Goal: Task Accomplishment & Management: Use online tool/utility

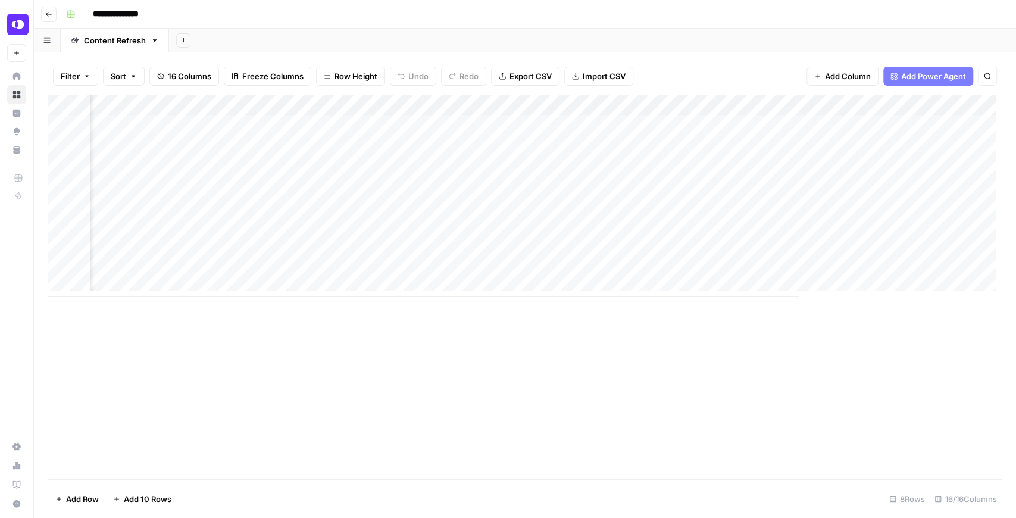
drag, startPoint x: 0, startPoint y: 0, endPoint x: 843, endPoint y: 35, distance: 843.7
click at [812, 26] on html "**********" at bounding box center [508, 259] width 1016 height 518
click at [812, 190] on div "Add Column" at bounding box center [524, 195] width 953 height 201
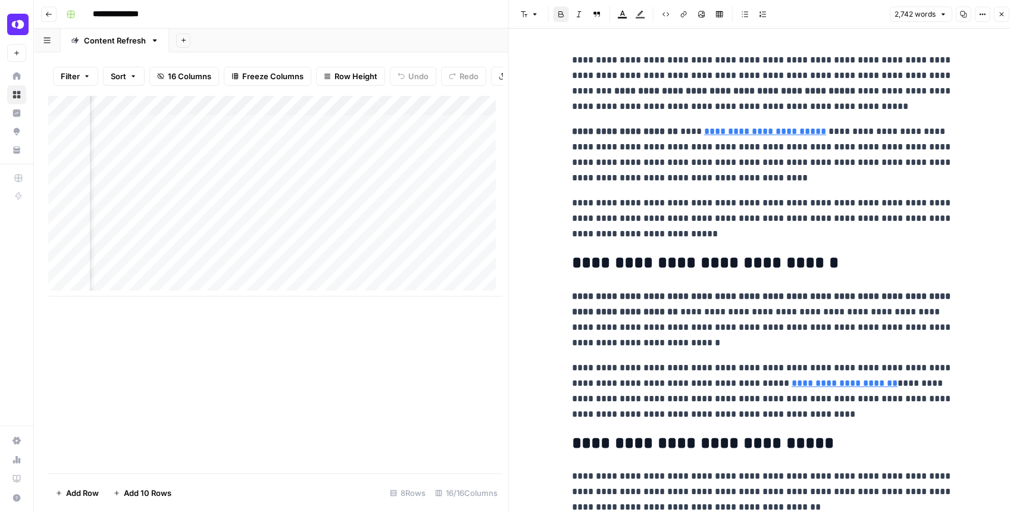
click at [812, 15] on icon "button" at bounding box center [962, 14] width 7 height 7
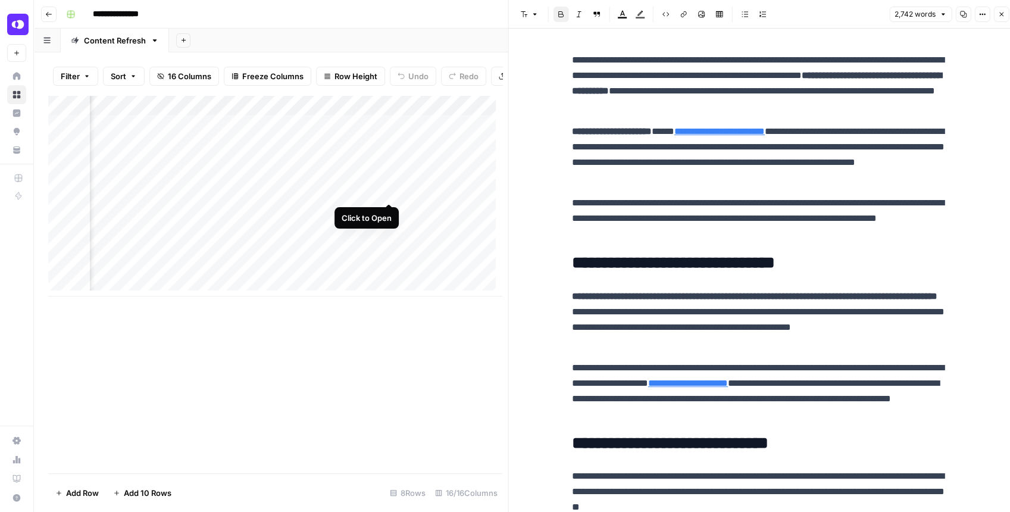
click at [388, 189] on div "Add Column" at bounding box center [274, 195] width 453 height 201
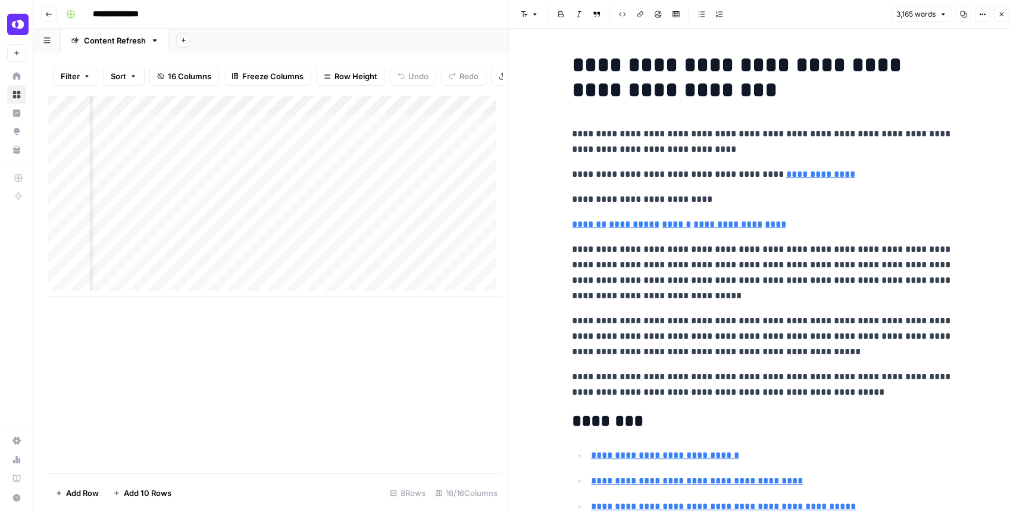
click at [812, 17] on icon "button" at bounding box center [962, 14] width 7 height 7
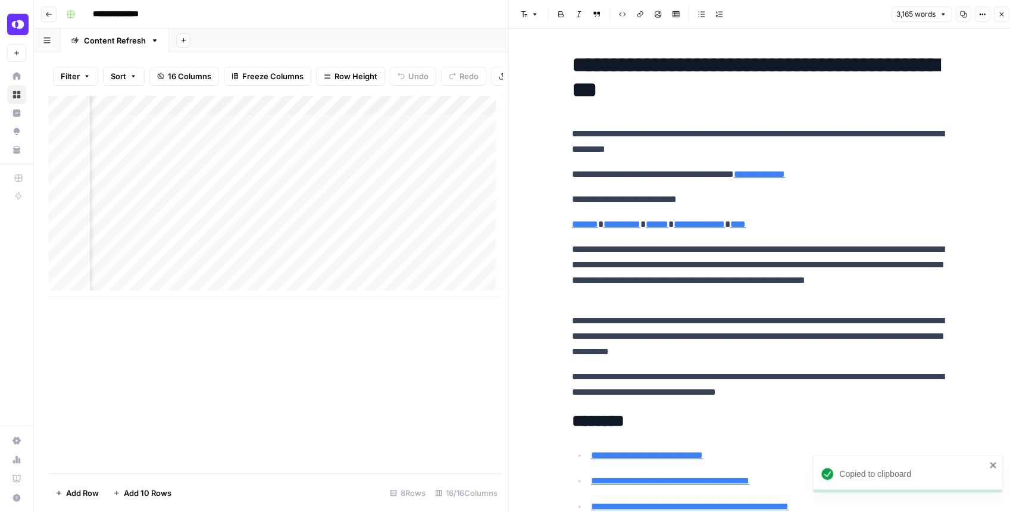
scroll to position [0, 1656]
click at [312, 189] on div "Add Column" at bounding box center [274, 195] width 453 height 201
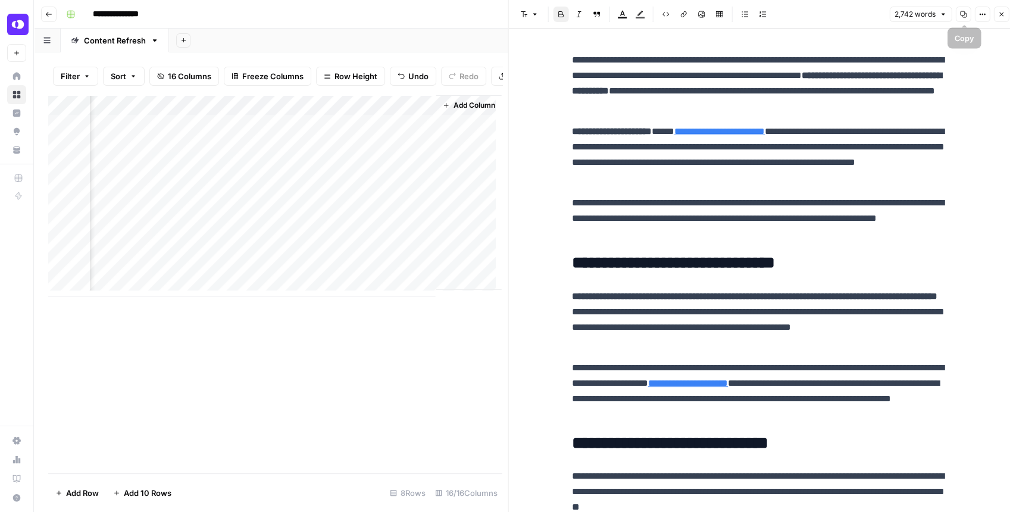
click at [812, 15] on button "Copy" at bounding box center [962, 14] width 15 height 15
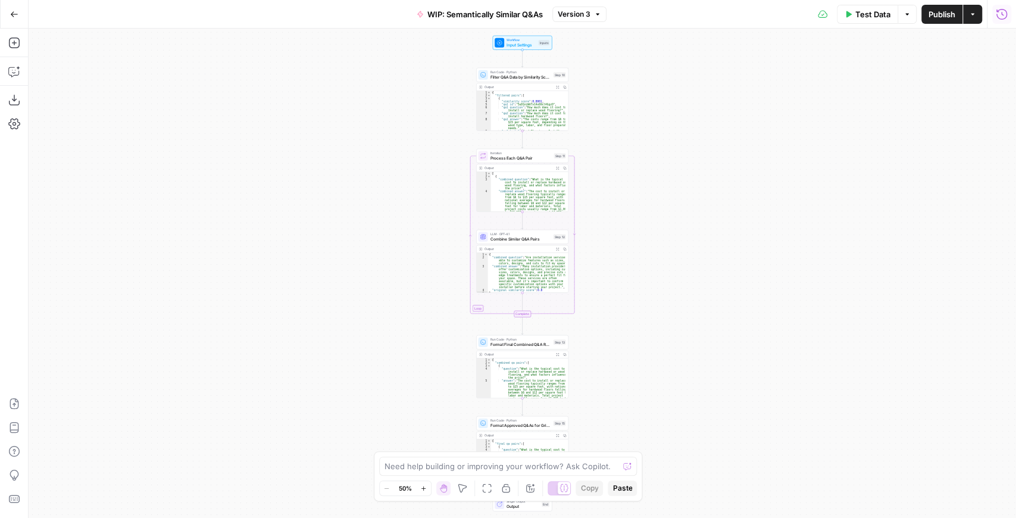
click at [997, 16] on icon "button" at bounding box center [1001, 13] width 11 height 11
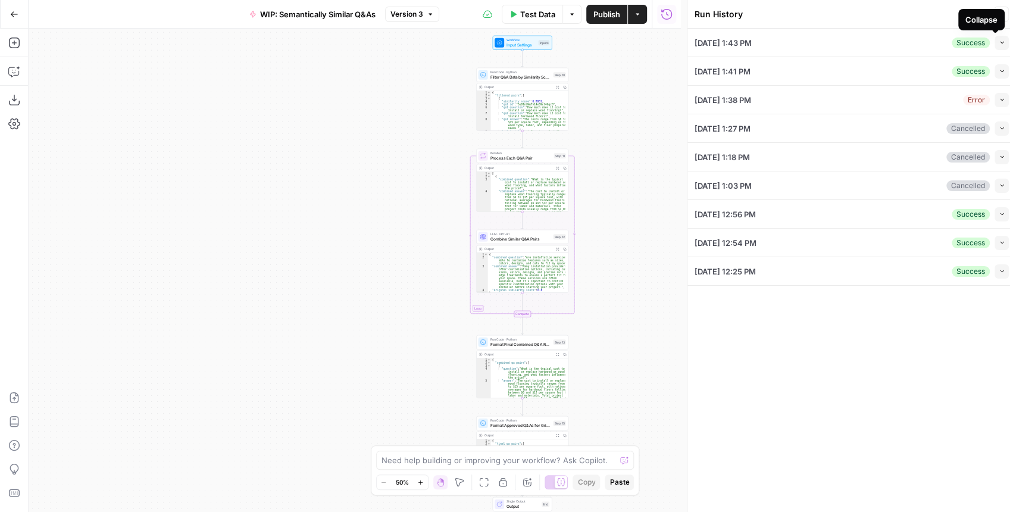
click at [1000, 43] on icon "button" at bounding box center [1001, 42] width 7 height 7
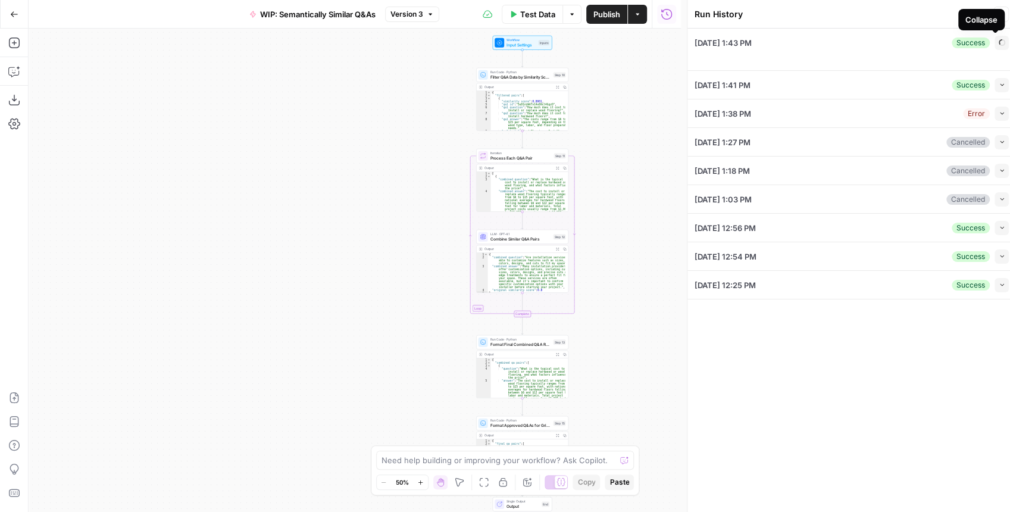
type input "Angi - FAQs"
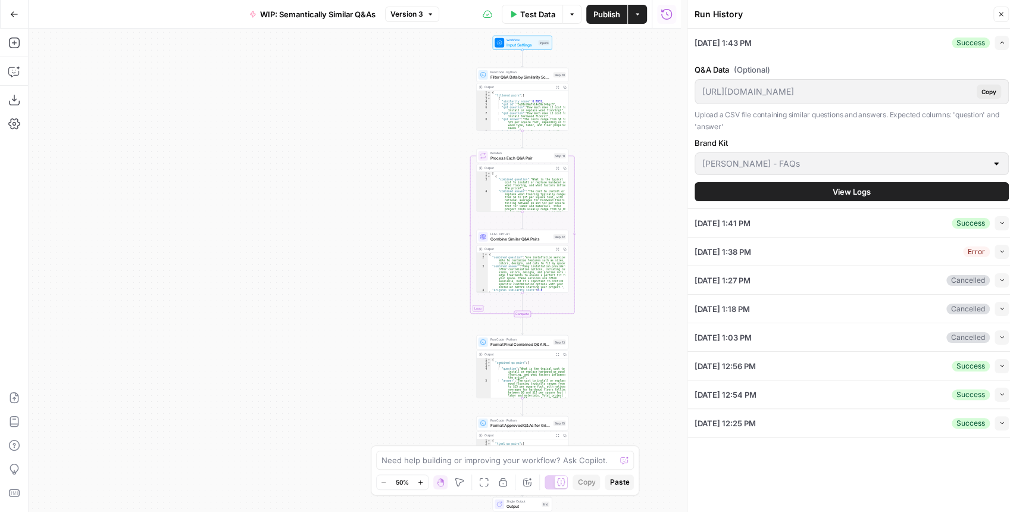
click at [941, 190] on button "View Logs" at bounding box center [851, 191] width 314 height 19
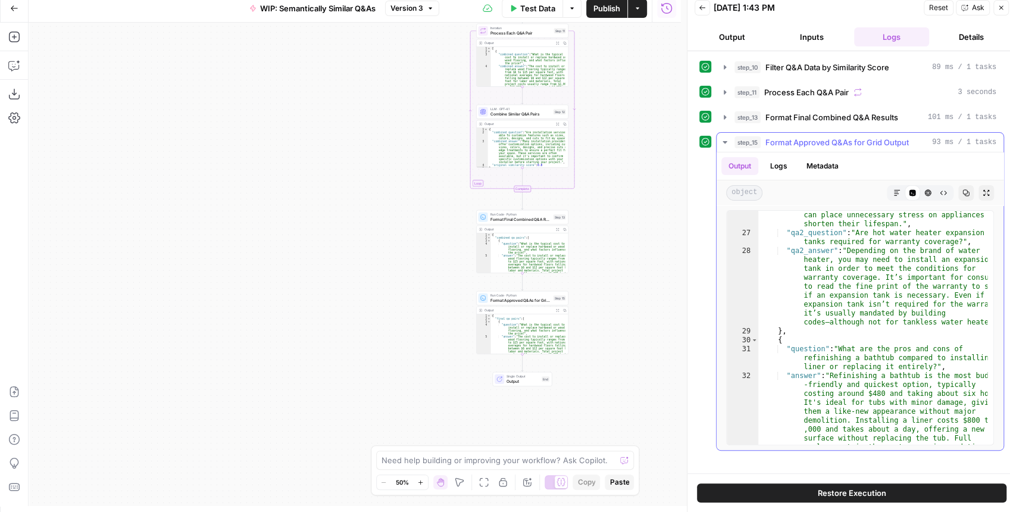
scroll to position [952, 0]
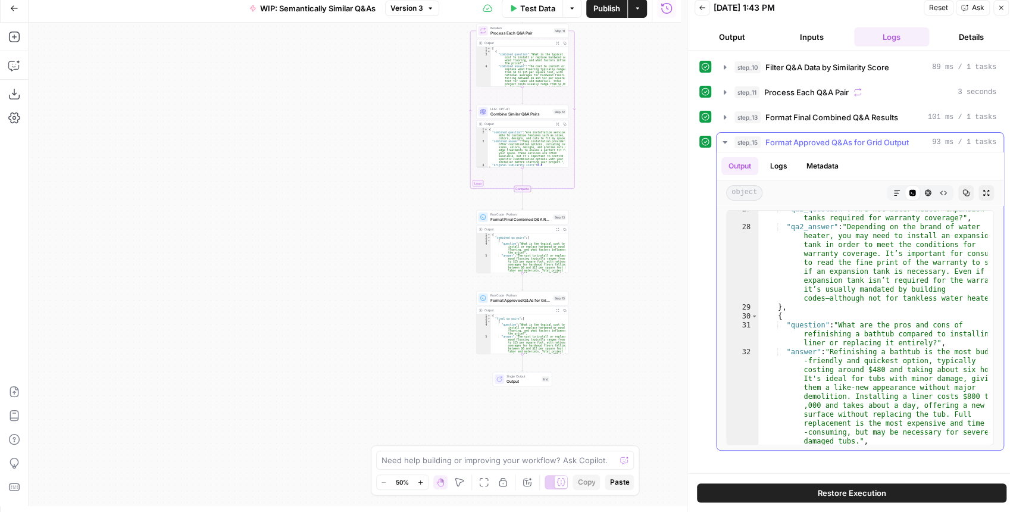
click at [991, 187] on button "Expand Output" at bounding box center [985, 192] width 15 height 15
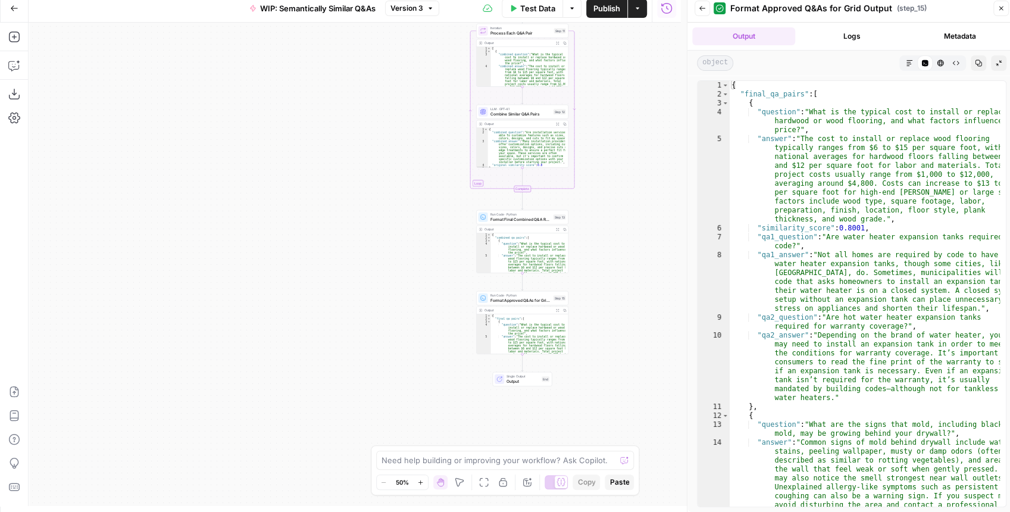
click at [906, 65] on icon "button" at bounding box center [909, 62] width 7 height 7
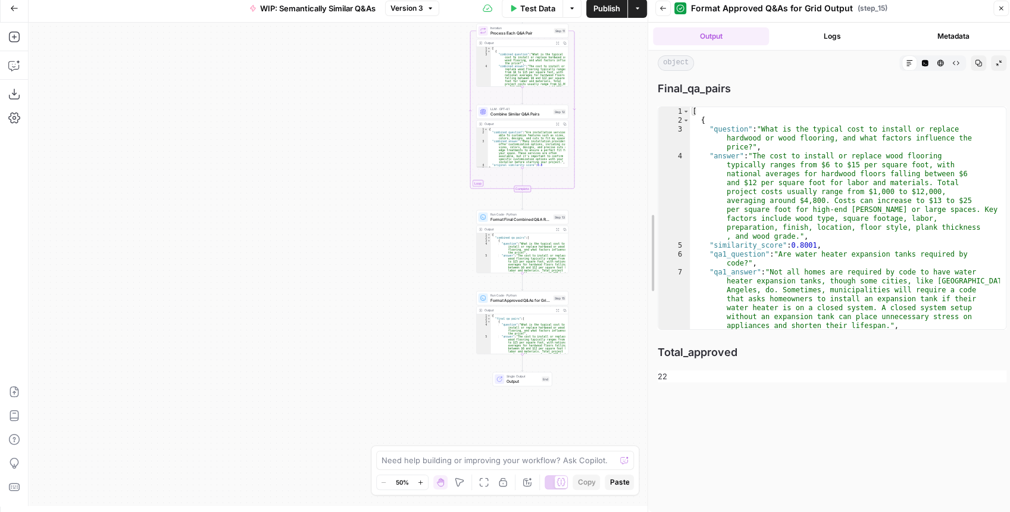
drag, startPoint x: 687, startPoint y: 141, endPoint x: 628, endPoint y: 140, distance: 58.9
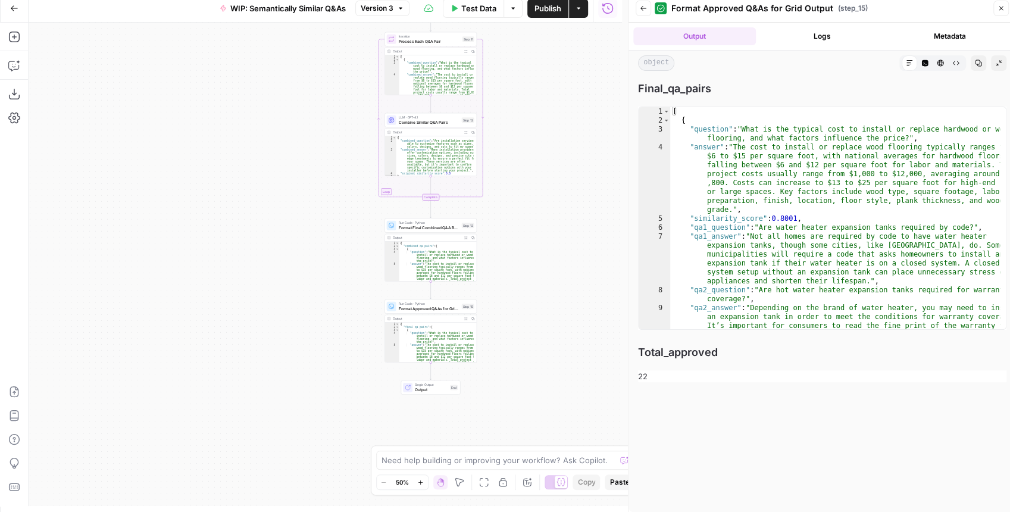
drag, startPoint x: 368, startPoint y: 192, endPoint x: 276, endPoint y: 200, distance: 91.9
click at [276, 200] on div "Workflow Input Settings Inputs Run Code · Python Filter Q&A Data by Similarity …" at bounding box center [325, 264] width 593 height 483
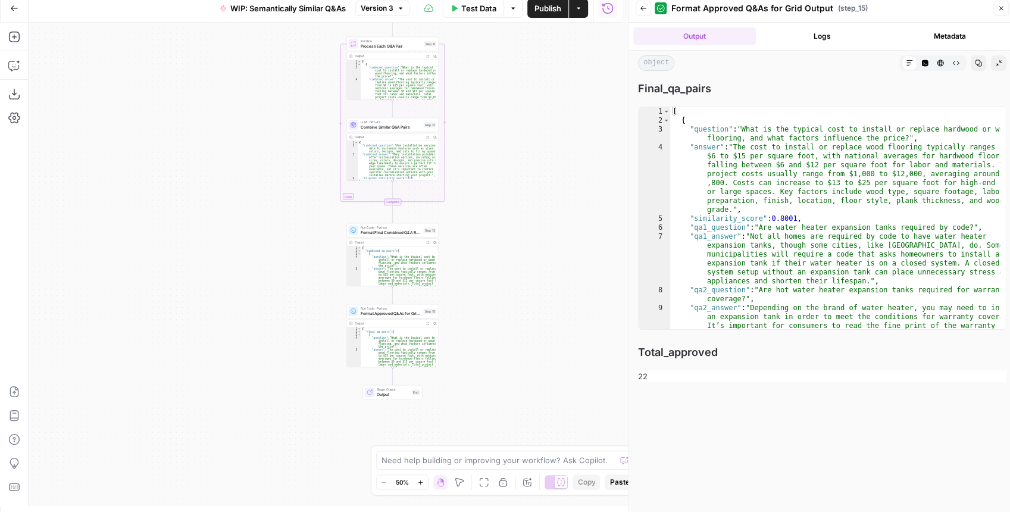
click at [641, 7] on icon "button" at bounding box center [643, 8] width 7 height 7
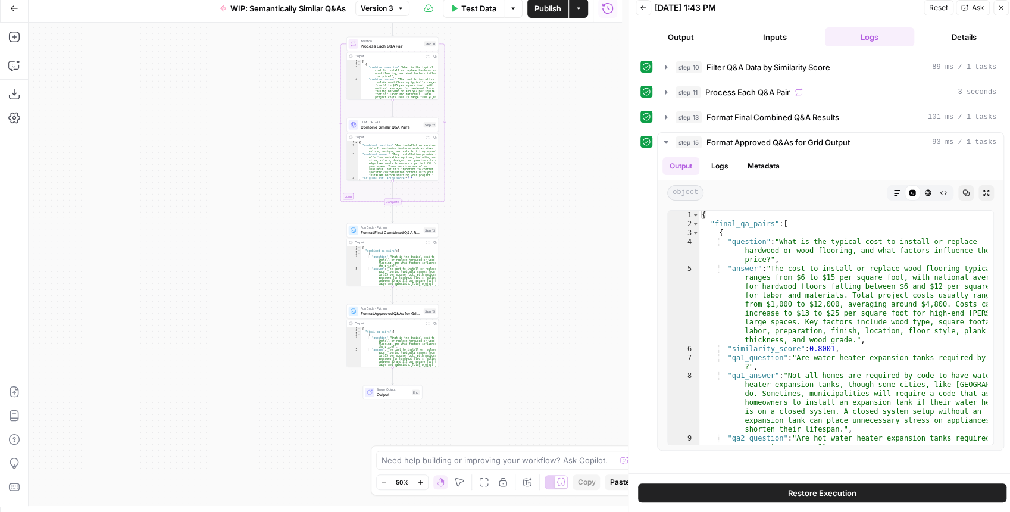
click at [475, 13] on span "Test Data" at bounding box center [478, 8] width 35 height 12
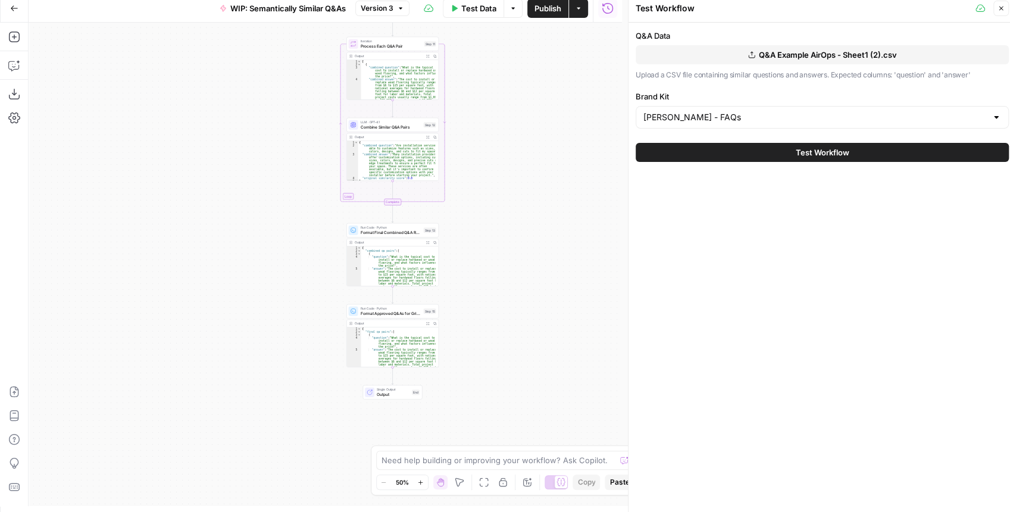
click at [825, 152] on span "Test Workflow" at bounding box center [822, 152] width 54 height 12
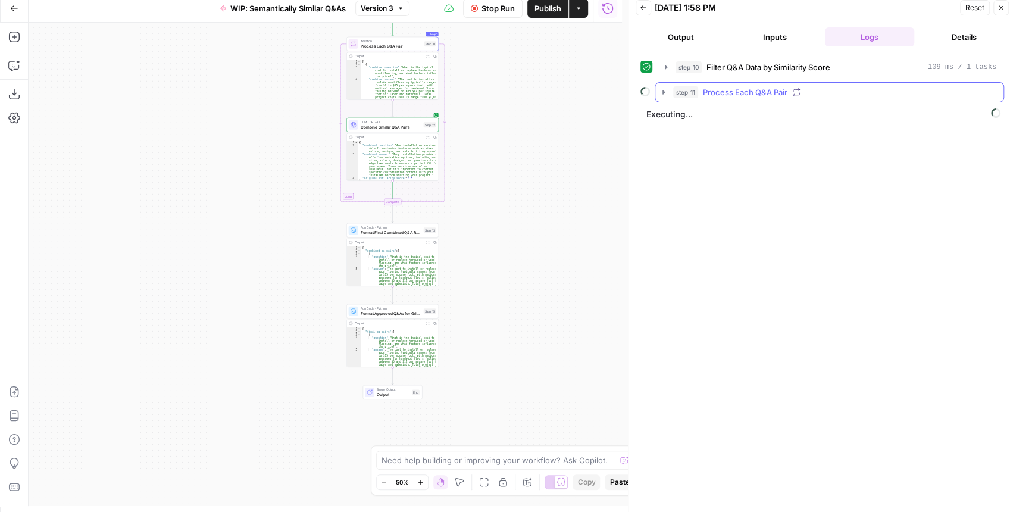
click at [666, 95] on icon "button" at bounding box center [664, 92] width 10 height 10
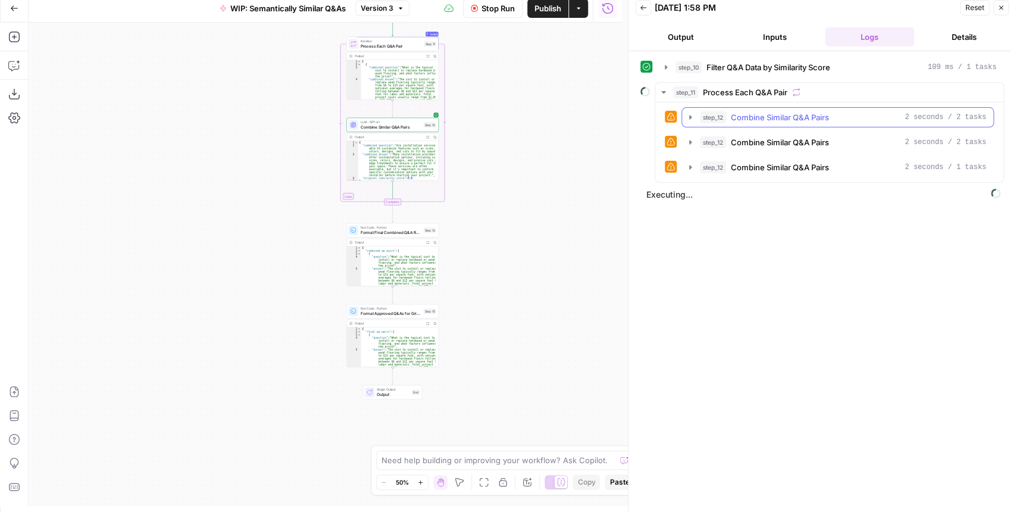
click at [687, 118] on icon "button" at bounding box center [690, 117] width 10 height 10
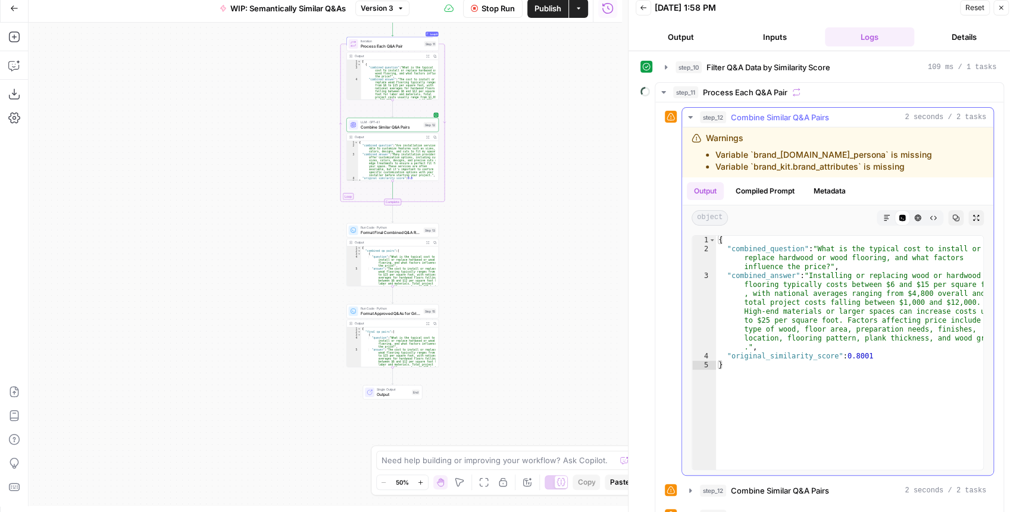
click at [688, 118] on icon "button" at bounding box center [690, 117] width 10 height 10
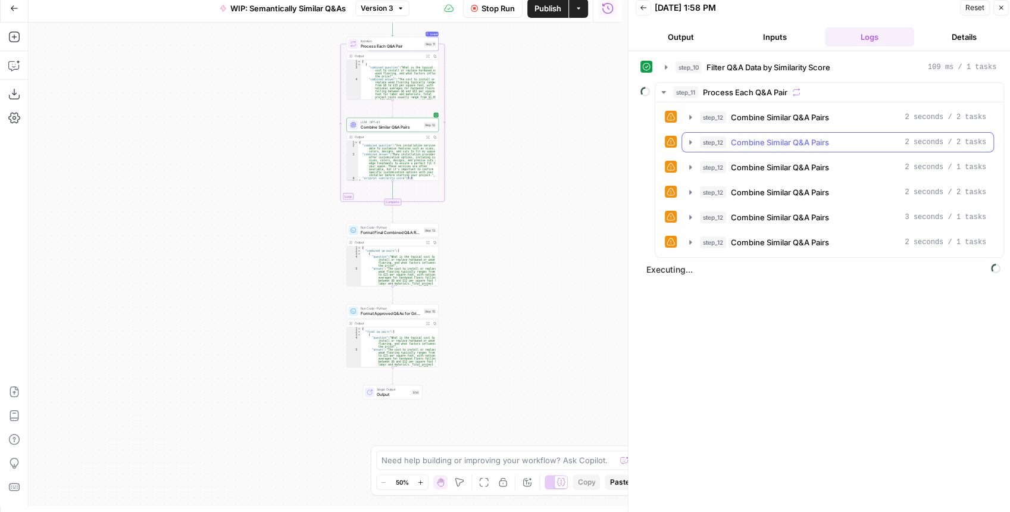
click at [688, 137] on icon "button" at bounding box center [690, 142] width 10 height 10
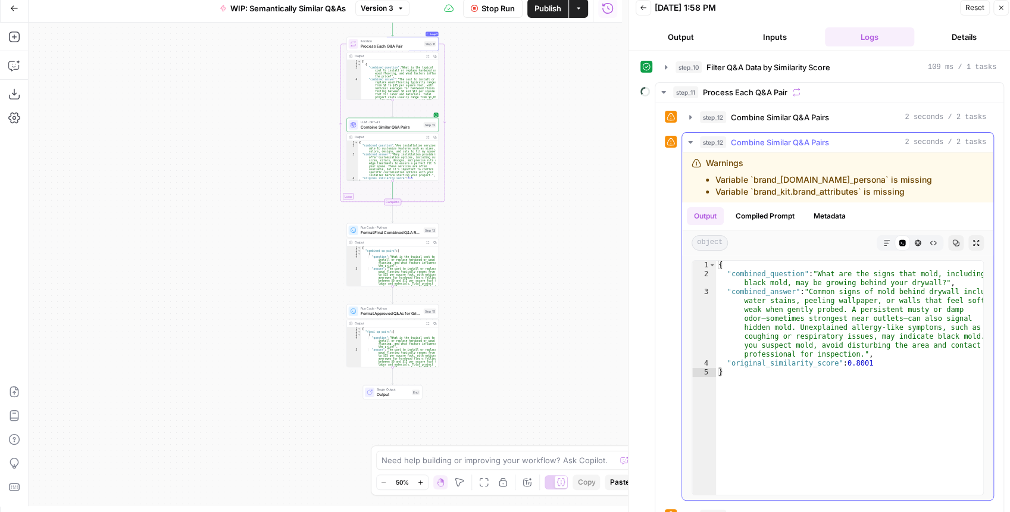
click at [688, 137] on icon "button" at bounding box center [690, 142] width 10 height 10
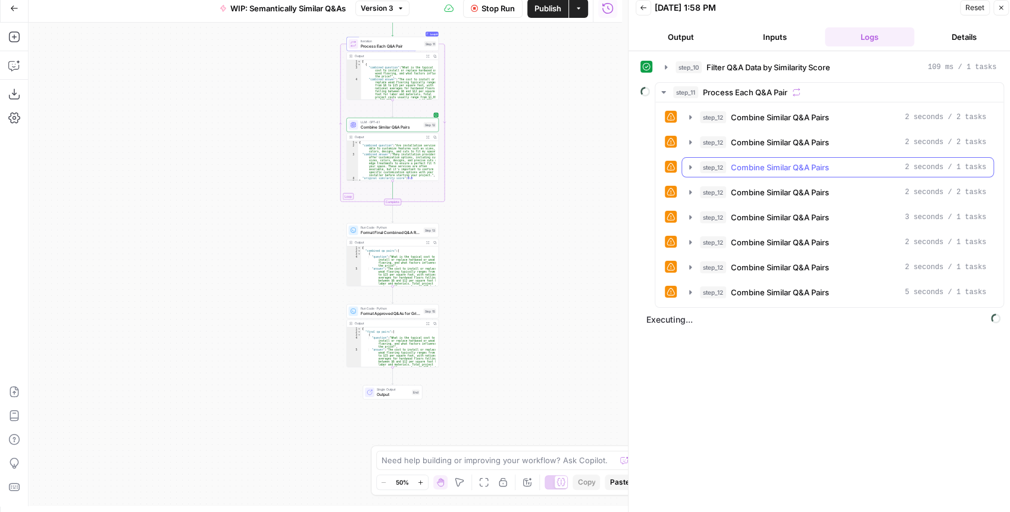
click at [689, 168] on icon "button" at bounding box center [690, 167] width 10 height 10
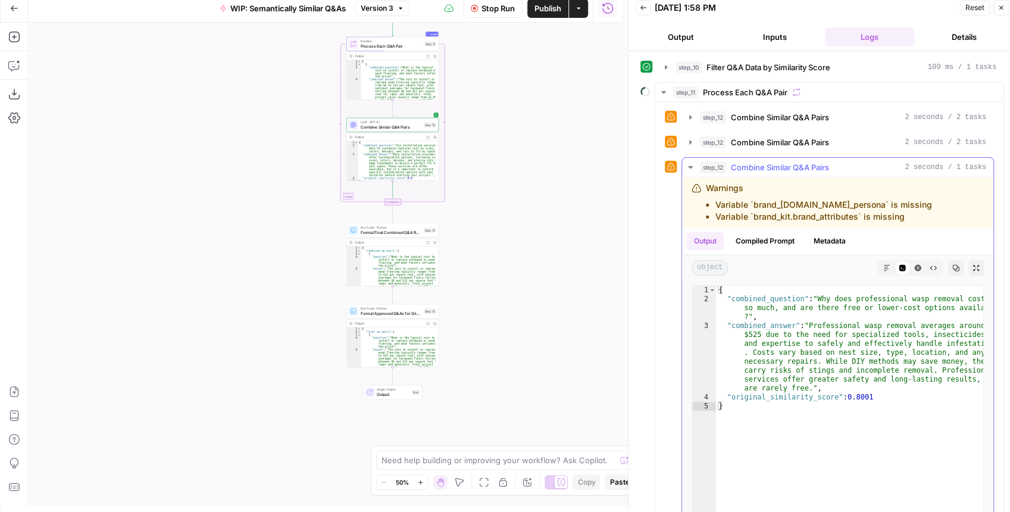
click at [689, 168] on icon "button" at bounding box center [690, 167] width 10 height 10
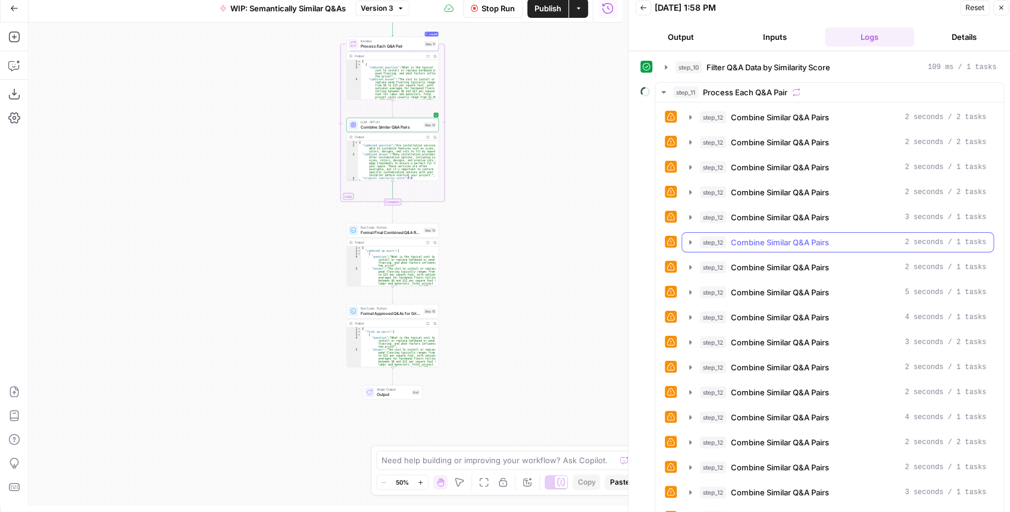
scroll to position [64, 0]
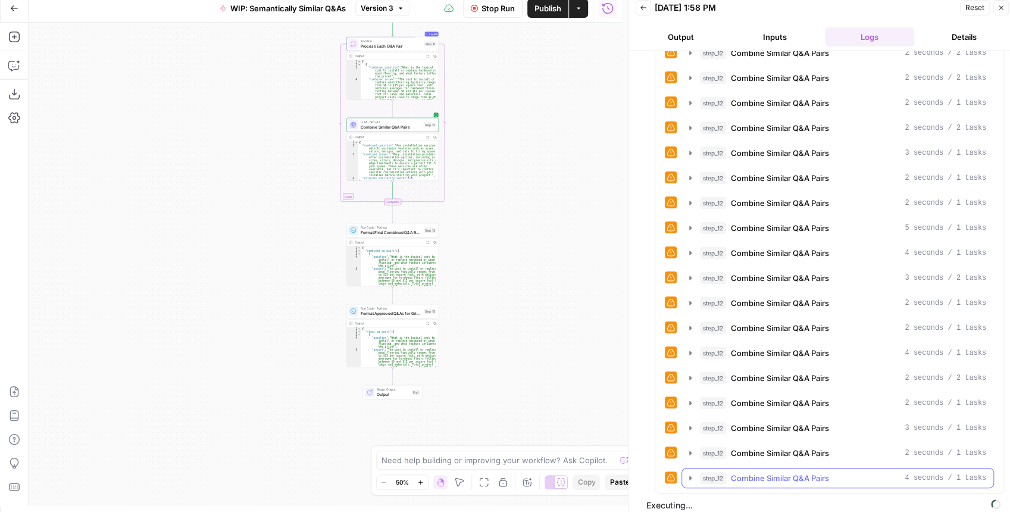
click at [687, 473] on icon "button" at bounding box center [690, 478] width 10 height 10
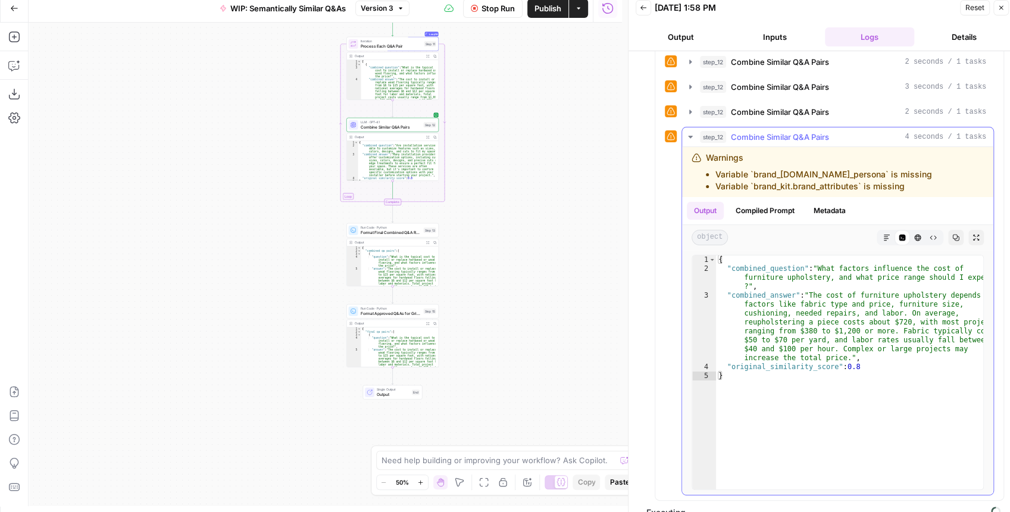
scroll to position [412, 0]
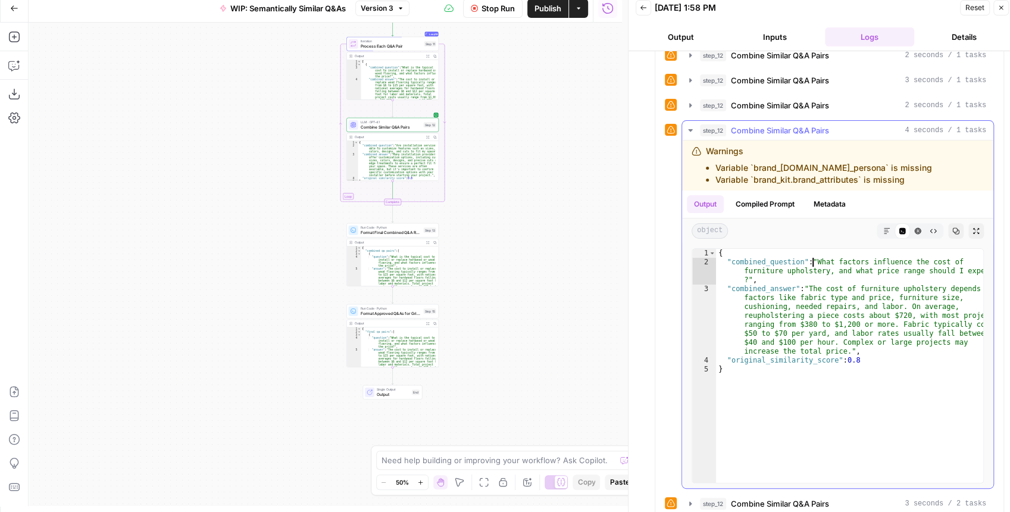
drag, startPoint x: 810, startPoint y: 255, endPoint x: 813, endPoint y: 278, distance: 23.3
click at [813, 278] on div "{ "combined_question" : "What factors influence the cost of furniture upholster…" at bounding box center [849, 375] width 267 height 252
type textarea "**********"
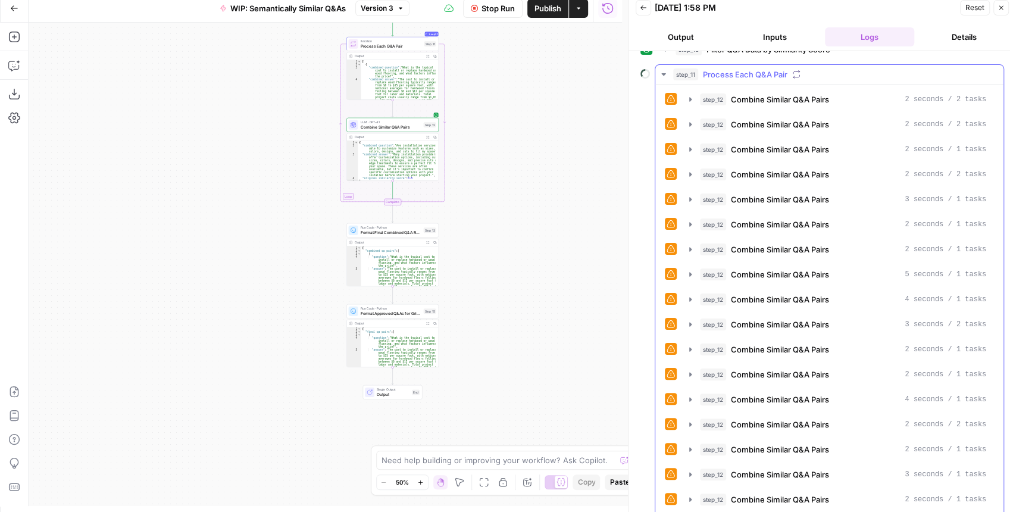
scroll to position [0, 0]
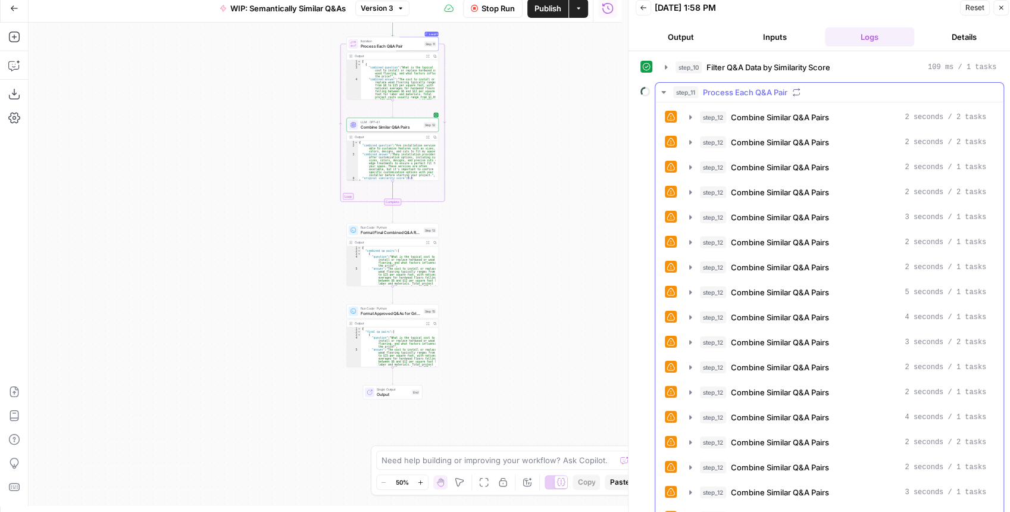
click at [668, 96] on button "step_11 Process Each Q&A Pair" at bounding box center [829, 92] width 348 height 19
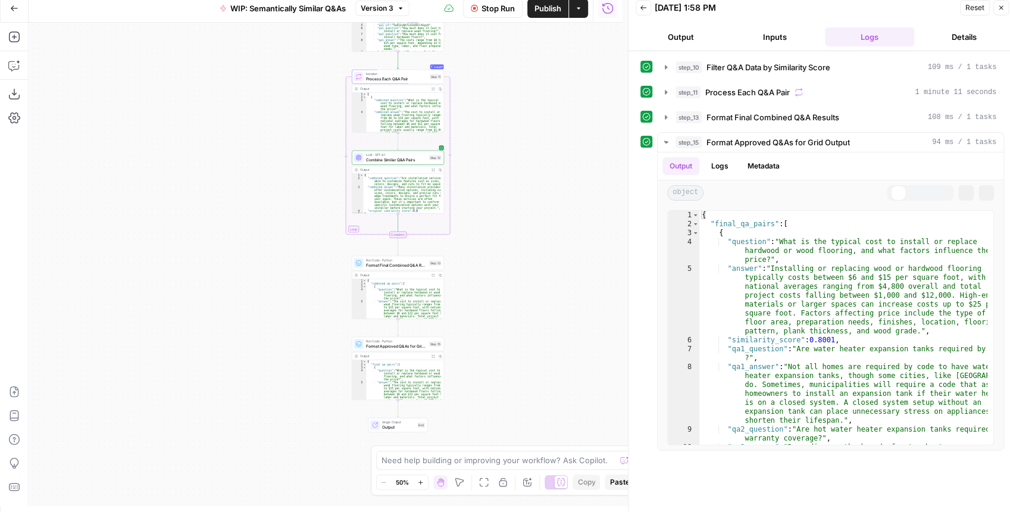
drag, startPoint x: 503, startPoint y: 146, endPoint x: 513, endPoint y: 246, distance: 100.4
click at [512, 234] on div "Workflow Input Settings Inputs Run Code · Python Filter Q&A Data by Similarity …" at bounding box center [325, 264] width 593 height 483
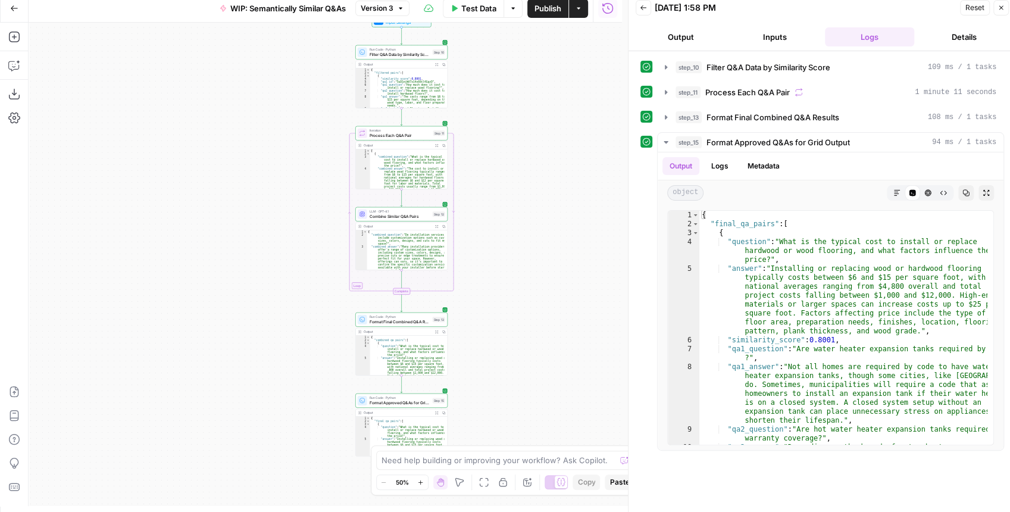
click at [644, 10] on icon "button" at bounding box center [643, 7] width 7 height 7
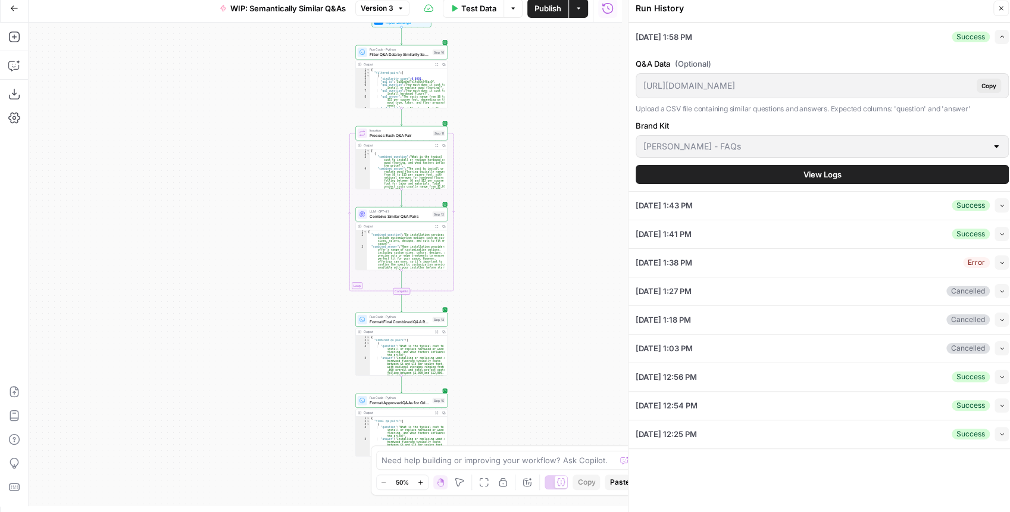
click at [854, 177] on button "View Logs" at bounding box center [821, 174] width 373 height 19
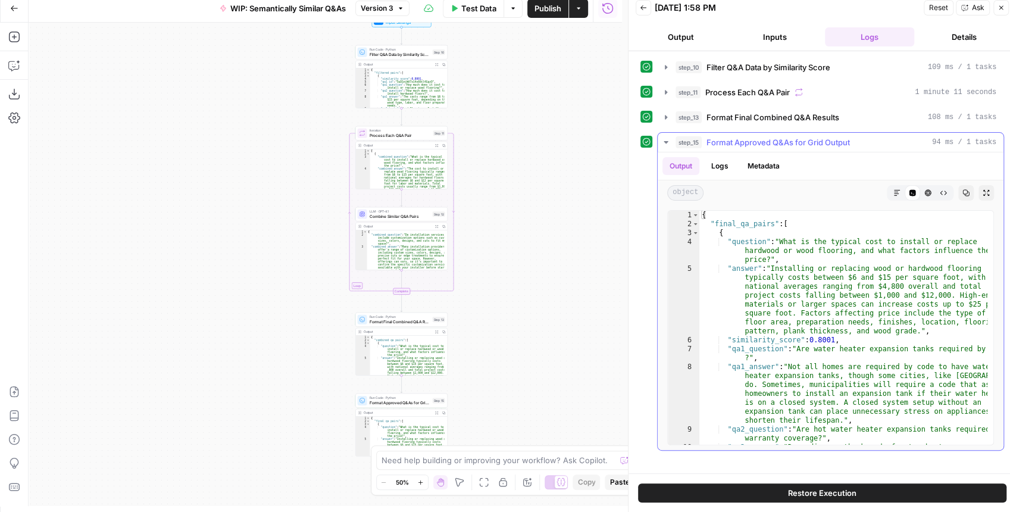
click at [662, 140] on icon "button" at bounding box center [666, 142] width 10 height 10
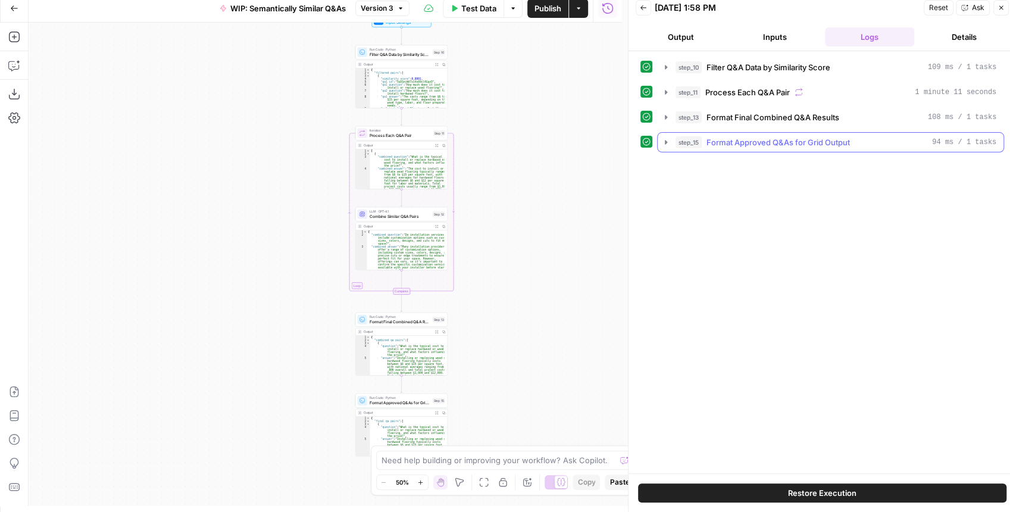
click at [662, 140] on icon "button" at bounding box center [666, 142] width 10 height 10
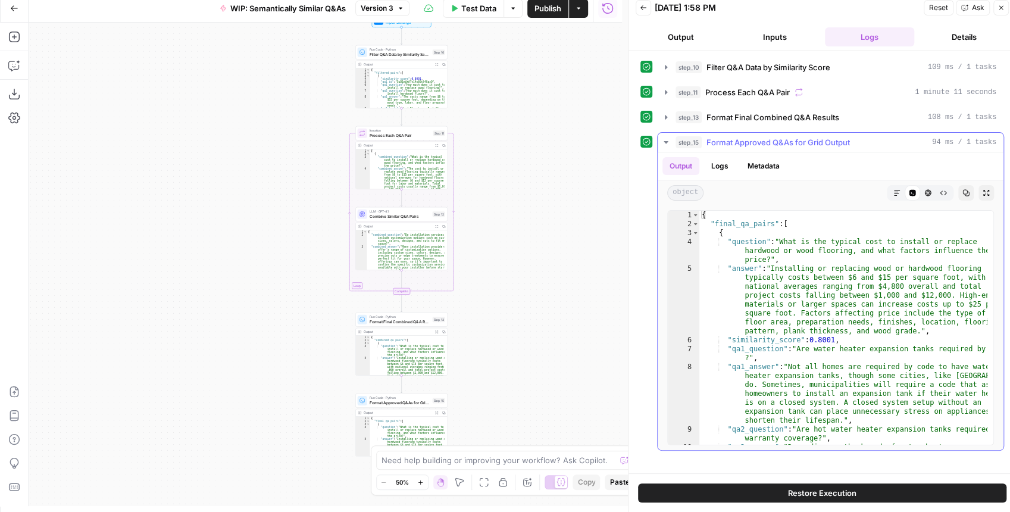
click at [662, 140] on icon "button" at bounding box center [666, 142] width 10 height 10
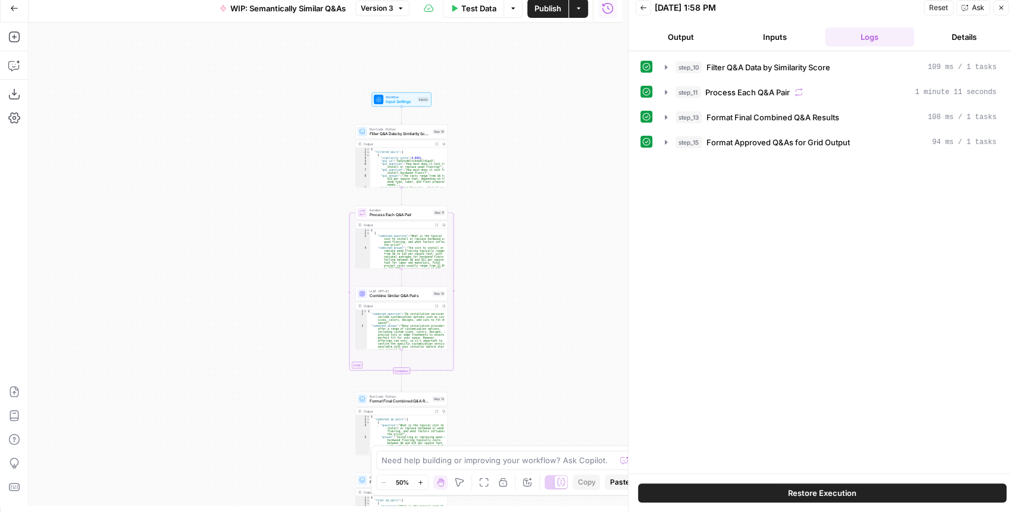
click at [643, 9] on icon "button" at bounding box center [643, 7] width 7 height 7
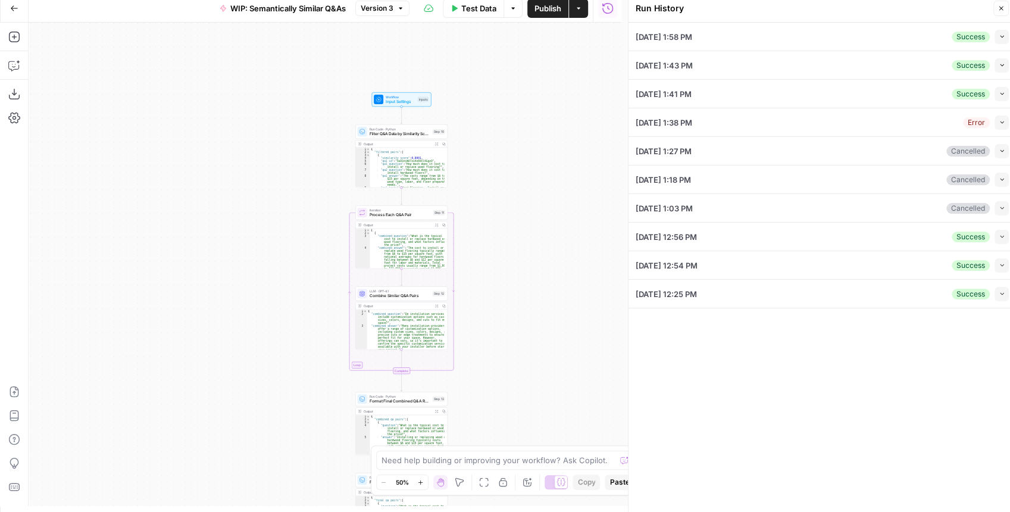
click at [1001, 37] on icon "button" at bounding box center [1001, 36] width 7 height 7
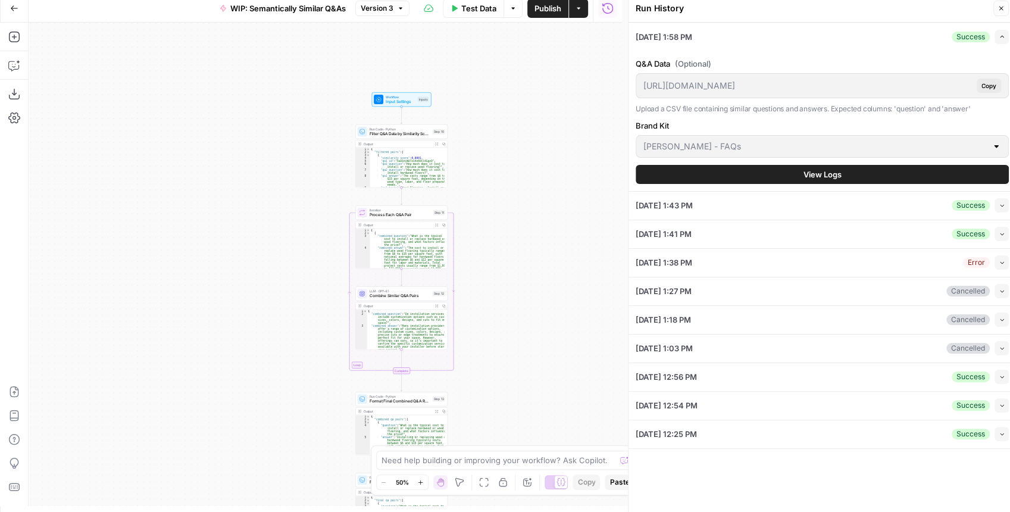
click at [753, 169] on button "View Logs" at bounding box center [821, 174] width 373 height 19
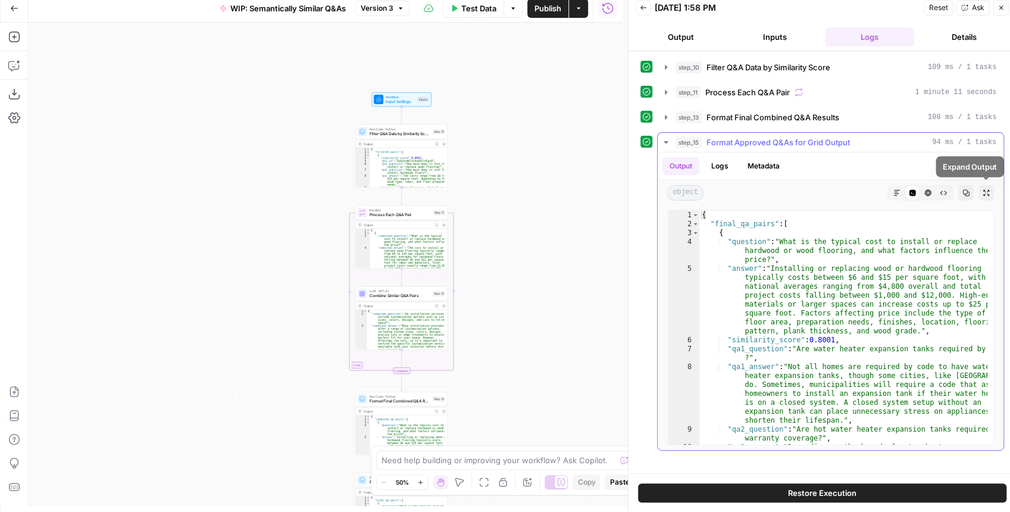
click at [982, 191] on icon "button" at bounding box center [985, 192] width 7 height 7
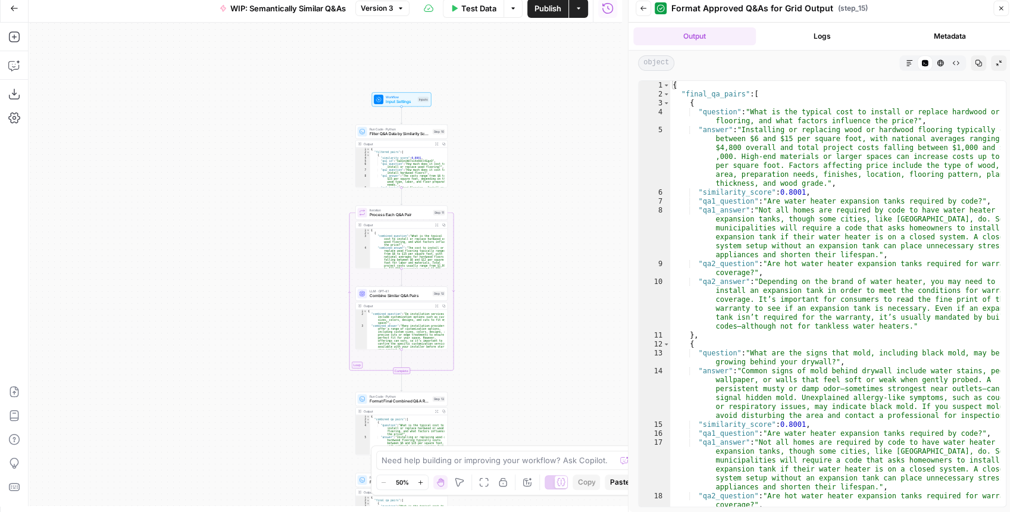
click at [903, 70] on div "Markdown" at bounding box center [908, 62] width 15 height 15
click at [907, 68] on button "Markdown" at bounding box center [908, 62] width 15 height 15
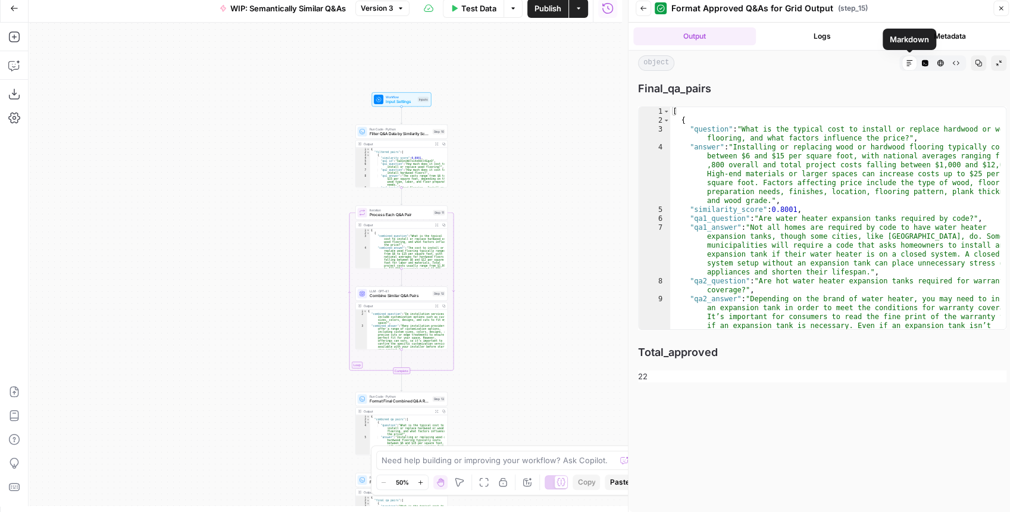
click at [921, 66] on icon "button" at bounding box center [924, 62] width 7 height 7
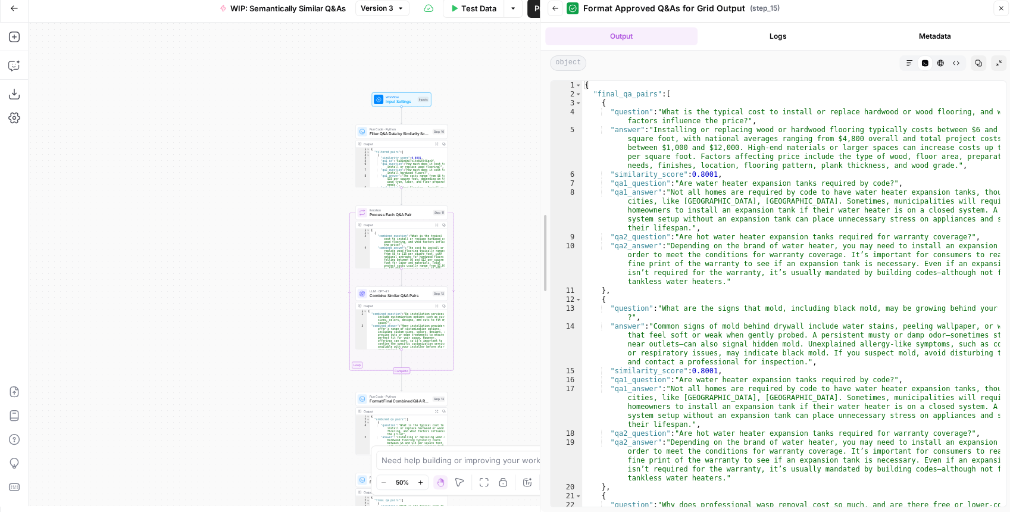
drag, startPoint x: 628, startPoint y: 168, endPoint x: 520, endPoint y: 174, distance: 107.8
click at [520, 174] on body "Angi New Home Browse Insights Opportunities Your Data Recent Grids HomeAdvisor …" at bounding box center [505, 250] width 1010 height 512
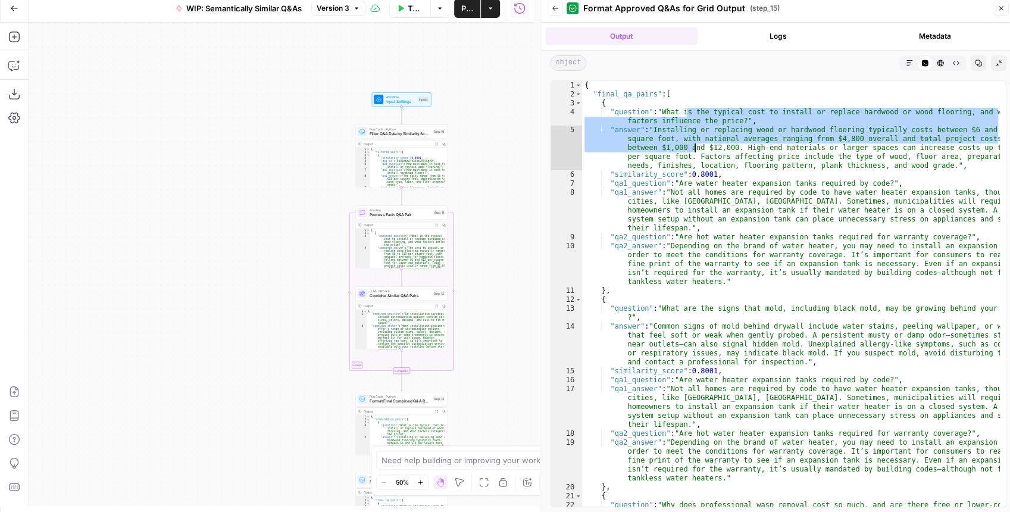
drag, startPoint x: 688, startPoint y: 118, endPoint x: 693, endPoint y: 149, distance: 31.9
click at [693, 149] on div "{ "final_qa_pairs" : [ { "question" : "What is the typical cost to install or r…" at bounding box center [791, 307] width 418 height 453
click at [752, 149] on div "{ "final_qa_pairs" : [ { "question" : "What is the typical cost to install or r…" at bounding box center [791, 307] width 418 height 453
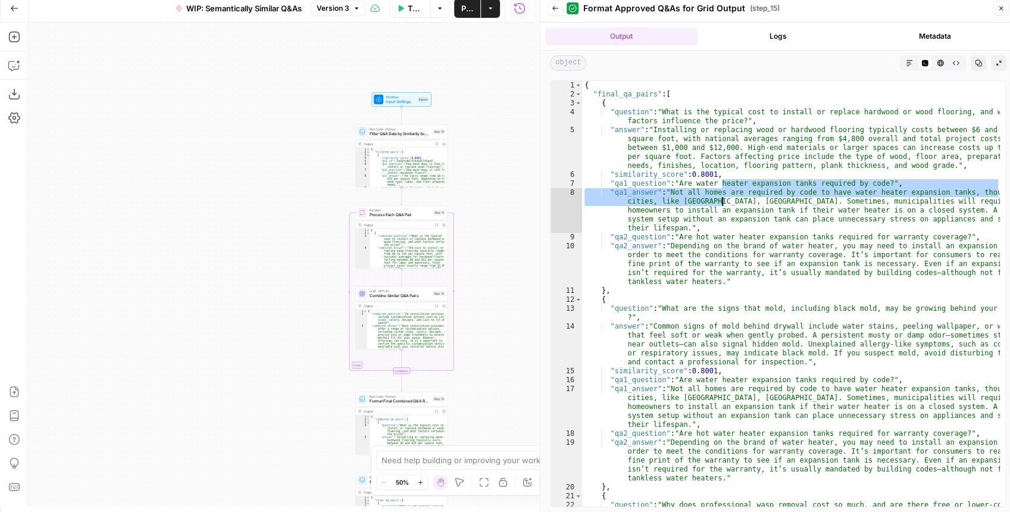
drag, startPoint x: 722, startPoint y: 187, endPoint x: 722, endPoint y: 206, distance: 19.0
click at [722, 206] on div "{ "final_qa_pairs" : [ { "question" : "What is the typical cost to install or r…" at bounding box center [791, 307] width 418 height 453
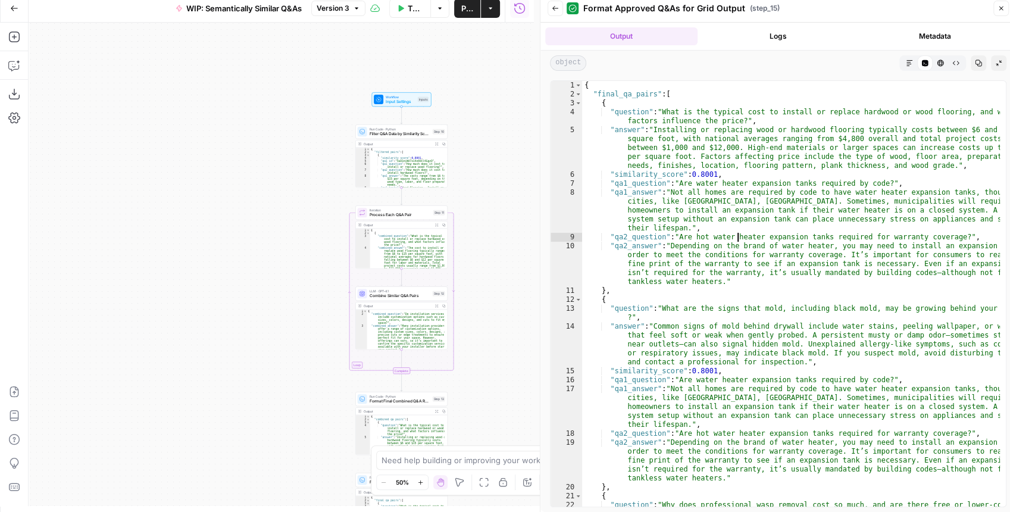
drag, startPoint x: 735, startPoint y: 238, endPoint x: 728, endPoint y: 268, distance: 30.7
click at [728, 268] on div "{ "final_qa_pairs" : [ { "question" : "What is the typical cost to install or r…" at bounding box center [791, 307] width 418 height 453
type textarea "**********"
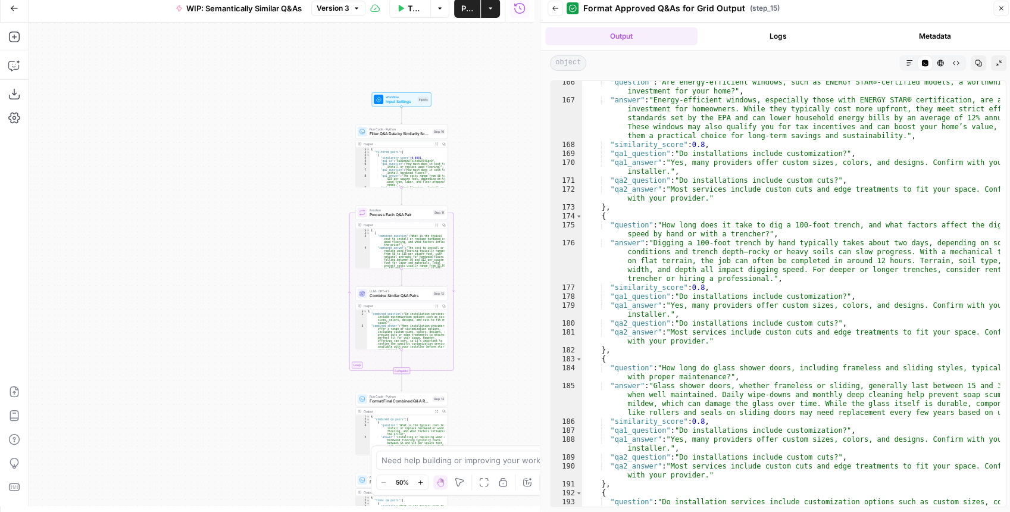
scroll to position [3260, 0]
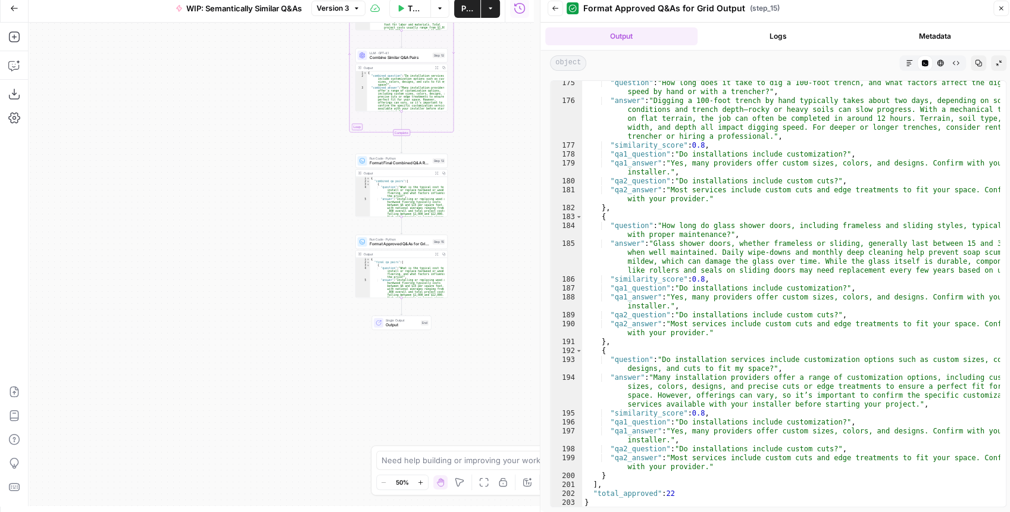
click at [408, 11] on button "Test Data" at bounding box center [410, 8] width 42 height 19
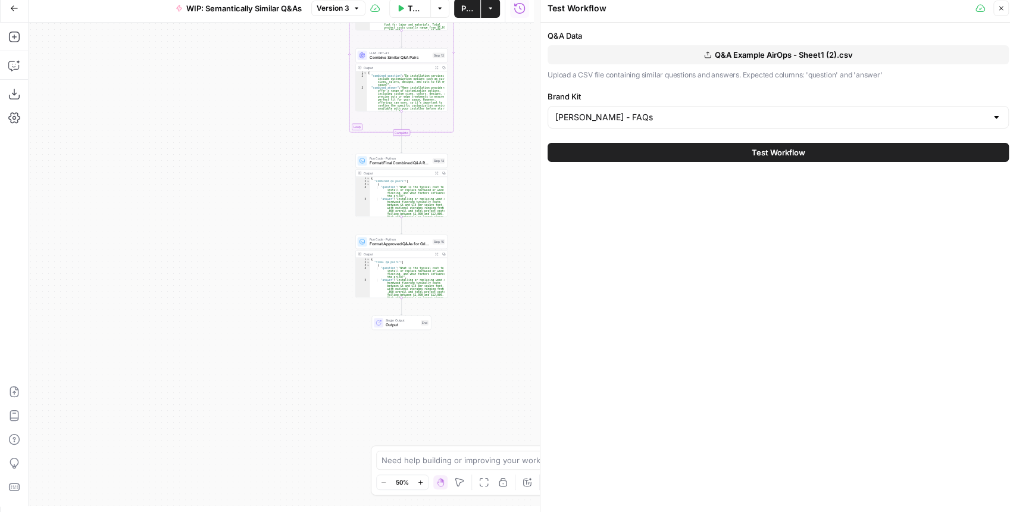
drag, startPoint x: 654, startPoint y: 74, endPoint x: 831, endPoint y: 75, distance: 176.7
click at [831, 75] on p "Upload a CSV file containing similar questions and answers. Expected columns: '…" at bounding box center [777, 75] width 461 height 12
drag, startPoint x: 496, startPoint y: 115, endPoint x: 423, endPoint y: 116, distance: 73.2
click at [423, 117] on div "Workflow Input Settings Inputs Run Code · Python Filter Q&A Data by Similarity …" at bounding box center [281, 264] width 505 height 483
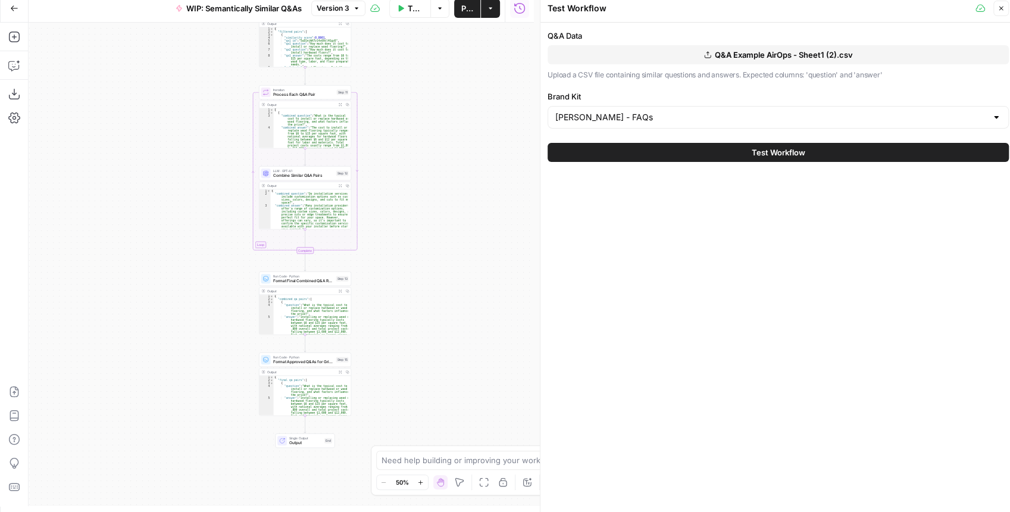
drag, startPoint x: 493, startPoint y: 246, endPoint x: 469, endPoint y: 183, distance: 67.2
click at [469, 183] on div "Workflow Input Settings Inputs Run Code · Python Filter Q&A Data by Similarity …" at bounding box center [281, 264] width 505 height 483
click at [318, 282] on span "Format Final Combined Q&A Results" at bounding box center [302, 280] width 61 height 6
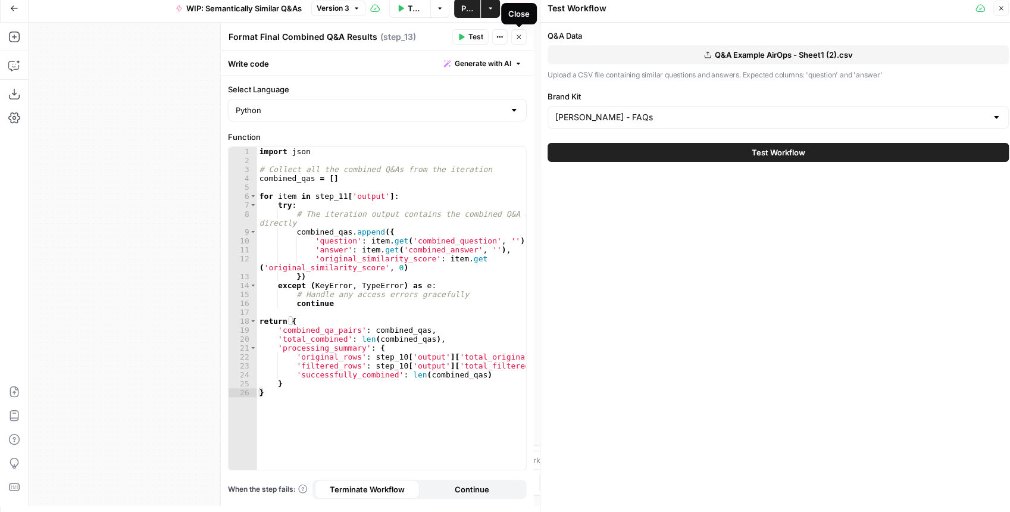
click at [516, 39] on icon "button" at bounding box center [518, 36] width 7 height 7
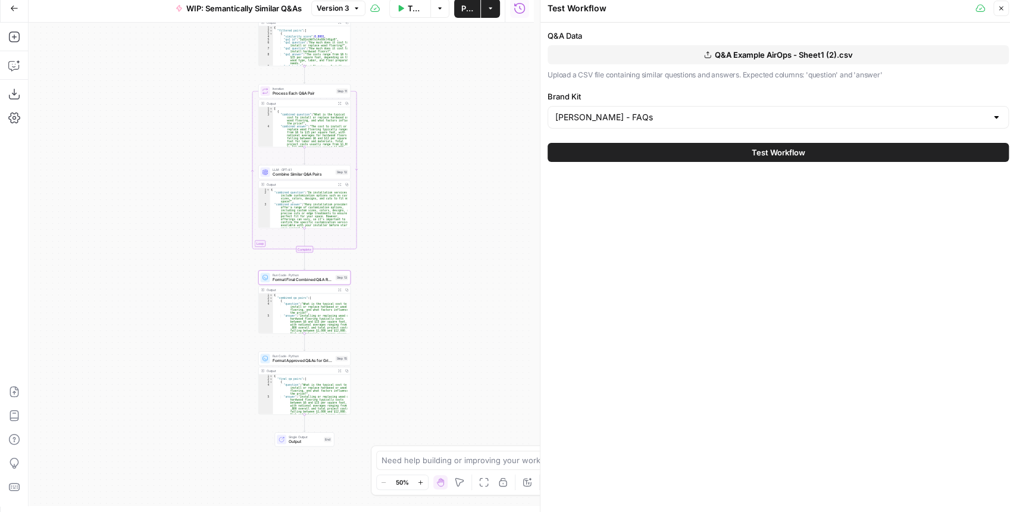
click at [290, 362] on span "Format Approved Q&As for Grid Output" at bounding box center [302, 361] width 61 height 6
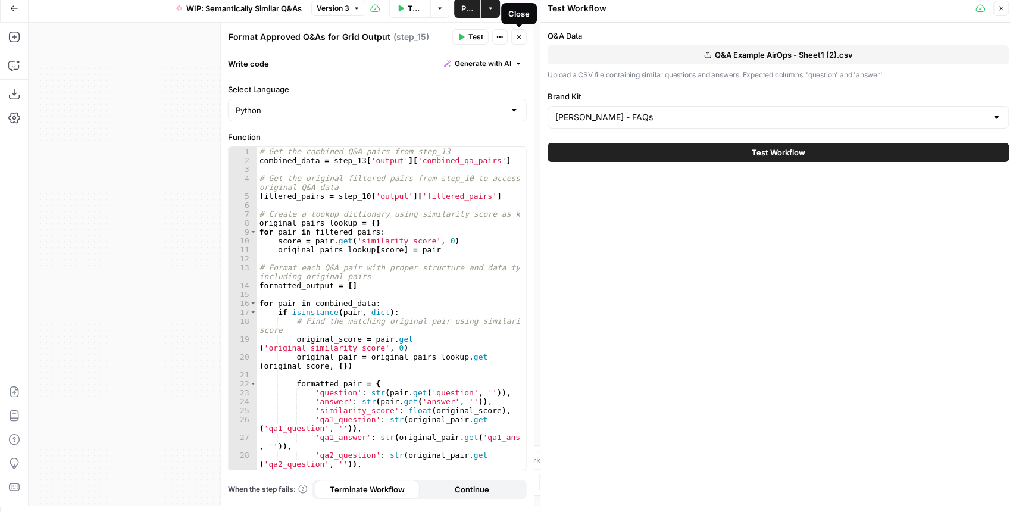
click at [520, 37] on icon "button" at bounding box center [518, 36] width 7 height 7
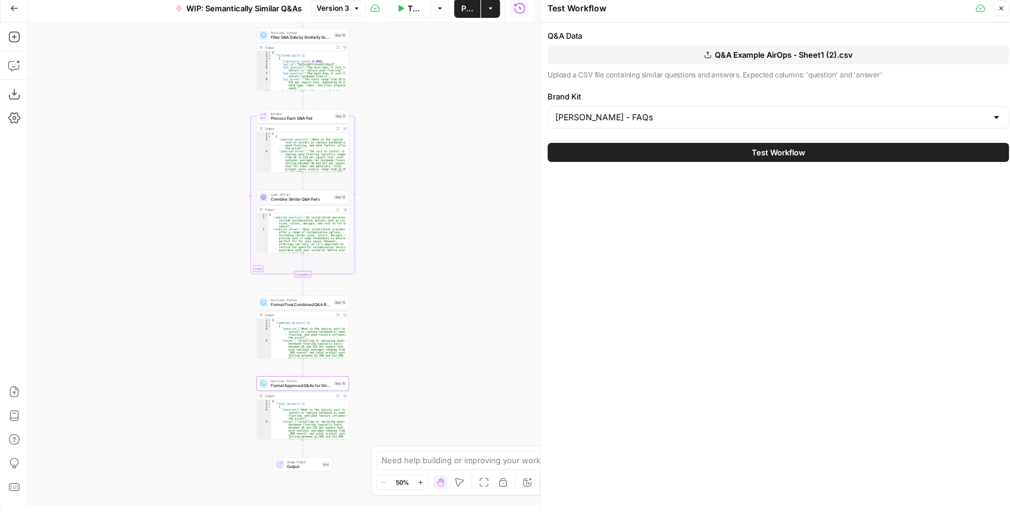
drag, startPoint x: 417, startPoint y: 204, endPoint x: 390, endPoint y: 320, distance: 119.1
click at [390, 321] on div "Workflow Input Settings Inputs Run Code · Python Filter Q&A Data by Similarity …" at bounding box center [281, 264] width 505 height 483
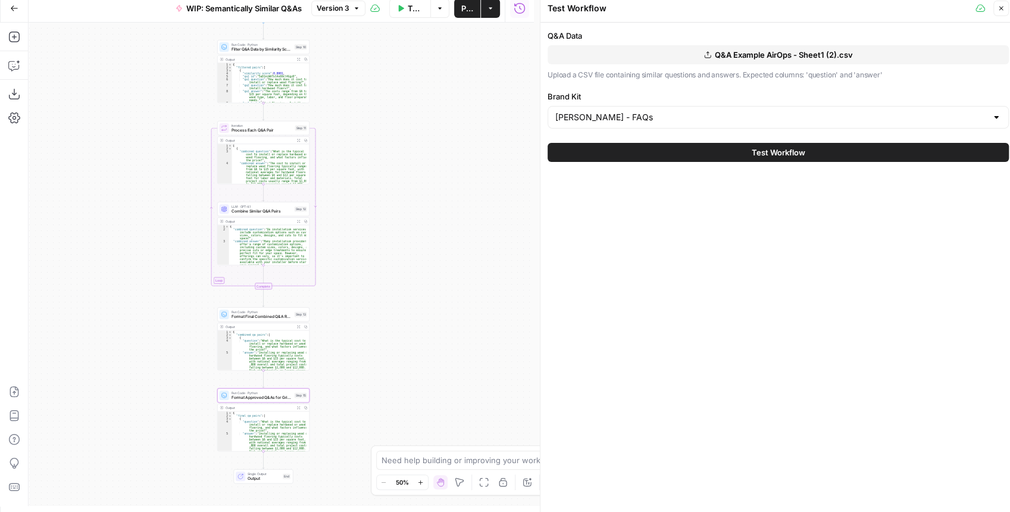
drag, startPoint x: 390, startPoint y: 319, endPoint x: 376, endPoint y: 231, distance: 88.6
click at [376, 231] on div "Workflow Input Settings Inputs Run Code · Python Filter Q&A Data by Similarity …" at bounding box center [281, 264] width 505 height 483
click at [250, 209] on span "Combine Similar Q&A Pairs" at bounding box center [261, 211] width 61 height 6
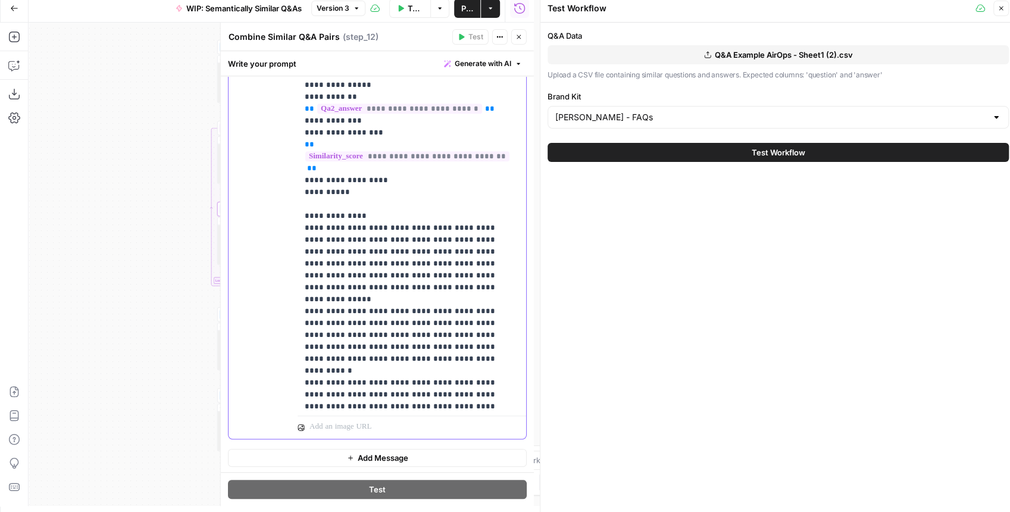
scroll to position [32, 0]
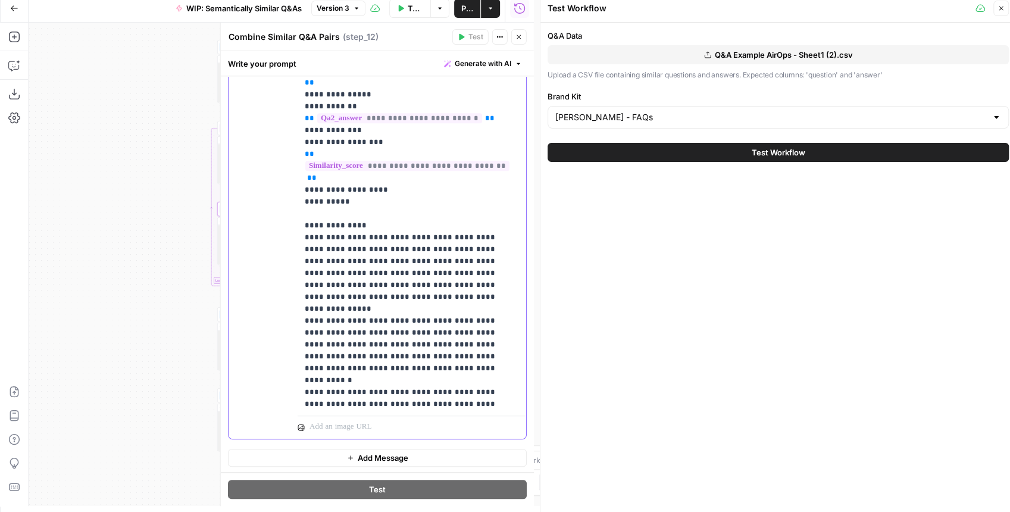
drag, startPoint x: 378, startPoint y: 361, endPoint x: 302, endPoint y: 174, distance: 202.3
click at [302, 174] on div "**********" at bounding box center [408, 168] width 223 height 485
copy p "**********"
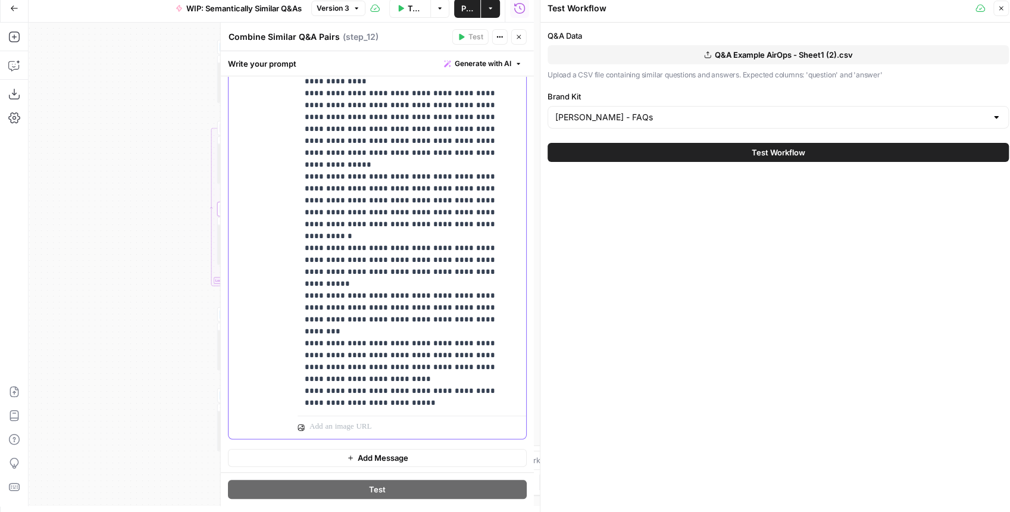
scroll to position [238, 0]
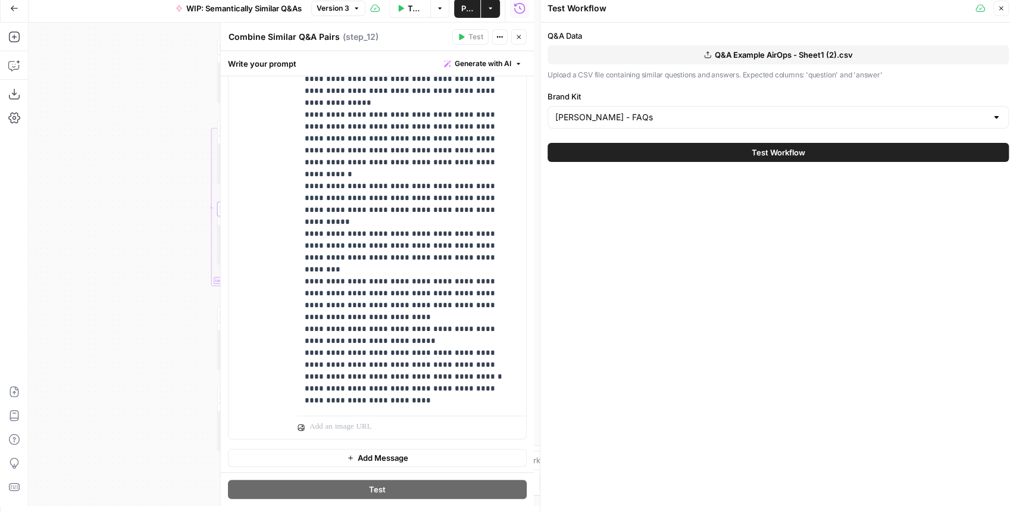
click at [521, 42] on button "Close" at bounding box center [518, 36] width 15 height 15
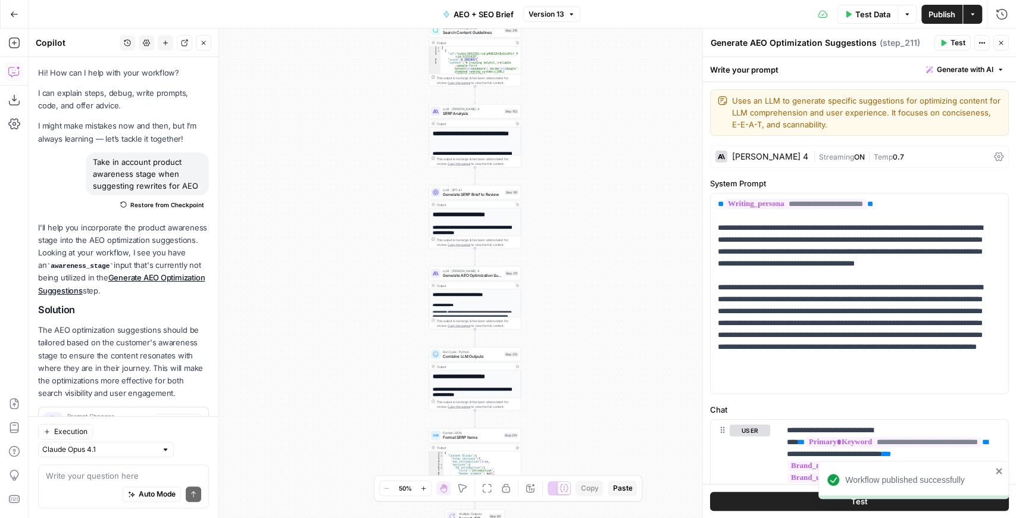
scroll to position [155, 0]
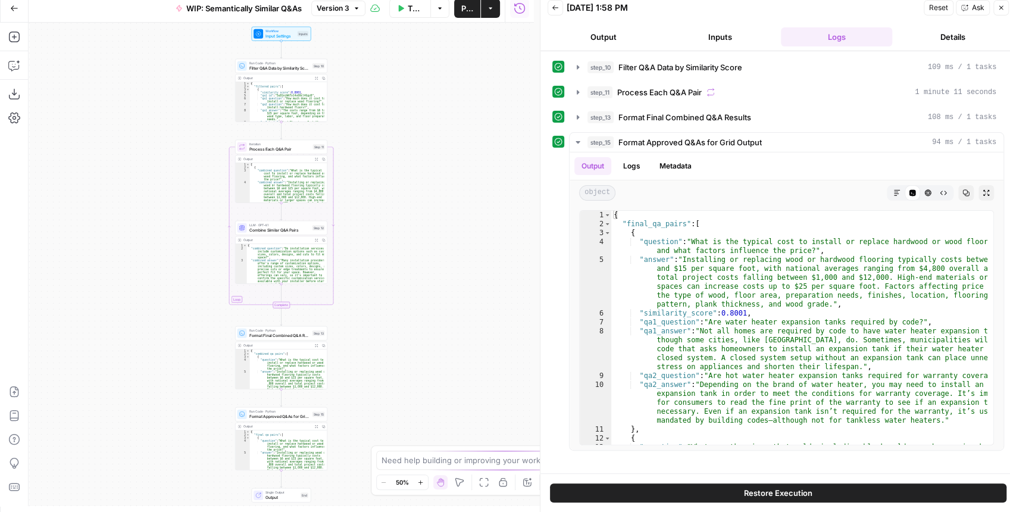
click at [14, 17] on button "Go Back" at bounding box center [14, 8] width 21 height 21
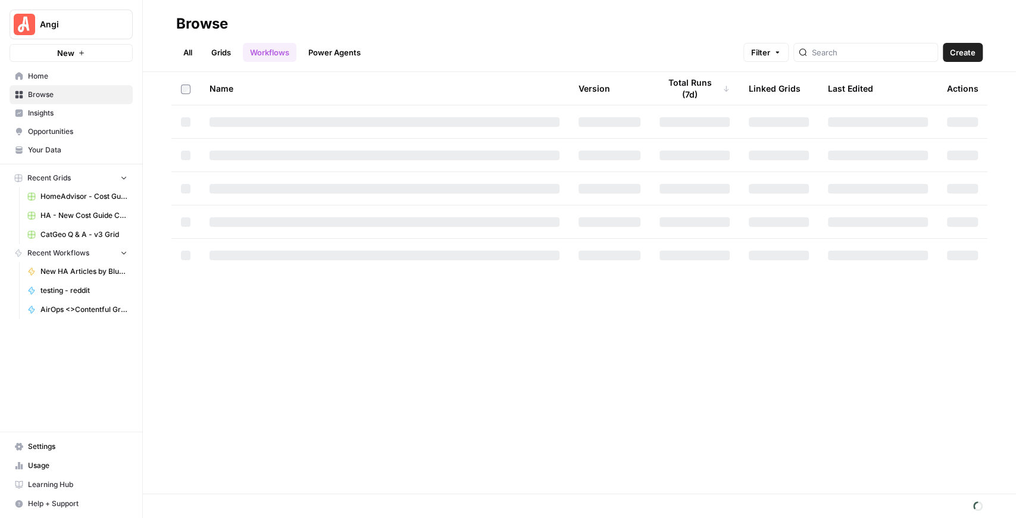
click at [91, 148] on span "Your Data" at bounding box center [77, 150] width 99 height 11
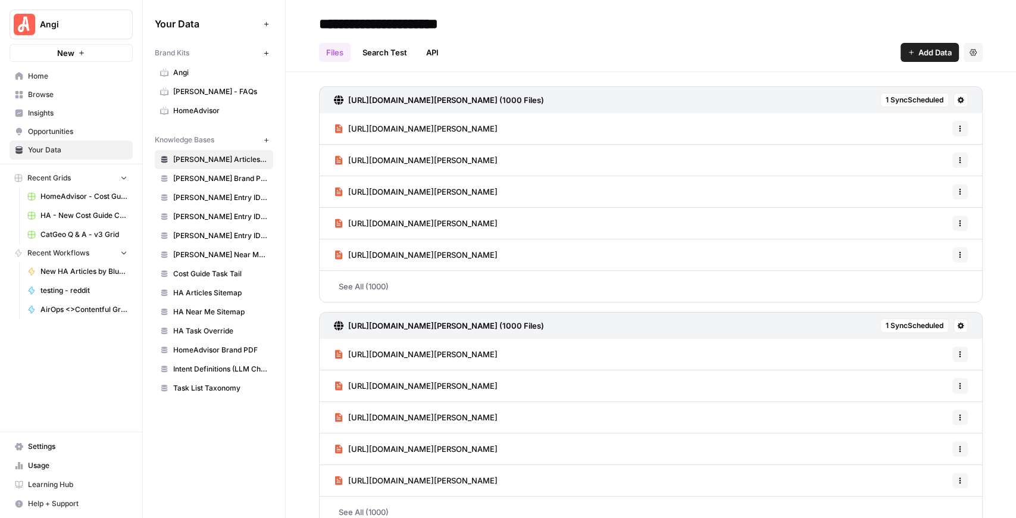
click at [63, 99] on span "Browse" at bounding box center [77, 94] width 99 height 11
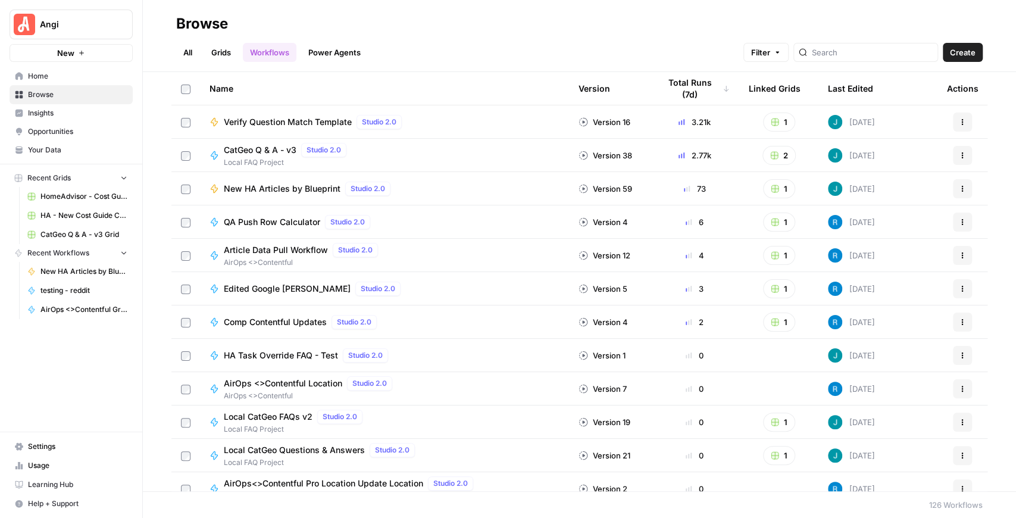
click at [62, 152] on span "Your Data" at bounding box center [77, 150] width 99 height 11
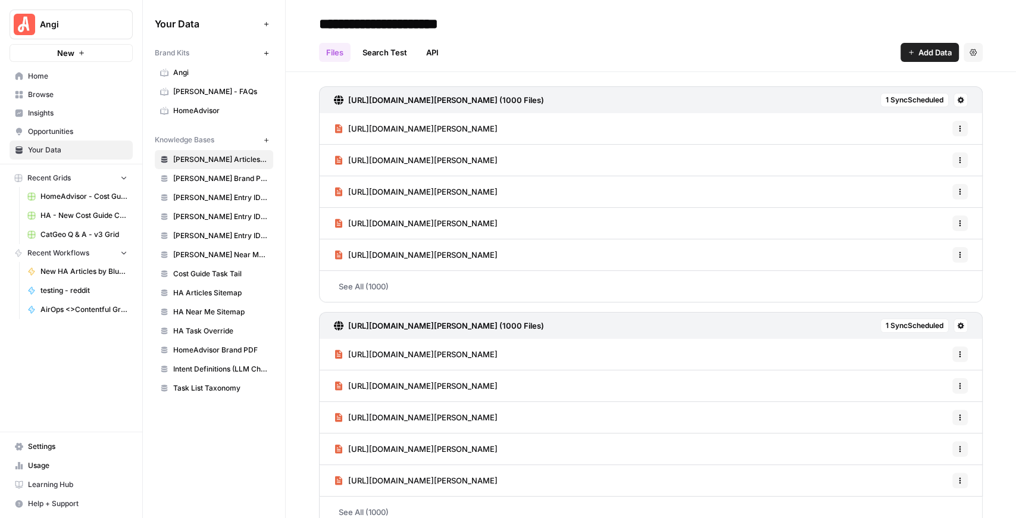
click at [104, 54] on button "New" at bounding box center [71, 53] width 123 height 18
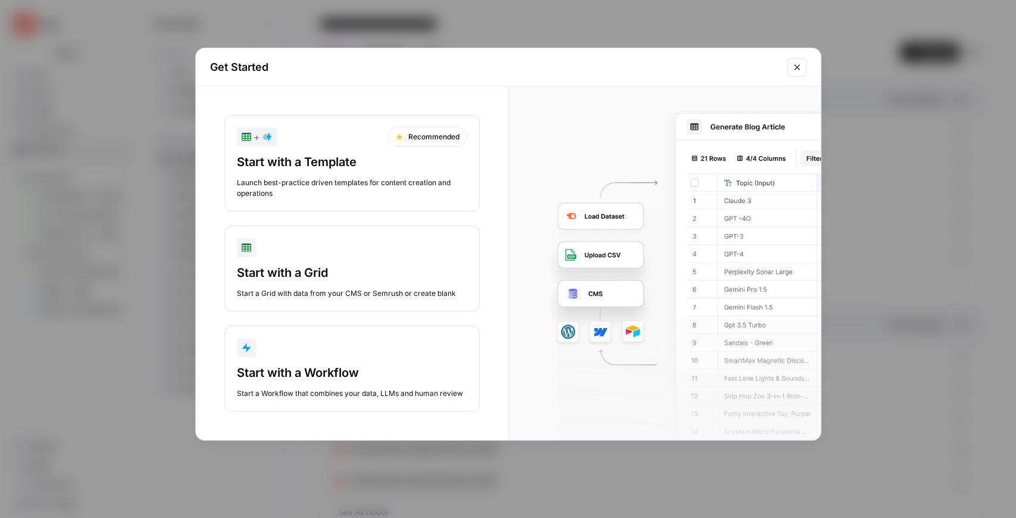
click at [350, 264] on div "Start with a Grid" at bounding box center [352, 272] width 230 height 17
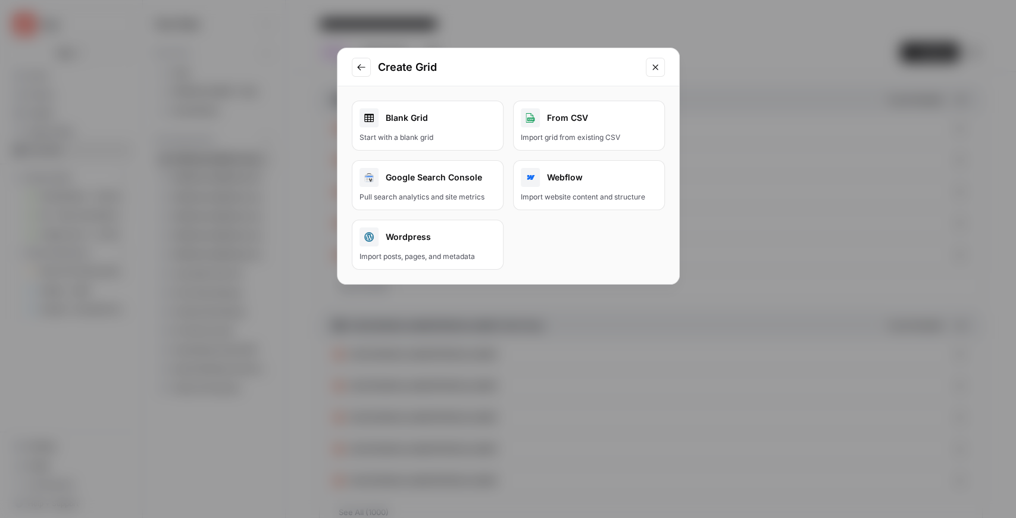
click at [446, 126] on div "Blank Grid" at bounding box center [427, 117] width 136 height 19
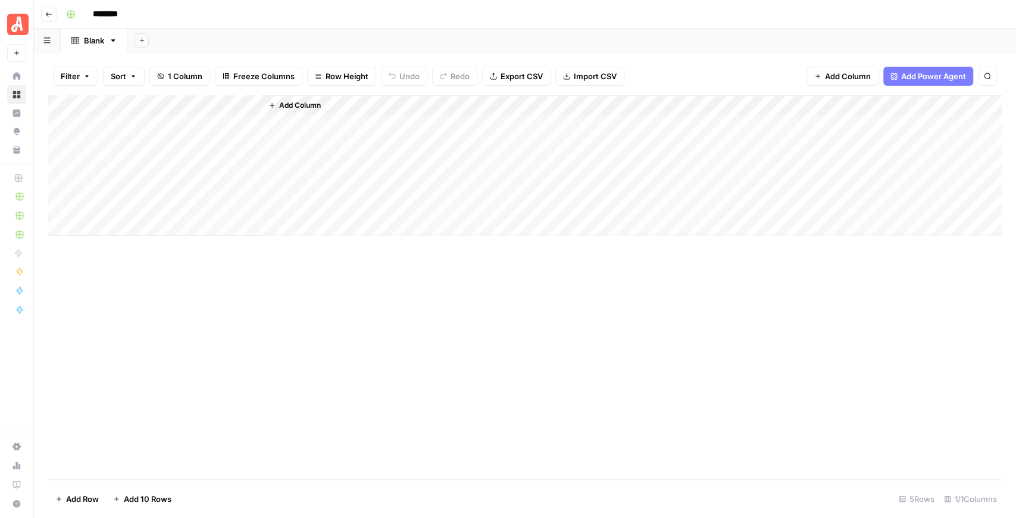
click at [859, 81] on span "Add Column" at bounding box center [848, 76] width 46 height 12
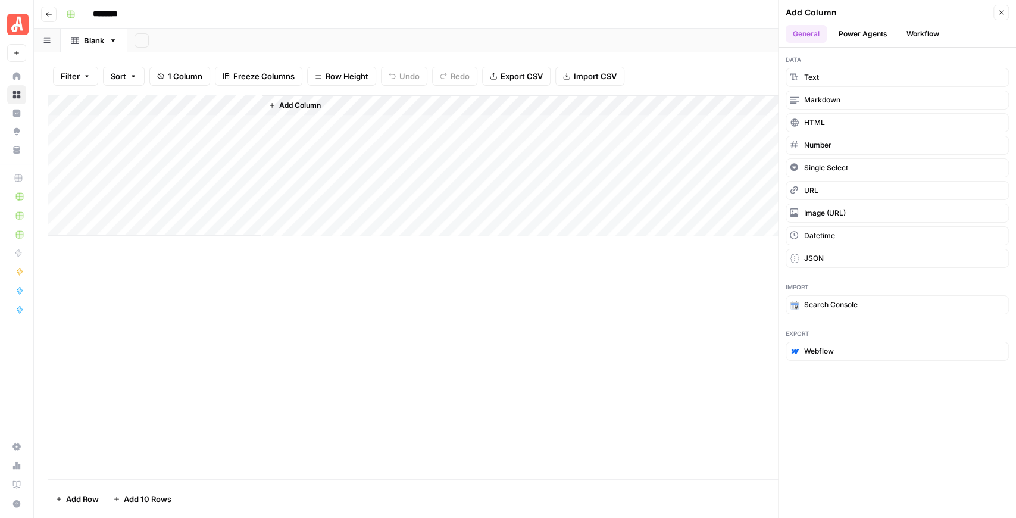
click at [913, 34] on button "Workflow" at bounding box center [922, 34] width 47 height 18
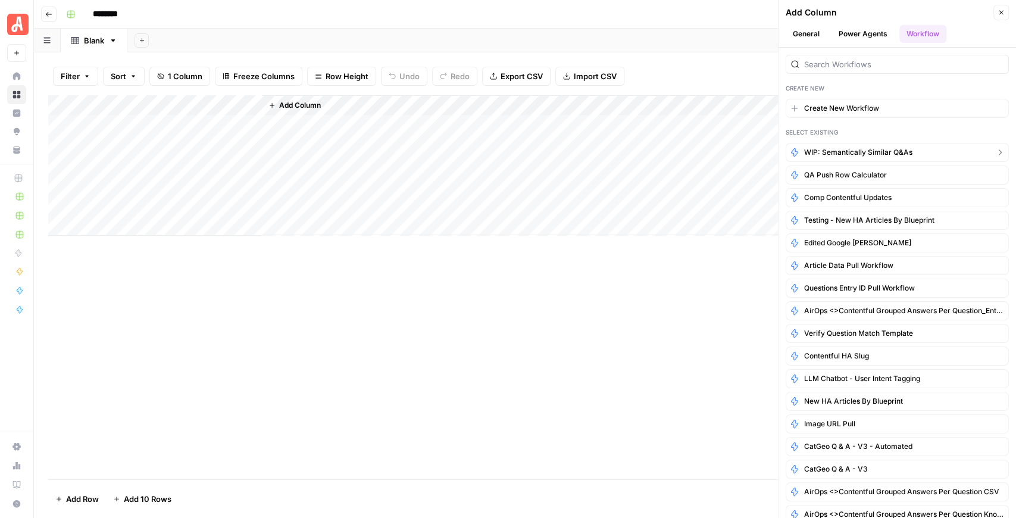
click at [880, 150] on span "WIP: Semantically Similar Q&As" at bounding box center [858, 152] width 108 height 11
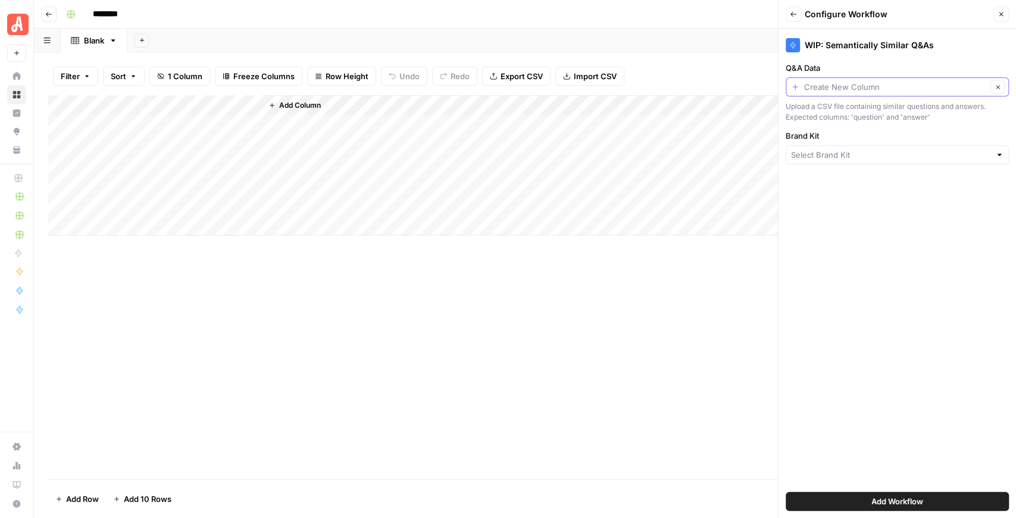
click at [849, 89] on input "Q&A Data" at bounding box center [895, 87] width 183 height 12
click at [839, 120] on button "Create New Column" at bounding box center [896, 114] width 212 height 17
type input "Create New Column"
click at [852, 149] on input "Brand Kit" at bounding box center [890, 155] width 199 height 12
click at [826, 218] on span "Angi" at bounding box center [894, 215] width 198 height 12
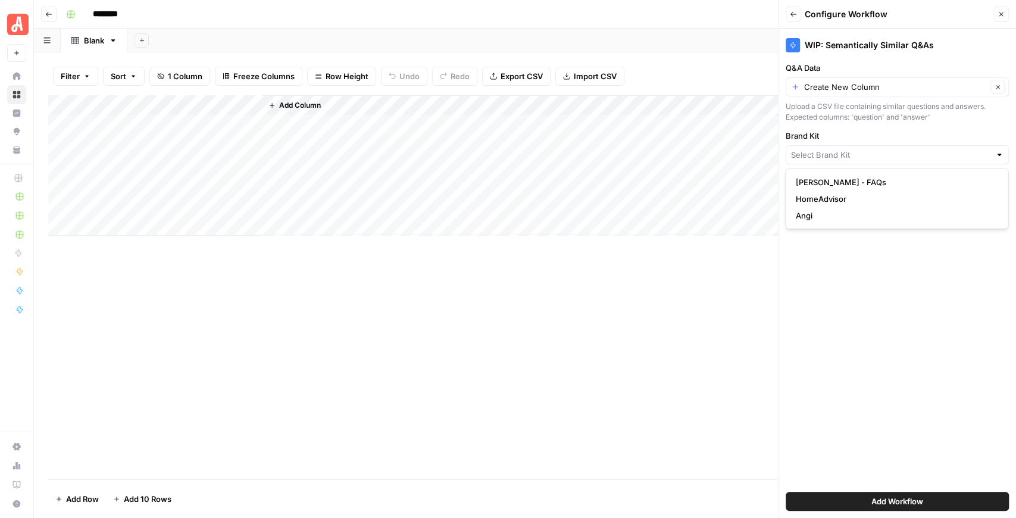
type input "Angi"
click at [834, 144] on div "Brand Kit Angi Clear" at bounding box center [896, 147] width 223 height 35
click at [834, 156] on input "Brand Kit" at bounding box center [889, 155] width 196 height 12
click at [827, 176] on span "Angi - FAQs" at bounding box center [894, 182] width 198 height 12
type input "Angi - FAQs"
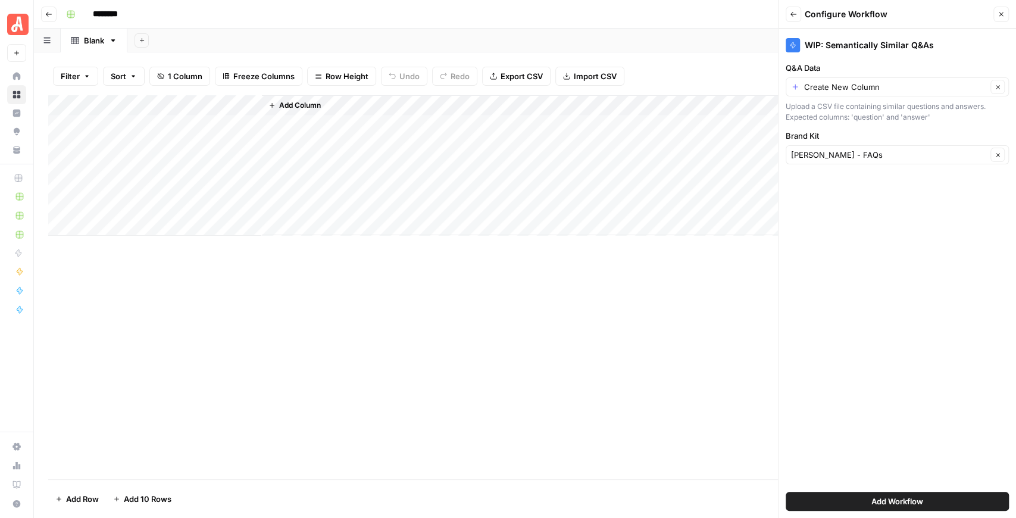
click at [889, 502] on span "Add Workflow" at bounding box center [897, 501] width 52 height 12
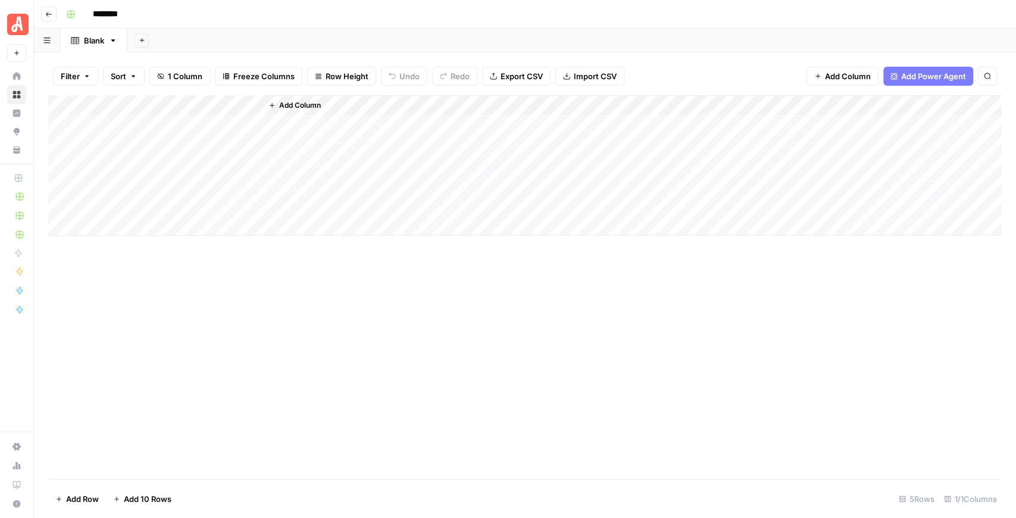
click at [857, 74] on span "Add Column" at bounding box center [848, 76] width 46 height 12
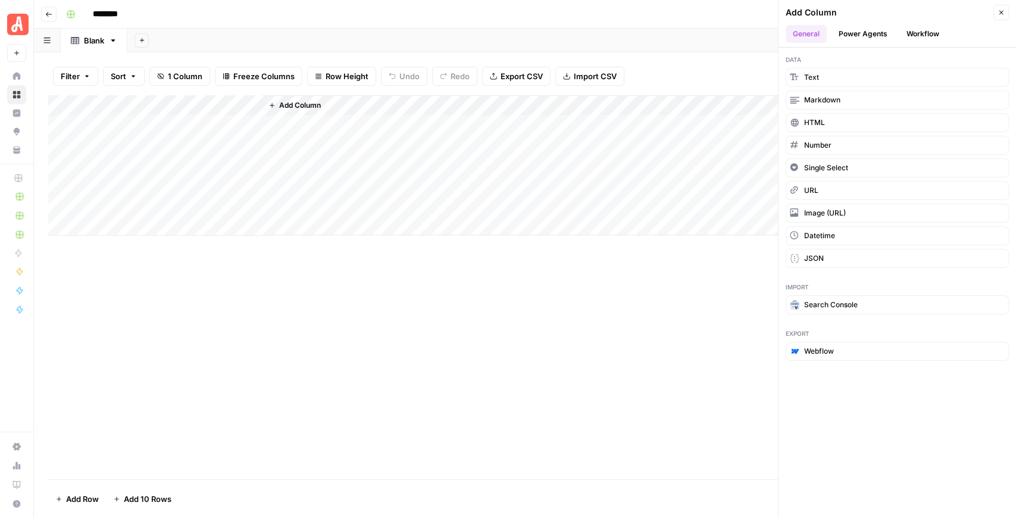
click at [917, 35] on button "Workflow" at bounding box center [922, 34] width 47 height 18
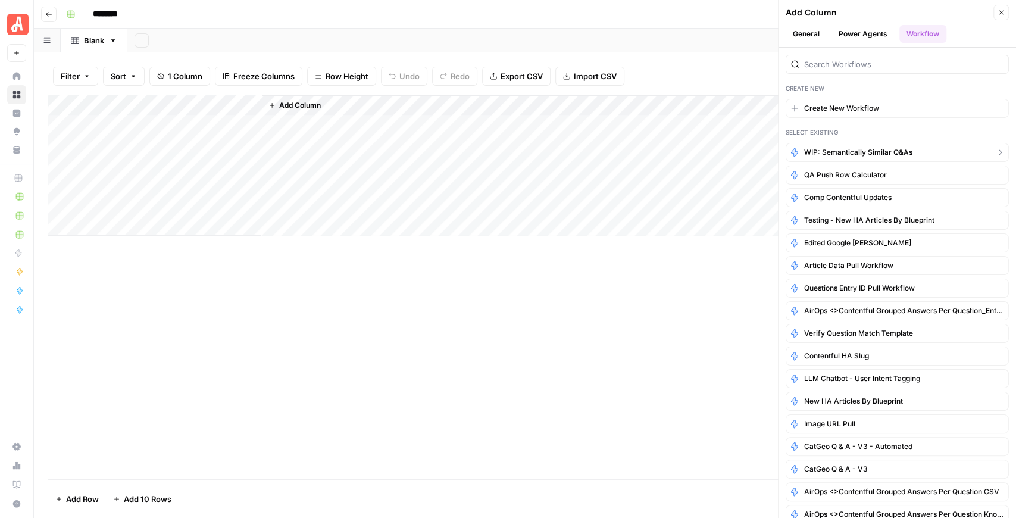
click at [855, 147] on span "WIP: Semantically Similar Q&As" at bounding box center [858, 152] width 108 height 11
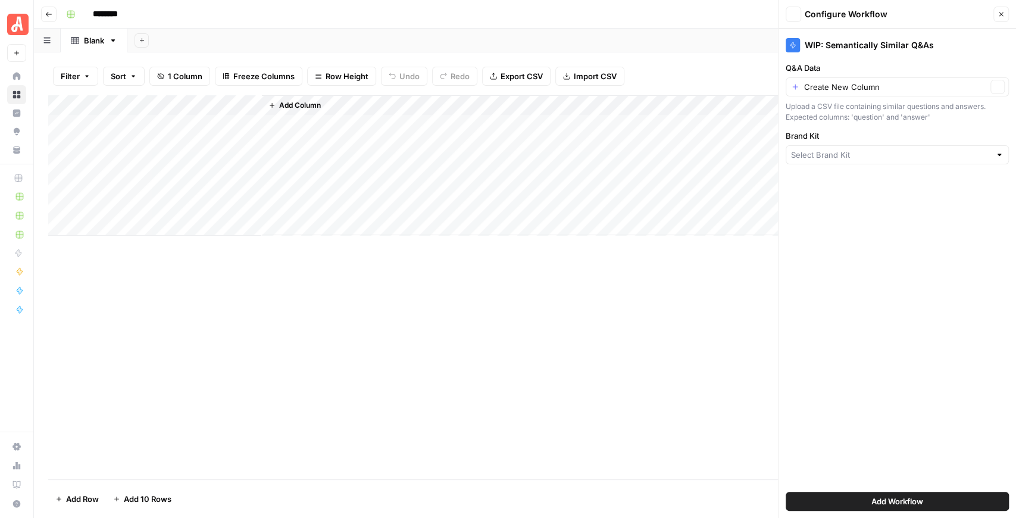
type input "Angi - FAQs"
click at [881, 503] on span "Add Workflow" at bounding box center [897, 501] width 52 height 12
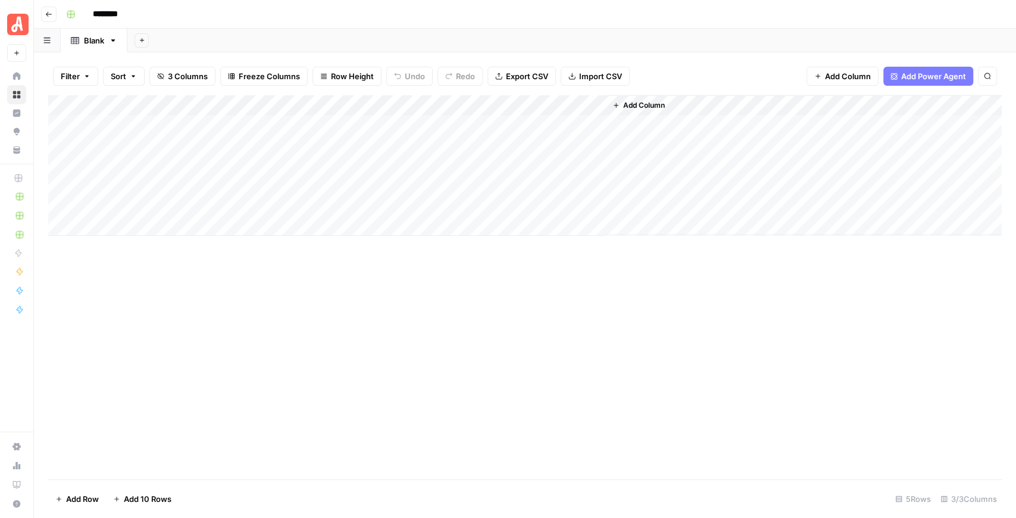
click at [578, 106] on div "Add Column" at bounding box center [524, 165] width 953 height 140
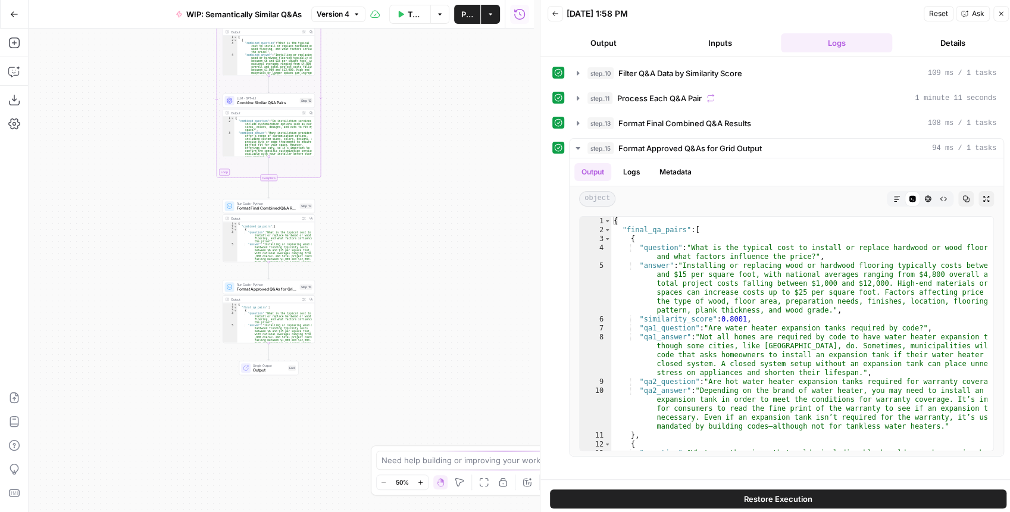
drag, startPoint x: 427, startPoint y: 209, endPoint x: 412, endPoint y: 234, distance: 29.6
click at [413, 234] on div "Workflow Input Settings Inputs Run Code · Python Filter Q&A Data by Similarity …" at bounding box center [281, 270] width 505 height 483
click at [554, 13] on icon "button" at bounding box center [555, 13] width 7 height 7
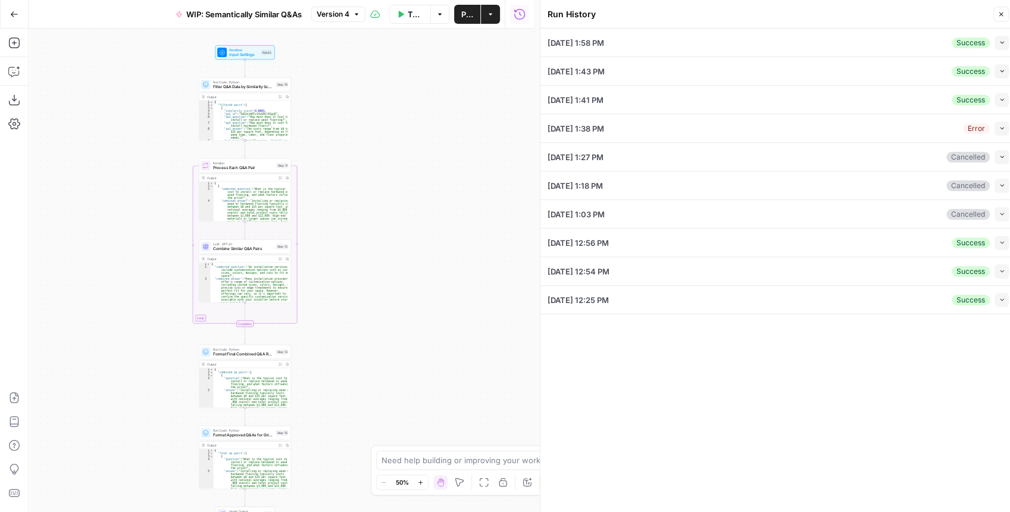
drag, startPoint x: 480, startPoint y: 58, endPoint x: 458, endPoint y: 227, distance: 170.3
click at [457, 218] on div "Workflow Input Settings Inputs Run Code · Python Filter Q&A Data by Similarity …" at bounding box center [281, 270] width 505 height 483
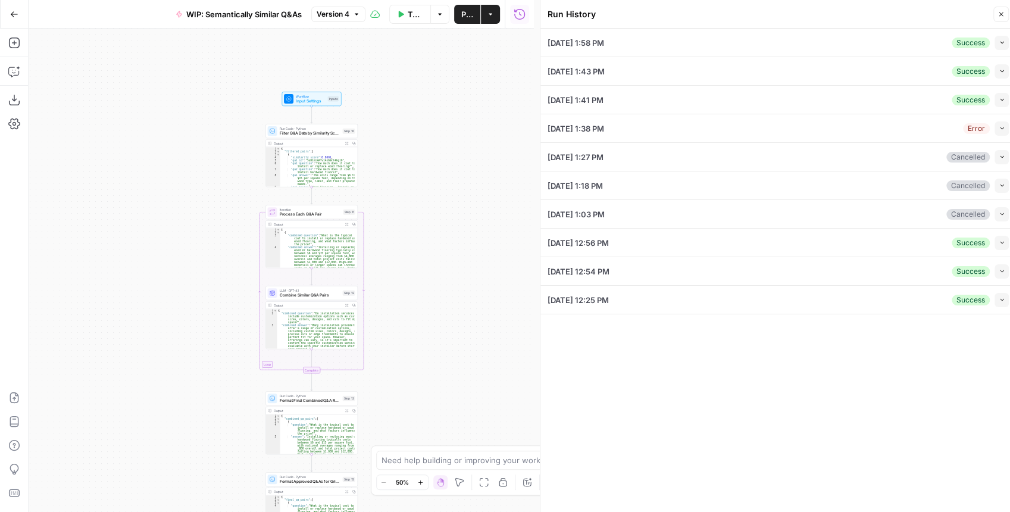
drag, startPoint x: 399, startPoint y: 187, endPoint x: 465, endPoint y: 220, distance: 74.0
click at [465, 220] on div "Workflow Input Settings Inputs Run Code · Python Filter Q&A Data by Similarity …" at bounding box center [281, 270] width 505 height 483
click at [300, 99] on span "Input Settings" at bounding box center [311, 101] width 30 height 6
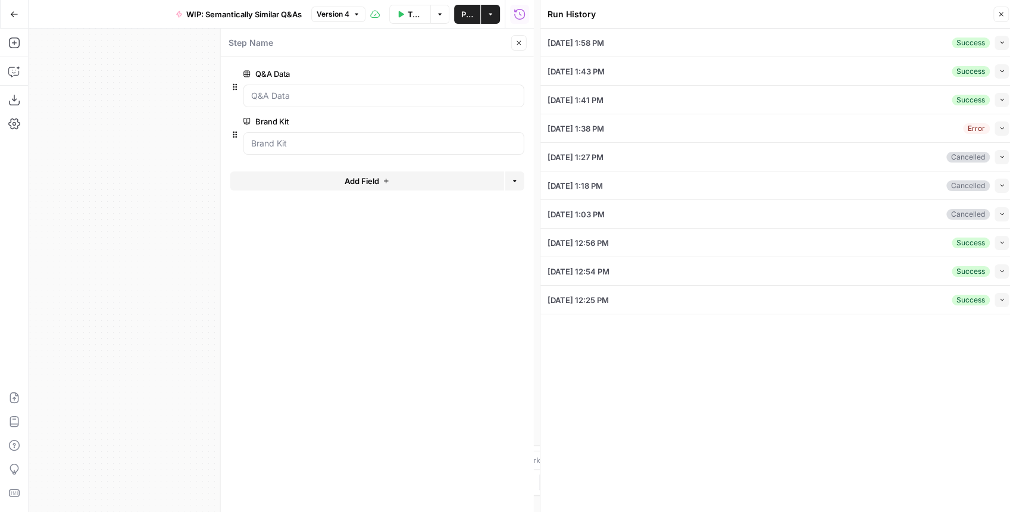
click at [474, 71] on span "edit field" at bounding box center [479, 74] width 26 height 10
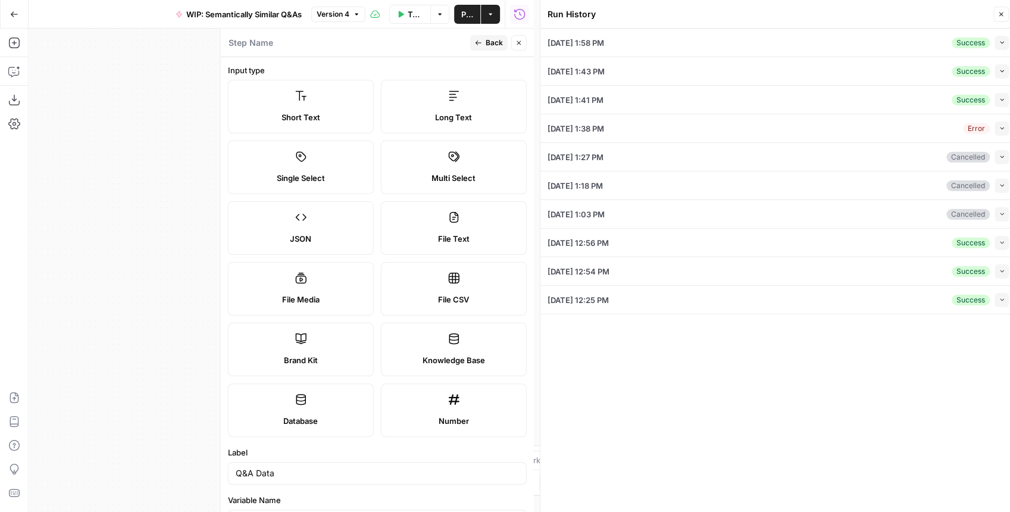
click at [521, 43] on icon "button" at bounding box center [518, 42] width 7 height 7
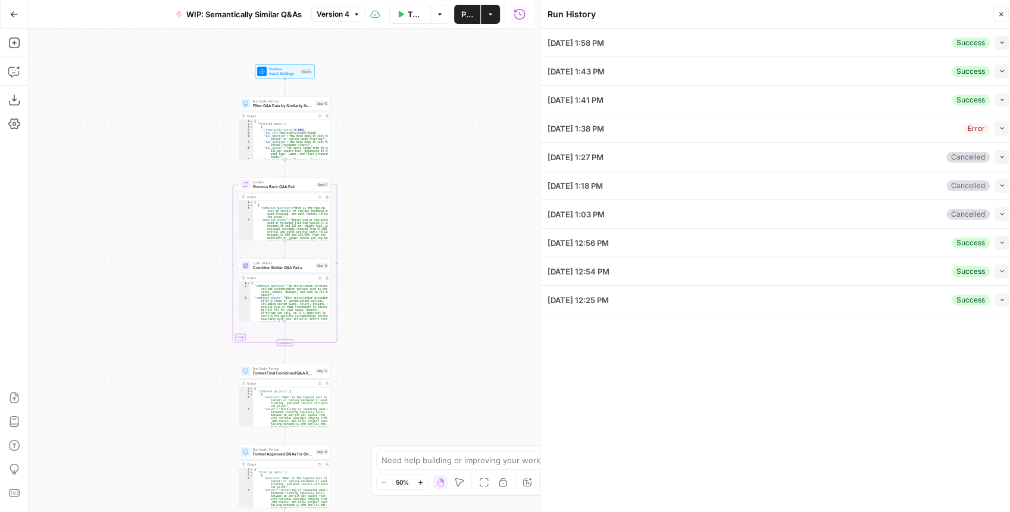
drag, startPoint x: 461, startPoint y: 136, endPoint x: 424, endPoint y: 100, distance: 51.8
click at [424, 100] on div "Workflow Input Settings Inputs Run Code · Python Filter Q&A Data by Similarity …" at bounding box center [281, 270] width 505 height 483
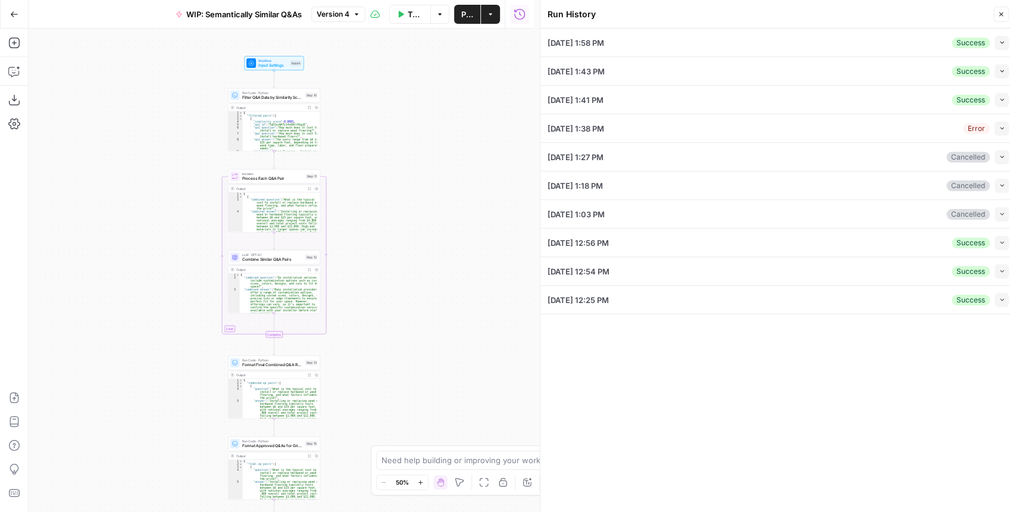
drag, startPoint x: 403, startPoint y: 148, endPoint x: 408, endPoint y: 153, distance: 7.3
click at [408, 153] on div "Workflow Input Settings Inputs Run Code · Python Filter Q&A Data by Similarity …" at bounding box center [281, 270] width 505 height 483
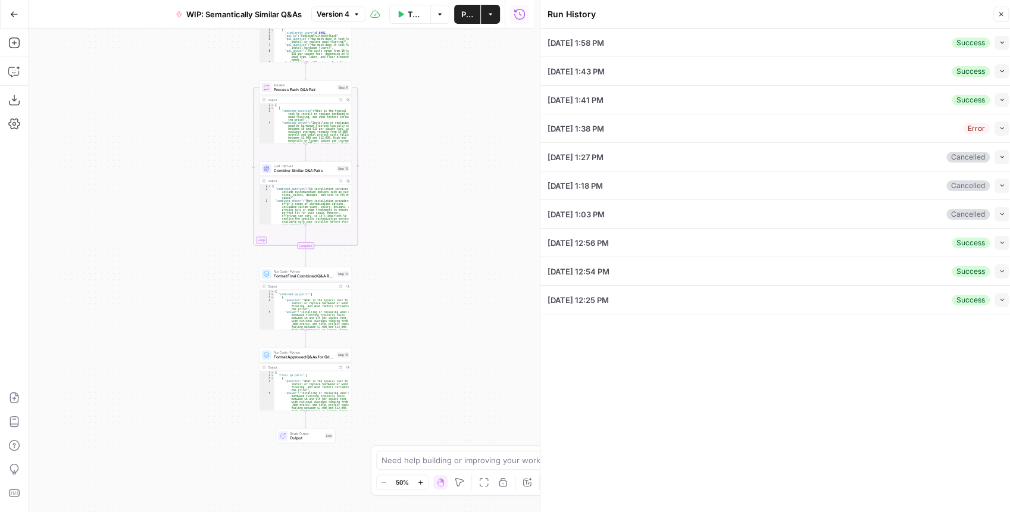
drag, startPoint x: 392, startPoint y: 385, endPoint x: 419, endPoint y: 295, distance: 93.9
click at [419, 296] on div "Workflow Input Settings Inputs Run Code · Python Filter Q&A Data by Similarity …" at bounding box center [281, 270] width 505 height 483
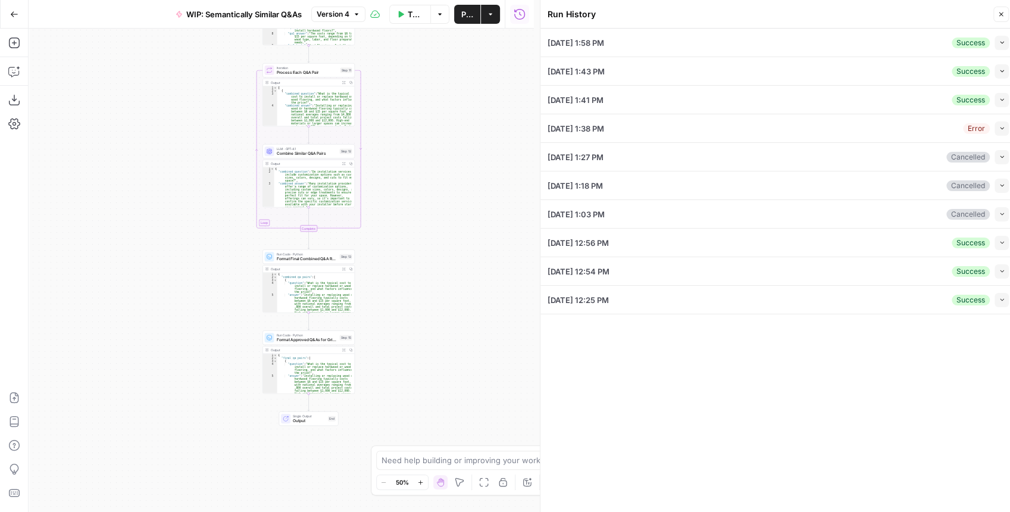
click at [491, 23] on button "Actions" at bounding box center [490, 14] width 19 height 19
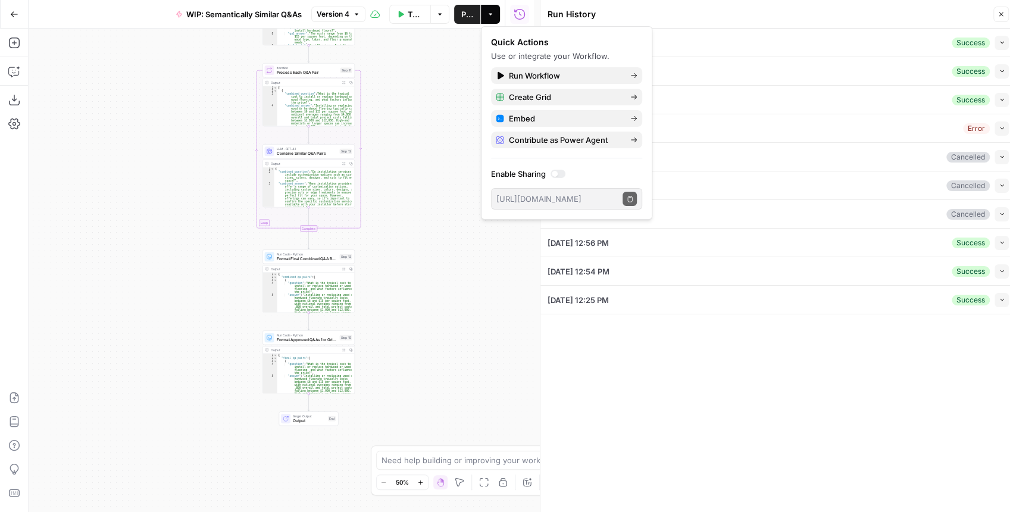
drag, startPoint x: 532, startPoint y: 58, endPoint x: 633, endPoint y: 50, distance: 100.9
click at [633, 50] on div "Quick Actions Use or integrate your Workflow." at bounding box center [566, 49] width 151 height 26
click at [629, 100] on div "Create Grid" at bounding box center [567, 97] width 142 height 12
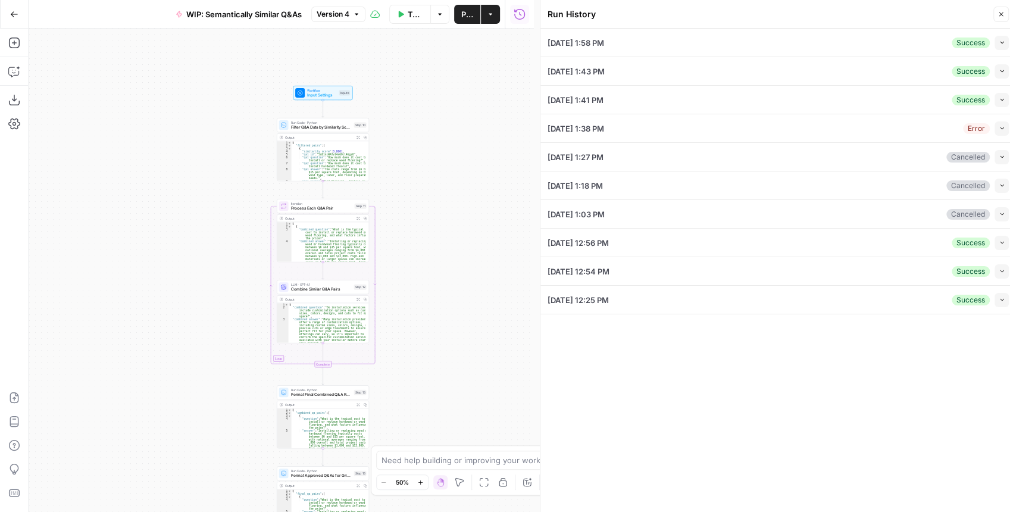
drag, startPoint x: 412, startPoint y: 148, endPoint x: 422, endPoint y: 325, distance: 177.6
click at [422, 319] on div "Workflow Input Settings Inputs Run Code · Python Filter Q&A Data by Similarity …" at bounding box center [281, 270] width 505 height 483
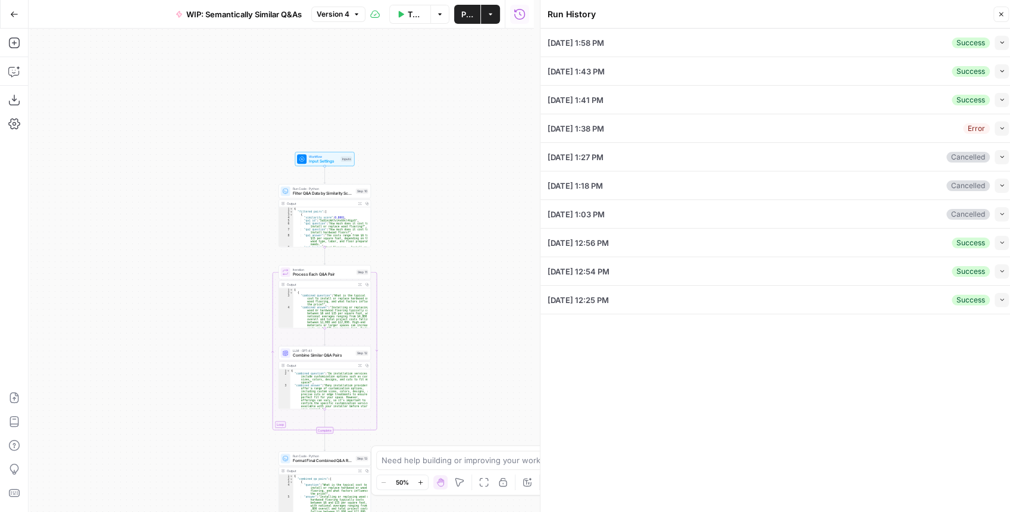
drag, startPoint x: 414, startPoint y: 138, endPoint x: 387, endPoint y: 131, distance: 27.6
click at [395, 129] on div "Workflow Input Settings Inputs Run Code · Python Filter Q&A Data by Similarity …" at bounding box center [281, 270] width 505 height 483
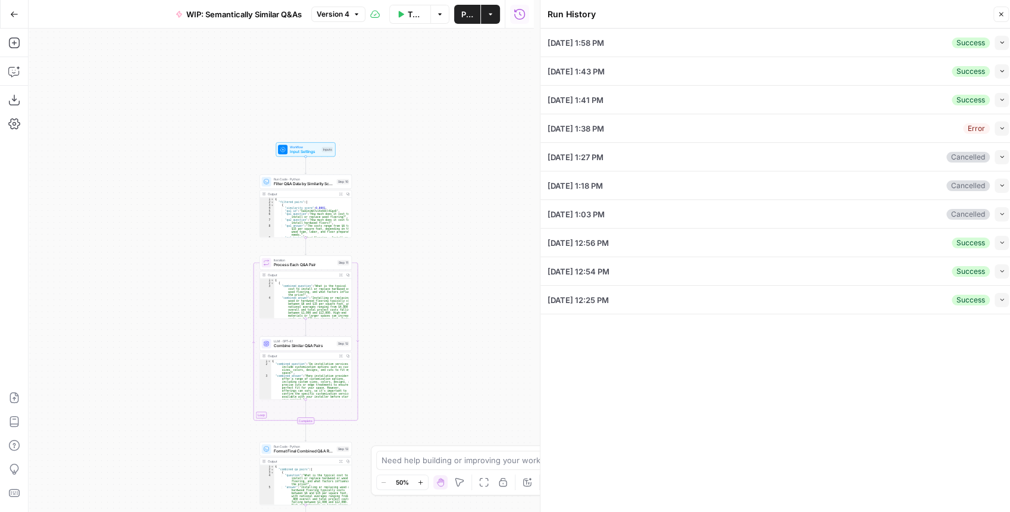
click at [299, 151] on span "Input Settings" at bounding box center [305, 152] width 30 height 6
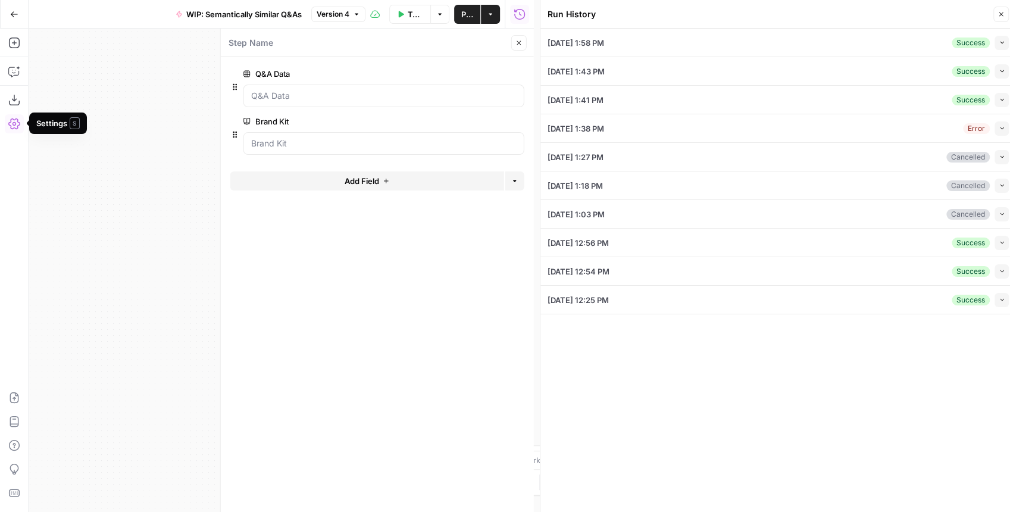
click at [472, 75] on span "edit field" at bounding box center [479, 74] width 26 height 10
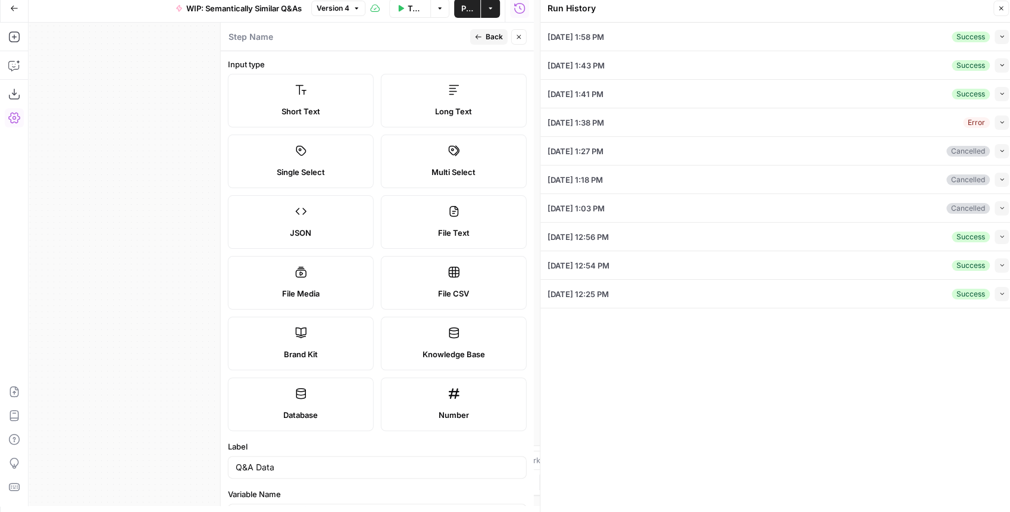
click at [324, 109] on div "Short Text" at bounding box center [301, 111] width 126 height 12
click at [470, 6] on span "Publish" at bounding box center [467, 8] width 12 height 12
click at [456, 282] on label "File CSV" at bounding box center [454, 283] width 146 height 54
click at [480, 40] on icon "button" at bounding box center [478, 36] width 7 height 7
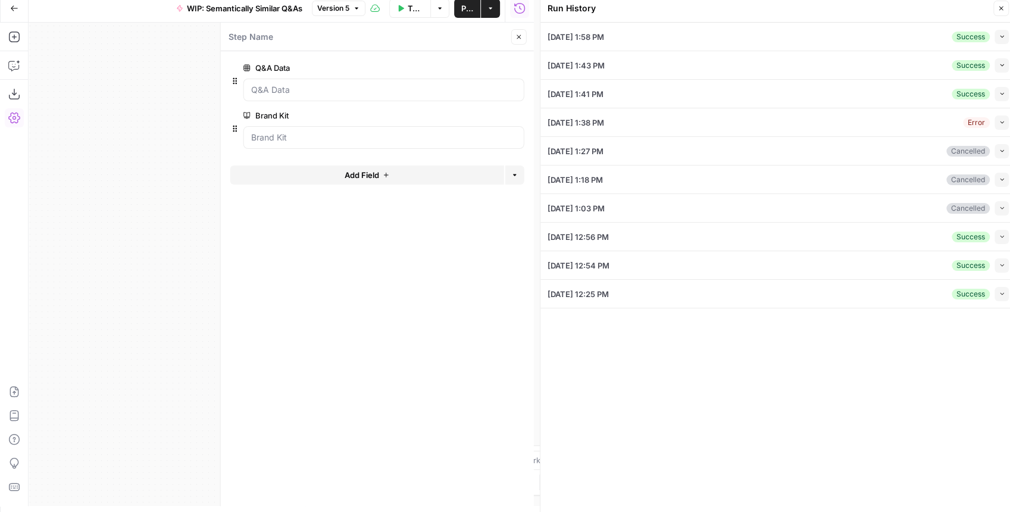
click at [463, 11] on span "Publish" at bounding box center [467, 8] width 12 height 12
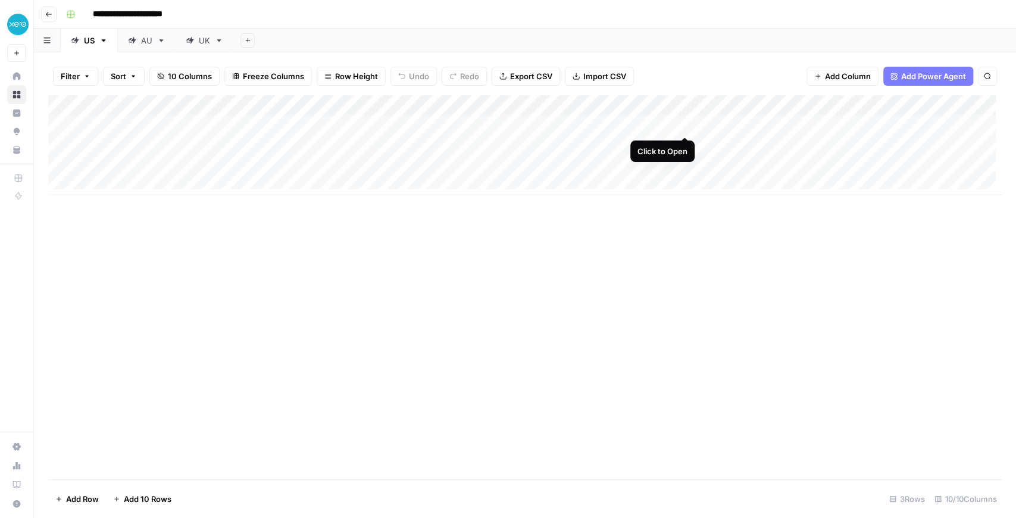
click at [684, 124] on div "Add Column" at bounding box center [524, 145] width 953 height 100
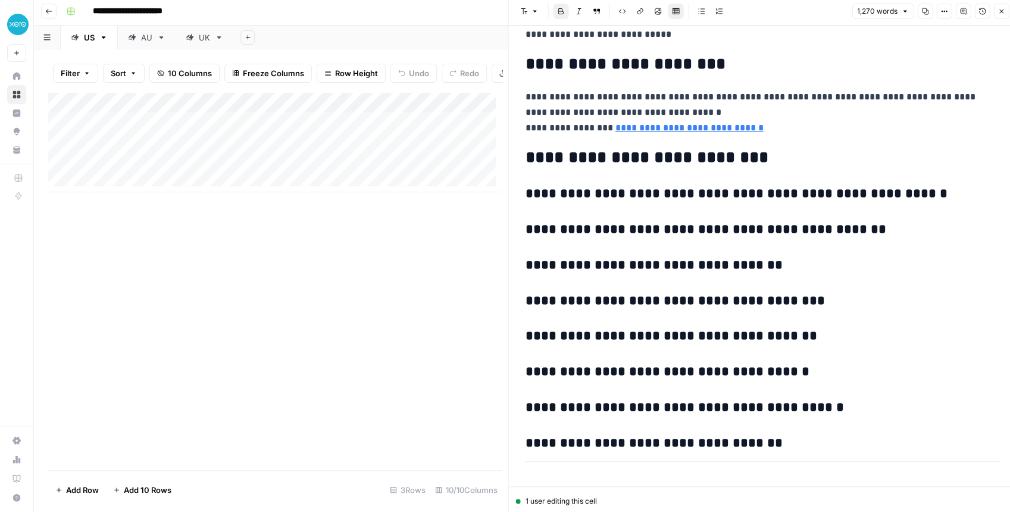
scroll to position [6, 0]
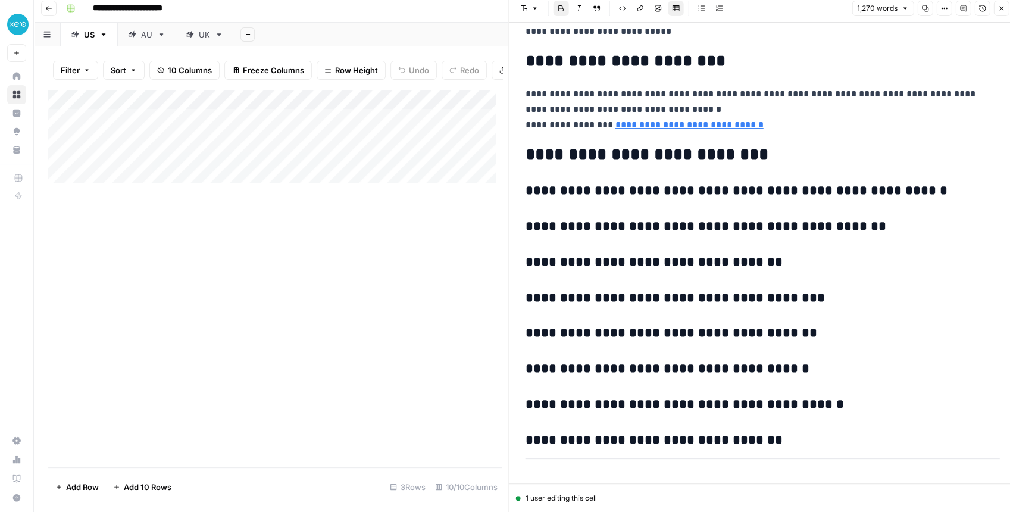
click at [1007, 10] on button "Close" at bounding box center [1000, 8] width 15 height 15
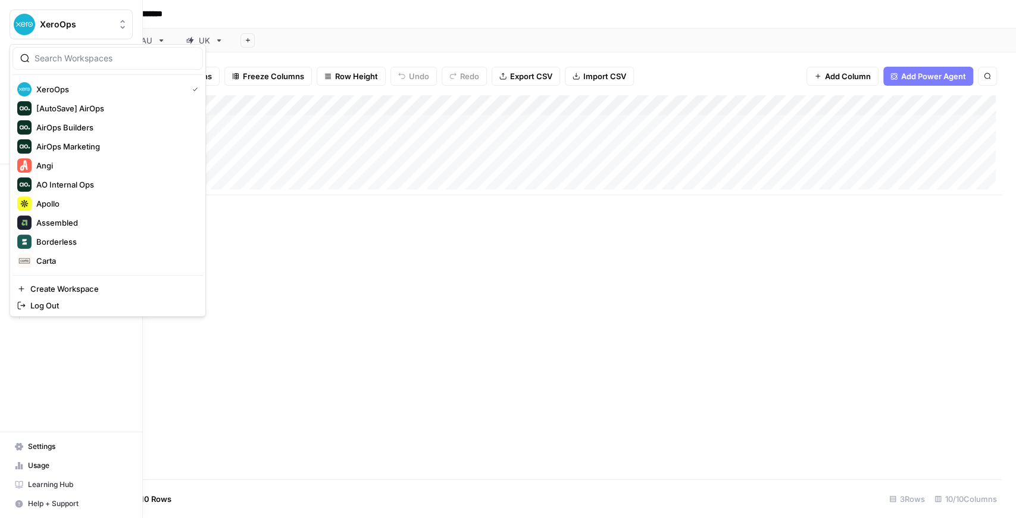
click at [38, 23] on button "XeroOps" at bounding box center [71, 25] width 123 height 30
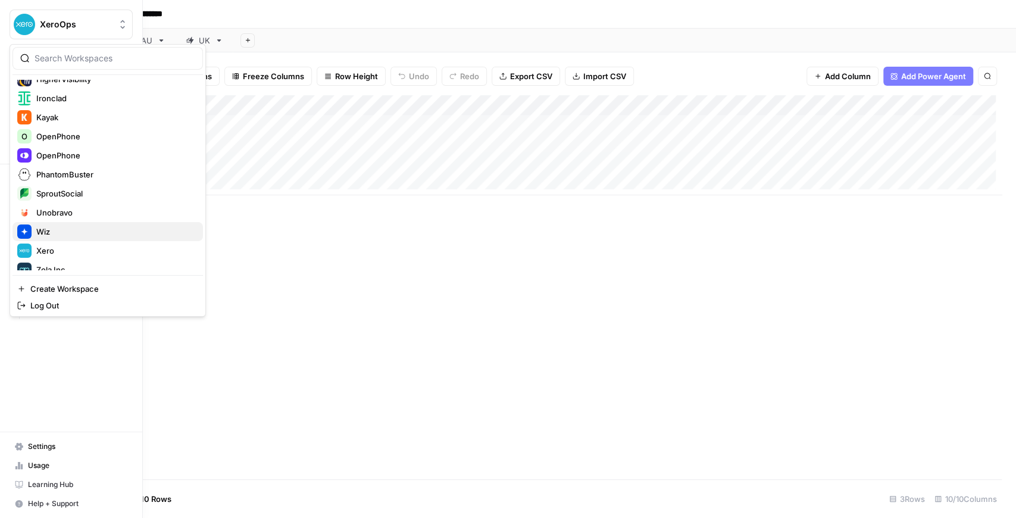
scroll to position [286, 0]
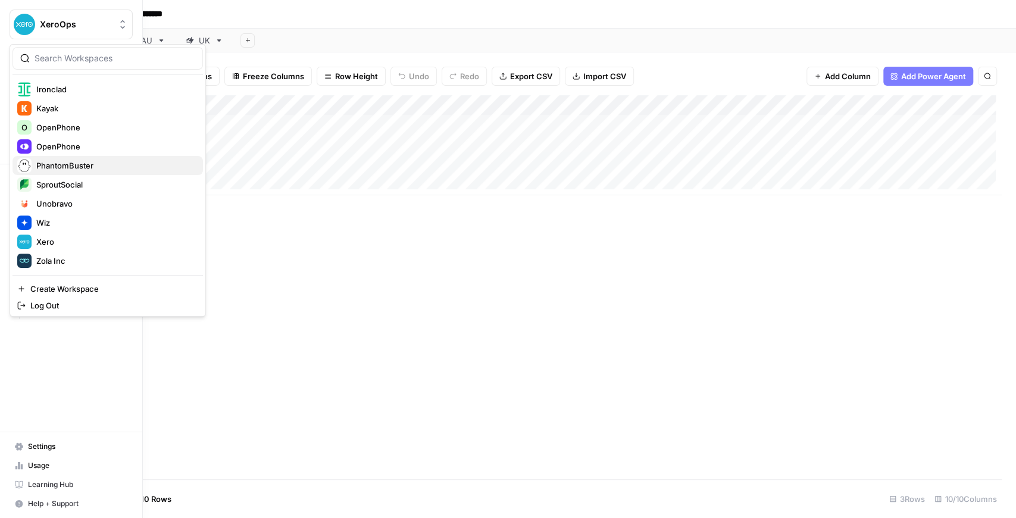
click at [83, 161] on span "PhantomBuster" at bounding box center [114, 165] width 157 height 12
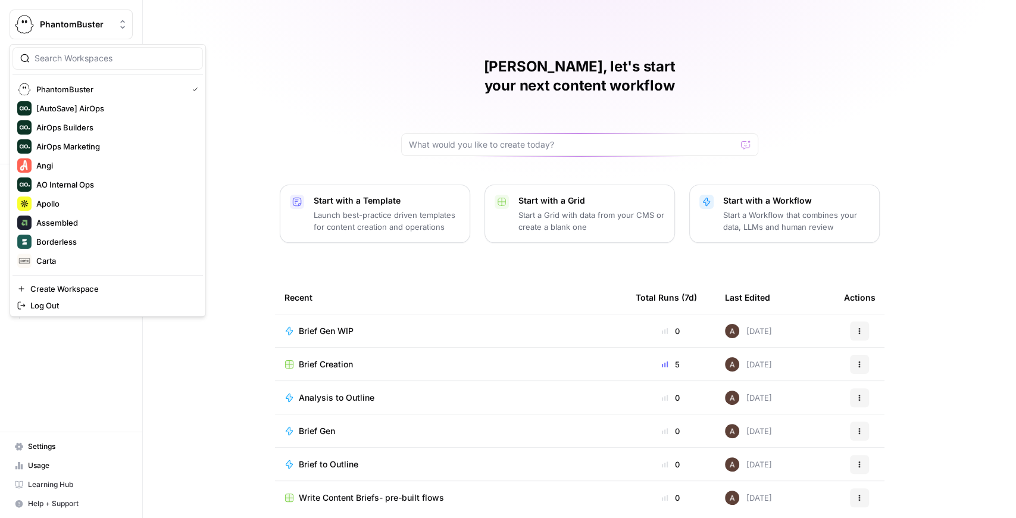
click at [65, 23] on span "PhantomBuster" at bounding box center [76, 24] width 72 height 12
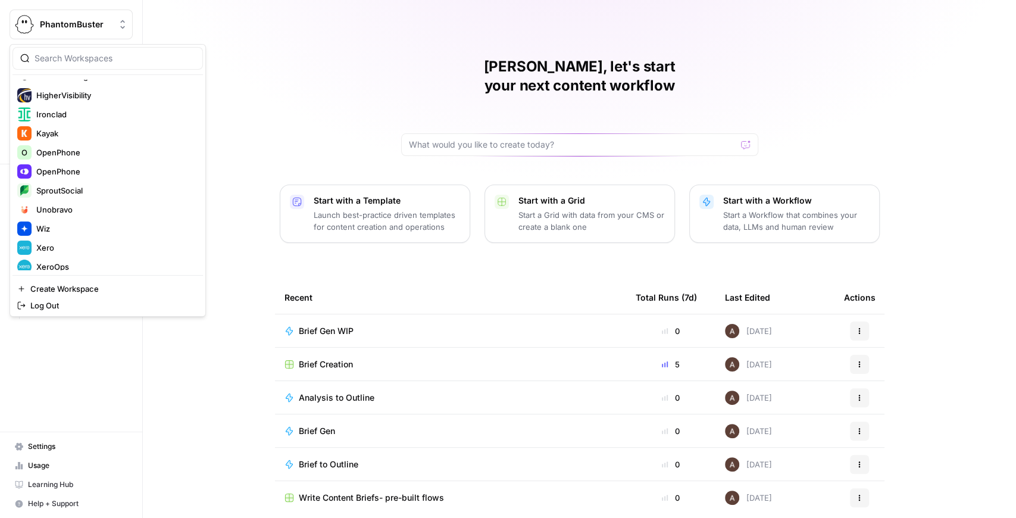
scroll to position [286, 0]
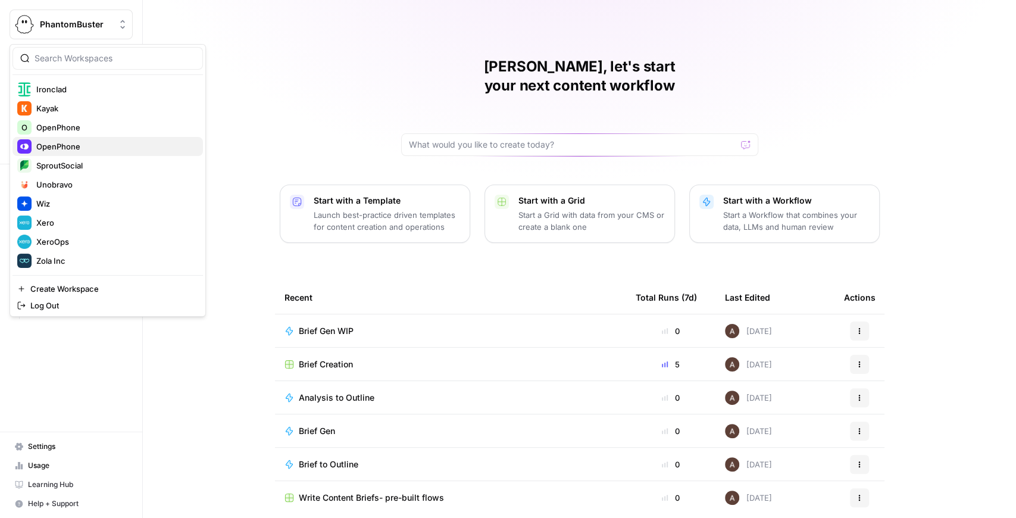
click at [75, 144] on span "OpenPhone" at bounding box center [114, 146] width 157 height 12
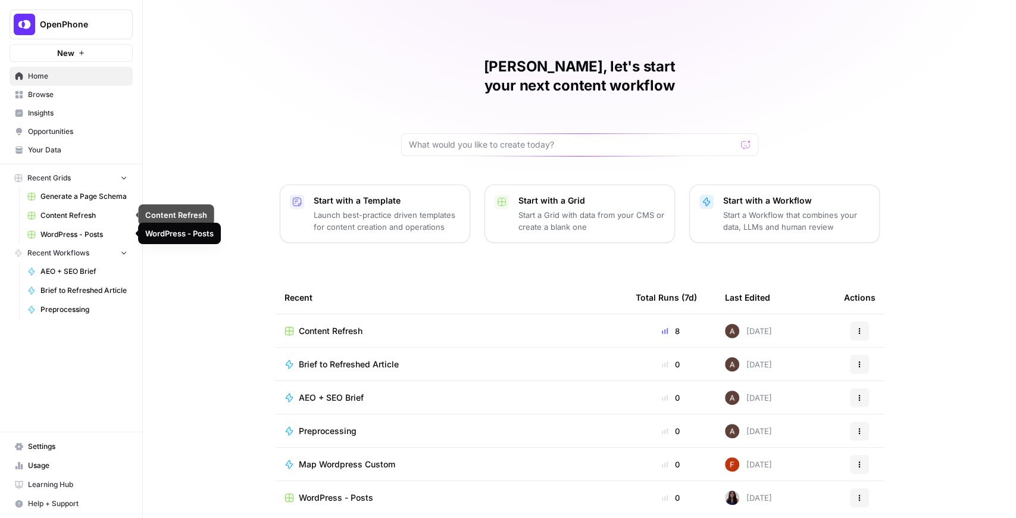
click at [86, 218] on span "Content Refresh" at bounding box center [83, 215] width 87 height 11
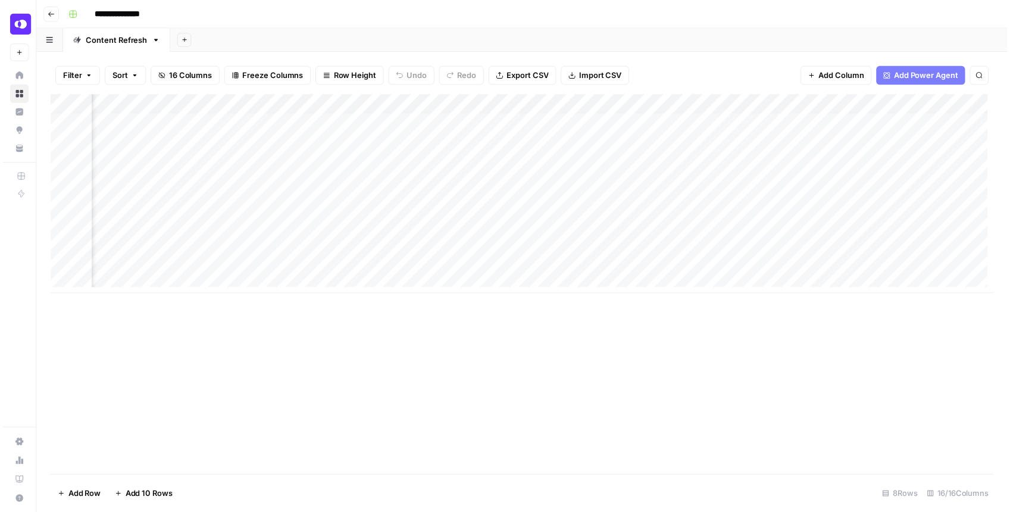
scroll to position [0, 727]
click at [538, 186] on div "Add Column" at bounding box center [524, 195] width 953 height 201
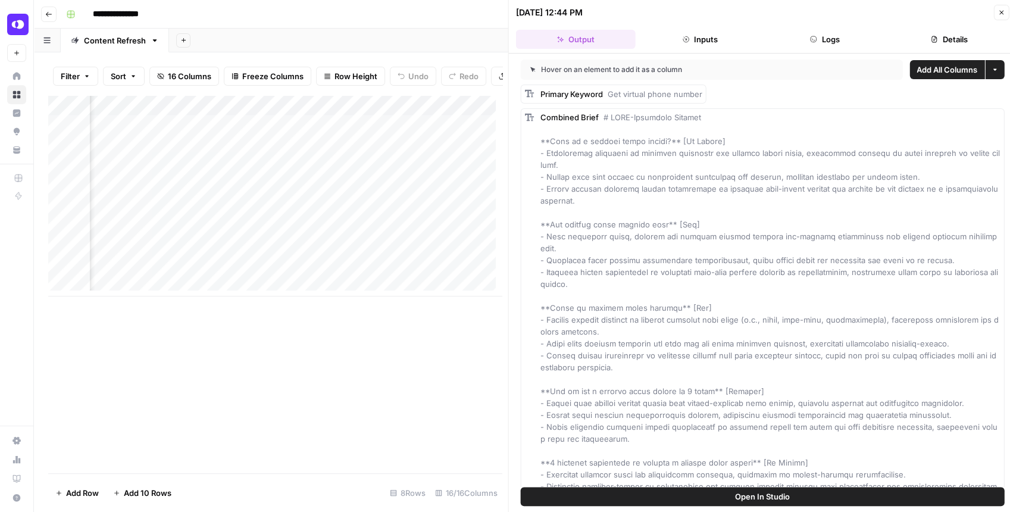
click at [795, 502] on button "Open In Studio" at bounding box center [763, 496] width 484 height 19
click at [278, 191] on div "Add Column" at bounding box center [274, 195] width 453 height 201
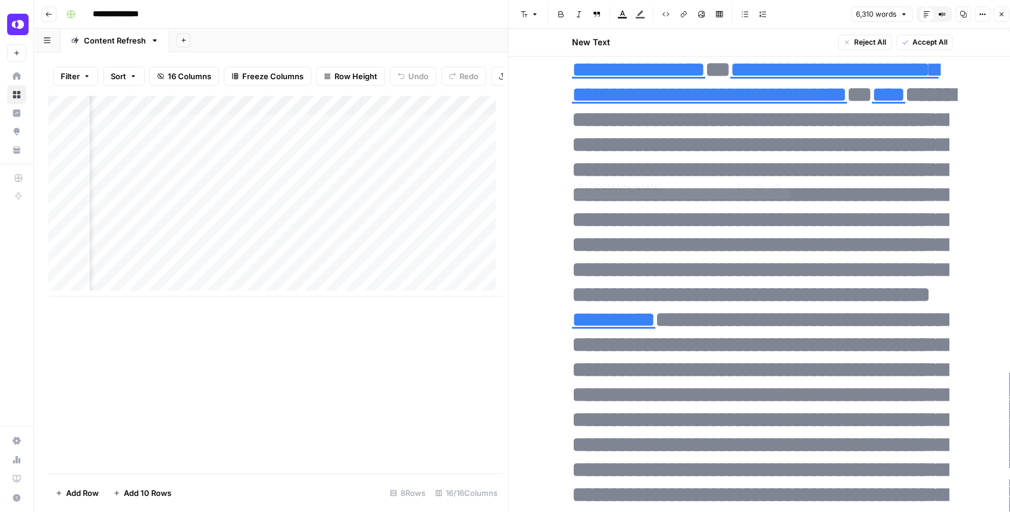
type input "[URL][DOMAIN_NAME]"
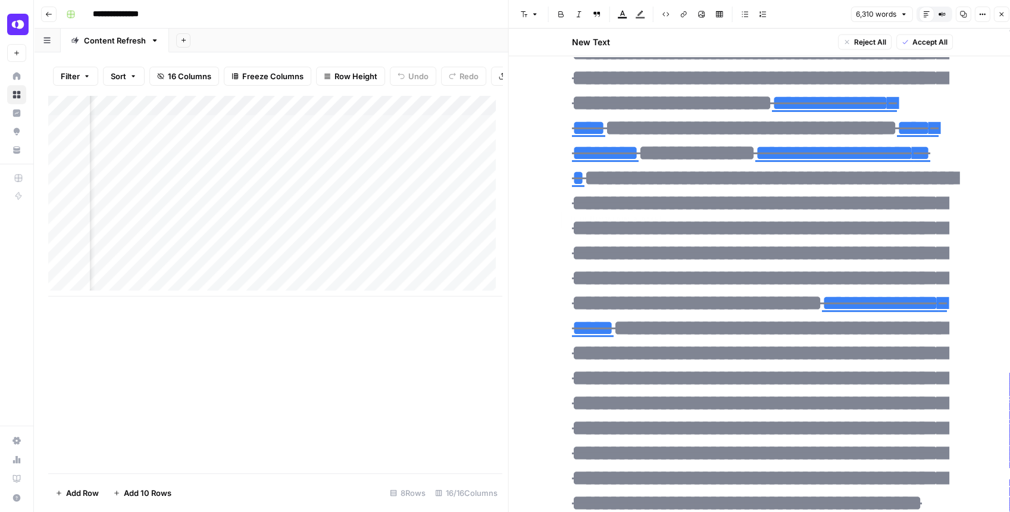
type input "[URL][DOMAIN_NAME]"
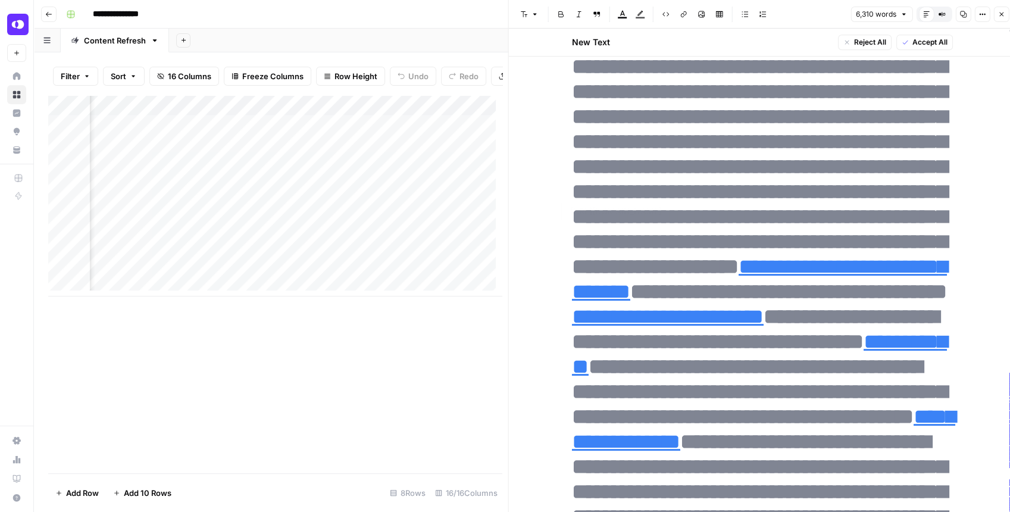
type input "[URL][DOMAIN_NAME]"
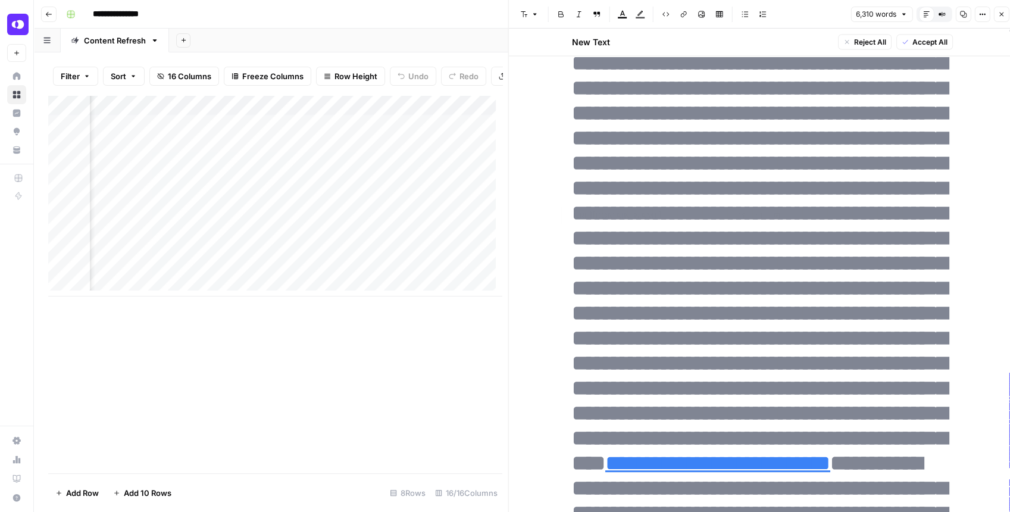
type input "[URL][DOMAIN_NAME]"
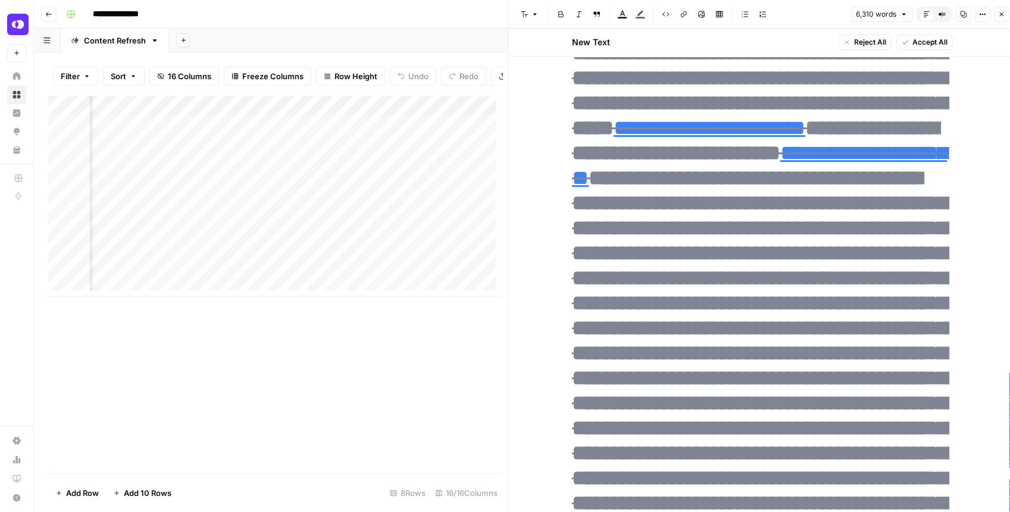
scroll to position [9796, 0]
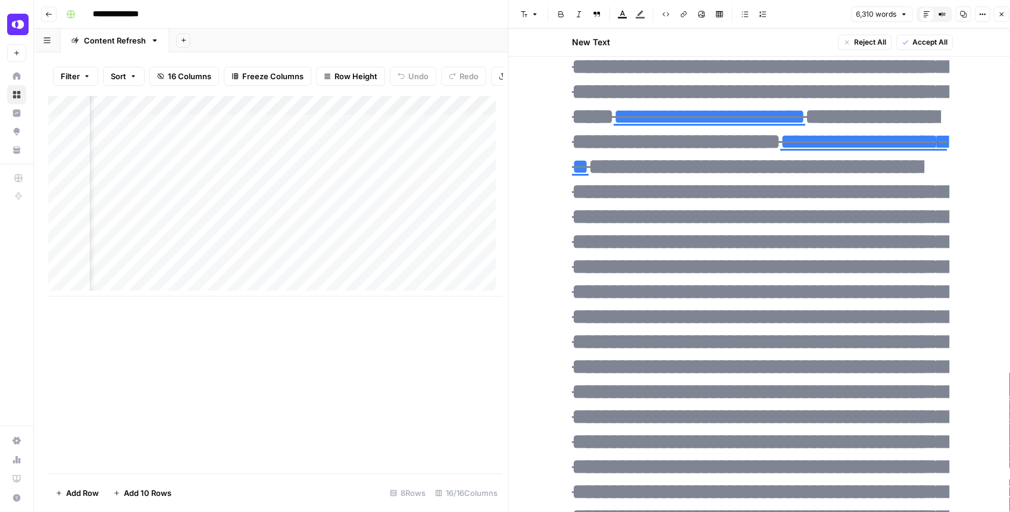
click at [995, 17] on button "Close" at bounding box center [1000, 14] width 15 height 15
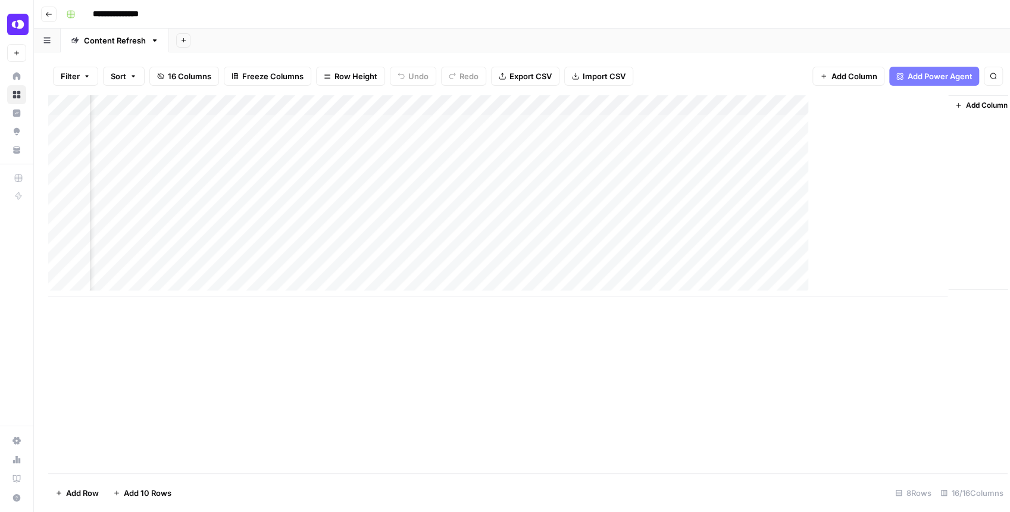
scroll to position [0, 1142]
click at [820, 187] on div "Add Column" at bounding box center [524, 195] width 953 height 201
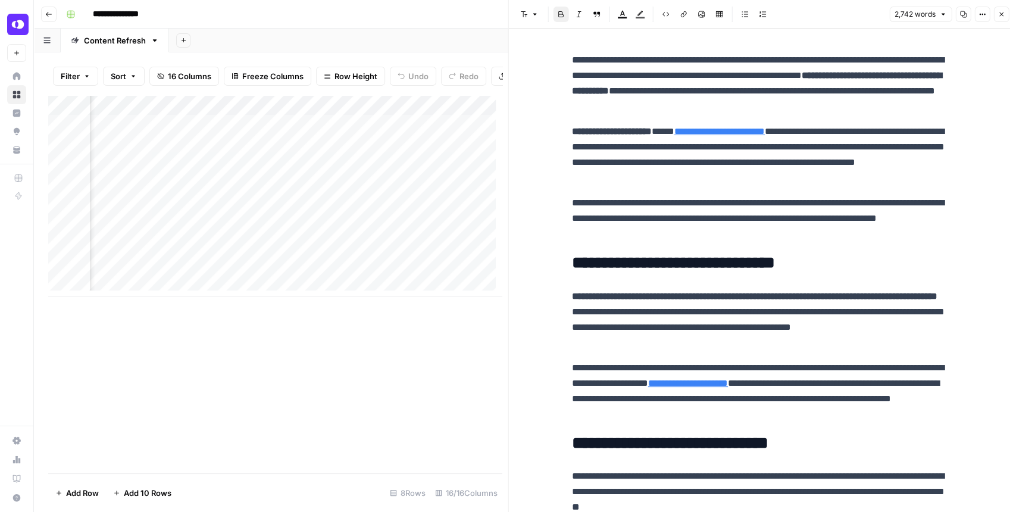
scroll to position [0, 1105]
click at [393, 193] on div "Add Column" at bounding box center [274, 195] width 453 height 201
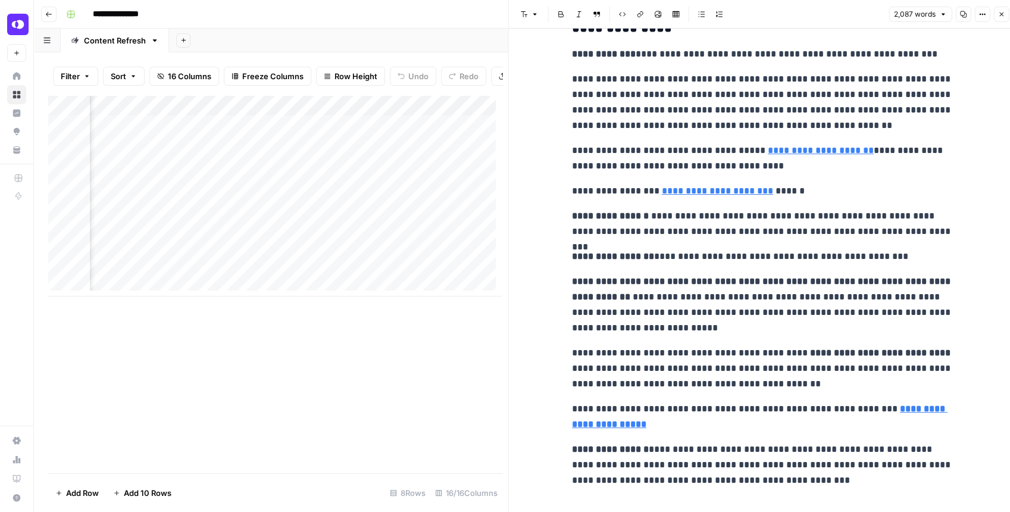
scroll to position [4529, 0]
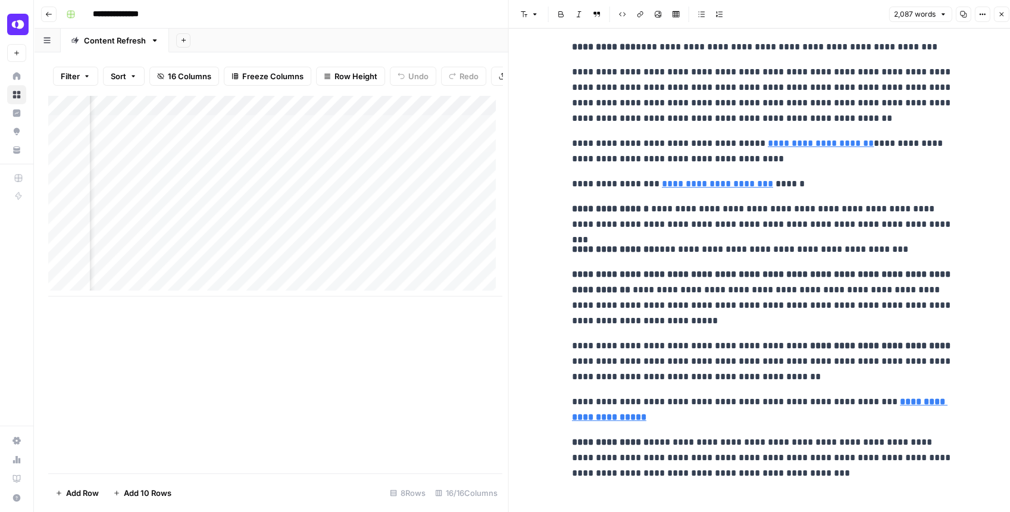
click at [1002, 12] on icon "button" at bounding box center [1001, 14] width 4 height 4
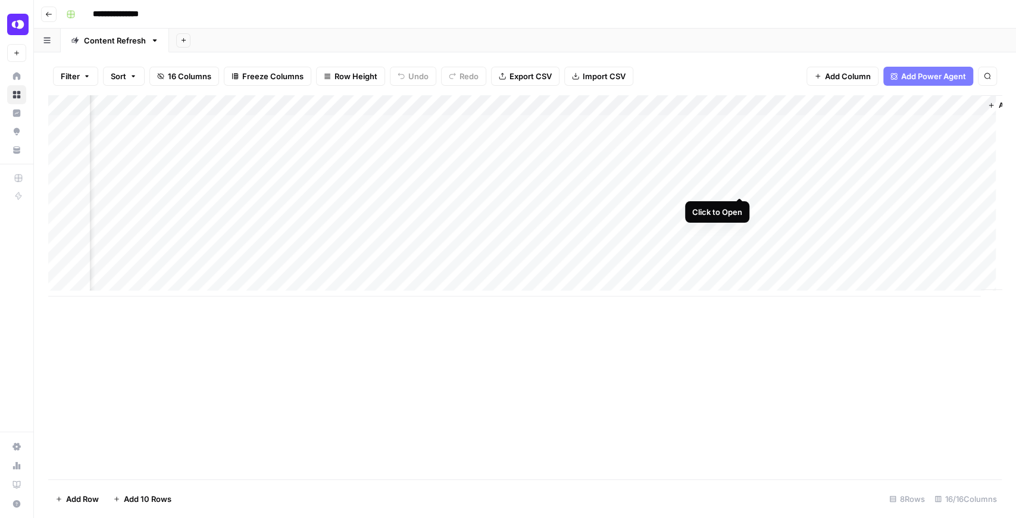
click at [741, 186] on div "Add Column" at bounding box center [524, 195] width 953 height 201
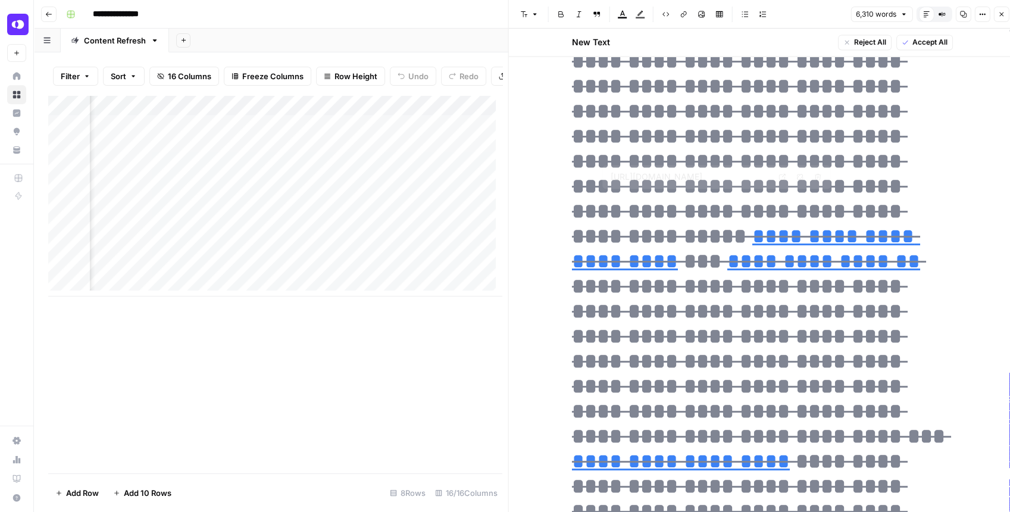
type input "[URL][DOMAIN_NAME]"
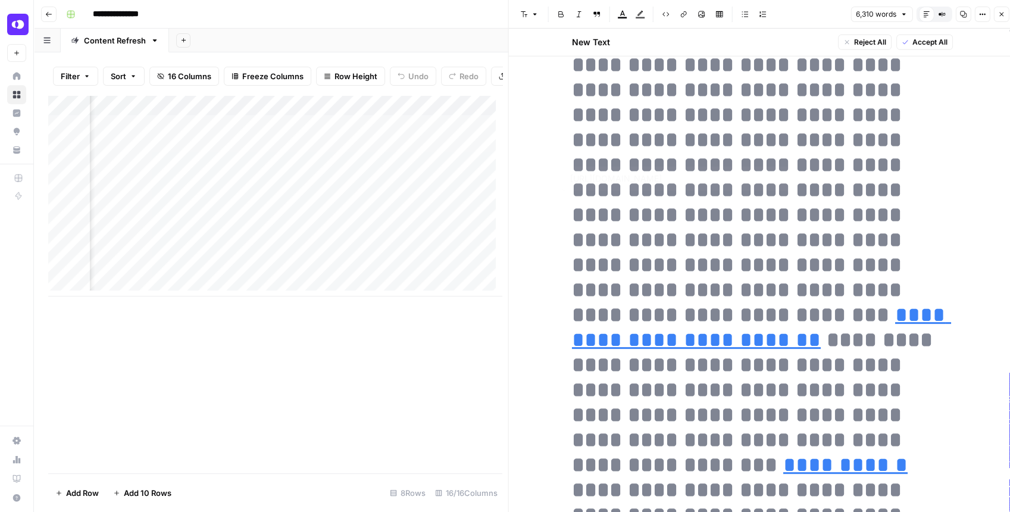
type input "[URL][DOMAIN_NAME]"
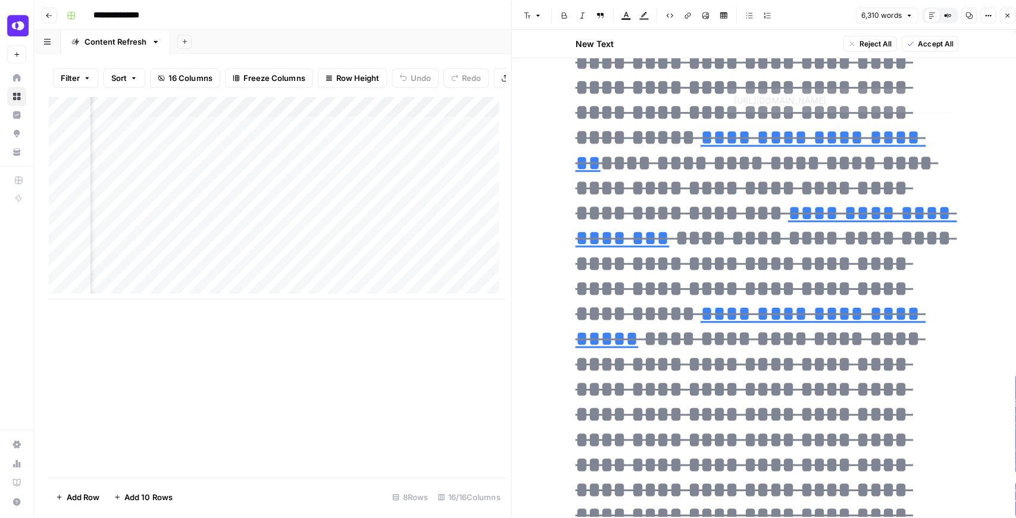
scroll to position [13525, 0]
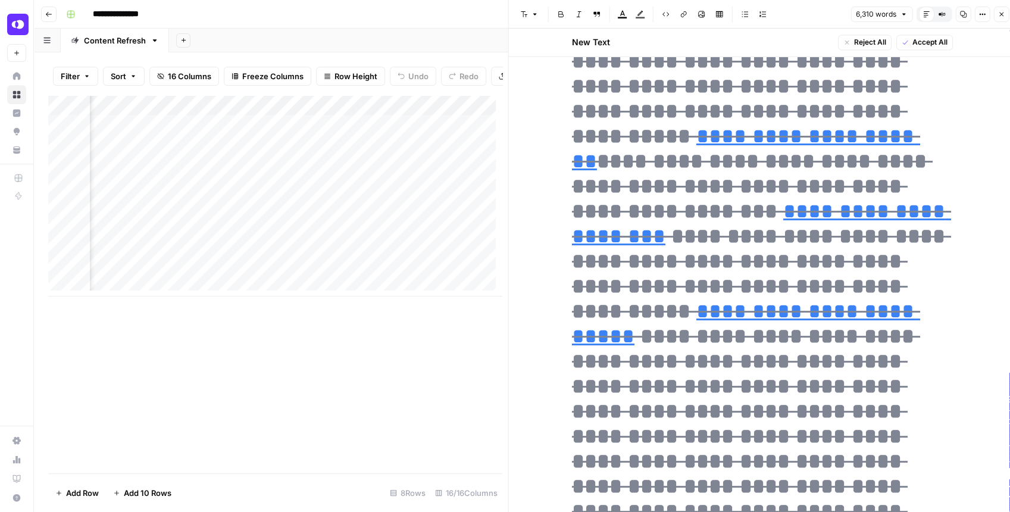
click at [1000, 16] on icon "button" at bounding box center [1000, 14] width 7 height 7
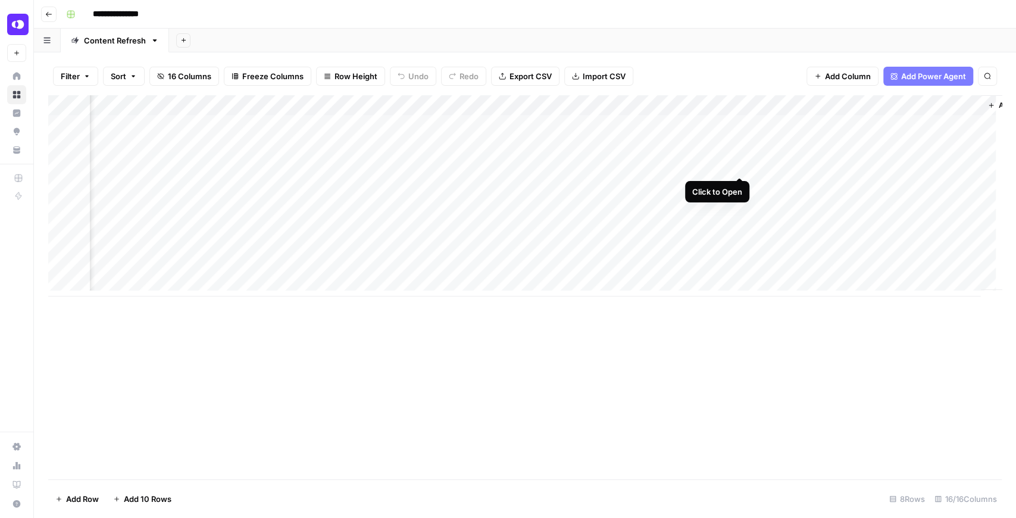
click at [740, 164] on div "Add Column" at bounding box center [524, 195] width 953 height 201
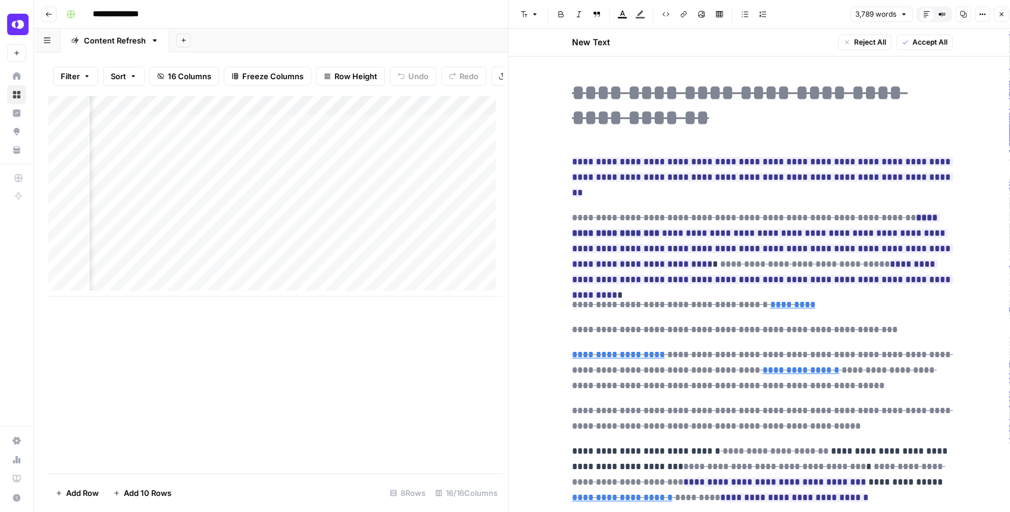
click at [1000, 17] on icon "button" at bounding box center [1000, 14] width 7 height 7
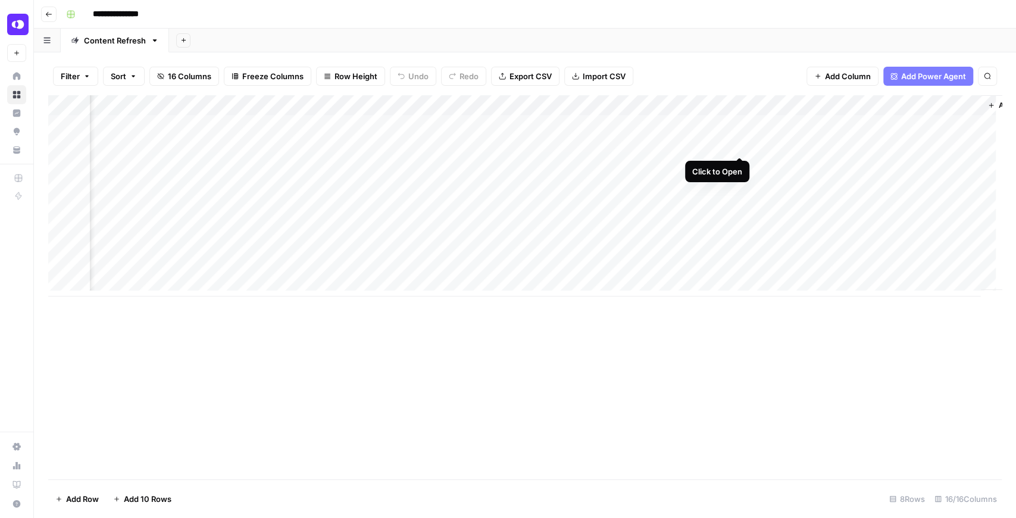
click at [738, 145] on div "Add Column" at bounding box center [524, 195] width 953 height 201
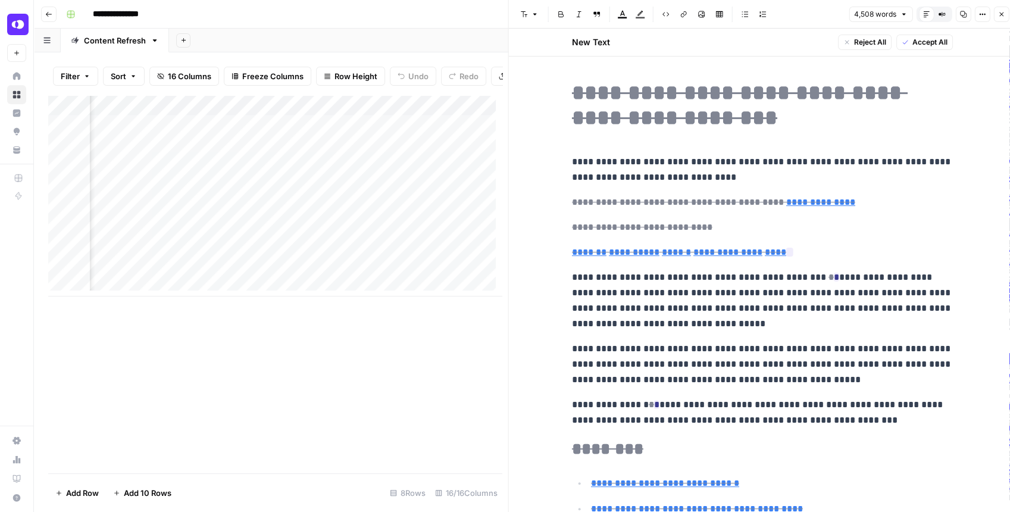
click at [1001, 18] on button "Close" at bounding box center [1000, 14] width 15 height 15
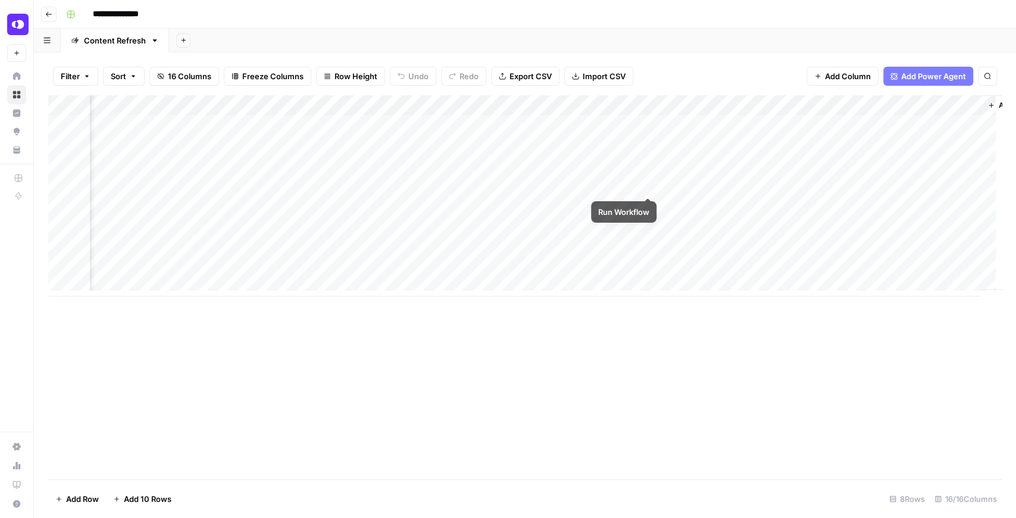
click at [644, 187] on div "Add Column" at bounding box center [524, 195] width 953 height 201
click at [590, 185] on div "Add Column" at bounding box center [524, 195] width 953 height 201
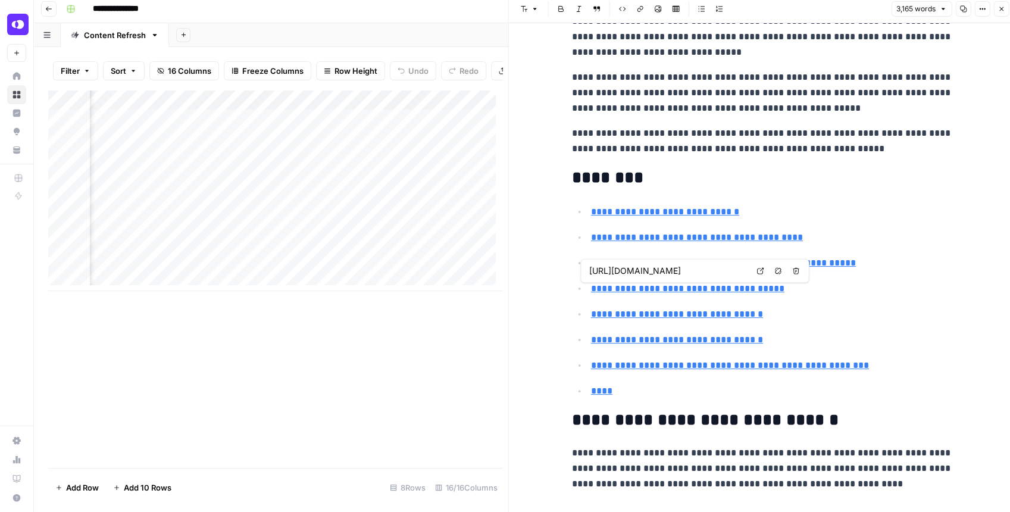
scroll to position [6, 0]
type input "[URL][DOMAIN_NAME]"
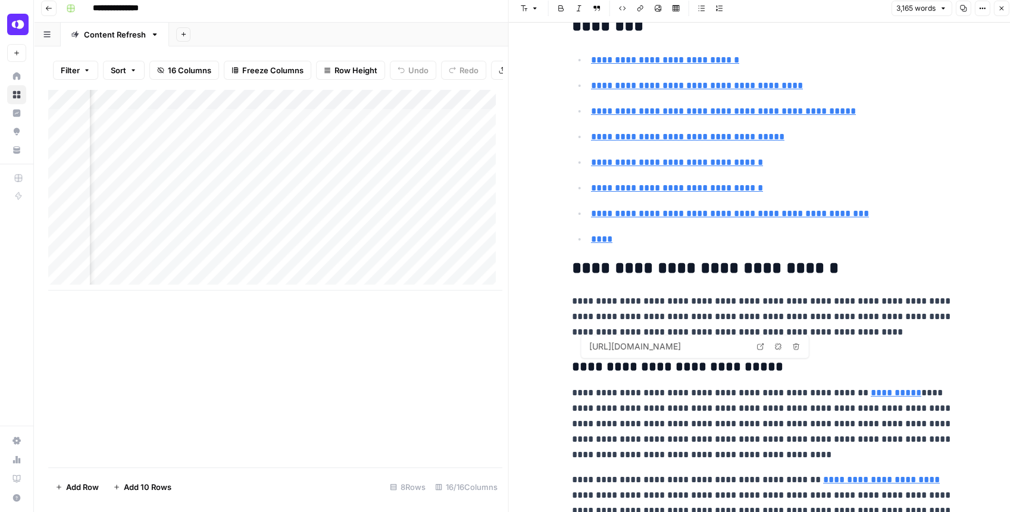
scroll to position [396, 0]
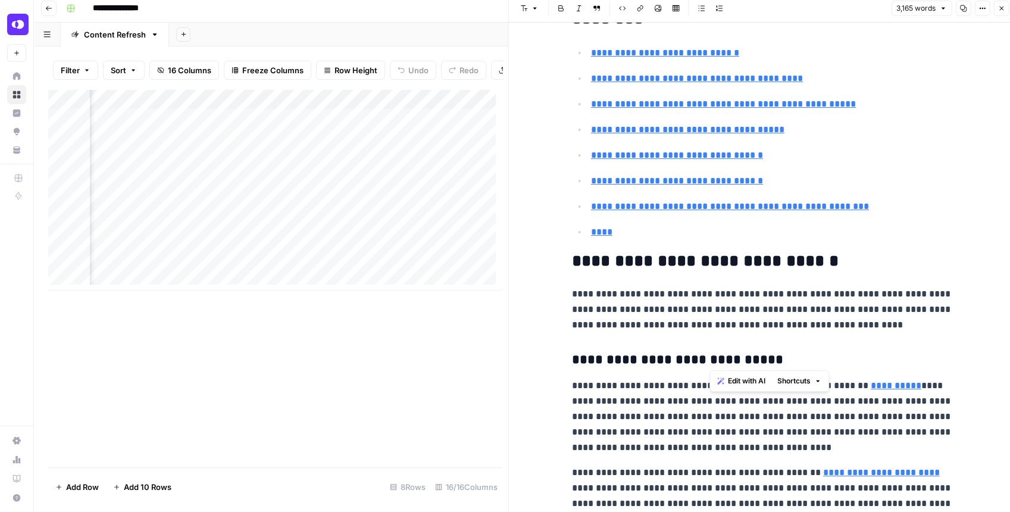
drag, startPoint x: 704, startPoint y: 331, endPoint x: 709, endPoint y: 297, distance: 34.3
click at [709, 298] on p "**********" at bounding box center [762, 309] width 381 height 46
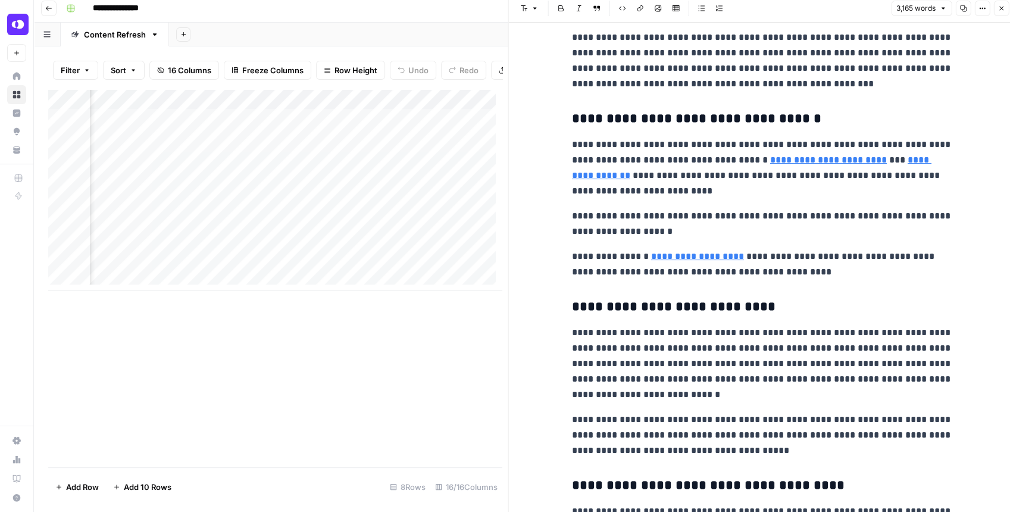
scroll to position [2935, 0]
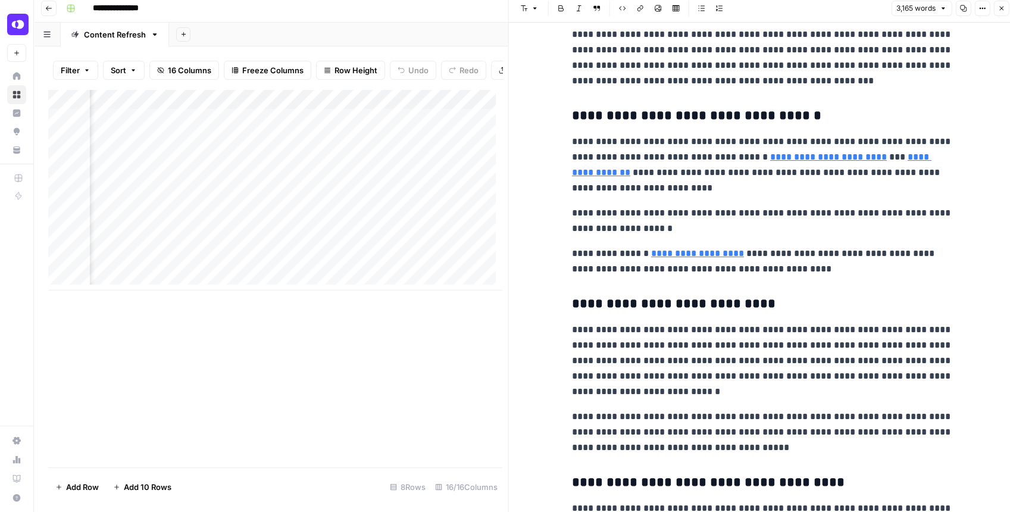
click at [813, 272] on p "**********" at bounding box center [762, 261] width 381 height 31
type input "n"
click at [1004, 10] on button "Close" at bounding box center [1000, 8] width 15 height 15
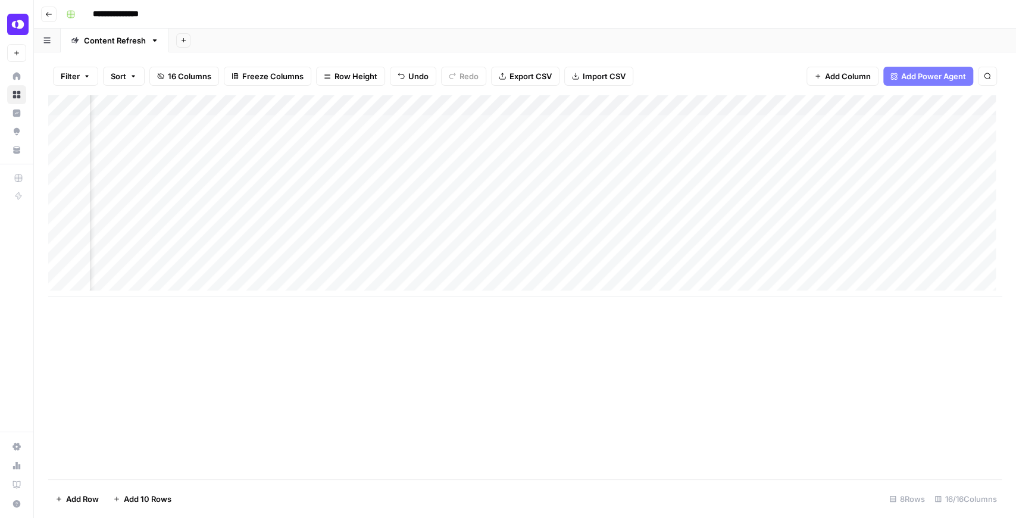
scroll to position [0, 1059]
click at [691, 186] on div "Add Column" at bounding box center [524, 195] width 953 height 201
click at [678, 185] on div "Add Column" at bounding box center [524, 195] width 953 height 201
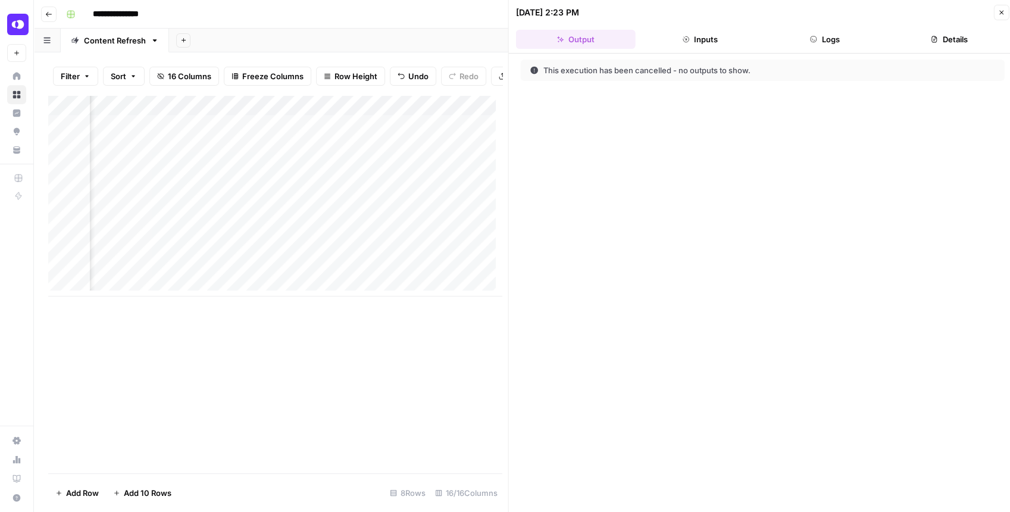
click at [1001, 13] on icon "button" at bounding box center [1000, 12] width 7 height 7
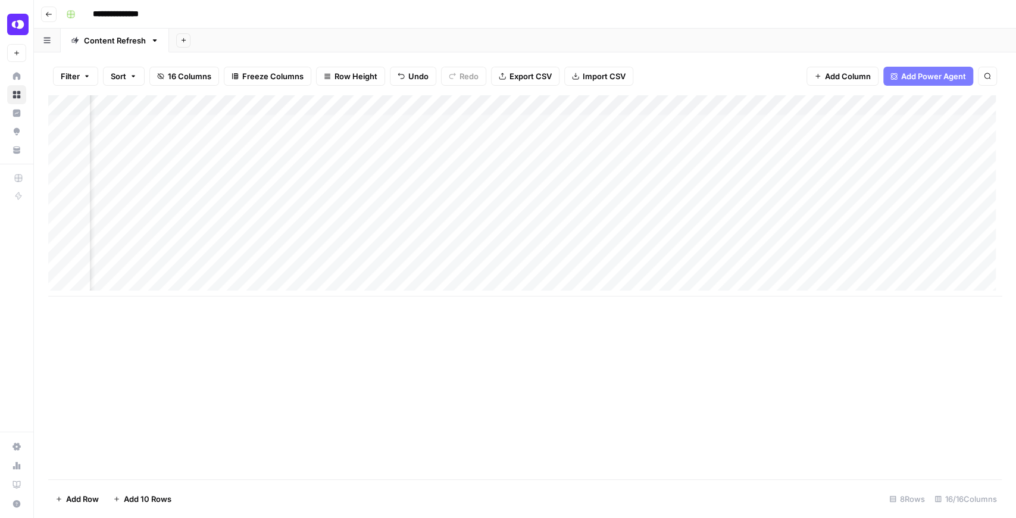
click at [695, 184] on div "Add Column" at bounding box center [524, 195] width 953 height 201
click at [8, 21] on div "OpenPhone New" at bounding box center [16, 31] width 33 height 62
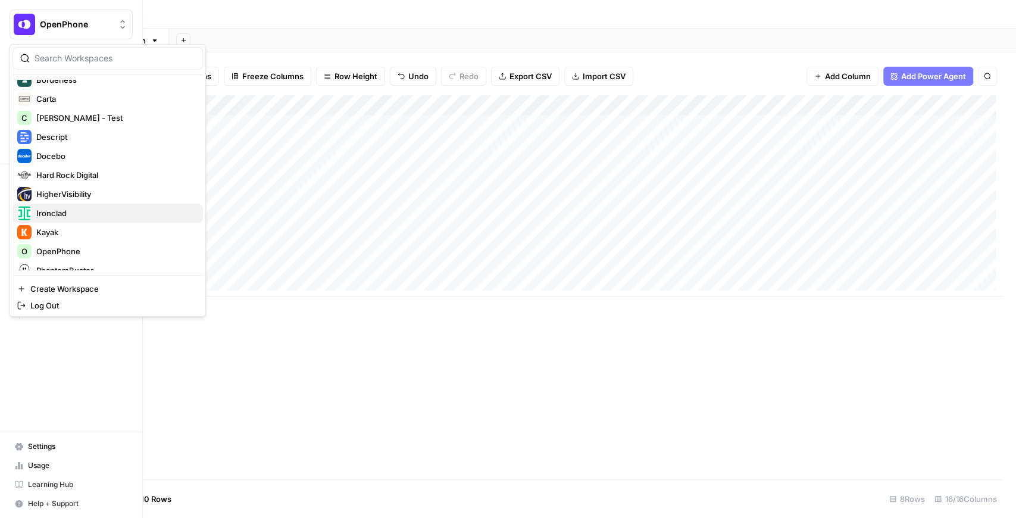
scroll to position [286, 0]
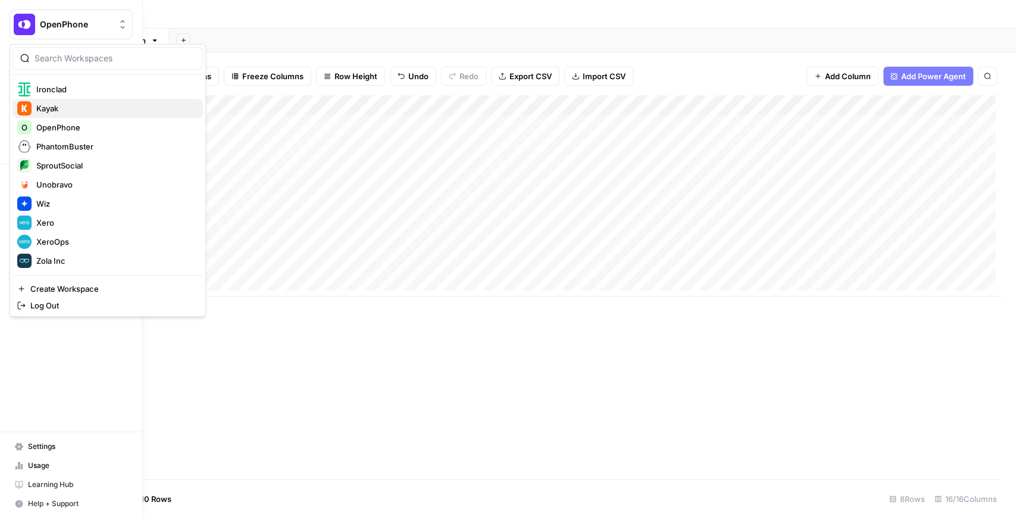
click at [76, 108] on span "Kayak" at bounding box center [114, 108] width 157 height 12
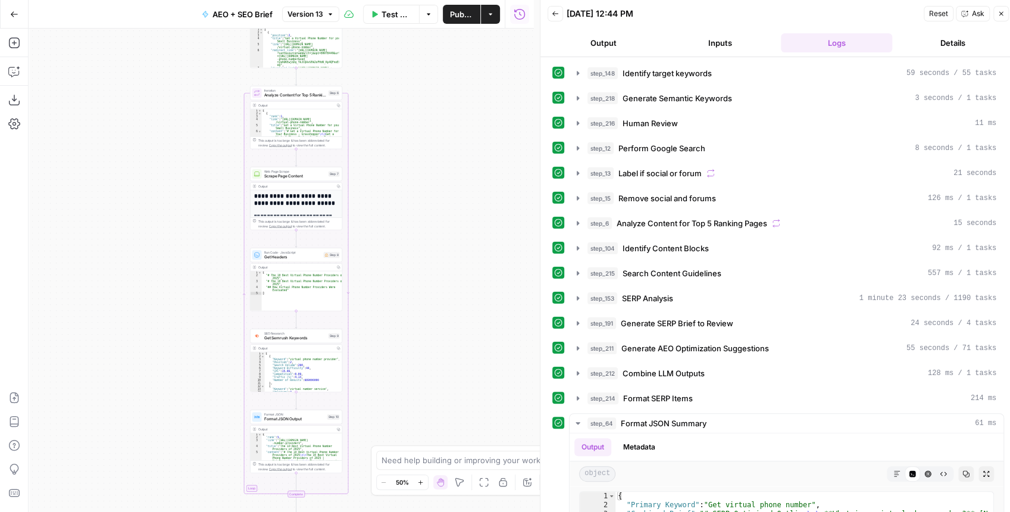
drag, startPoint x: 428, startPoint y: 188, endPoint x: 443, endPoint y: 221, distance: 36.5
click at [443, 221] on div "Workflow Input Settings Inputs Power Agent Identify target keywords Step 148 Ou…" at bounding box center [281, 270] width 505 height 483
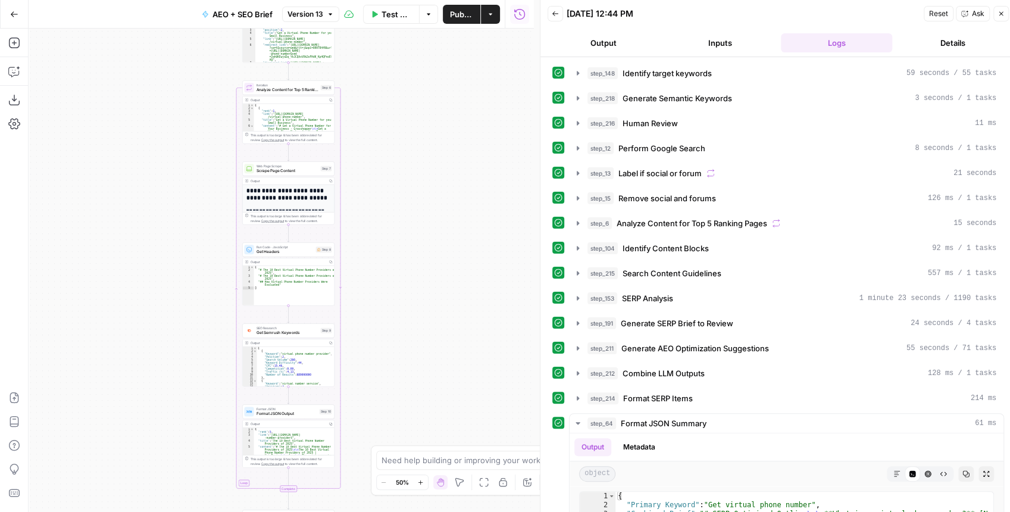
drag, startPoint x: 453, startPoint y: 188, endPoint x: 444, endPoint y: 182, distance: 11.2
click at [444, 182] on div "Workflow Input Settings Inputs Power Agent Identify target keywords Step 148 Ou…" at bounding box center [281, 270] width 505 height 483
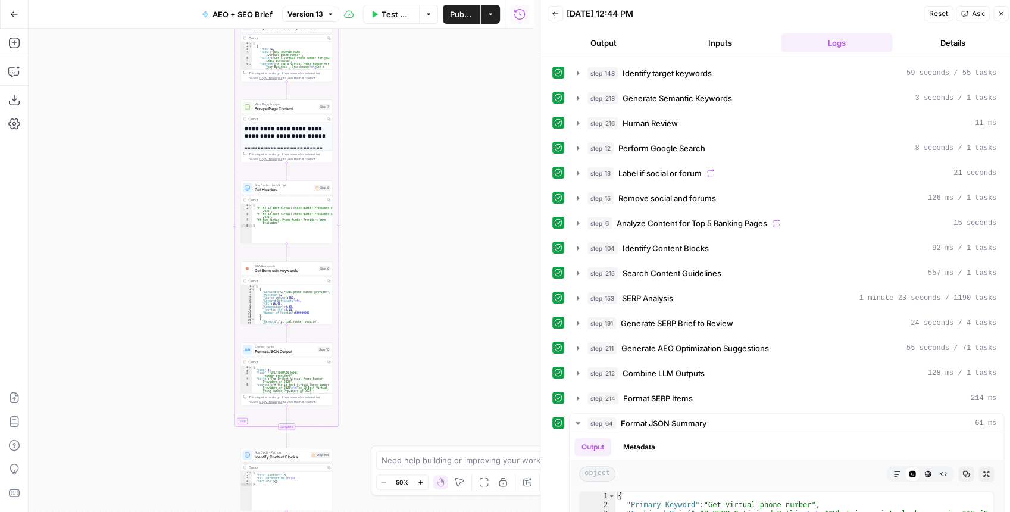
drag, startPoint x: 392, startPoint y: 215, endPoint x: 390, endPoint y: 102, distance: 113.1
click at [390, 102] on div "Workflow Input Settings Inputs Power Agent Identify target keywords Step 148 Ou…" at bounding box center [281, 270] width 505 height 483
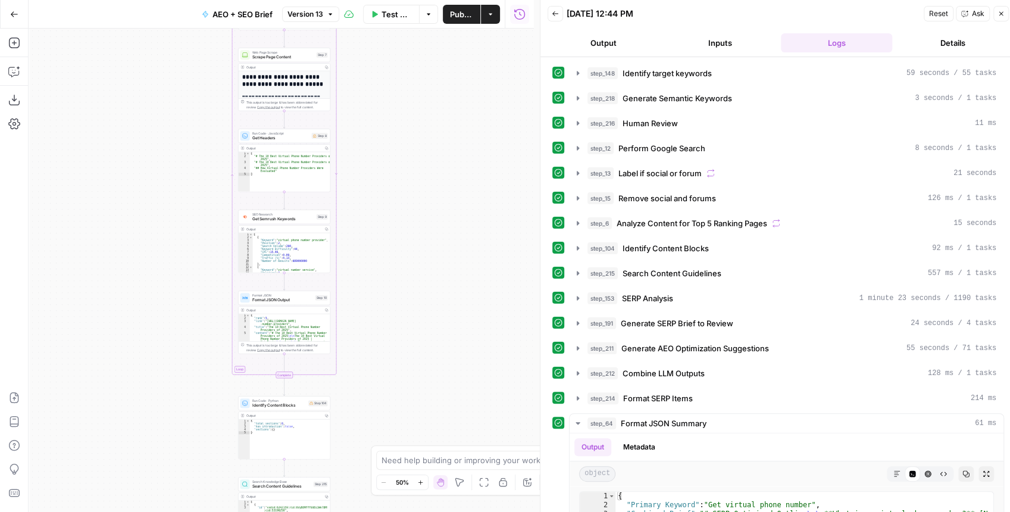
drag, startPoint x: 411, startPoint y: 235, endPoint x: 359, endPoint y: 123, distance: 123.0
click at [359, 123] on div "Workflow Input Settings Inputs Power Agent Identify target keywords Step 148 Ou…" at bounding box center [281, 270] width 505 height 483
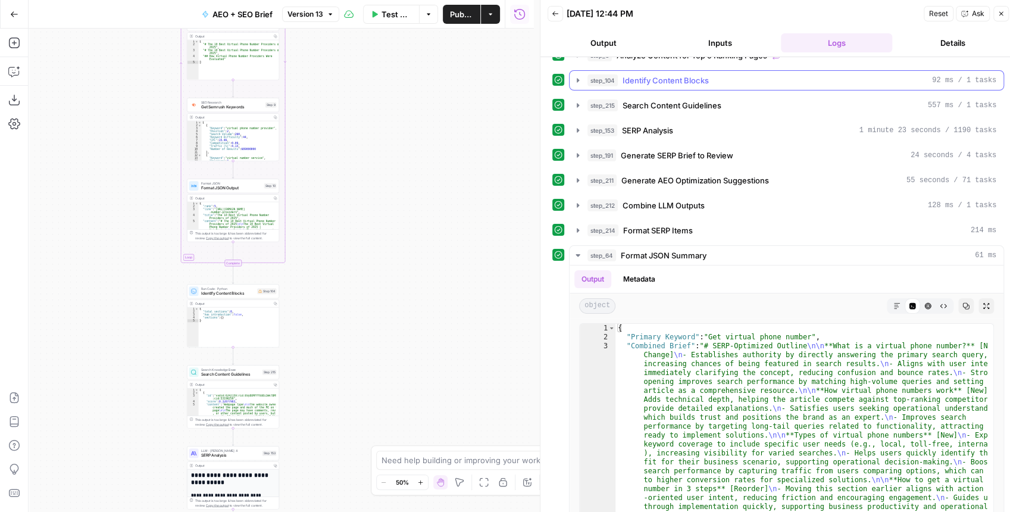
scroll to position [212, 0]
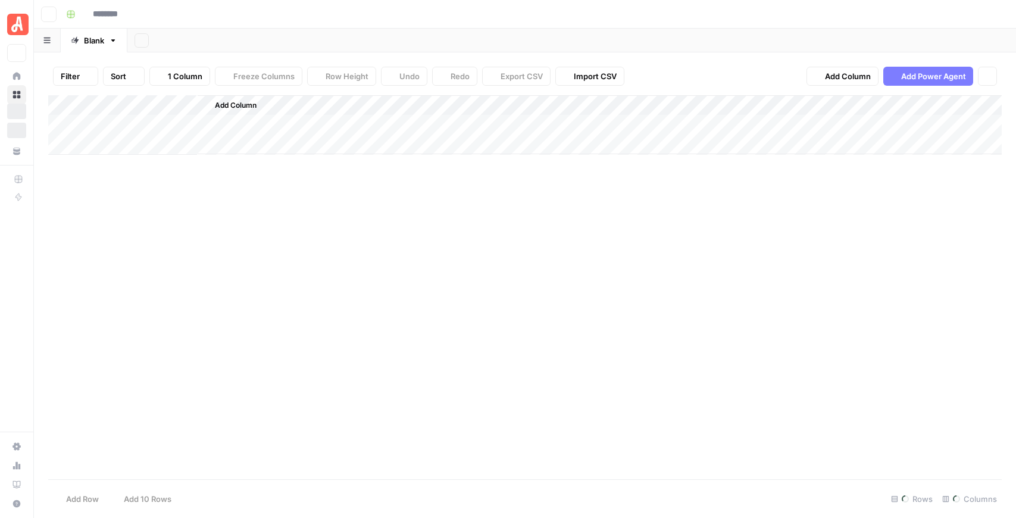
type input "********"
click at [577, 105] on div "Add Column" at bounding box center [524, 165] width 953 height 140
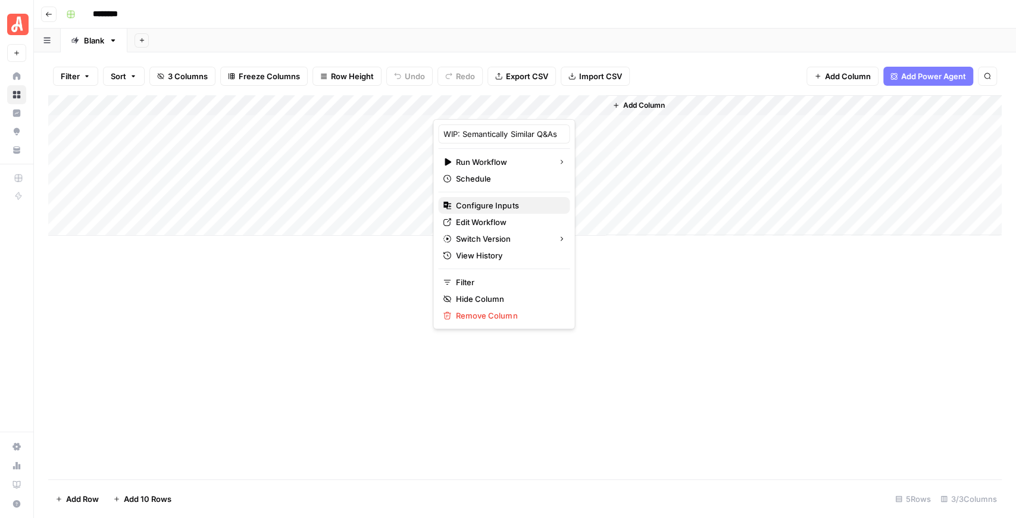
click at [524, 211] on button "Configure Inputs" at bounding box center [503, 205] width 131 height 17
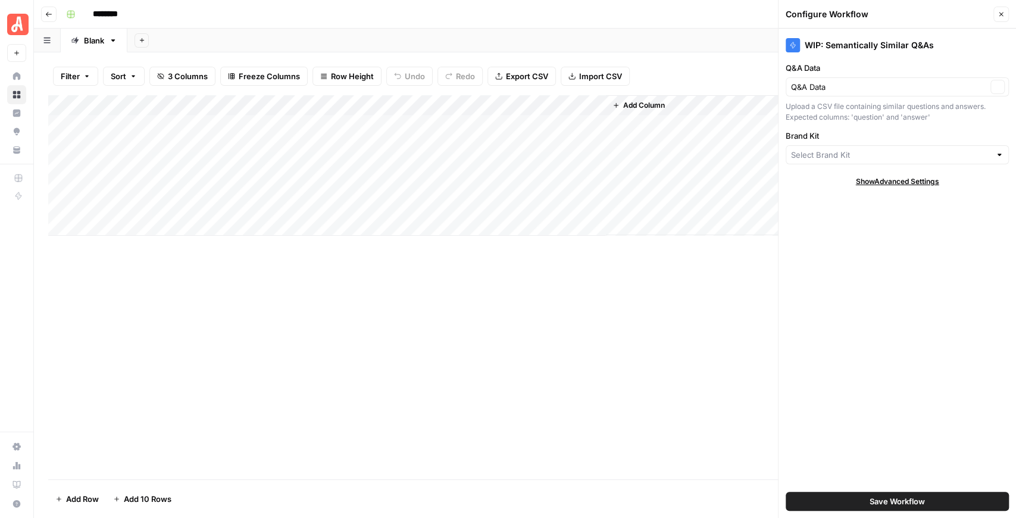
type input "[PERSON_NAME] - FAQs"
click at [252, 105] on div "Add Column" at bounding box center [524, 165] width 953 height 140
click at [462, 339] on div "Add Column" at bounding box center [524, 287] width 953 height 384
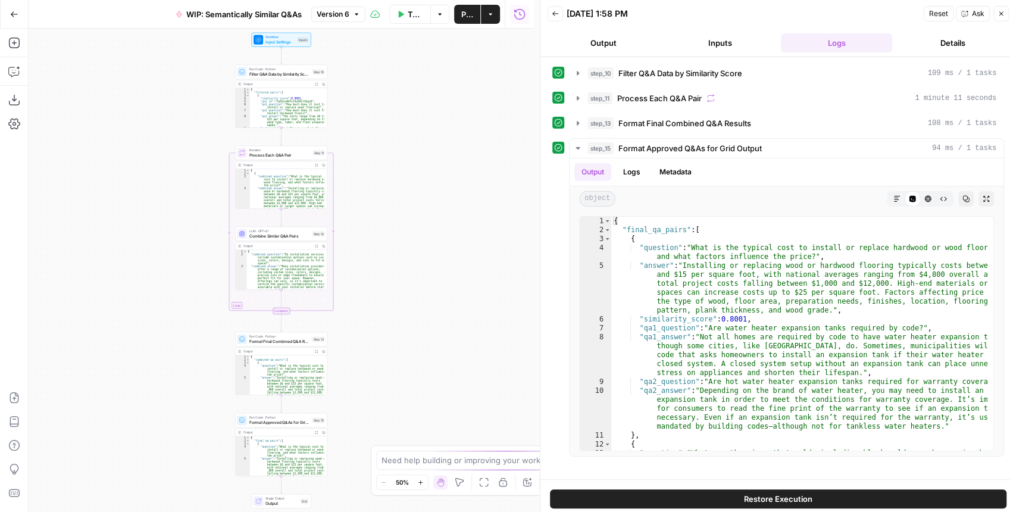
click at [280, 37] on span "Workflow" at bounding box center [280, 37] width 30 height 5
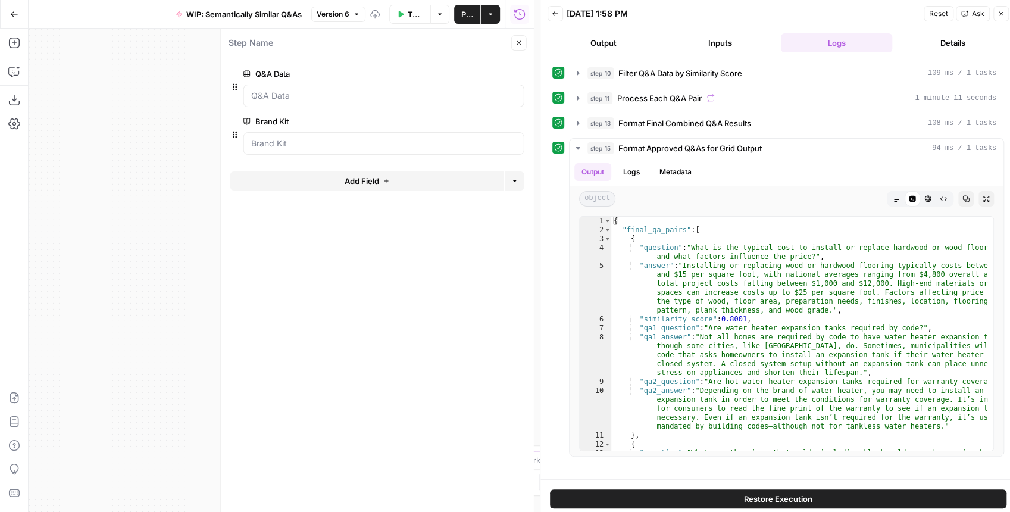
click at [337, 79] on label "Q&A Data" at bounding box center [350, 74] width 214 height 12
click at [337, 90] on Data "Q&A Data" at bounding box center [383, 96] width 265 height 12
click at [485, 80] on button "edit field" at bounding box center [485, 74] width 46 height 14
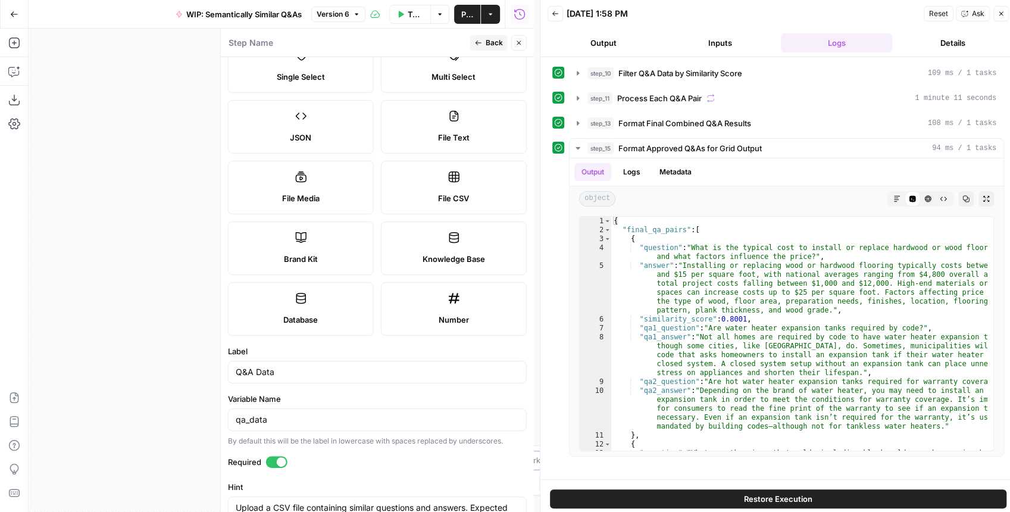
scroll to position [202, 0]
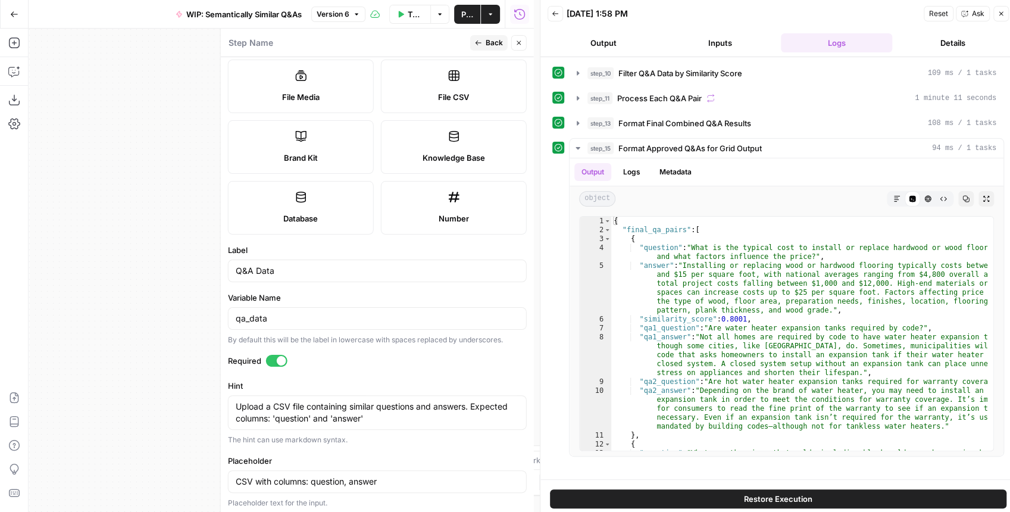
click at [495, 43] on span "Back" at bounding box center [493, 42] width 17 height 11
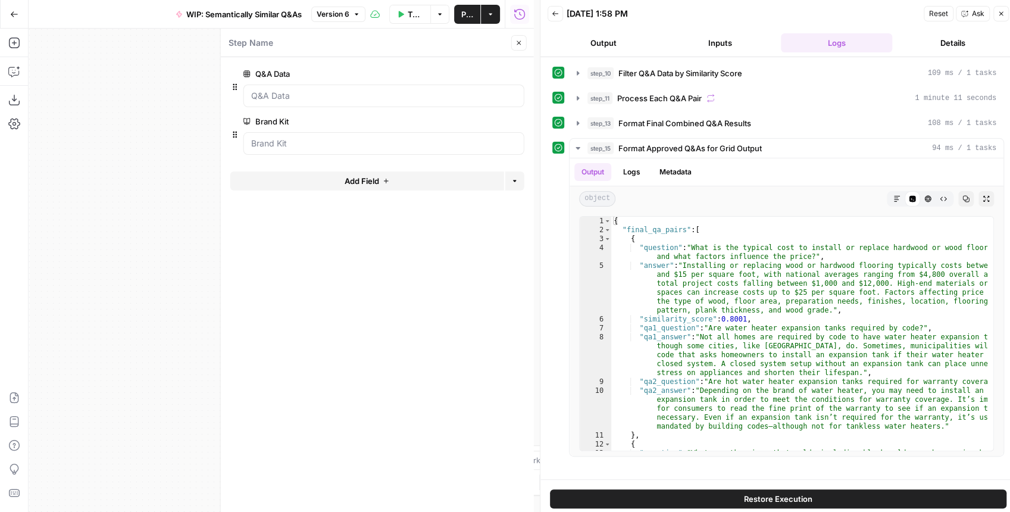
click at [516, 43] on icon "button" at bounding box center [518, 42] width 7 height 7
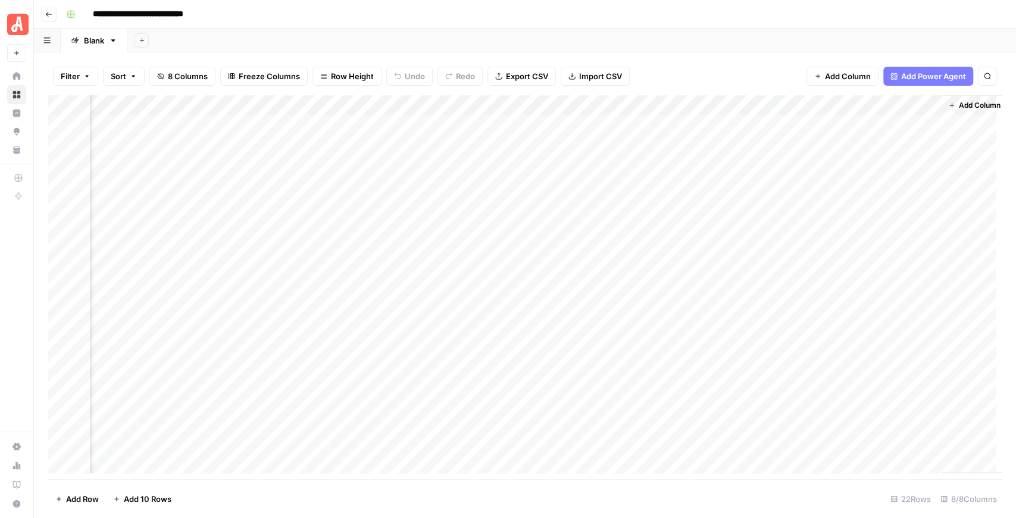
scroll to position [0, 469]
click at [903, 106] on div "Add Column" at bounding box center [524, 287] width 953 height 384
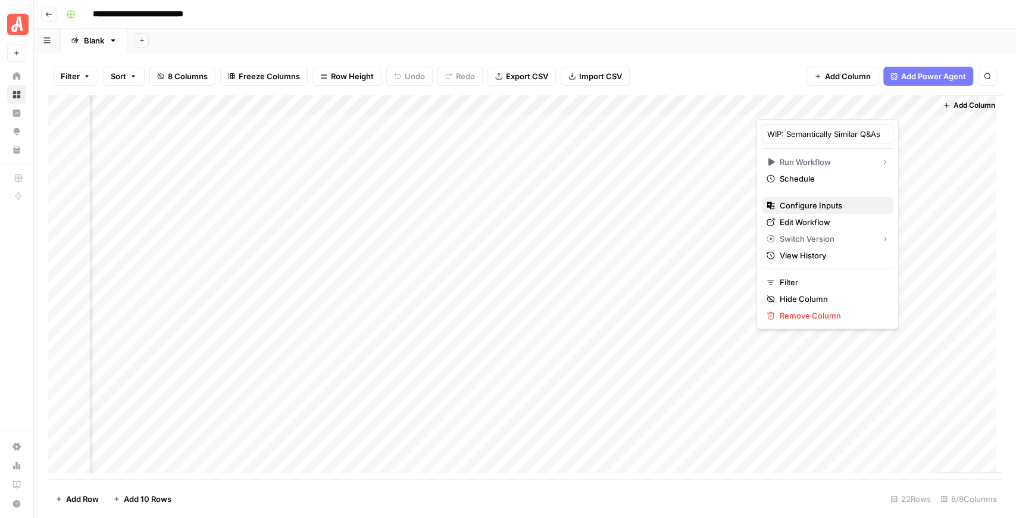
click at [825, 206] on span "Configure Inputs" at bounding box center [831, 205] width 104 height 12
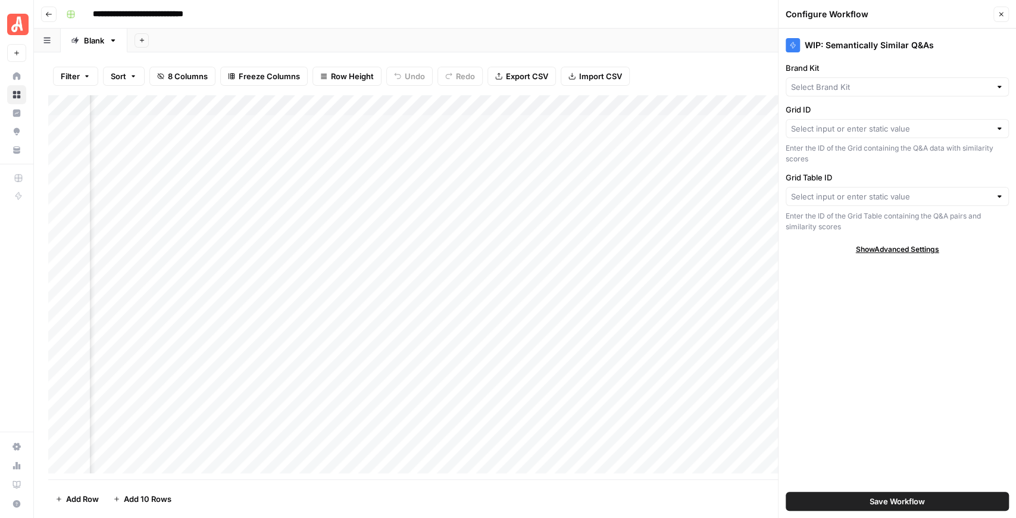
type input "[PERSON_NAME] - FAQs"
click at [847, 130] on input "Grid ID" at bounding box center [890, 129] width 199 height 12
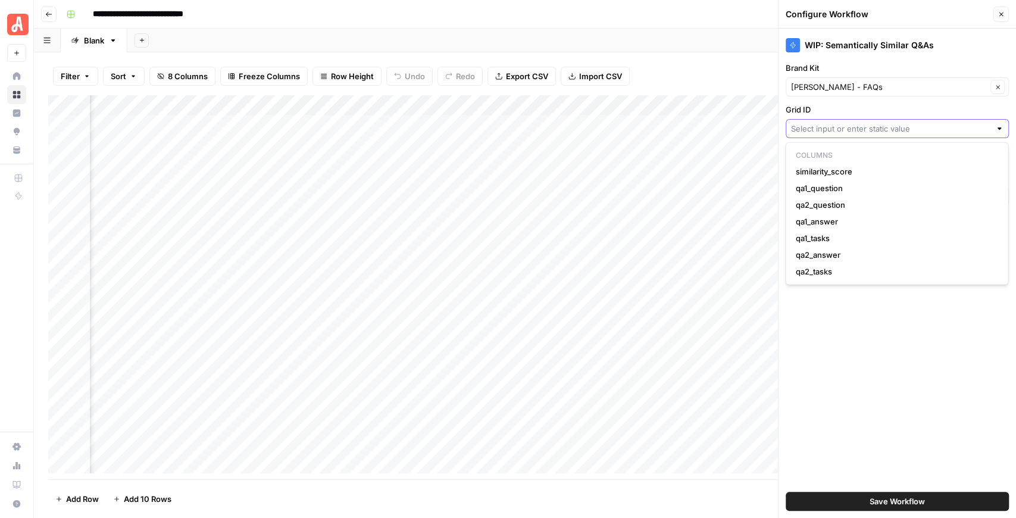
click at [847, 130] on input "Grid ID" at bounding box center [890, 129] width 199 height 12
click at [848, 106] on label "Grid ID" at bounding box center [896, 110] width 223 height 12
click at [848, 123] on input "Grid ID" at bounding box center [890, 129] width 199 height 12
click at [848, 106] on label "Grid ID" at bounding box center [896, 110] width 223 height 12
click at [848, 123] on input "Grid ID" at bounding box center [890, 129] width 199 height 12
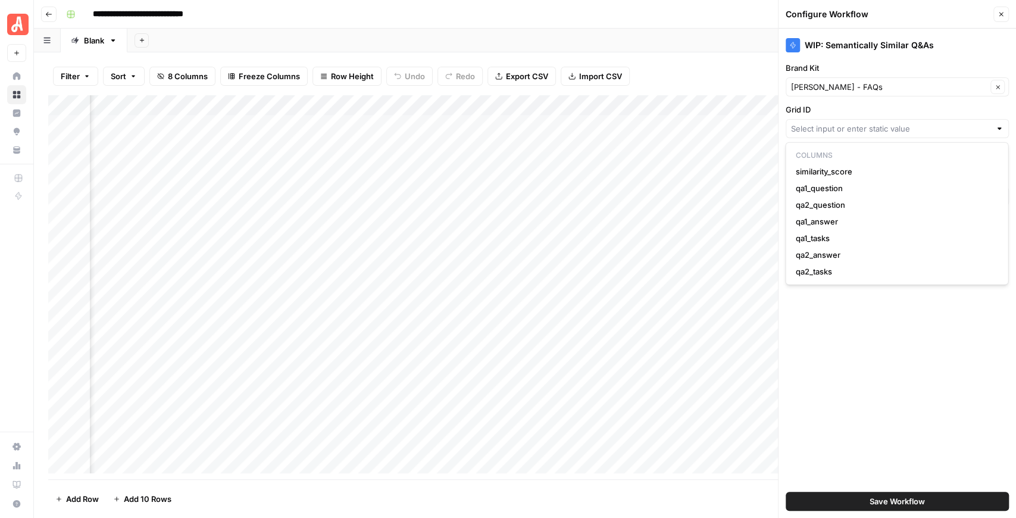
click at [848, 106] on label "Grid ID" at bounding box center [896, 110] width 223 height 12
click at [848, 123] on input "Grid ID" at bounding box center [890, 129] width 199 height 12
click at [848, 315] on div "WIP: Semantically Similar Q&As Brand Kit [PERSON_NAME] - FAQs Clear Grid ID Ent…" at bounding box center [896, 273] width 237 height 489
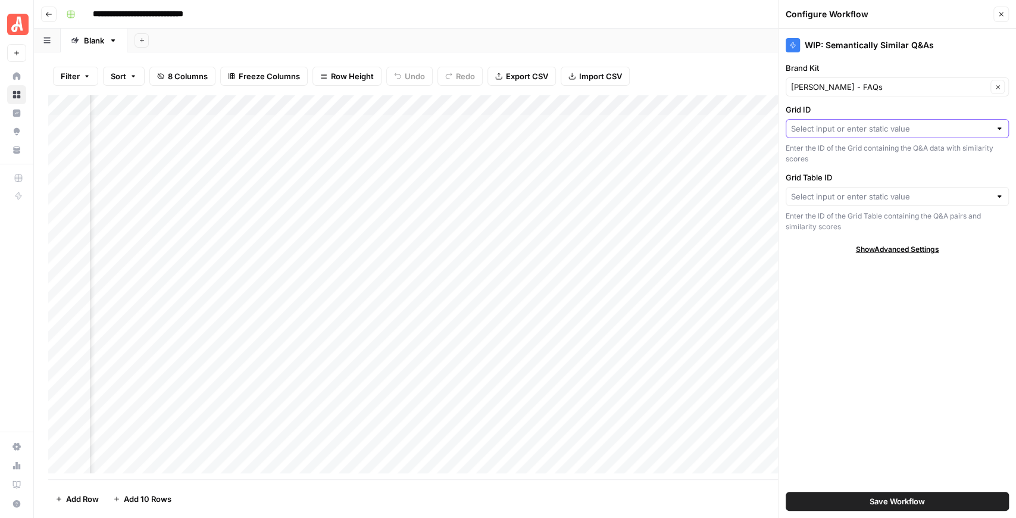
click at [828, 133] on input "Grid ID" at bounding box center [890, 129] width 199 height 12
type input "34805"
click at [828, 133] on input "Grid ID" at bounding box center [889, 129] width 196 height 12
type input "34804"
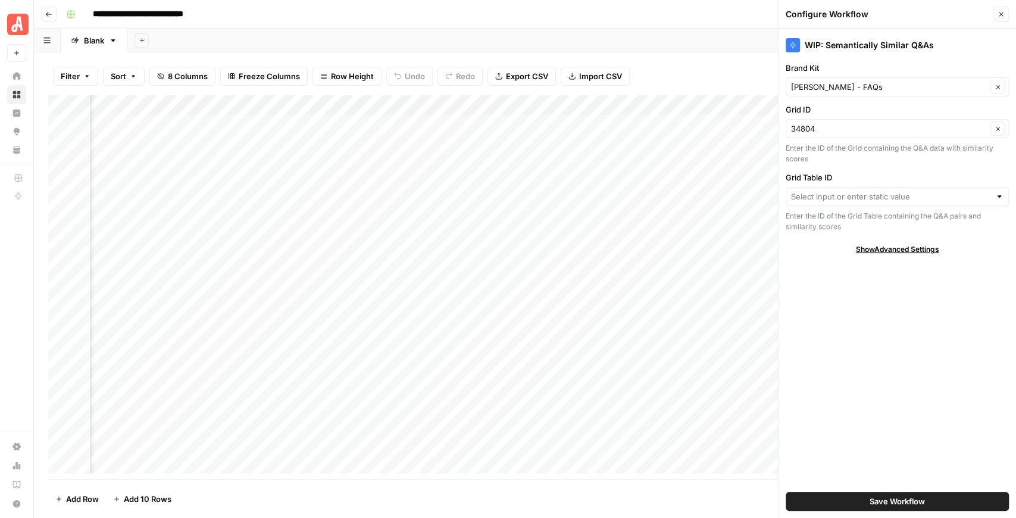
click at [836, 203] on div at bounding box center [896, 196] width 223 height 19
type input "44957"
click at [922, 500] on span "Save Workflow" at bounding box center [896, 501] width 55 height 12
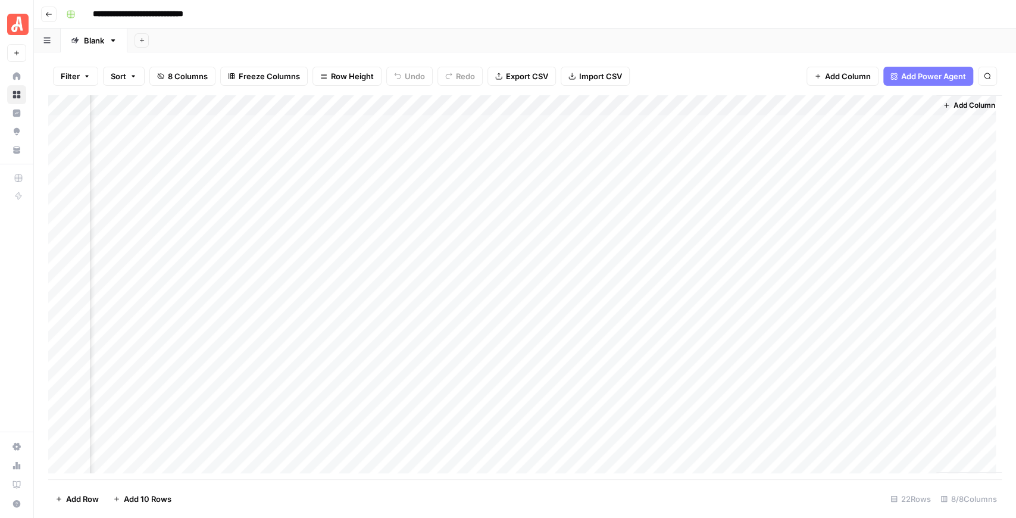
click at [875, 125] on div "Add Column" at bounding box center [524, 287] width 953 height 384
click at [901, 127] on div "Add Column" at bounding box center [524, 287] width 953 height 384
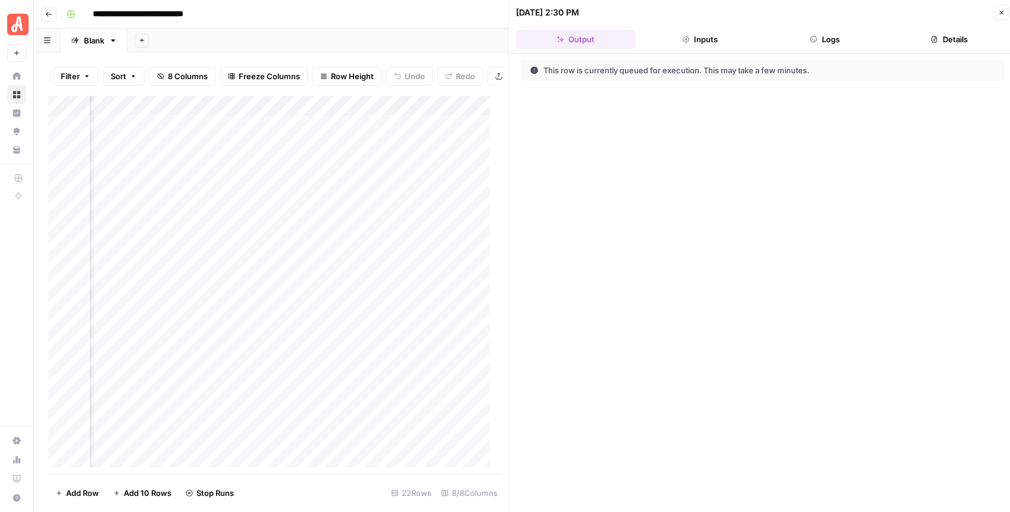
click at [722, 45] on button "Inputs" at bounding box center [700, 39] width 120 height 19
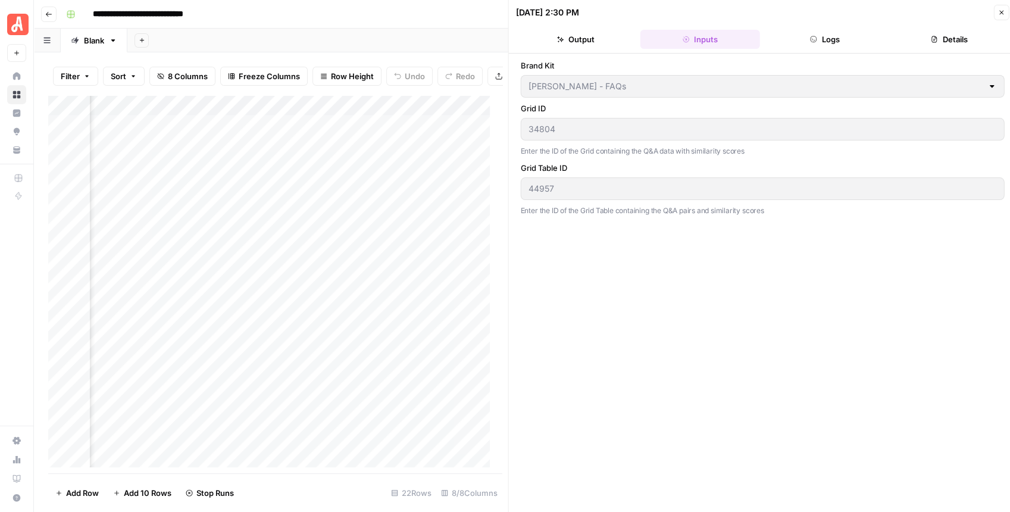
click at [997, 14] on icon "button" at bounding box center [1000, 12] width 7 height 7
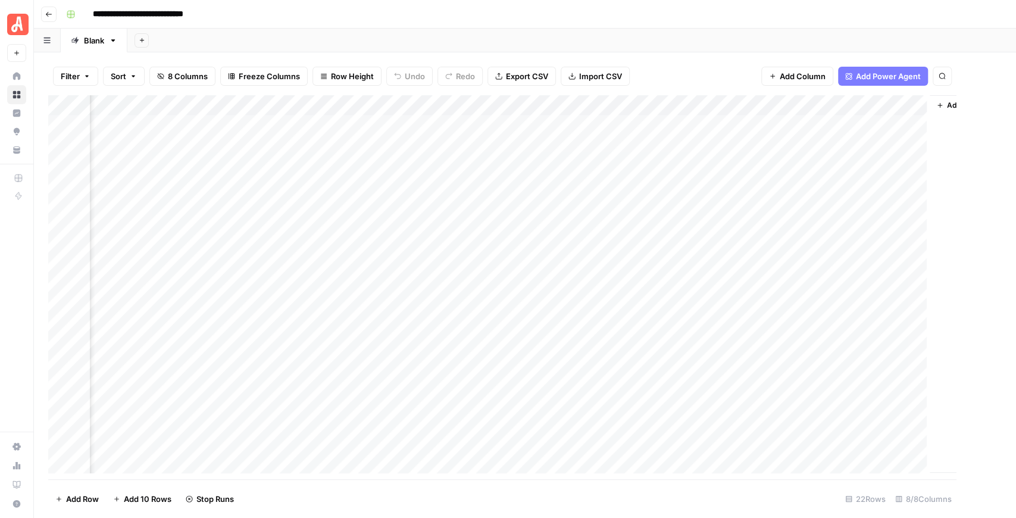
scroll to position [0, 455]
click at [918, 106] on div "Add Column" at bounding box center [524, 287] width 953 height 384
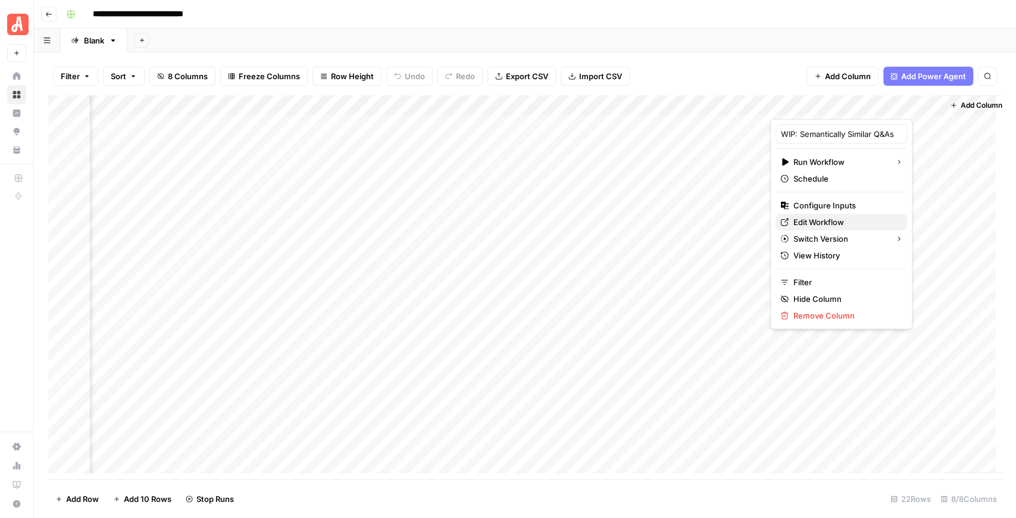
click at [826, 222] on span "Edit Workflow" at bounding box center [845, 222] width 104 height 12
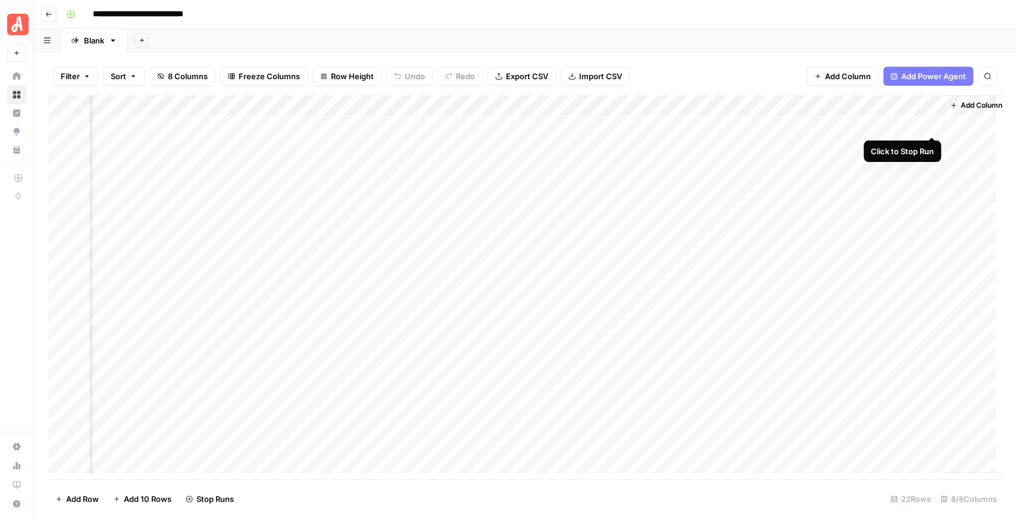
click at [932, 126] on div "Add Column" at bounding box center [524, 287] width 953 height 384
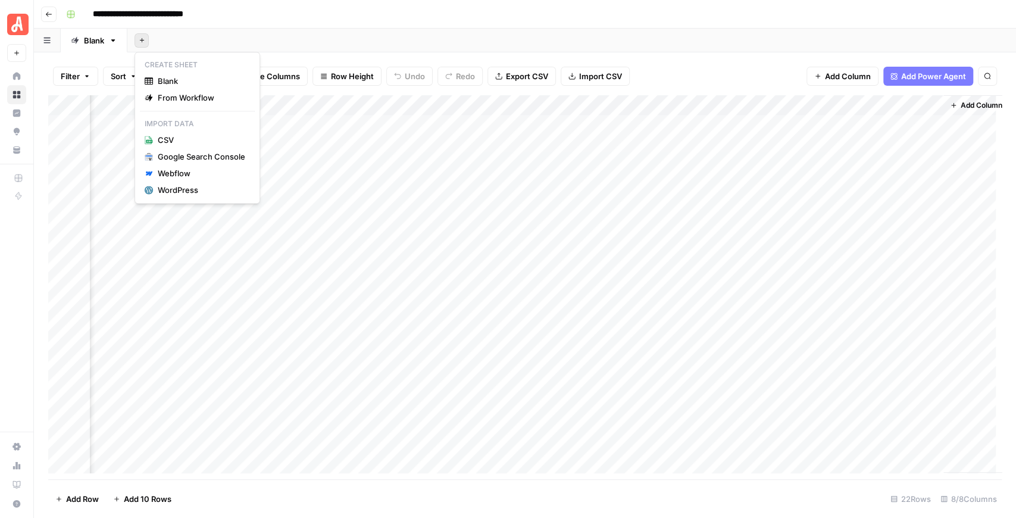
click at [140, 43] on button "Add Sheet" at bounding box center [141, 40] width 14 height 14
click at [169, 81] on span "Blank" at bounding box center [201, 81] width 87 height 12
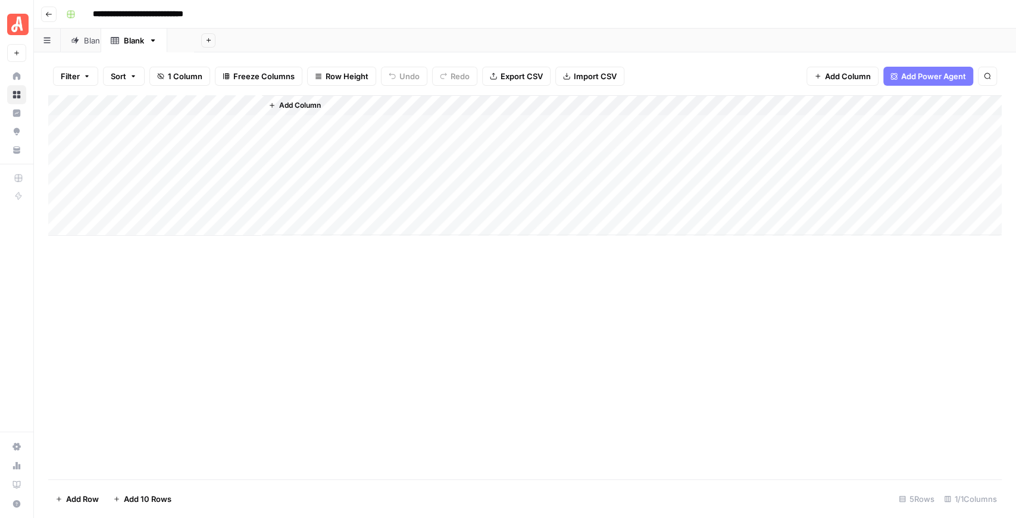
drag, startPoint x: 150, startPoint y: 45, endPoint x: 96, endPoint y: 45, distance: 53.5
click at [96, 45] on div "Blank Blank Add Sheet" at bounding box center [525, 41] width 982 height 24
click at [99, 43] on div "Blank" at bounding box center [94, 41] width 20 height 12
type input "*"
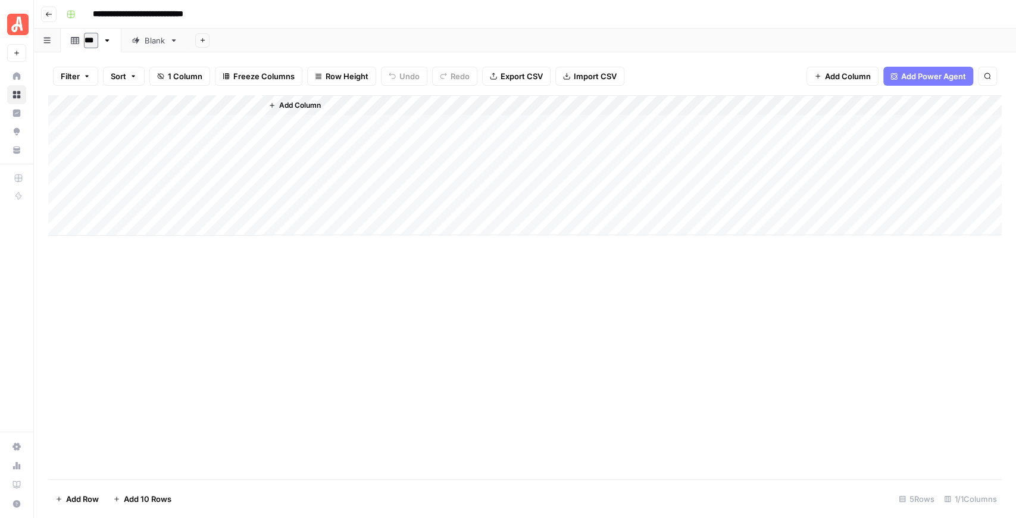
type input "****"
click at [139, 44] on div "Blank" at bounding box center [150, 41] width 33 height 12
drag, startPoint x: 95, startPoint y: 44, endPoint x: 178, endPoint y: 43, distance: 82.7
click at [178, 43] on div "Data Blank Add Sheet" at bounding box center [525, 41] width 982 height 24
click at [95, 43] on div "Blank" at bounding box center [94, 41] width 20 height 12
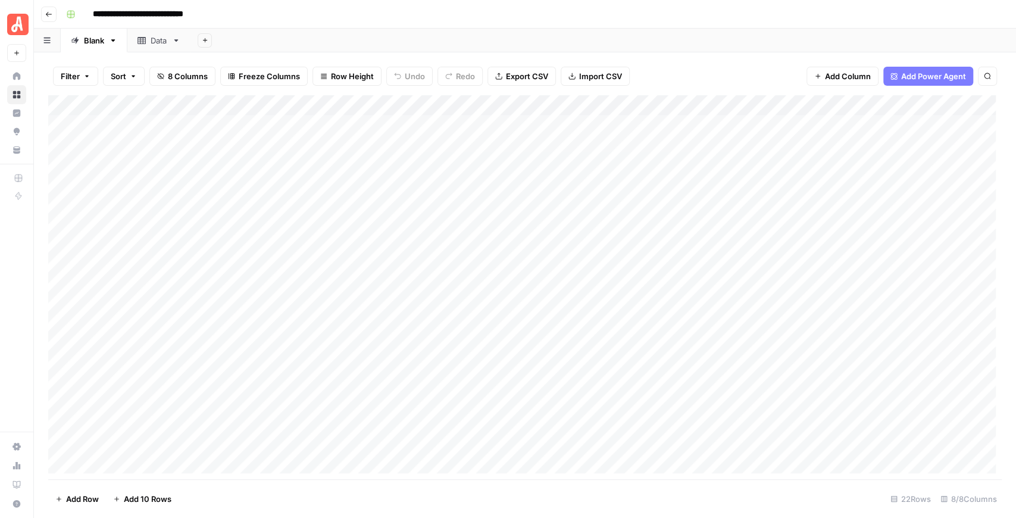
click at [95, 43] on div "Blank" at bounding box center [94, 41] width 20 height 12
type input "*"
type input "****"
click at [156, 39] on div "Data" at bounding box center [157, 41] width 17 height 12
click at [81, 43] on div "Blank" at bounding box center [87, 41] width 33 height 12
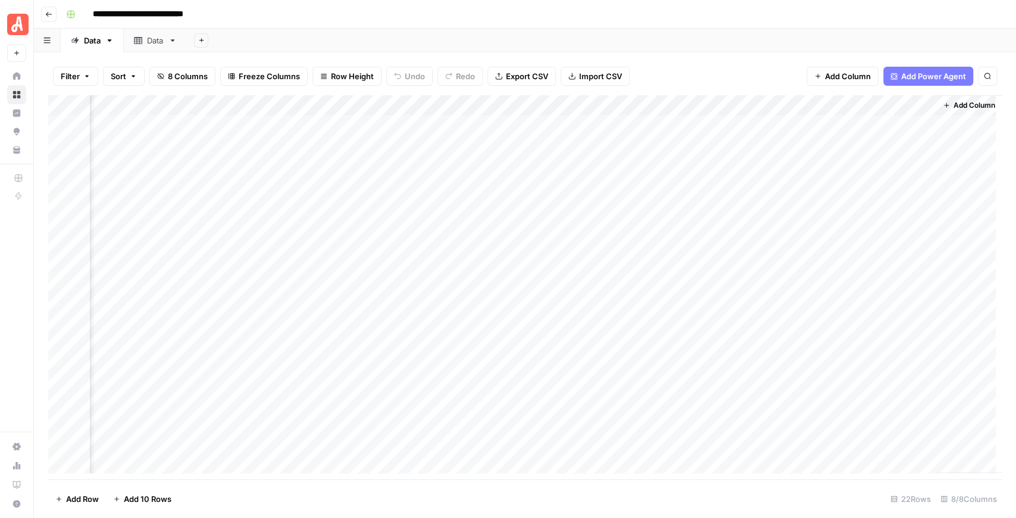
scroll to position [0, 469]
click at [150, 43] on div "Data" at bounding box center [155, 41] width 17 height 12
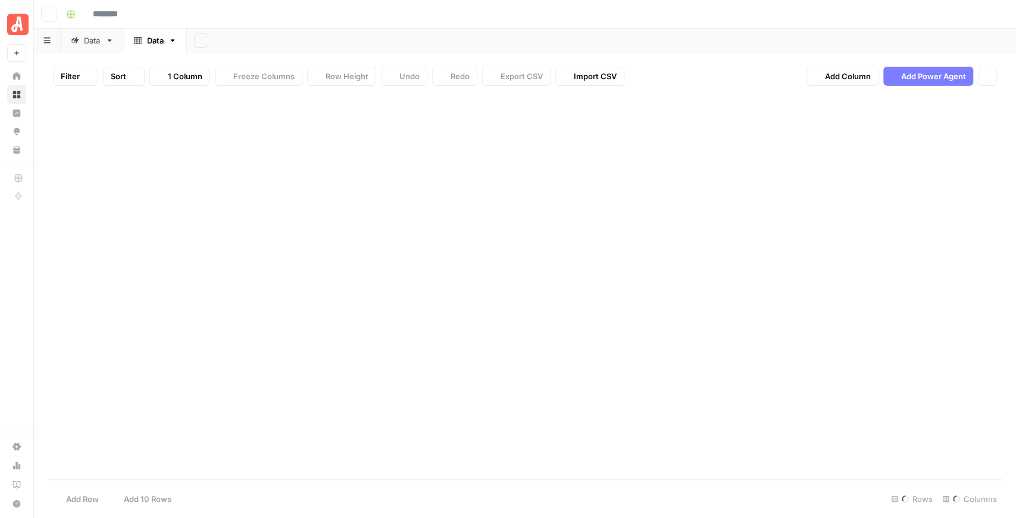
type input "**********"
click at [150, 43] on div "Data" at bounding box center [155, 41] width 17 height 12
click at [94, 38] on div "Data" at bounding box center [92, 41] width 17 height 12
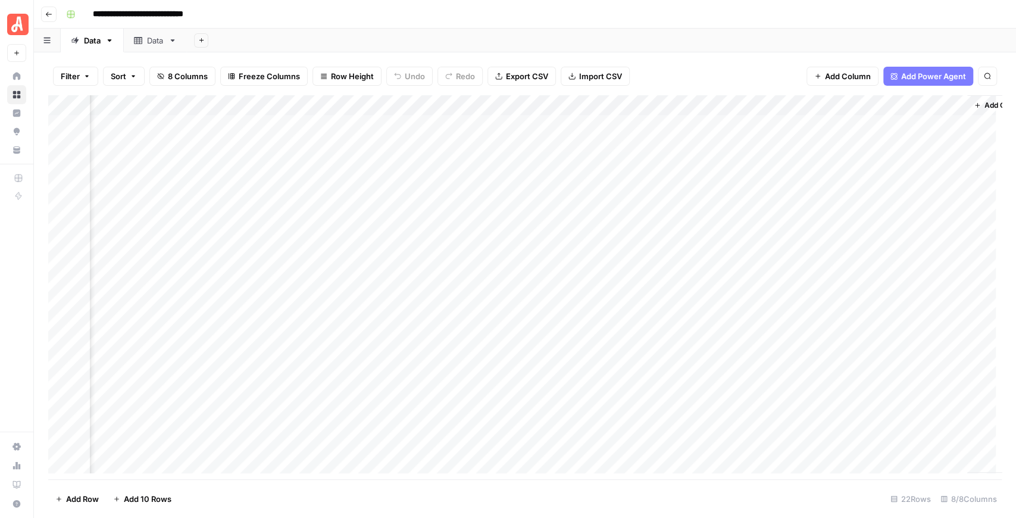
scroll to position [0, 469]
click at [919, 124] on div "Add Column" at bounding box center [524, 287] width 953 height 384
click at [916, 125] on div "Add Column" at bounding box center [524, 287] width 953 height 384
click at [156, 43] on div "Data" at bounding box center [155, 41] width 17 height 12
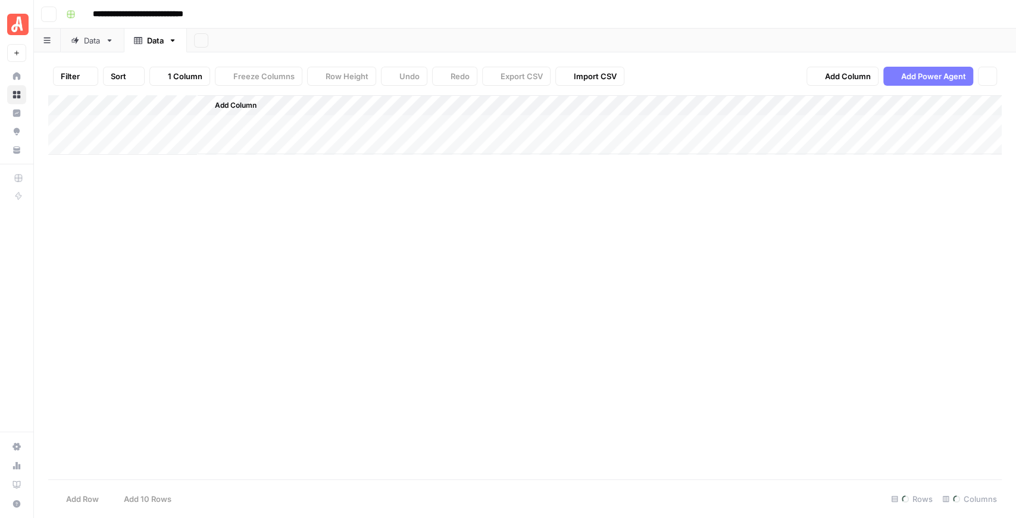
click at [156, 43] on div "Data" at bounding box center [155, 41] width 17 height 12
type input "*"
type input "********"
click at [90, 43] on div "Data" at bounding box center [92, 41] width 17 height 12
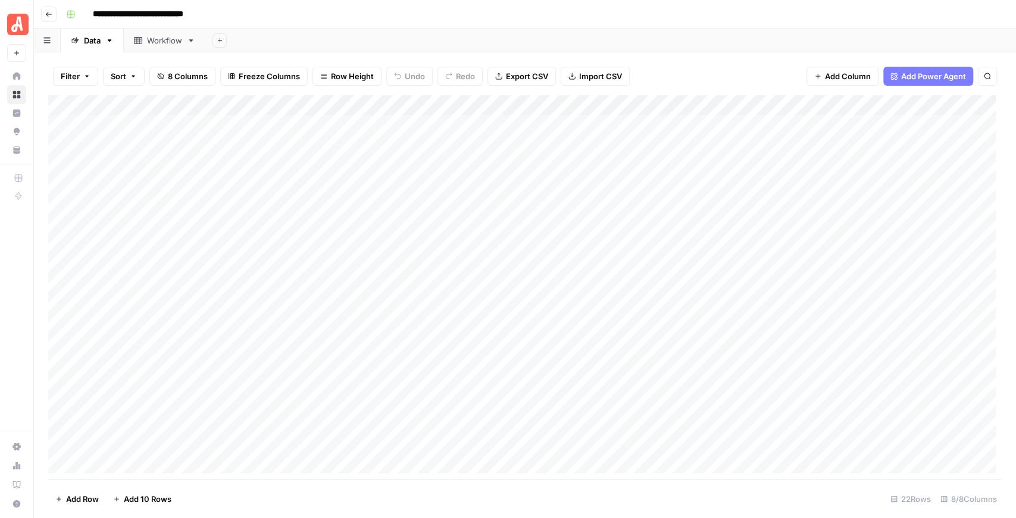
click at [158, 46] on link "Workflow" at bounding box center [165, 41] width 82 height 24
click at [303, 106] on span "Add Column" at bounding box center [300, 105] width 42 height 11
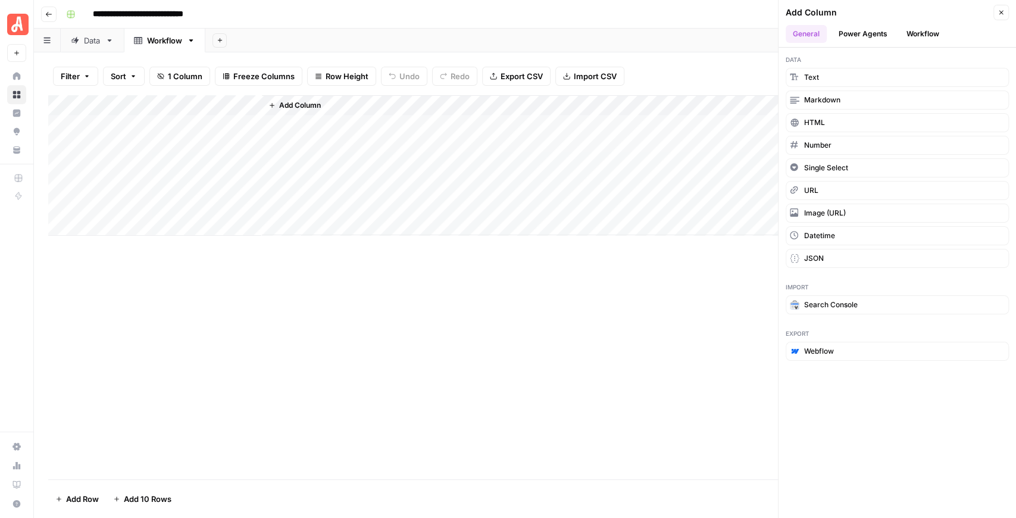
click at [912, 32] on button "Workflow" at bounding box center [922, 34] width 47 height 18
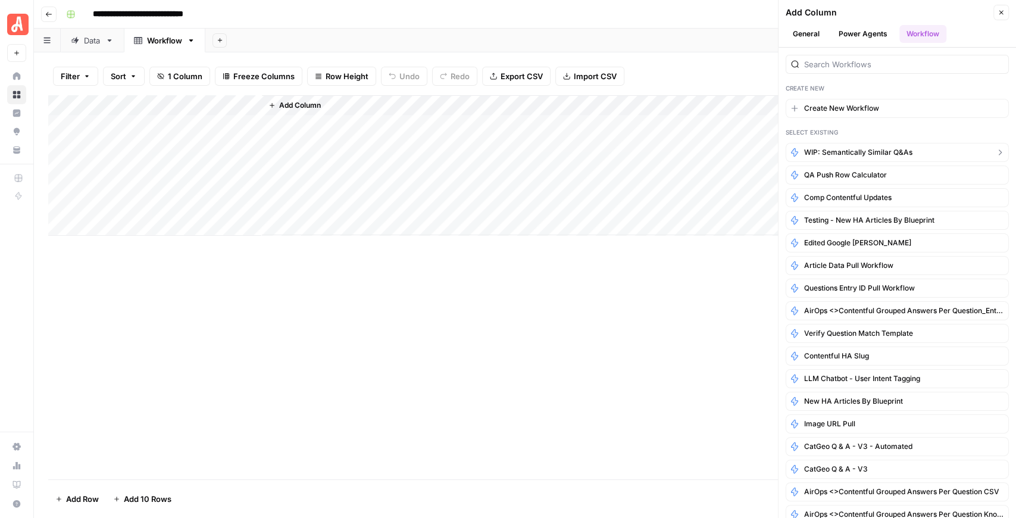
click at [870, 155] on span "WIP: Semantically Similar Q&As" at bounding box center [858, 152] width 108 height 11
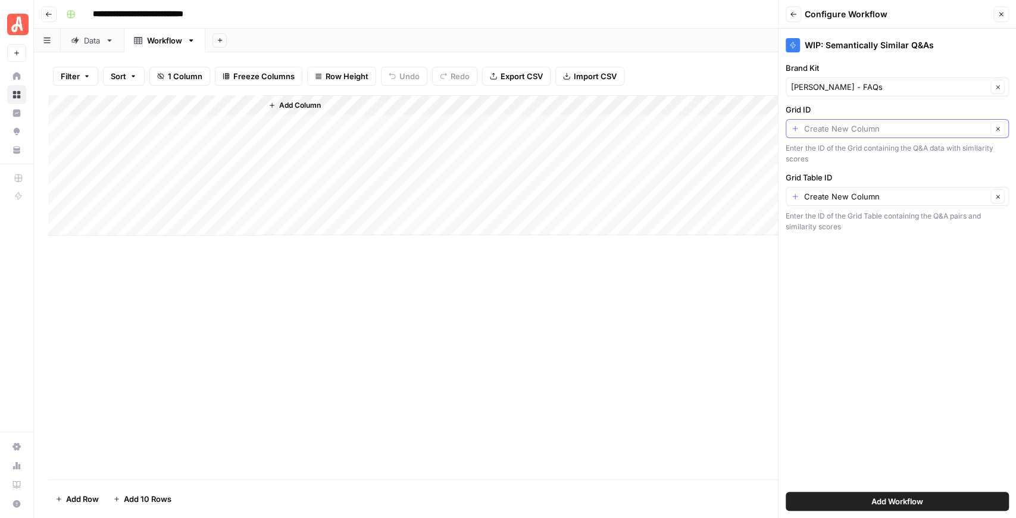
click at [863, 132] on input "Grid ID" at bounding box center [895, 129] width 183 height 12
type input "Create New Column"
click at [860, 255] on div "WIP: Semantically Similar Q&As Brand Kit Angi - FAQs Clear Grid ID Create New C…" at bounding box center [896, 273] width 237 height 489
click at [896, 505] on span "Add Workflow" at bounding box center [897, 501] width 52 height 12
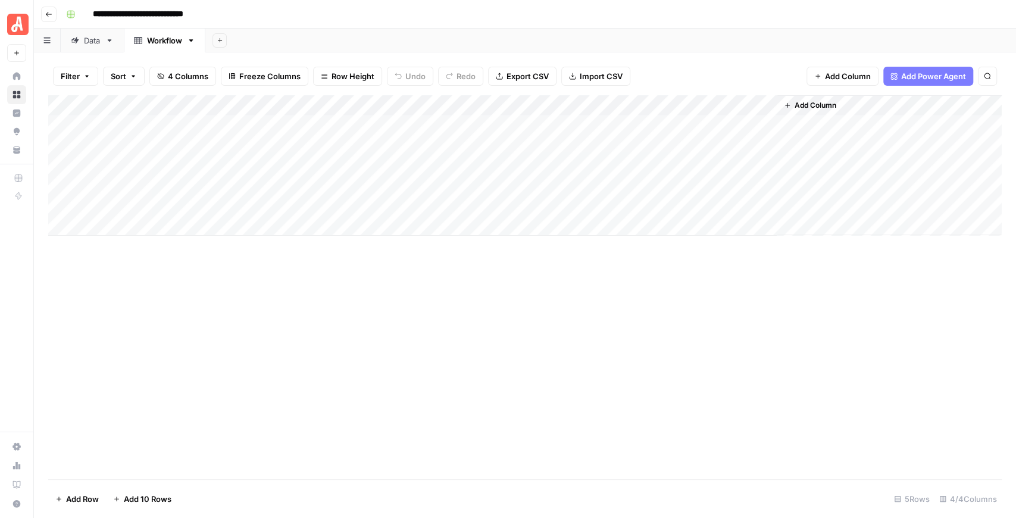
click at [422, 106] on div "Add Column" at bounding box center [524, 165] width 953 height 140
click at [355, 259] on span "Remove Column" at bounding box center [336, 265] width 104 height 12
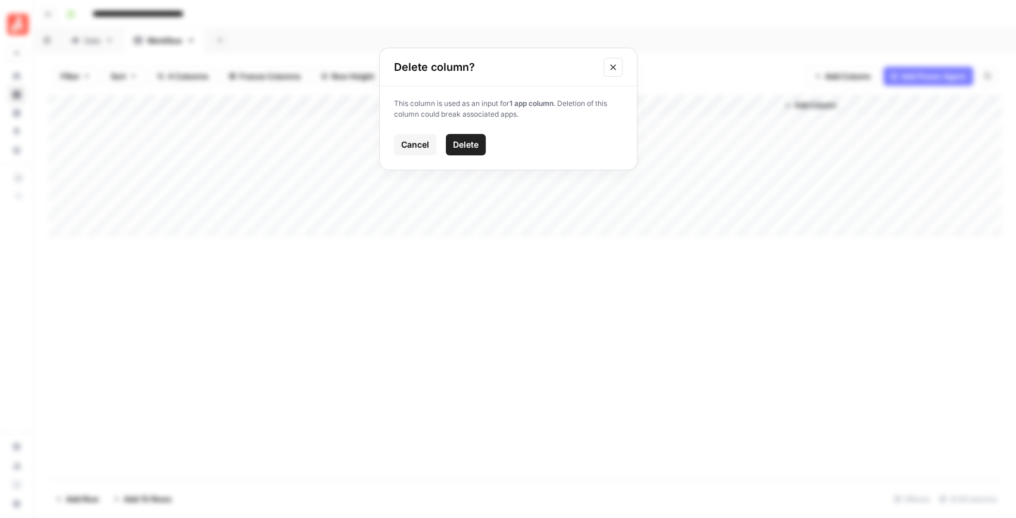
click at [469, 151] on button "Delete" at bounding box center [466, 144] width 40 height 21
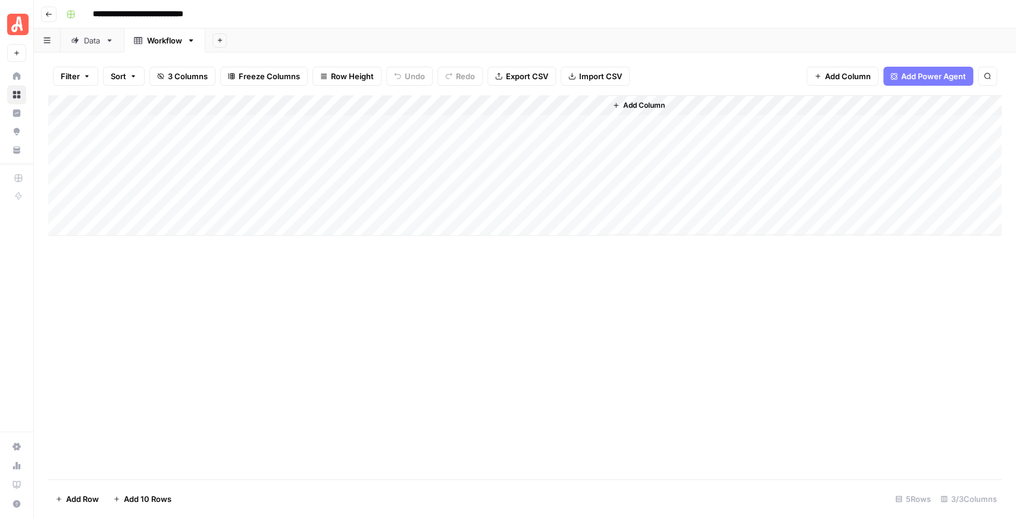
click at [422, 107] on div "Add Column" at bounding box center [524, 165] width 953 height 140
click at [348, 268] on span "Remove Column" at bounding box center [336, 265] width 104 height 12
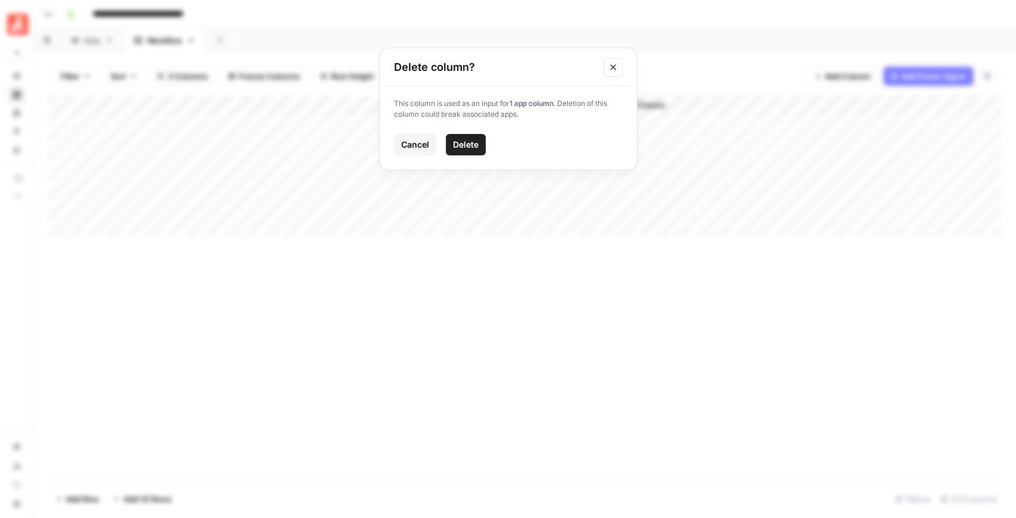
click at [478, 140] on span "Delete" at bounding box center [466, 145] width 26 height 12
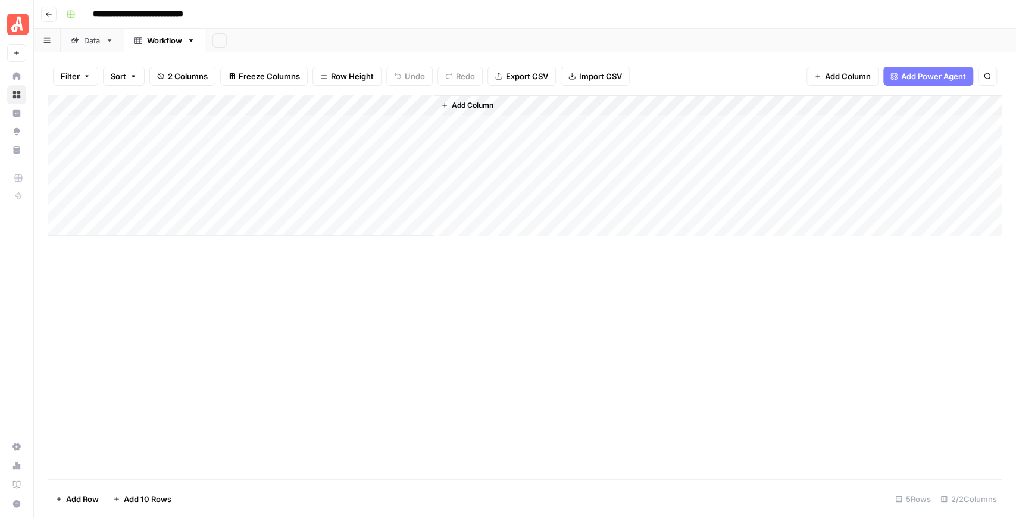
click at [92, 39] on div "Data" at bounding box center [92, 41] width 17 height 12
click at [906, 103] on div "Add Column" at bounding box center [524, 287] width 953 height 384
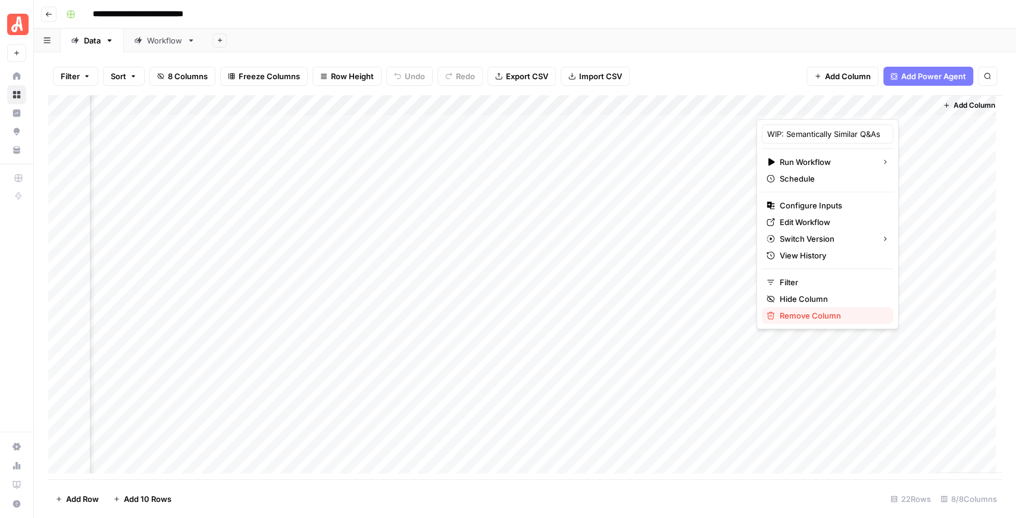
click at [826, 316] on span "Remove Column" at bounding box center [831, 315] width 104 height 12
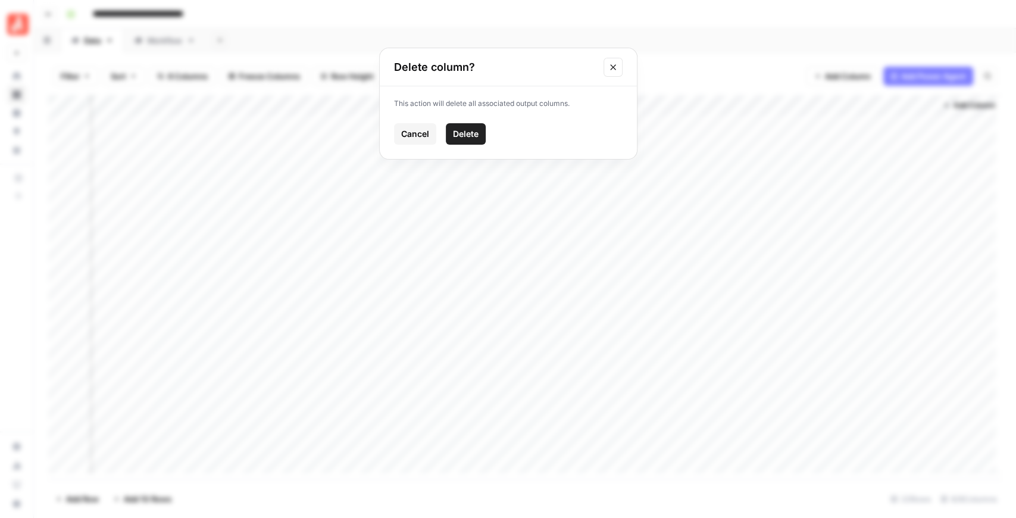
click at [465, 134] on span "Delete" at bounding box center [466, 134] width 26 height 12
click at [151, 42] on div "Workflow" at bounding box center [164, 41] width 35 height 12
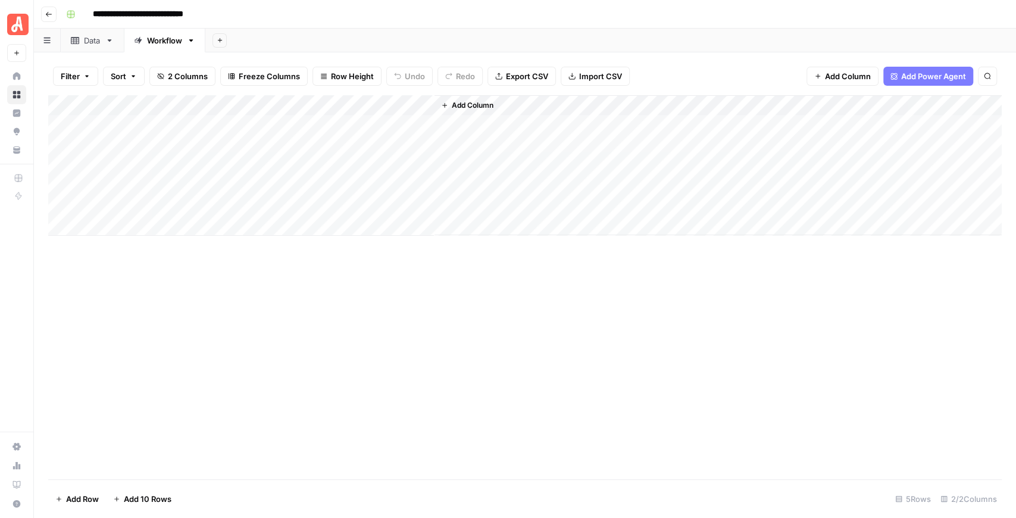
click at [406, 108] on div "Add Column" at bounding box center [524, 165] width 953 height 140
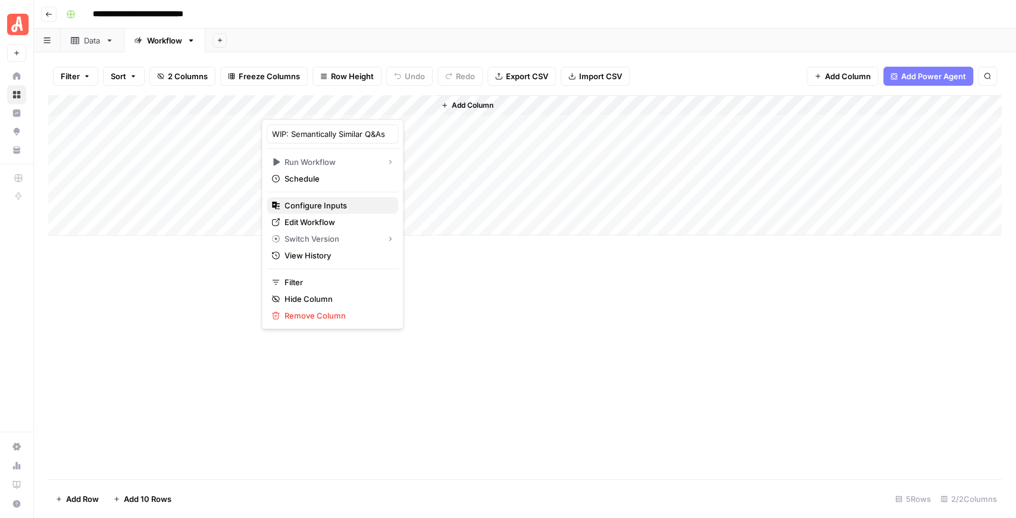
click at [337, 206] on span "Configure Inputs" at bounding box center [336, 205] width 104 height 12
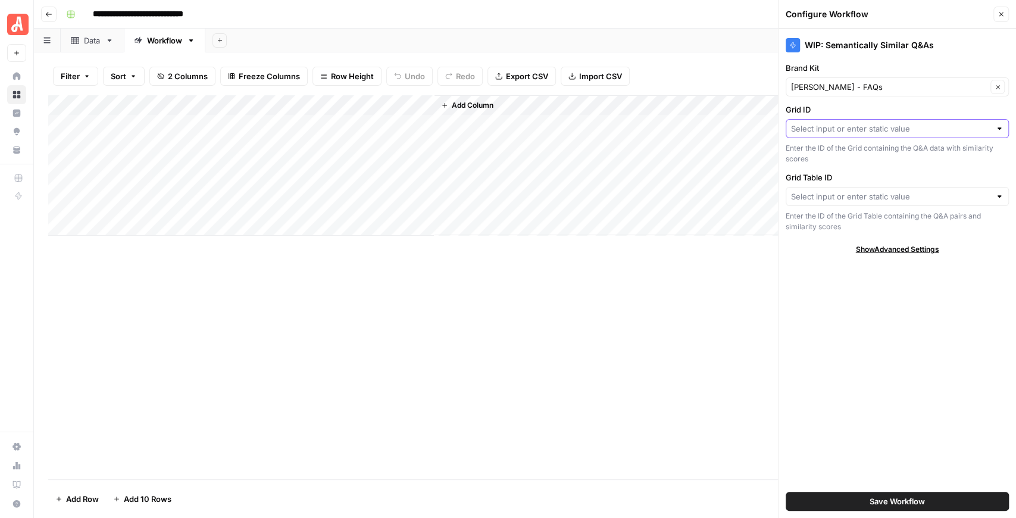
click at [871, 127] on input "Grid ID" at bounding box center [890, 129] width 199 height 12
type input "34804"
click at [826, 193] on input "Grid Table ID" at bounding box center [890, 196] width 199 height 12
click at [88, 42] on div "Data" at bounding box center [92, 41] width 17 height 12
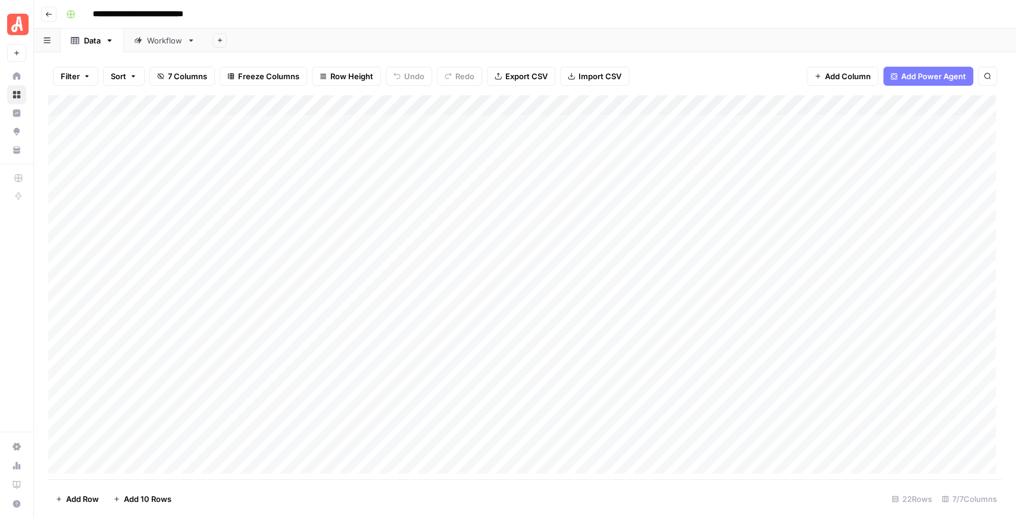
click at [149, 40] on div "Workflow" at bounding box center [164, 41] width 35 height 12
click at [98, 43] on div "Data" at bounding box center [92, 41] width 17 height 12
click at [167, 37] on div "Workflow" at bounding box center [164, 41] width 35 height 12
click at [409, 106] on div "Add Column" at bounding box center [524, 165] width 953 height 140
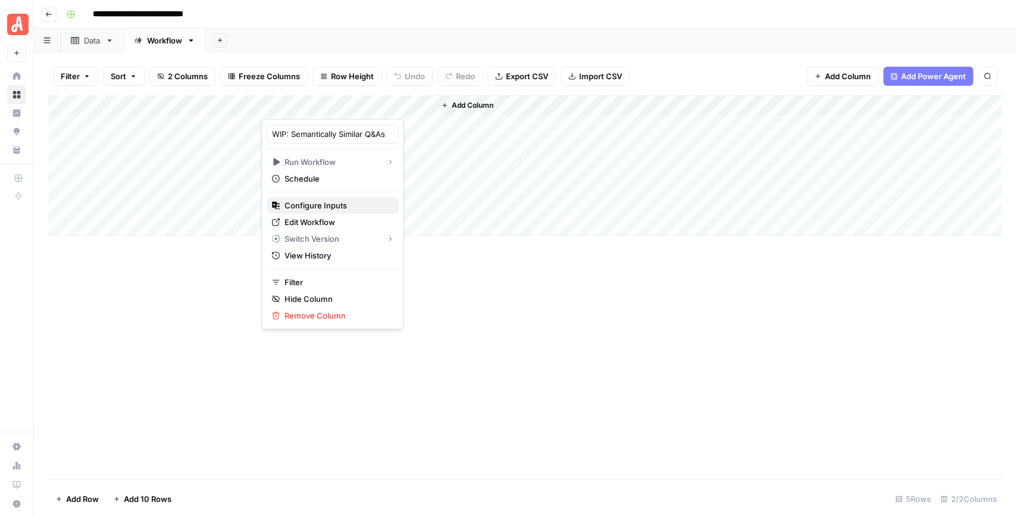
click at [339, 204] on span "Configure Inputs" at bounding box center [336, 205] width 104 height 12
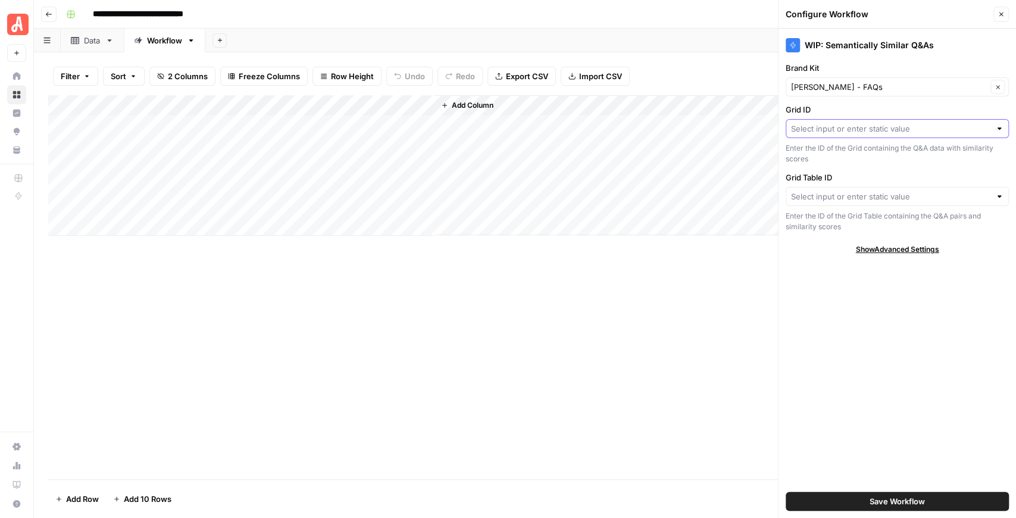
click at [846, 129] on input "Grid ID" at bounding box center [890, 129] width 199 height 12
type input "34804"
click at [844, 111] on label "Grid ID" at bounding box center [896, 110] width 223 height 12
click at [844, 123] on input "Grid ID" at bounding box center [890, 129] width 199 height 12
drag, startPoint x: 841, startPoint y: 105, endPoint x: 837, endPoint y: 122, distance: 17.6
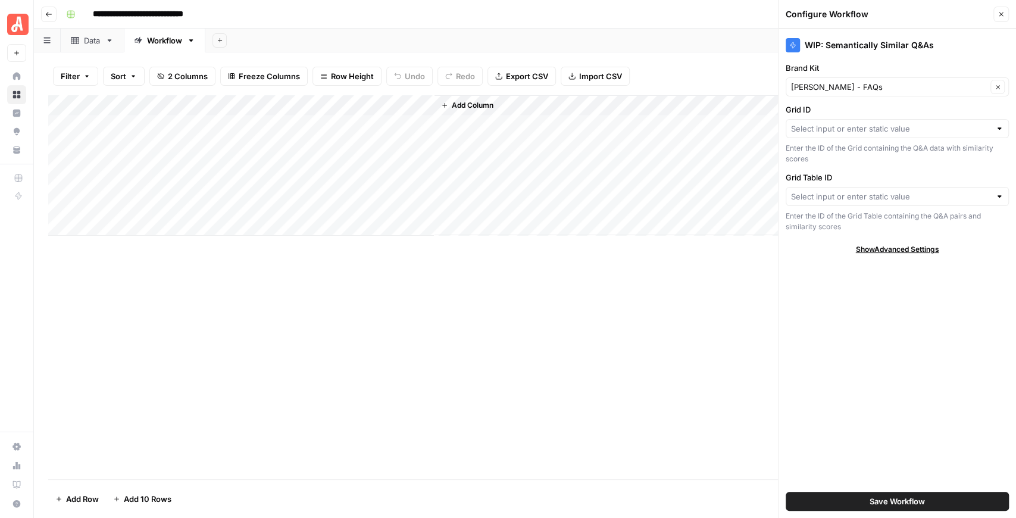
click at [841, 105] on label "Grid ID" at bounding box center [896, 110] width 223 height 12
click at [841, 123] on input "Grid ID" at bounding box center [890, 129] width 199 height 12
click at [836, 125] on input "Grid ID" at bounding box center [890, 129] width 199 height 12
type input "34804"
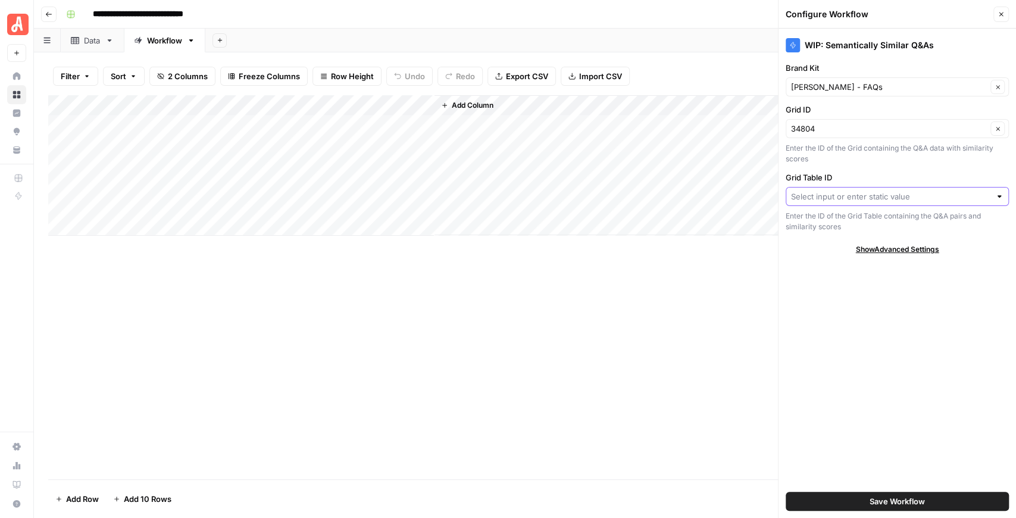
click at [851, 196] on input "Grid Table ID" at bounding box center [890, 196] width 199 height 12
type input "44957"
click at [938, 506] on button "Save Workflow" at bounding box center [896, 500] width 223 height 19
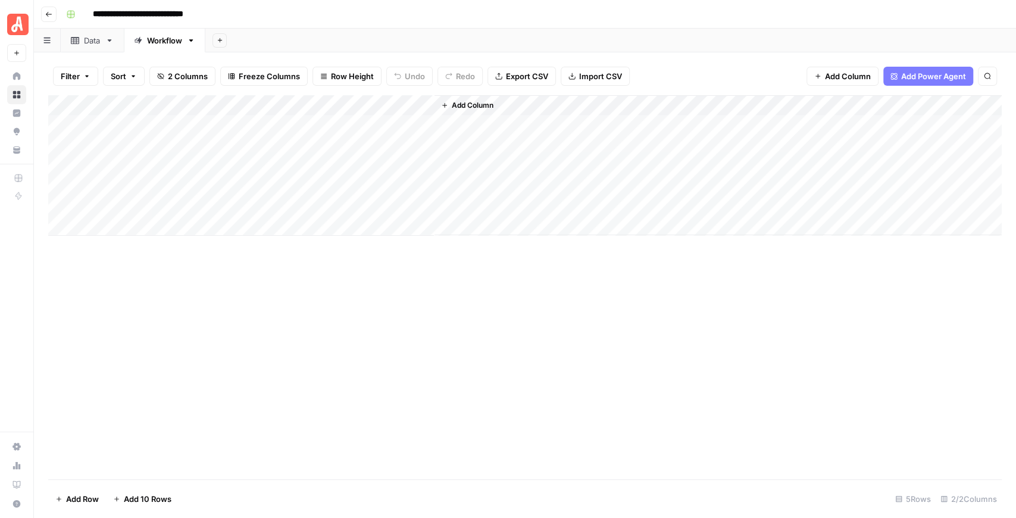
click at [359, 129] on div "Add Column" at bounding box center [524, 165] width 953 height 140
click at [403, 125] on div "Add Column" at bounding box center [524, 165] width 953 height 140
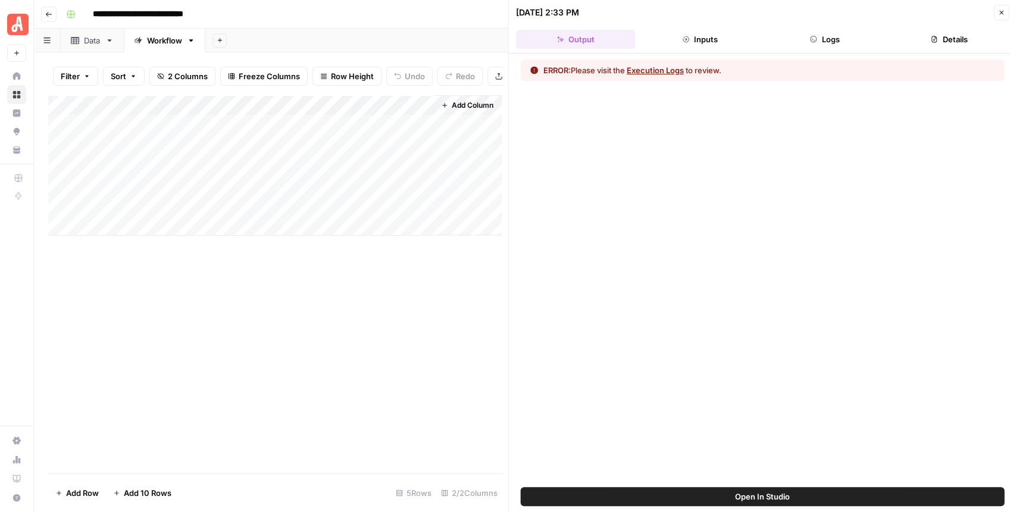
click at [819, 39] on button "Logs" at bounding box center [825, 39] width 120 height 19
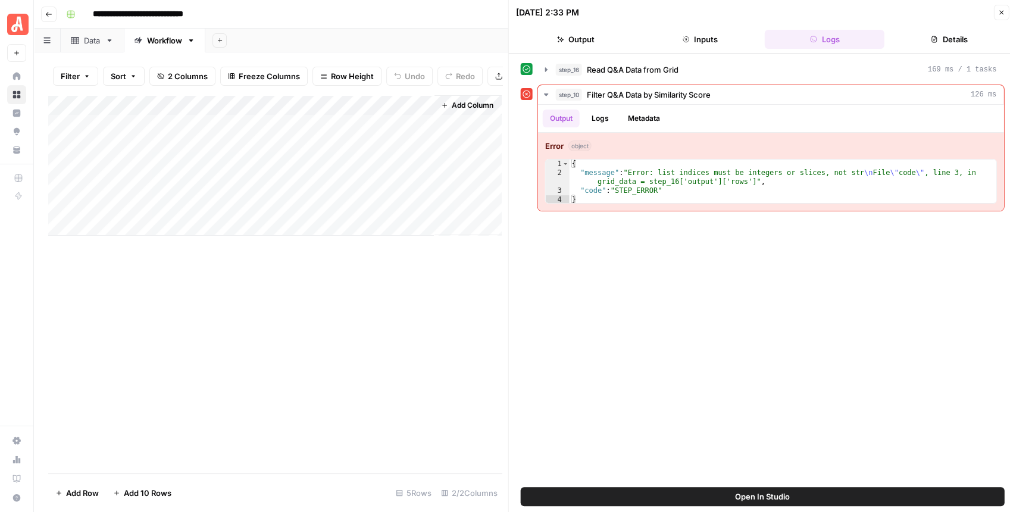
click at [757, 501] on span "Open In Studio" at bounding box center [762, 496] width 55 height 12
click at [998, 13] on icon "button" at bounding box center [1000, 12] width 7 height 7
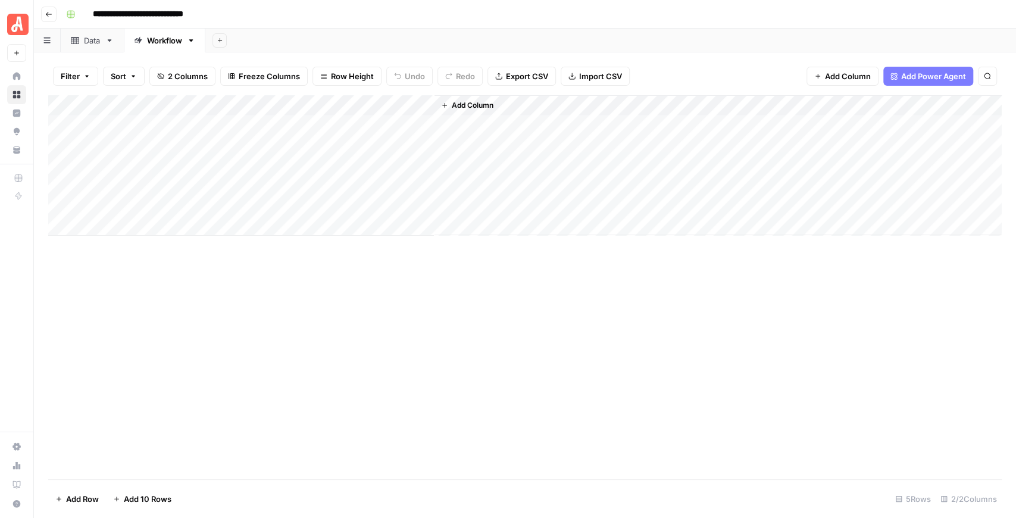
drag, startPoint x: 481, startPoint y: 295, endPoint x: 438, endPoint y: 291, distance: 43.0
click at [481, 295] on div "Add Column" at bounding box center [524, 287] width 953 height 384
click at [82, 41] on div "Data" at bounding box center [86, 41] width 30 height 12
click at [148, 39] on div "Workflow" at bounding box center [164, 41] width 35 height 12
click at [125, 121] on div "Add Column" at bounding box center [524, 165] width 953 height 140
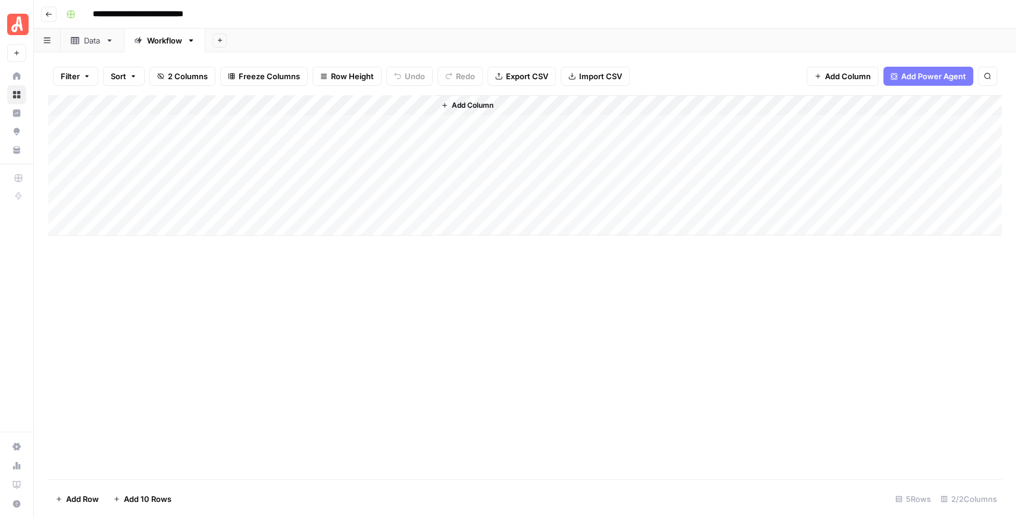
click at [125, 121] on div "Add Column" at bounding box center [524, 165] width 953 height 140
type textarea "*"
click at [251, 303] on div "Add Column" at bounding box center [524, 287] width 953 height 384
click at [482, 104] on span "Add Column" at bounding box center [473, 105] width 42 height 11
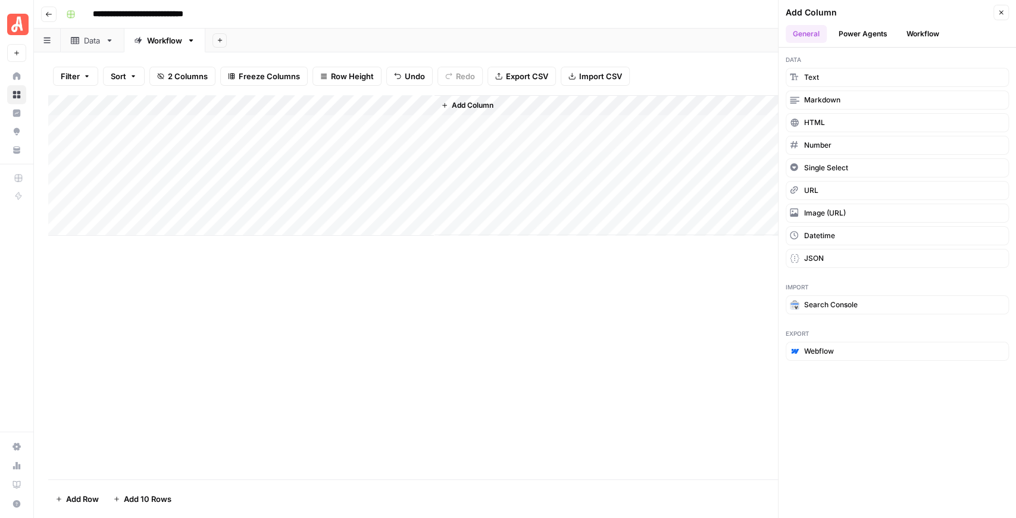
click at [408, 107] on div "Add Column" at bounding box center [524, 165] width 953 height 140
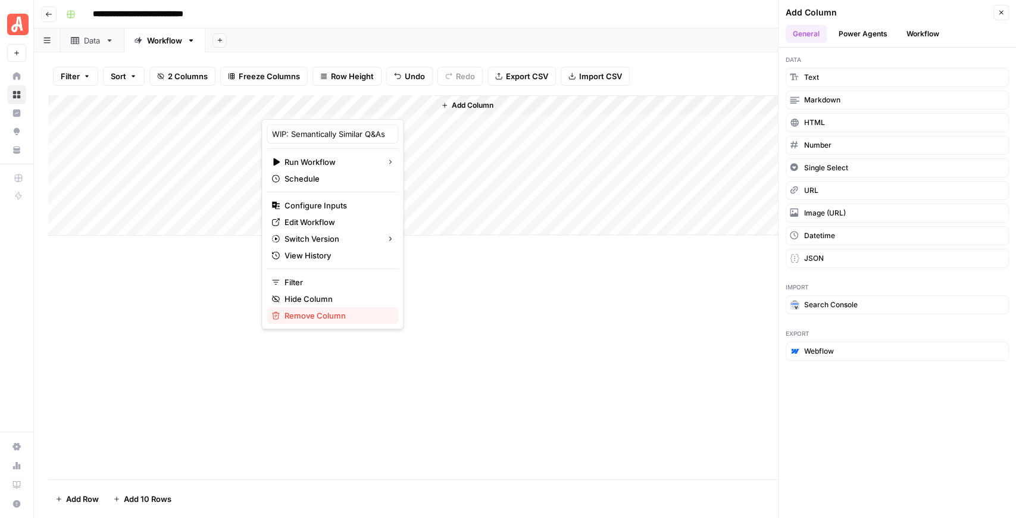
click at [359, 317] on span "Remove Column" at bounding box center [336, 315] width 104 height 12
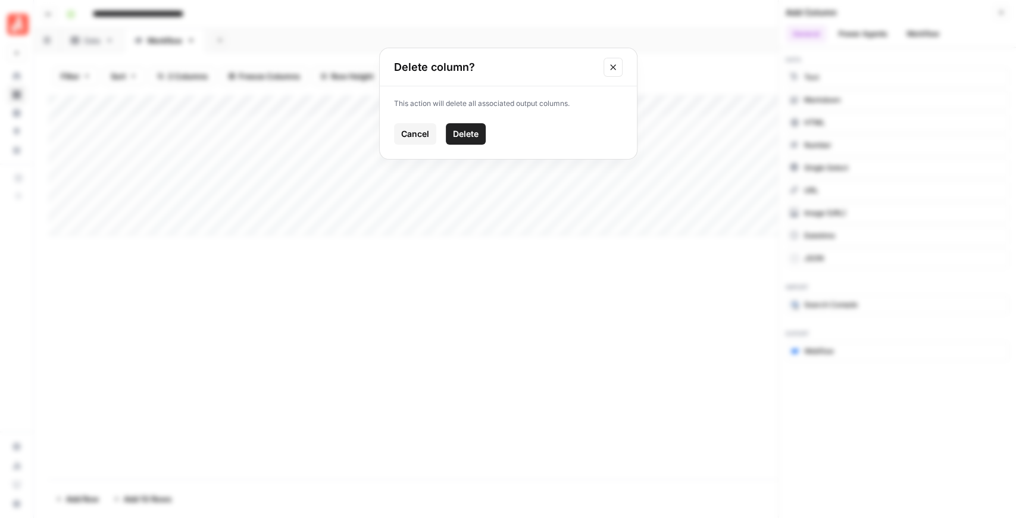
click at [481, 140] on button "Delete" at bounding box center [466, 133] width 40 height 21
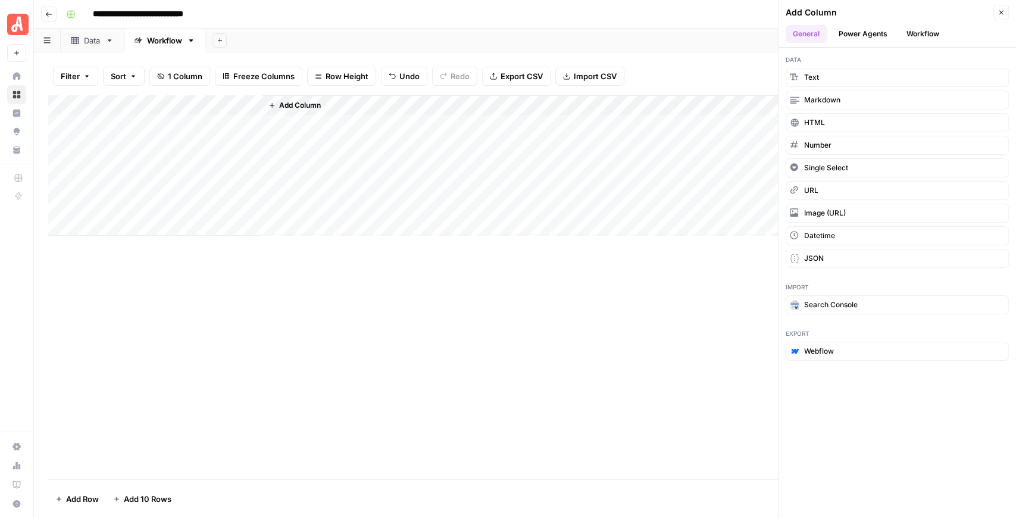
click at [1006, 15] on button "Close" at bounding box center [1000, 12] width 15 height 15
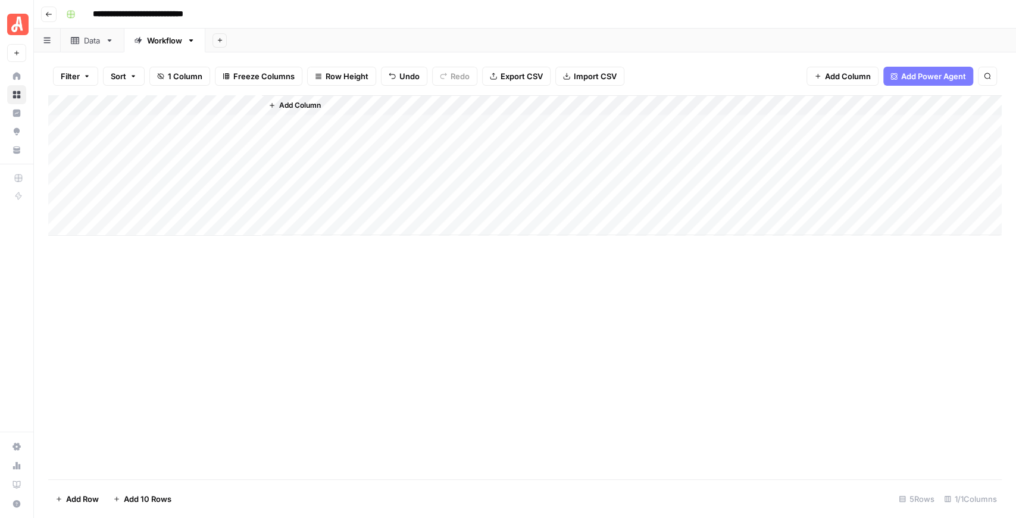
click at [309, 106] on span "Add Column" at bounding box center [300, 105] width 42 height 11
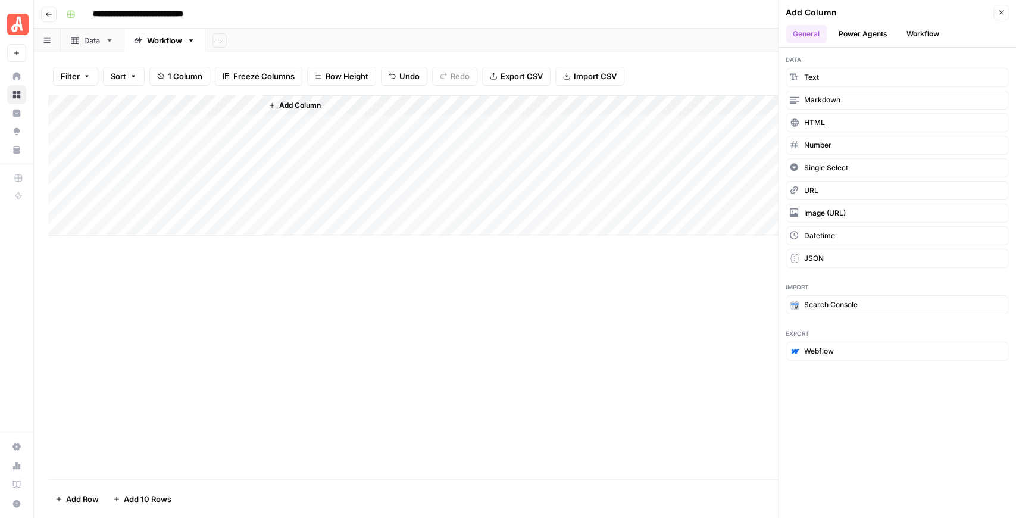
click at [910, 31] on button "Workflow" at bounding box center [922, 34] width 47 height 18
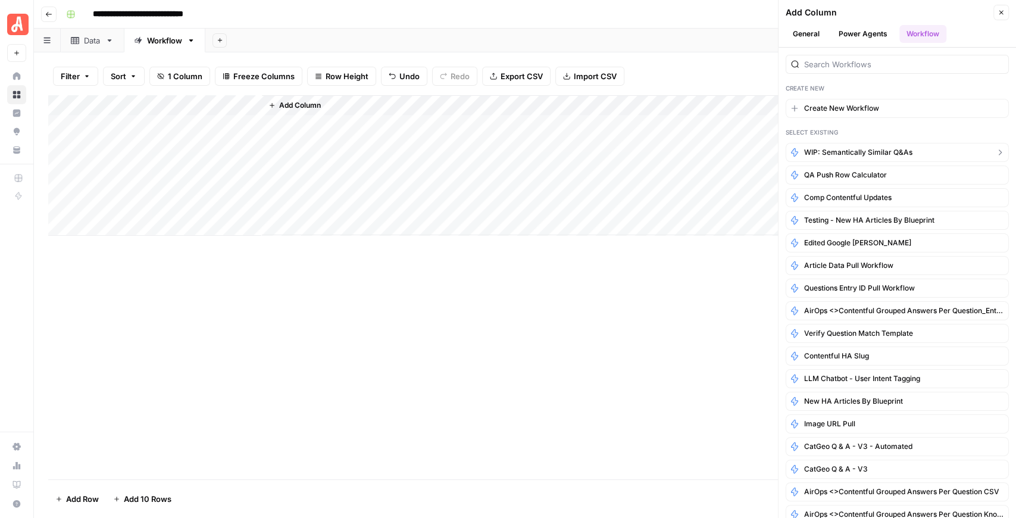
click at [875, 151] on span "WIP: Semantically Similar Q&As" at bounding box center [858, 152] width 108 height 11
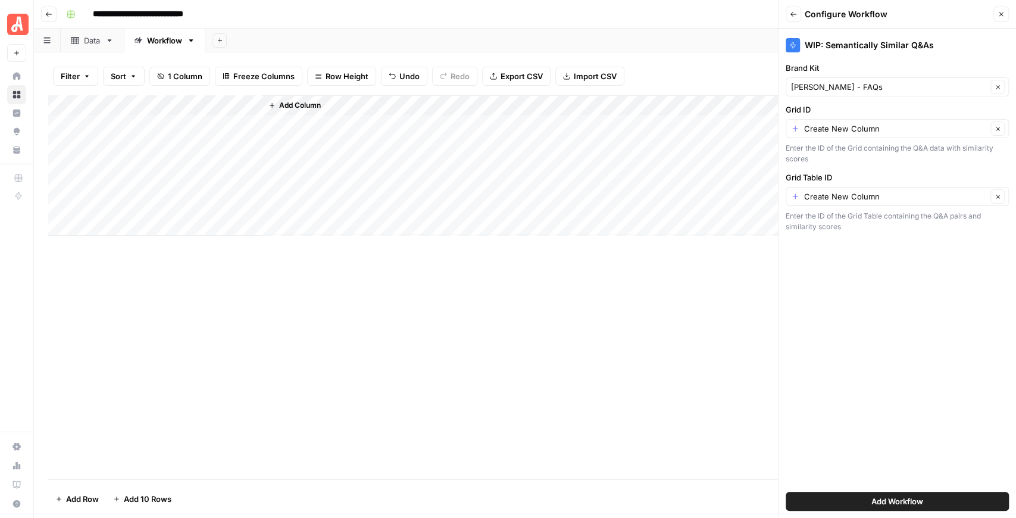
click at [886, 507] on button "Add Workflow" at bounding box center [896, 500] width 223 height 19
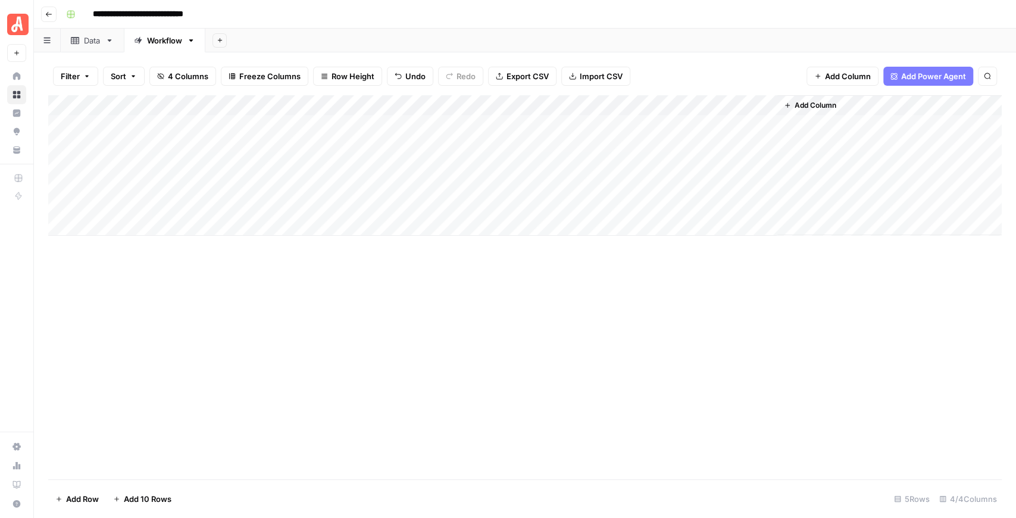
click at [319, 125] on div "Add Column" at bounding box center [524, 165] width 953 height 140
click at [253, 106] on div "Add Column" at bounding box center [524, 165] width 953 height 140
click at [176, 267] on span "Remove Column" at bounding box center [165, 265] width 104 height 12
click at [465, 121] on span "Delete" at bounding box center [466, 123] width 26 height 12
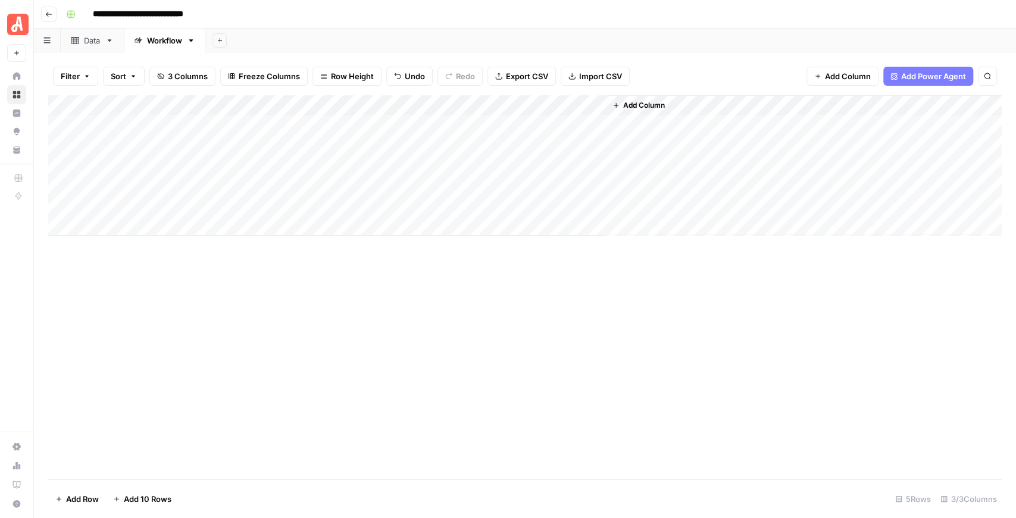
click at [180, 126] on div "Add Column" at bounding box center [524, 165] width 953 height 140
type textarea "*****"
click at [281, 126] on div "Add Column" at bounding box center [524, 165] width 953 height 140
click at [90, 45] on div "Data" at bounding box center [92, 41] width 17 height 12
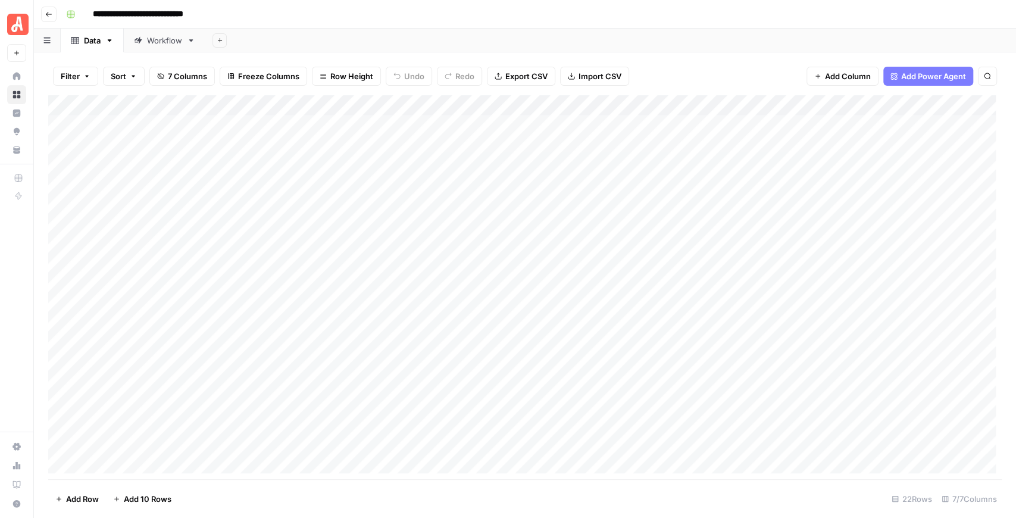
click at [164, 37] on div "Workflow" at bounding box center [164, 41] width 35 height 12
click at [290, 130] on div "Add Column" at bounding box center [524, 165] width 953 height 140
type textarea "*****"
click at [579, 108] on div "Add Column" at bounding box center [524, 165] width 953 height 140
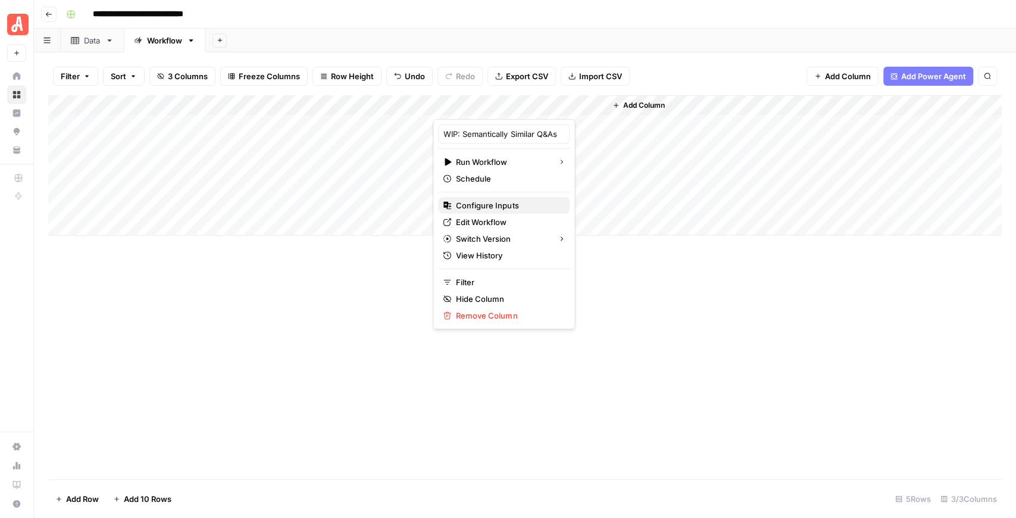
click at [487, 208] on span "Configure Inputs" at bounding box center [508, 205] width 104 height 12
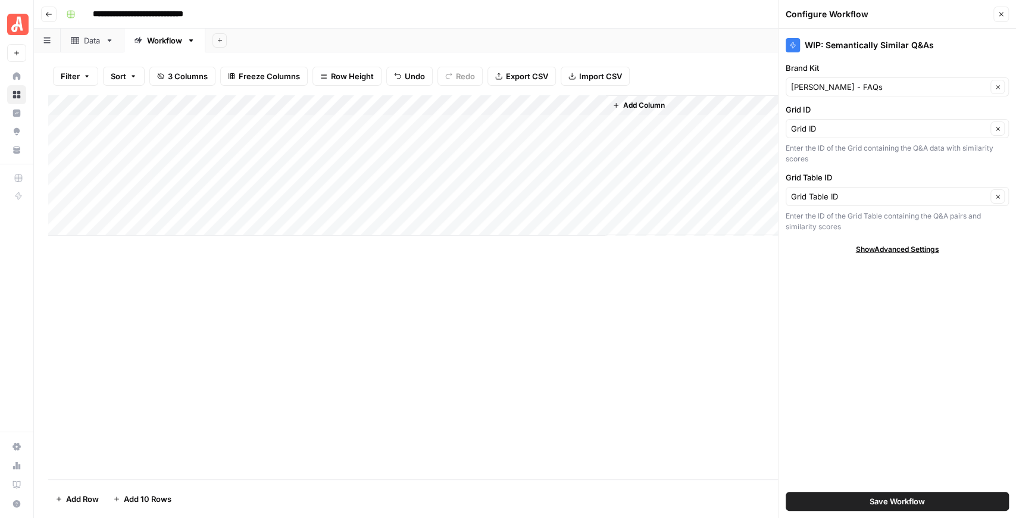
click at [999, 9] on button "Close" at bounding box center [1000, 14] width 15 height 15
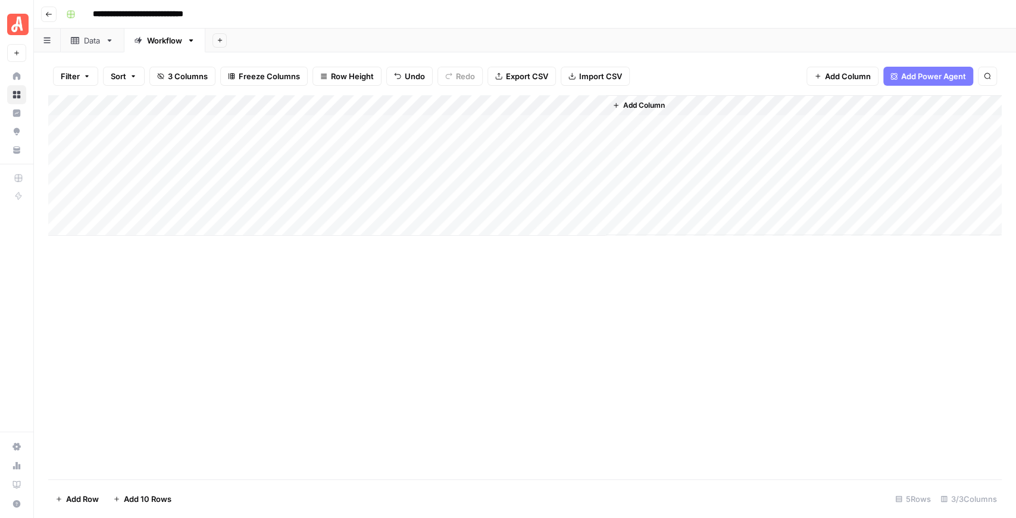
click at [543, 125] on div "Add Column" at bounding box center [524, 165] width 953 height 140
click at [485, 332] on div "Add Column" at bounding box center [524, 287] width 953 height 384
click at [576, 124] on div "Add Column" at bounding box center [524, 165] width 953 height 140
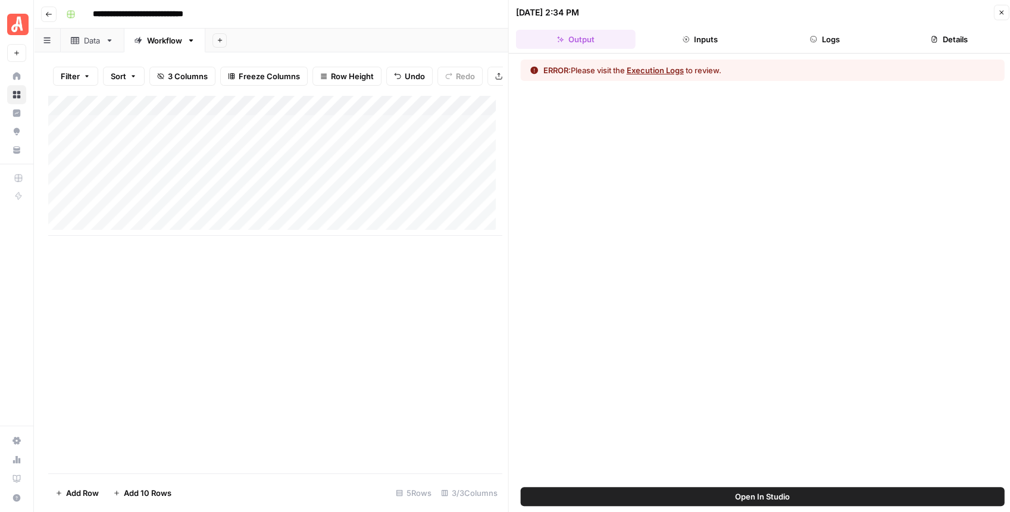
click at [765, 495] on span "Open In Studio" at bounding box center [762, 496] width 55 height 12
click at [89, 44] on div "Data" at bounding box center [92, 41] width 17 height 12
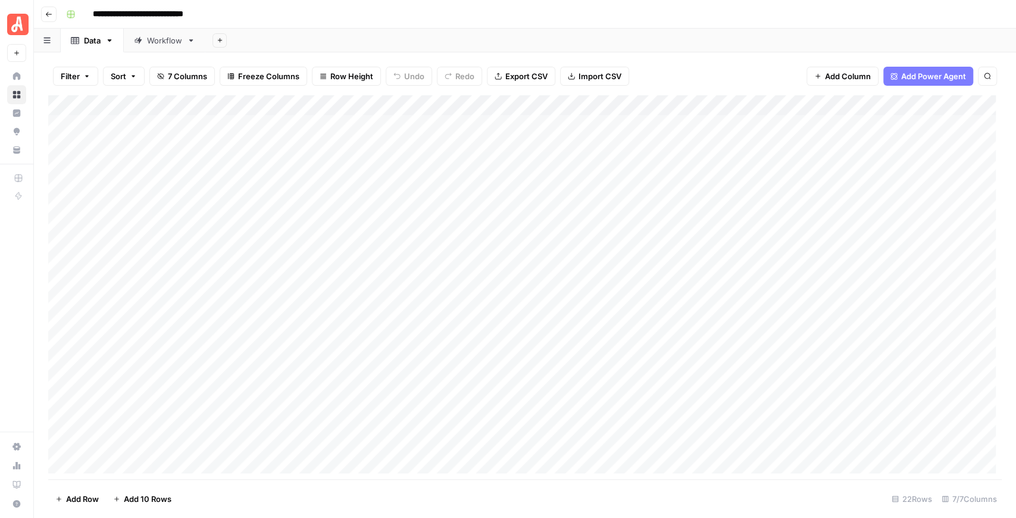
click at [154, 40] on div "Workflow" at bounding box center [164, 41] width 35 height 12
click at [594, 125] on div "Add Column" at bounding box center [524, 165] width 953 height 140
click at [86, 37] on div "Data" at bounding box center [92, 41] width 17 height 12
click at [165, 43] on div "Workflow" at bounding box center [164, 41] width 35 height 12
type input "**********"
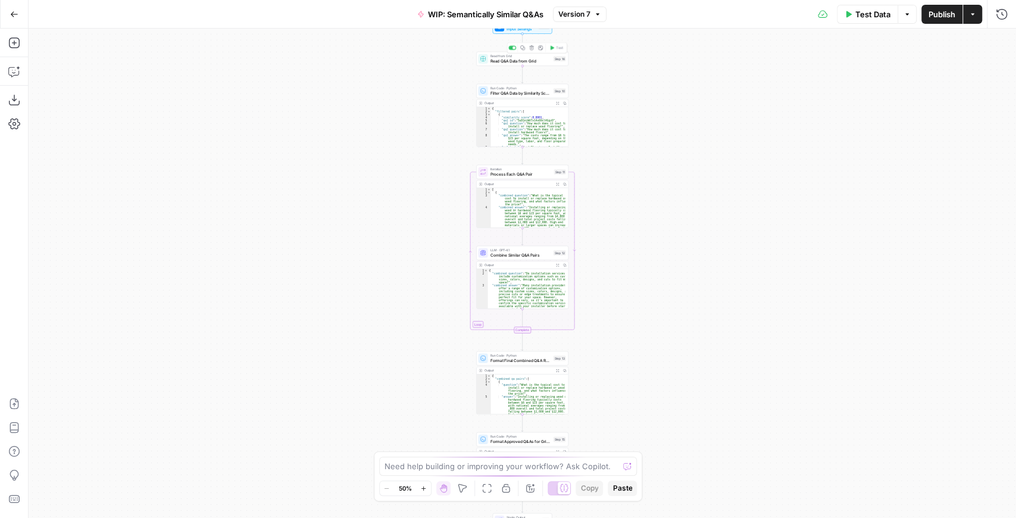
click at [514, 63] on span "Read Q&A Data from Grid" at bounding box center [520, 61] width 61 height 6
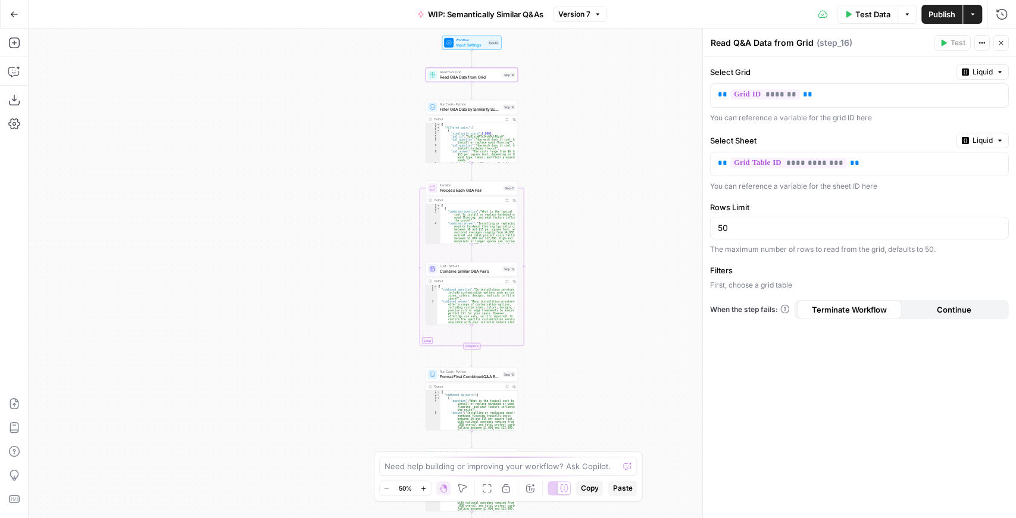
drag, startPoint x: 628, startPoint y: 120, endPoint x: 577, endPoint y: 136, distance: 53.1
click at [577, 136] on div "Workflow Input Settings Inputs Read from Grid Read Q&A Data from Grid Step 16 R…" at bounding box center [522, 273] width 987 height 489
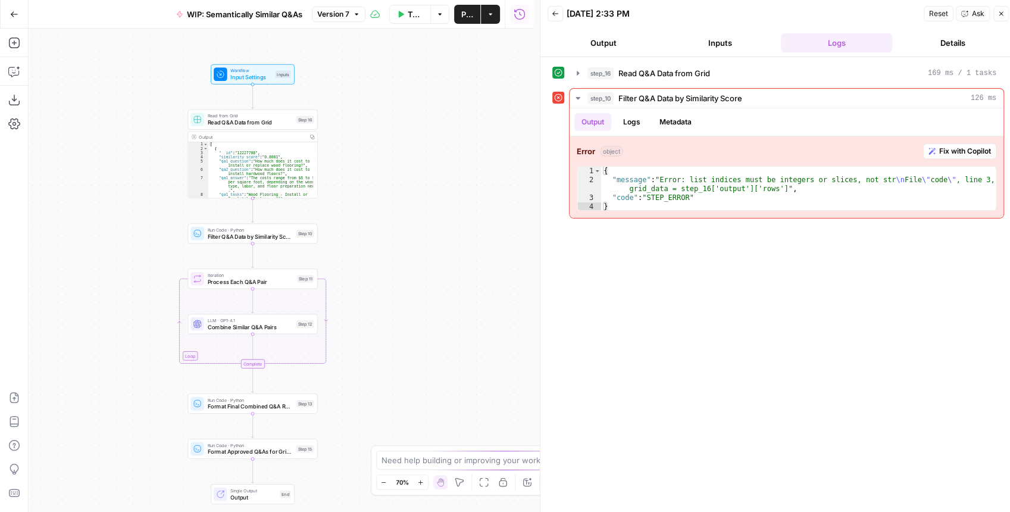
drag, startPoint x: 393, startPoint y: 145, endPoint x: 356, endPoint y: 162, distance: 40.5
click at [357, 162] on div "Workflow Input Settings Inputs Read from Grid Read Q&A Data from Grid Step 16 O…" at bounding box center [281, 270] width 505 height 483
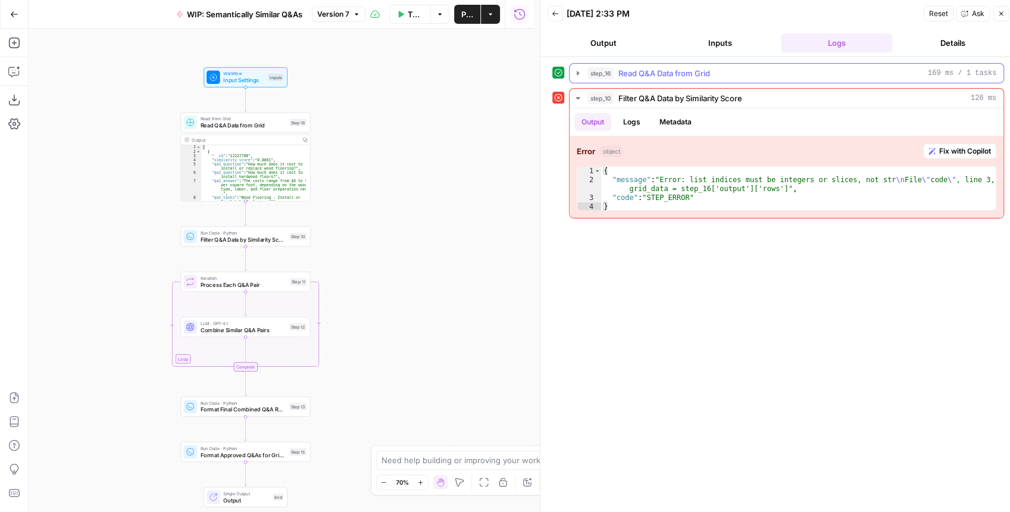
click at [577, 74] on icon "button" at bounding box center [578, 73] width 10 height 10
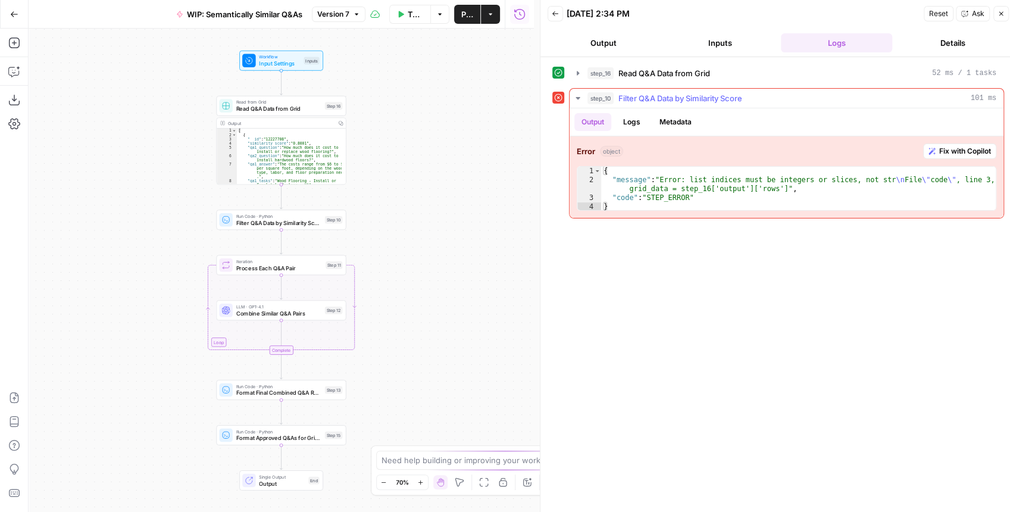
click at [943, 147] on span "Fix with Copilot" at bounding box center [965, 151] width 52 height 11
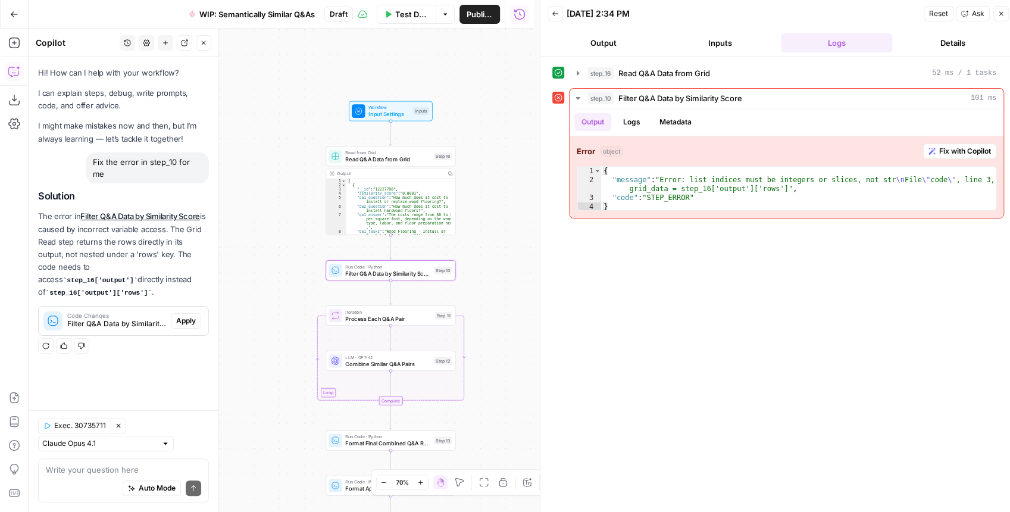
click at [191, 315] on span "Apply" at bounding box center [186, 320] width 20 height 11
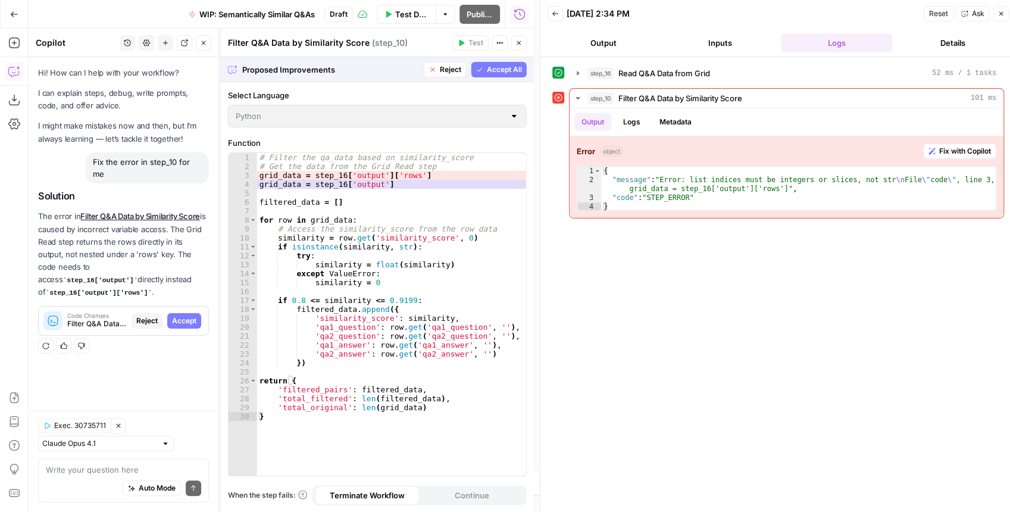
click at [513, 69] on span "Accept All" at bounding box center [504, 69] width 35 height 11
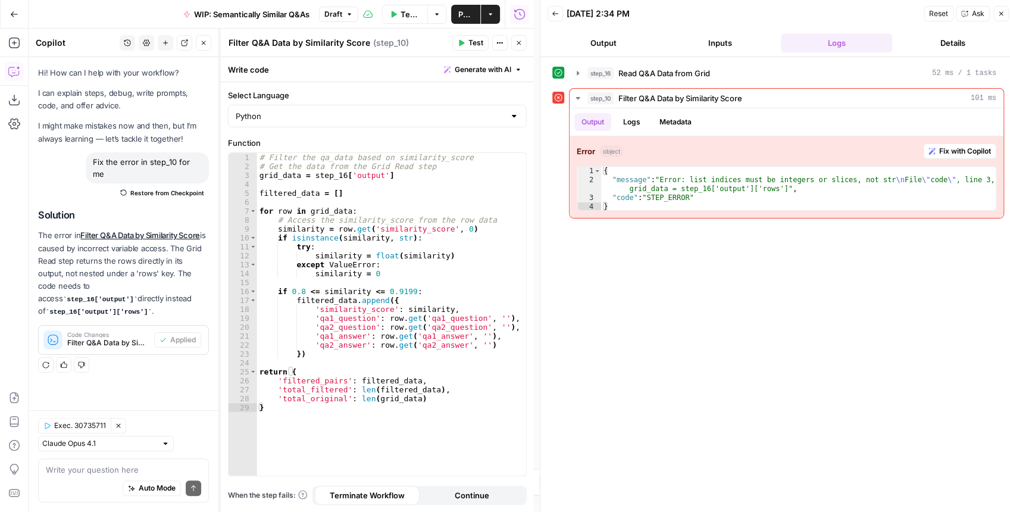
click at [471, 46] on span "Test" at bounding box center [475, 42] width 15 height 11
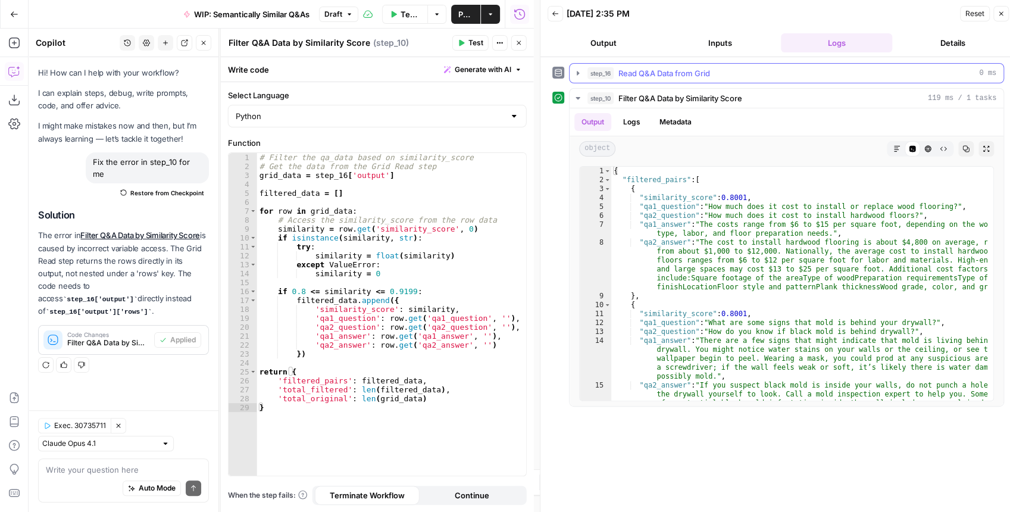
click at [577, 74] on icon "button" at bounding box center [578, 73] width 10 height 10
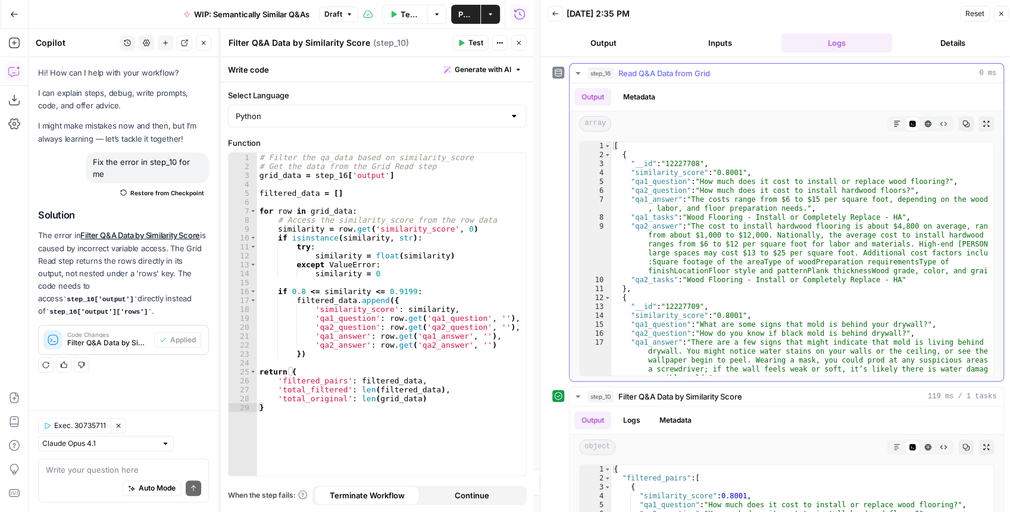
click at [577, 74] on icon "button" at bounding box center [578, 73] width 10 height 10
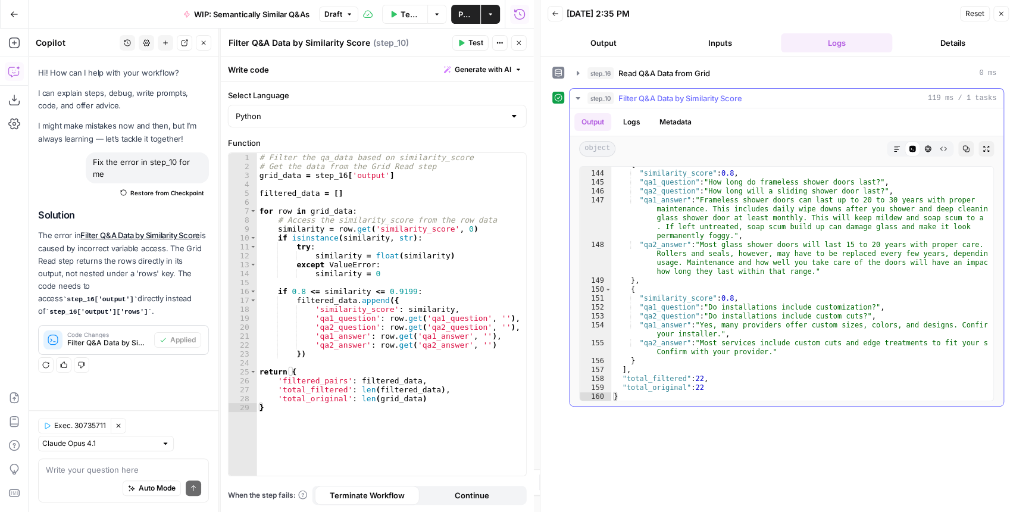
scroll to position [2568, 0]
click at [463, 18] on span "Publish" at bounding box center [465, 14] width 15 height 12
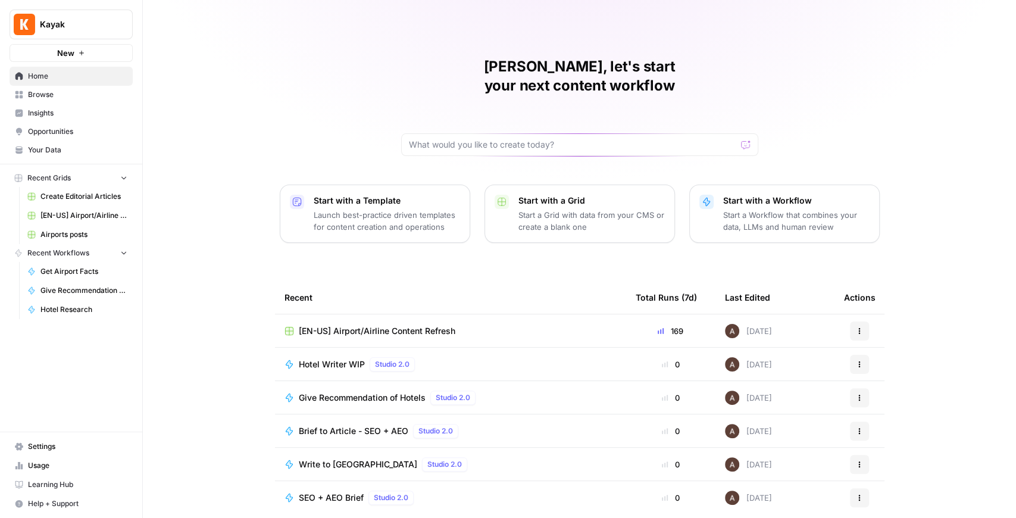
click at [358, 325] on span "[EN-US] Airport/Airline Content Refresh" at bounding box center [377, 331] width 156 height 12
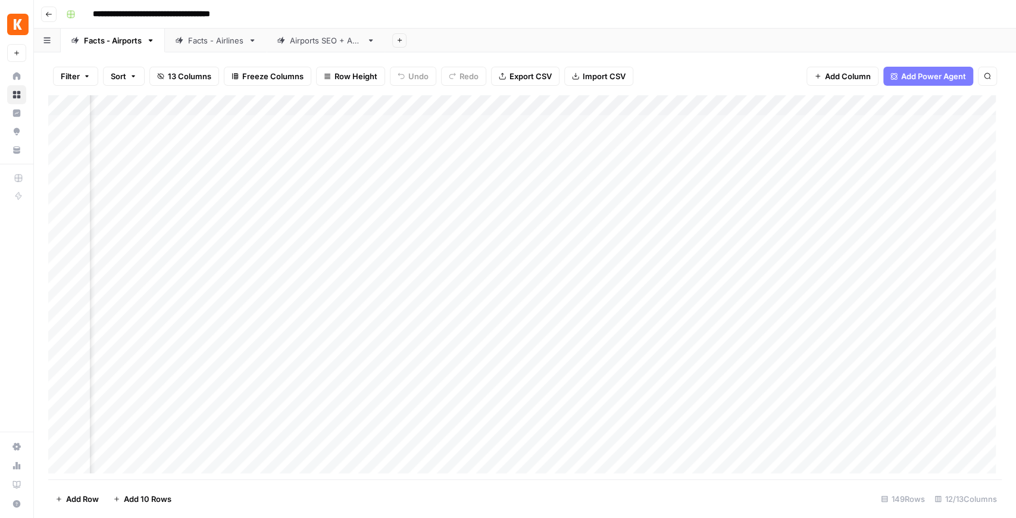
scroll to position [0, 651]
click at [222, 43] on div "Facts - Airlines" at bounding box center [215, 41] width 55 height 12
click at [322, 40] on div "Airports SEO + AEO" at bounding box center [326, 41] width 72 height 12
click at [583, 102] on div "Add Column" at bounding box center [524, 287] width 953 height 384
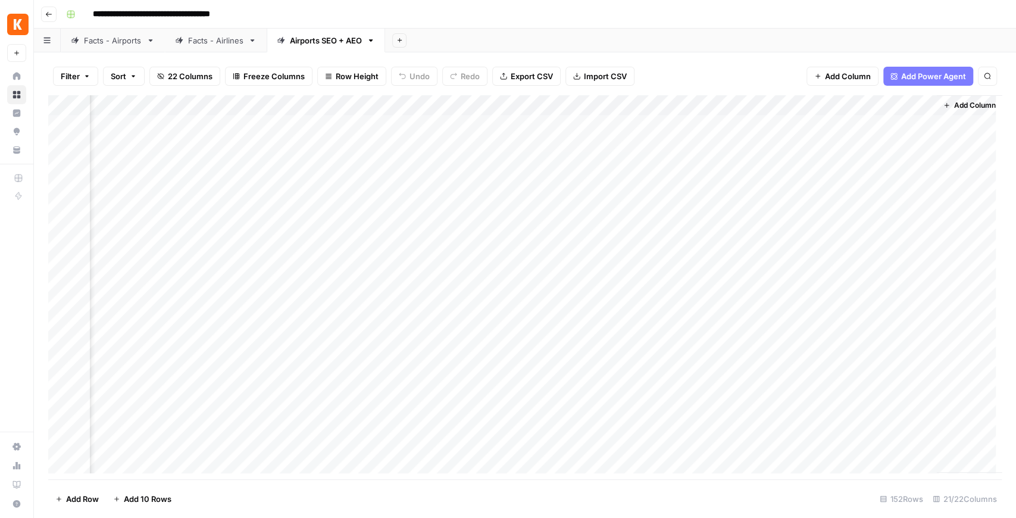
click at [684, 73] on div "Filter Sort 22 Columns Freeze Columns Row Height Undo Redo Export CSV Import CS…" at bounding box center [524, 76] width 953 height 38
click at [581, 143] on div "Add Column" at bounding box center [524, 287] width 953 height 384
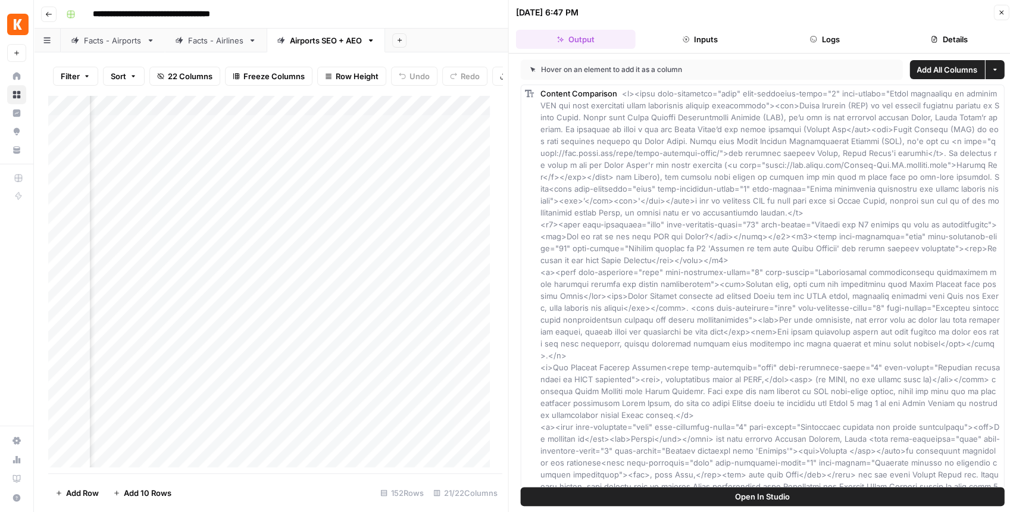
click at [922, 37] on button "Details" at bounding box center [949, 39] width 120 height 19
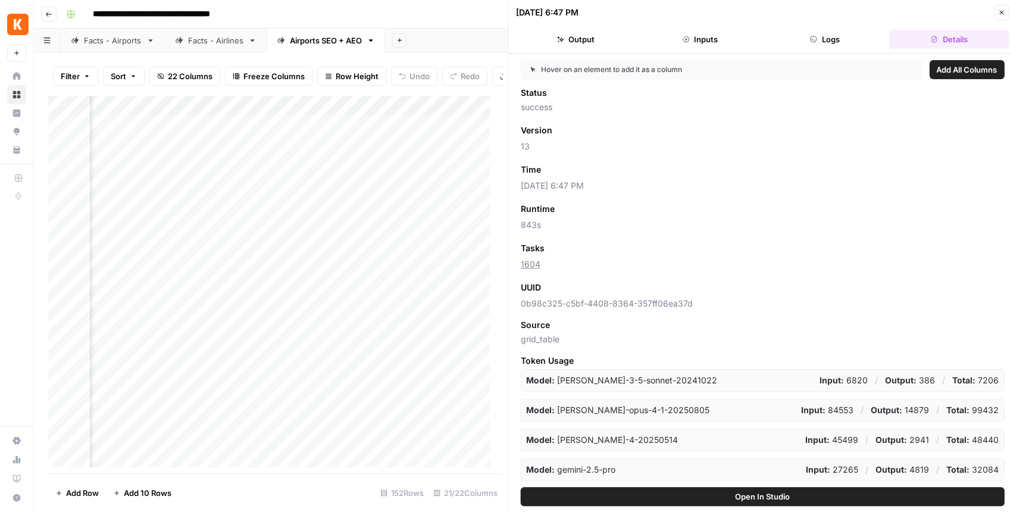
click at [584, 290] on span "Add as Column" at bounding box center [576, 287] width 52 height 11
click at [1002, 13] on icon "button" at bounding box center [1001, 13] width 4 height 4
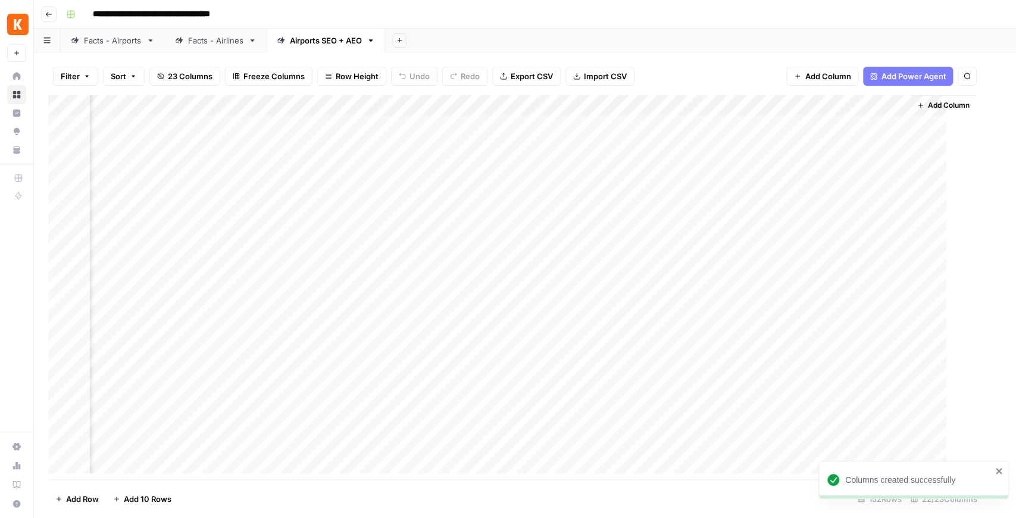
scroll to position [0, 1578]
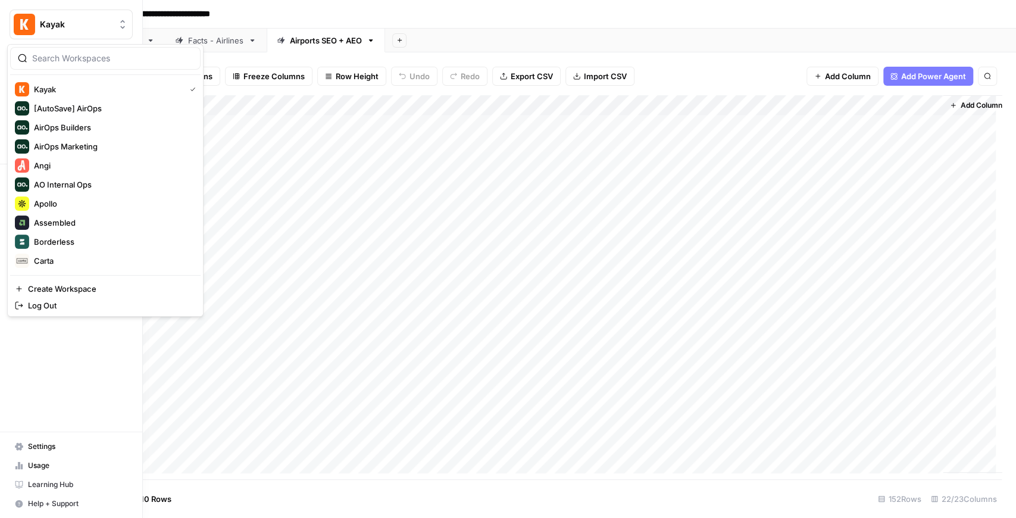
click at [21, 26] on img "Workspace: Kayak" at bounding box center [24, 24] width 21 height 21
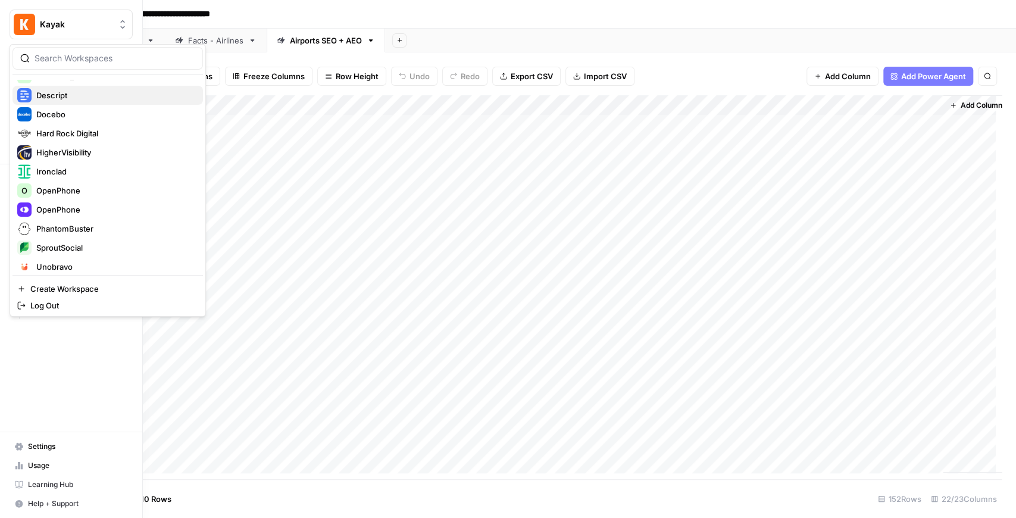
scroll to position [206, 0]
click at [77, 208] on span "OpenPhone" at bounding box center [114, 207] width 157 height 12
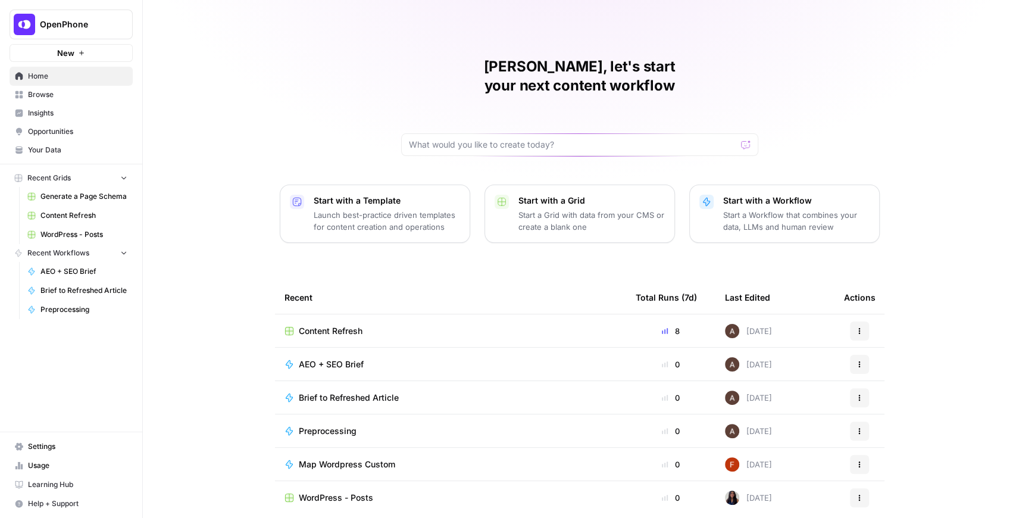
click at [86, 233] on span "WordPress - Posts" at bounding box center [83, 234] width 87 height 11
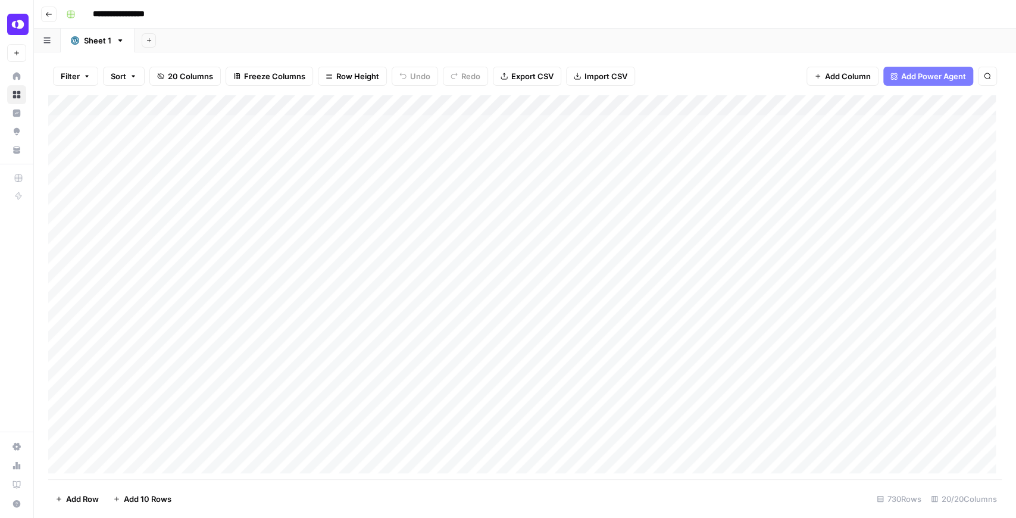
click at [51, 14] on icon "button" at bounding box center [48, 14] width 7 height 7
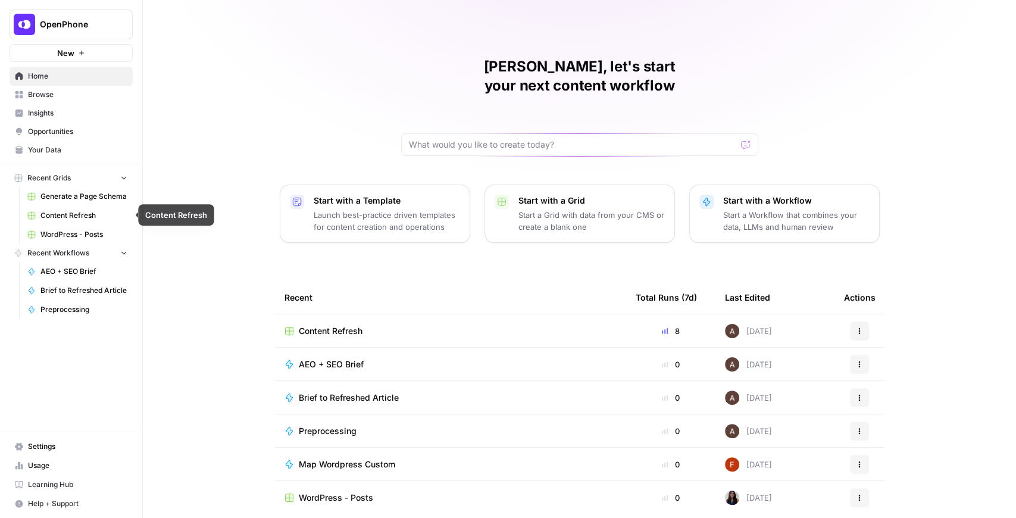
click at [86, 217] on span "Content Refresh" at bounding box center [83, 215] width 87 height 11
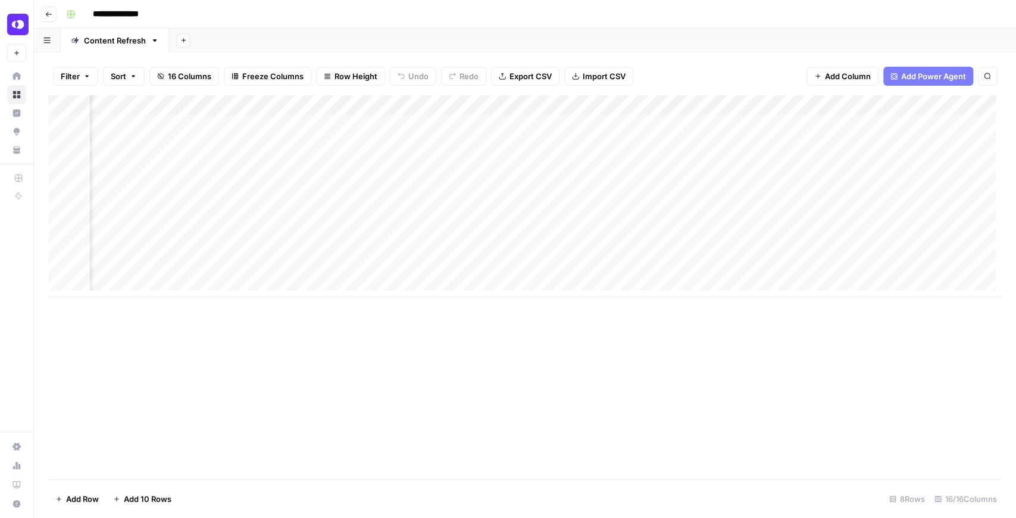
scroll to position [0, 1157]
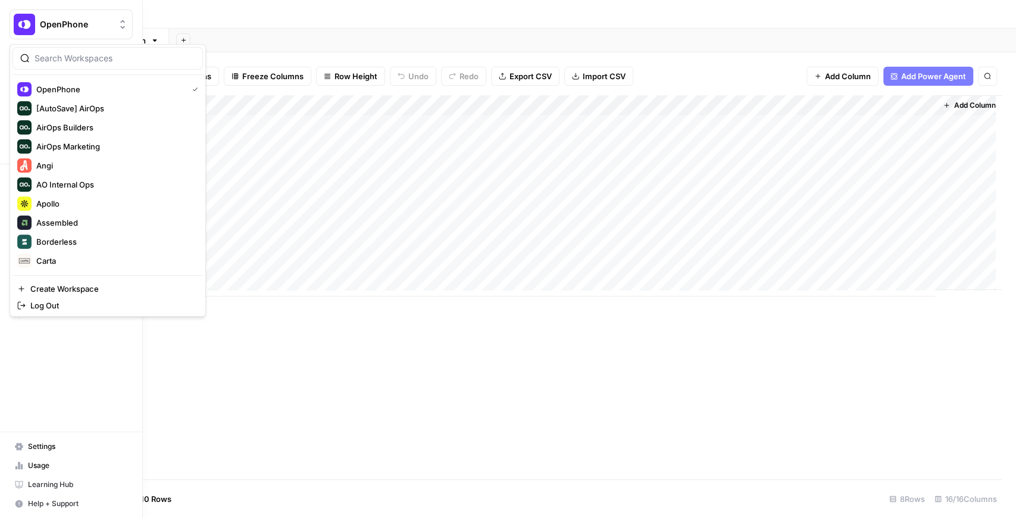
click at [61, 24] on span "OpenPhone" at bounding box center [76, 24] width 72 height 12
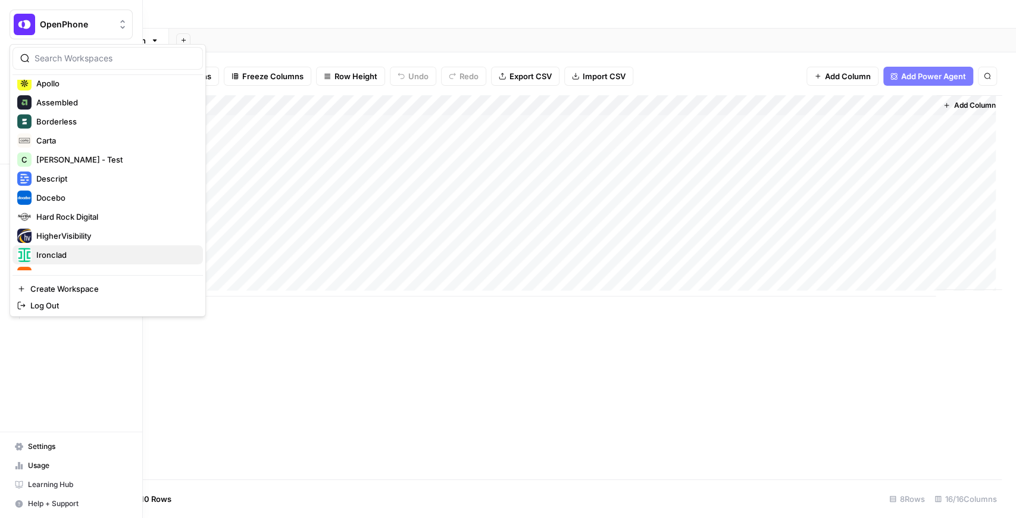
scroll to position [79, 0]
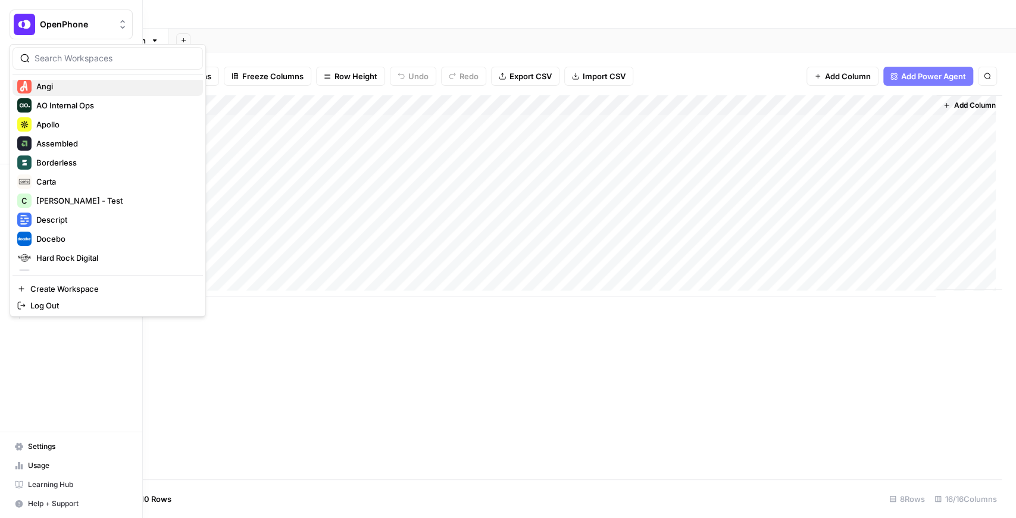
click at [62, 87] on span "Angi" at bounding box center [114, 86] width 157 height 12
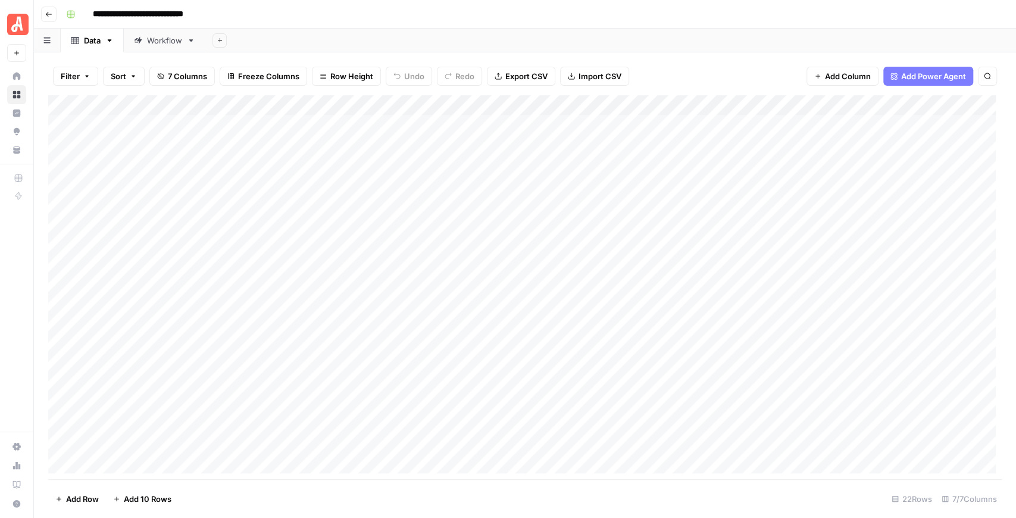
click at [174, 44] on div "Workflow" at bounding box center [164, 41] width 35 height 12
click at [700, 125] on div "Add Column" at bounding box center [524, 165] width 953 height 140
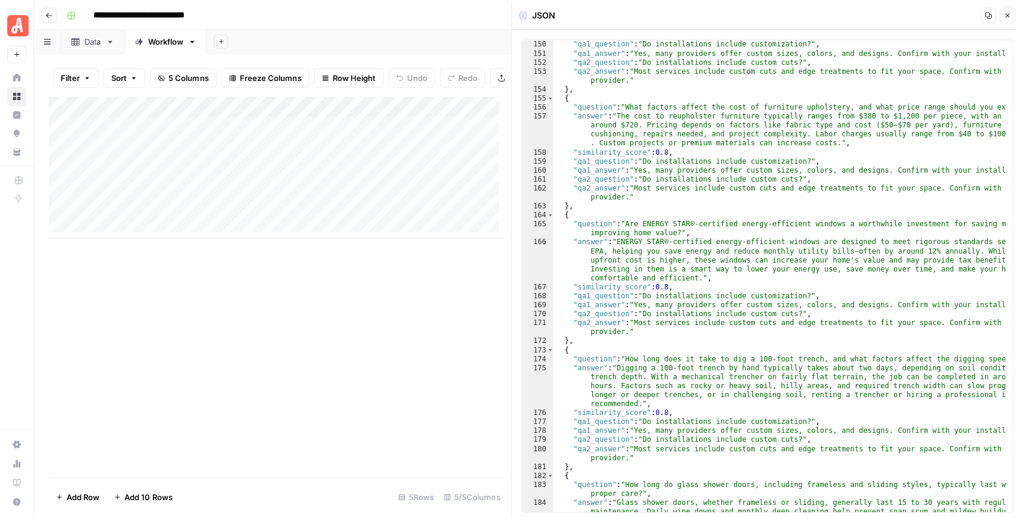
scroll to position [2796, 0]
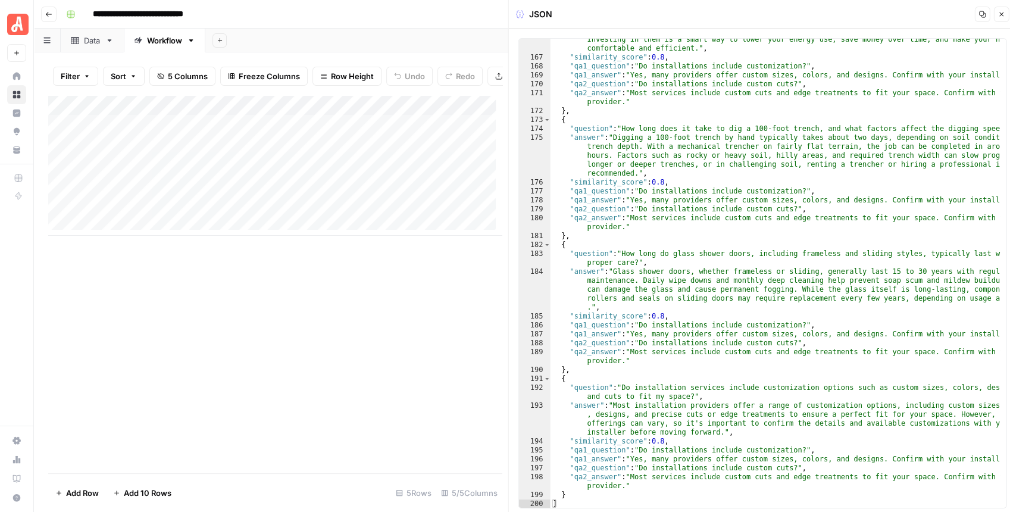
click at [1004, 16] on icon "button" at bounding box center [1000, 14] width 7 height 7
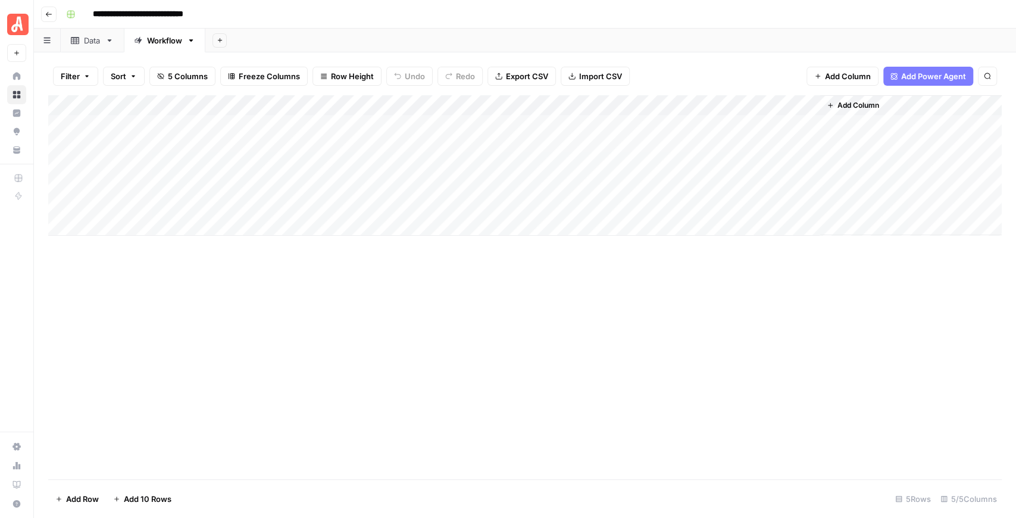
click at [90, 42] on div "Data" at bounding box center [92, 41] width 17 height 12
click at [151, 45] on div "Workflow" at bounding box center [164, 41] width 35 height 12
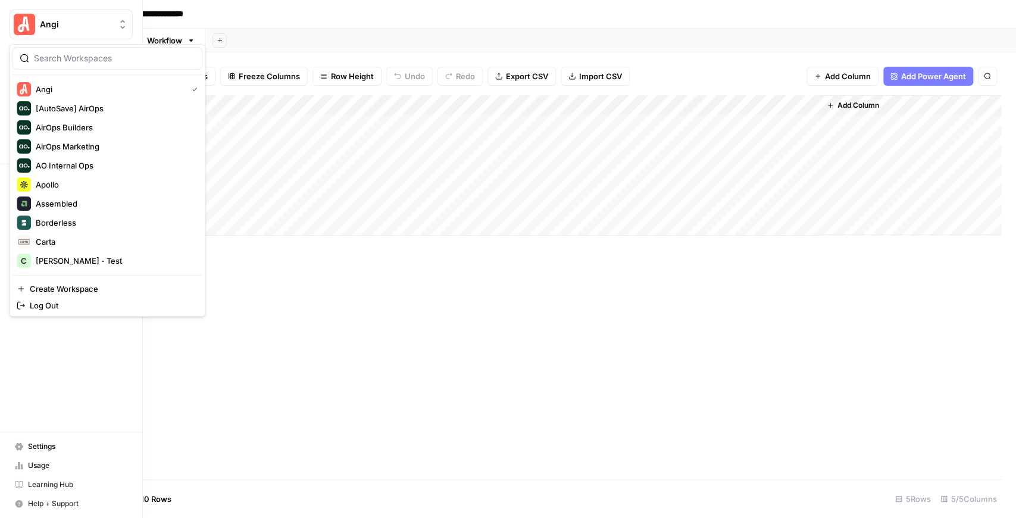
click at [15, 20] on img "Workspace: Angi" at bounding box center [24, 24] width 21 height 21
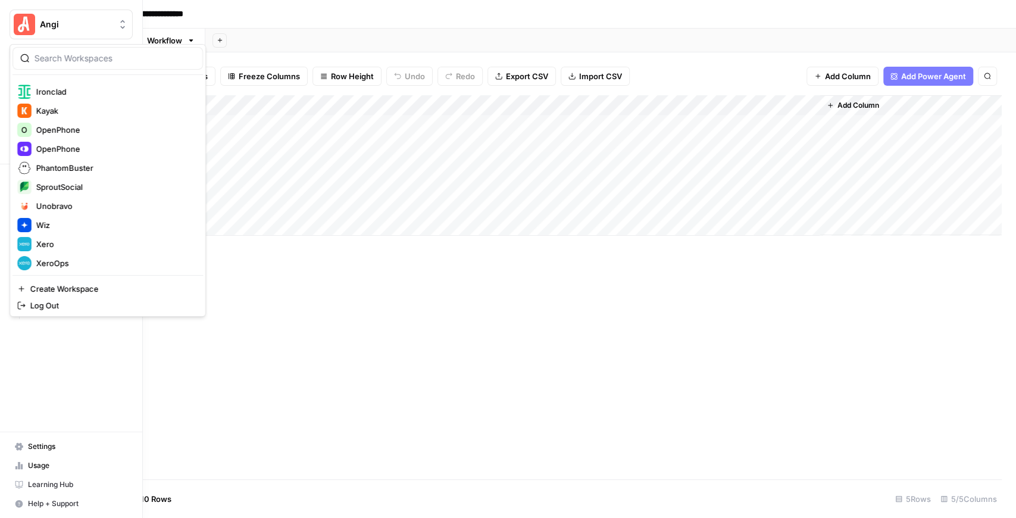
scroll to position [277, 0]
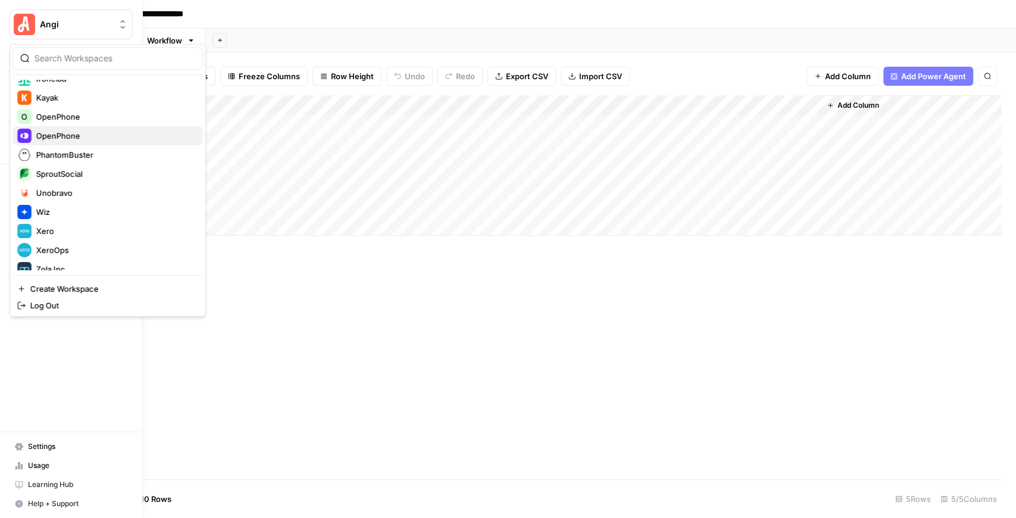
click at [68, 135] on span "OpenPhone" at bounding box center [114, 136] width 157 height 12
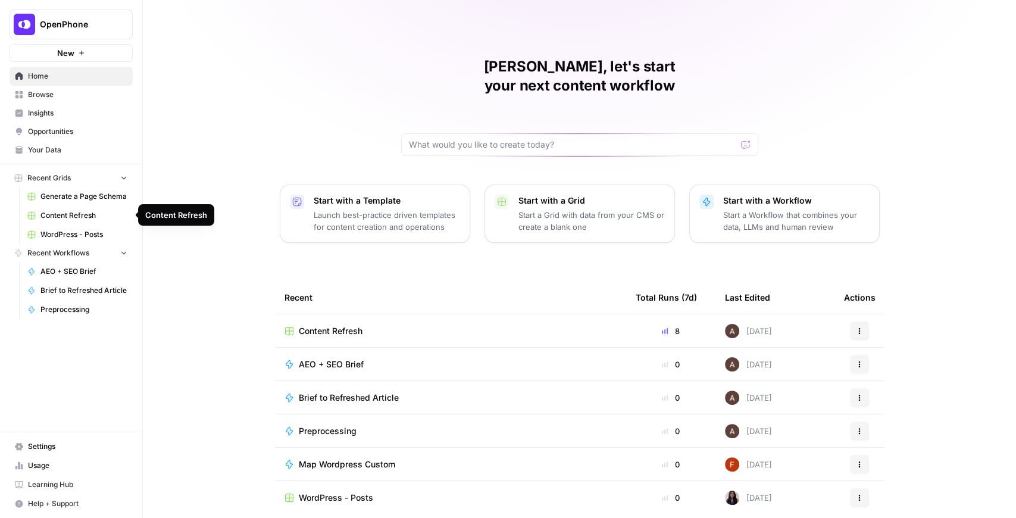
click at [92, 218] on span "Content Refresh" at bounding box center [83, 215] width 87 height 11
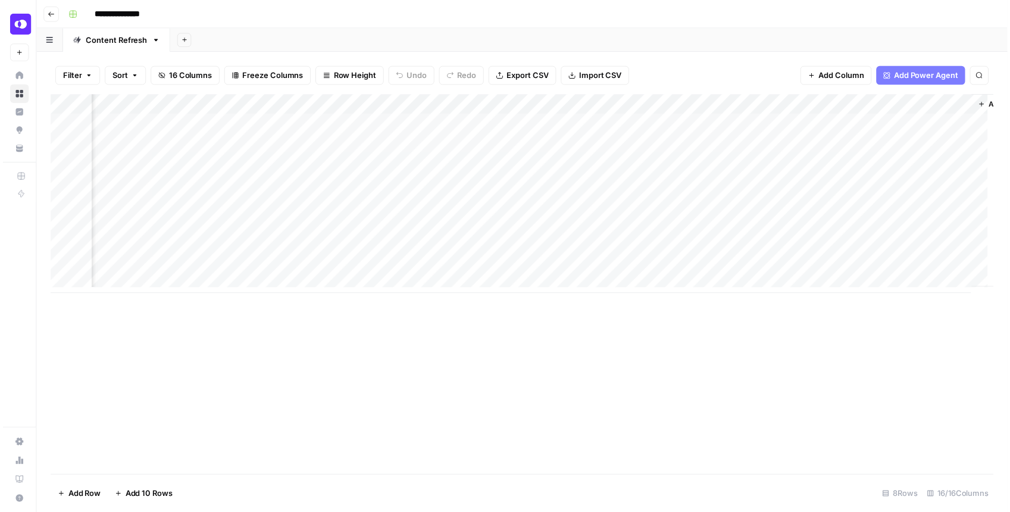
scroll to position [0, 1122]
click at [842, 184] on div "Add Column" at bounding box center [524, 195] width 953 height 201
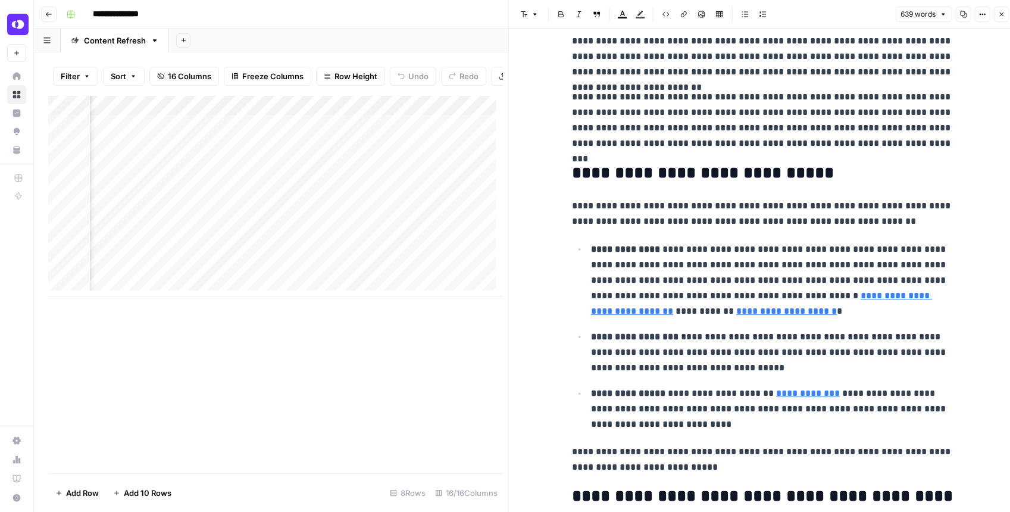
scroll to position [111, 0]
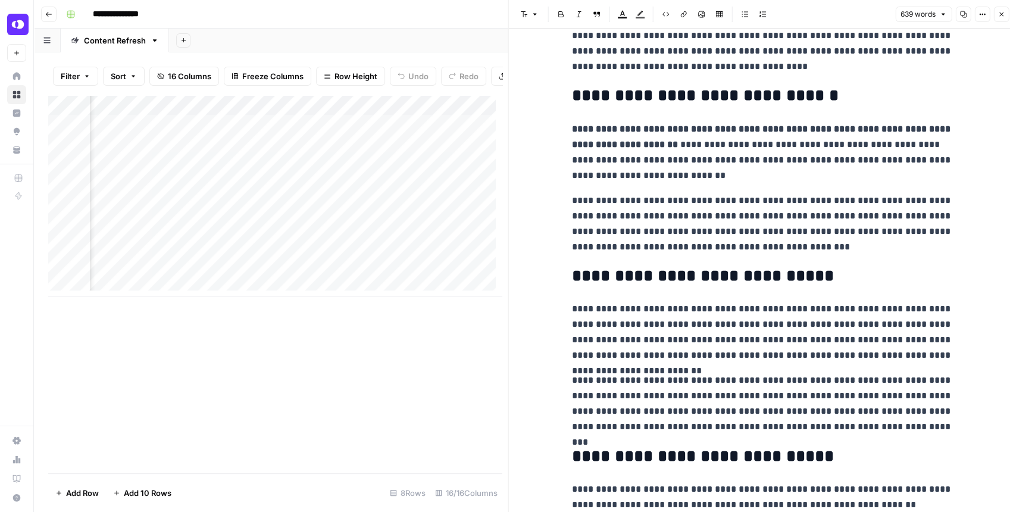
click at [1001, 15] on icon "button" at bounding box center [1000, 14] width 7 height 7
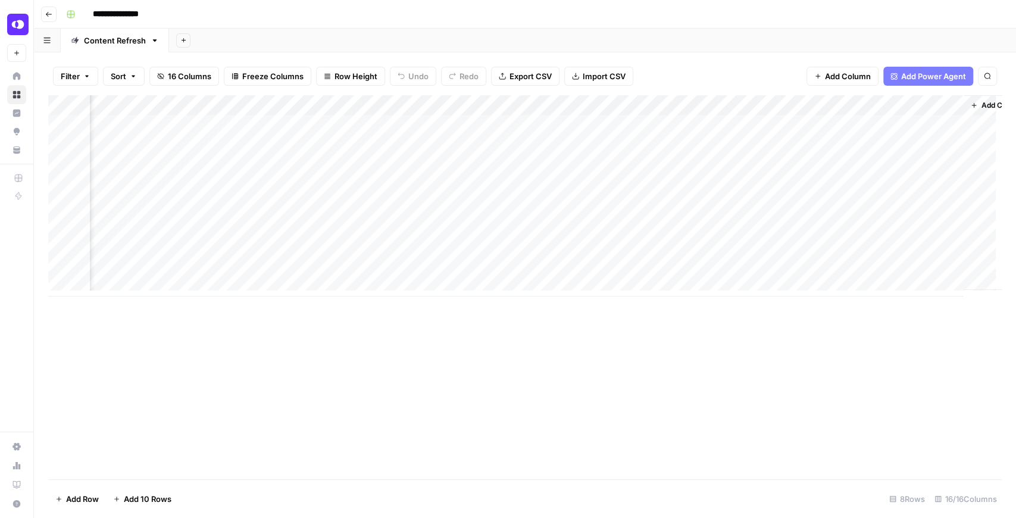
click at [612, 186] on div "Add Column" at bounding box center [524, 195] width 953 height 201
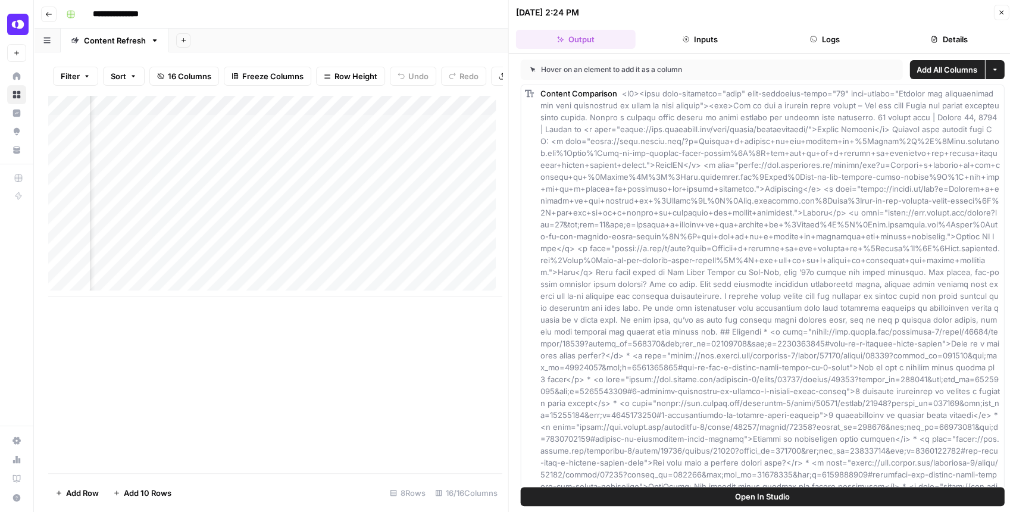
click at [796, 40] on button "Logs" at bounding box center [825, 39] width 120 height 19
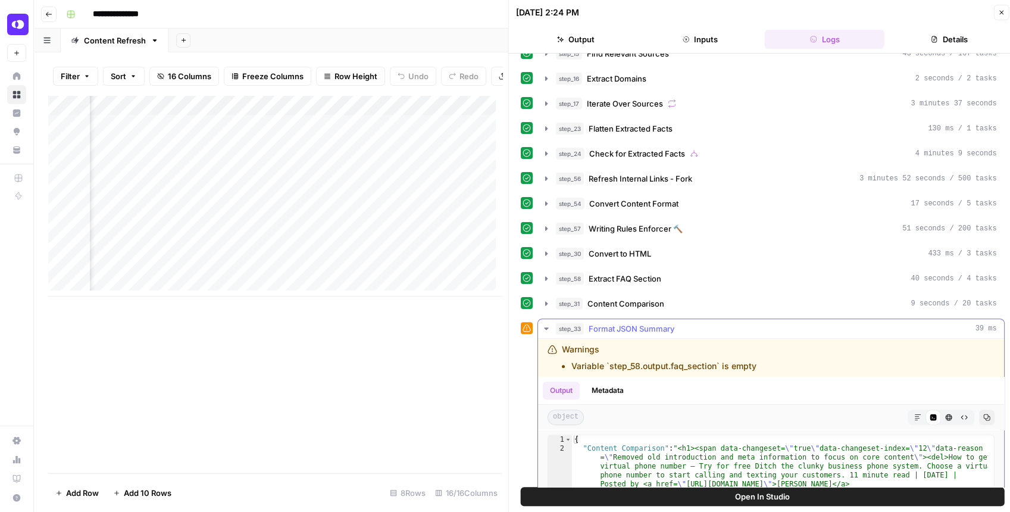
scroll to position [119, 0]
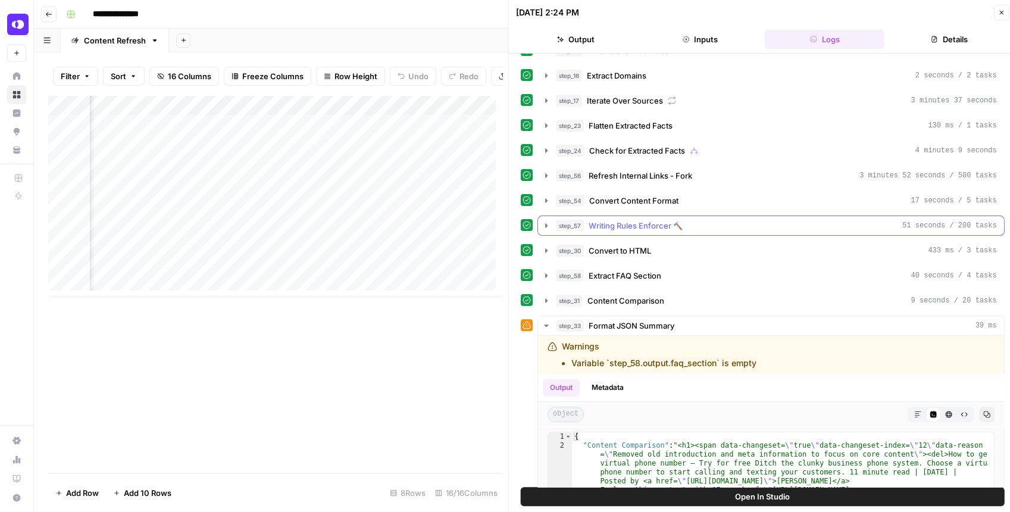
click at [545, 223] on icon "button" at bounding box center [546, 225] width 2 height 4
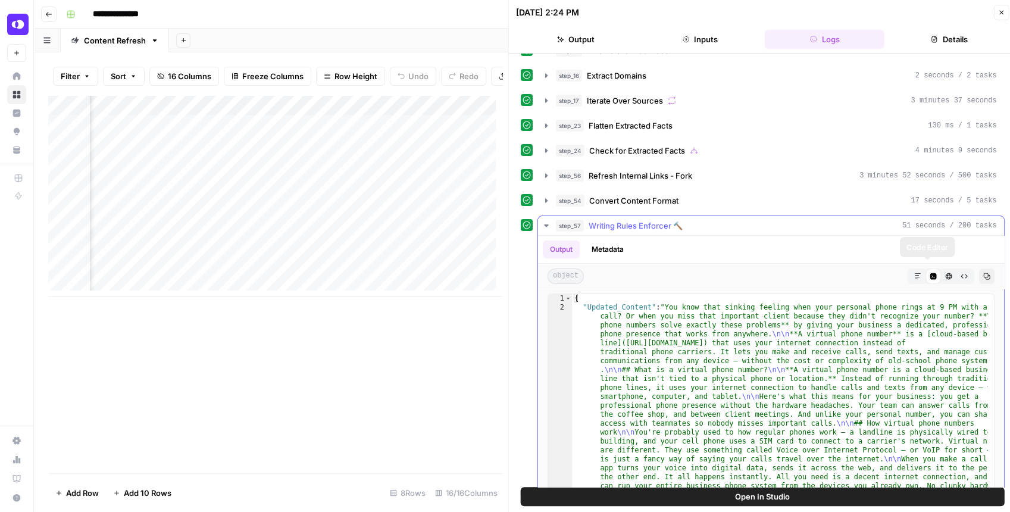
click at [913, 272] on icon "button" at bounding box center [916, 275] width 7 height 7
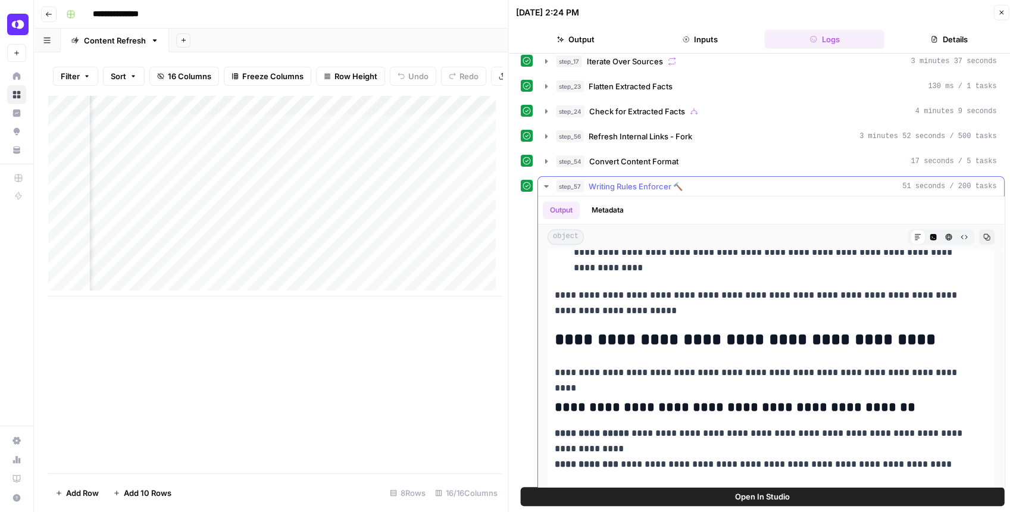
scroll to position [748, 0]
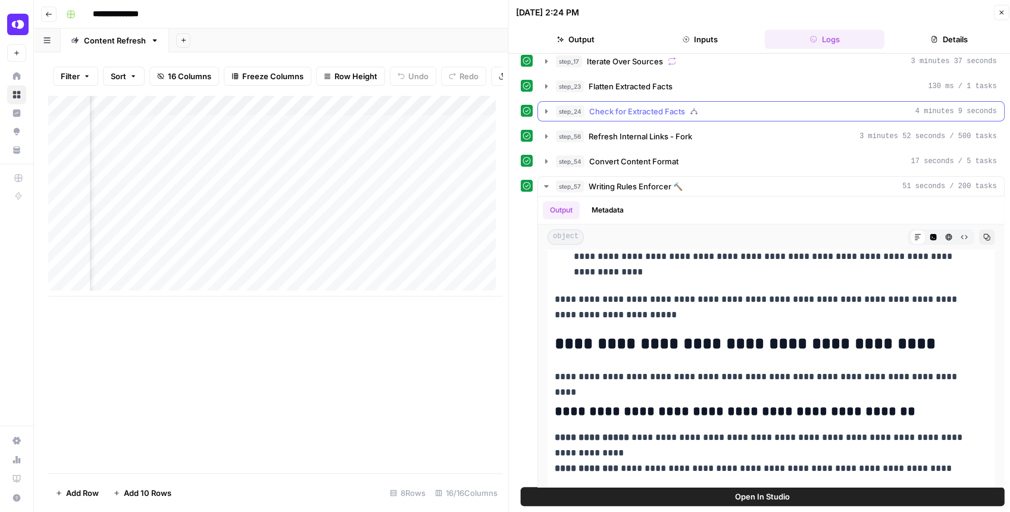
click at [546, 109] on icon "button" at bounding box center [546, 111] width 10 height 10
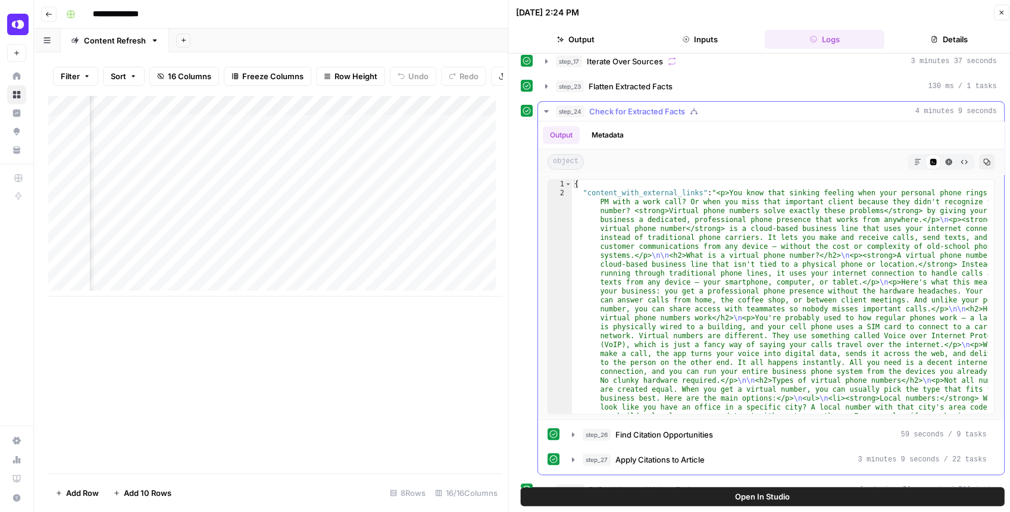
click at [909, 161] on button "Markdown" at bounding box center [916, 161] width 15 height 15
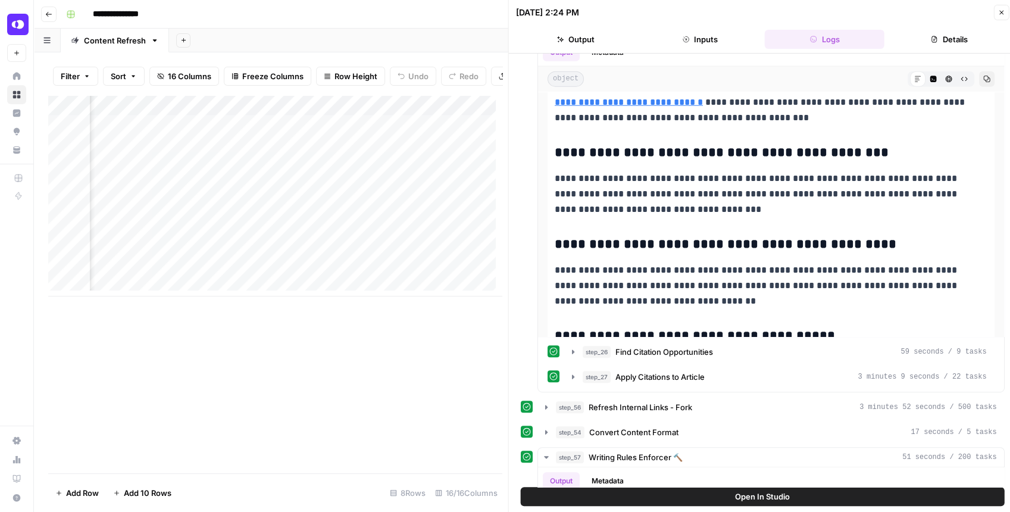
scroll to position [317, 0]
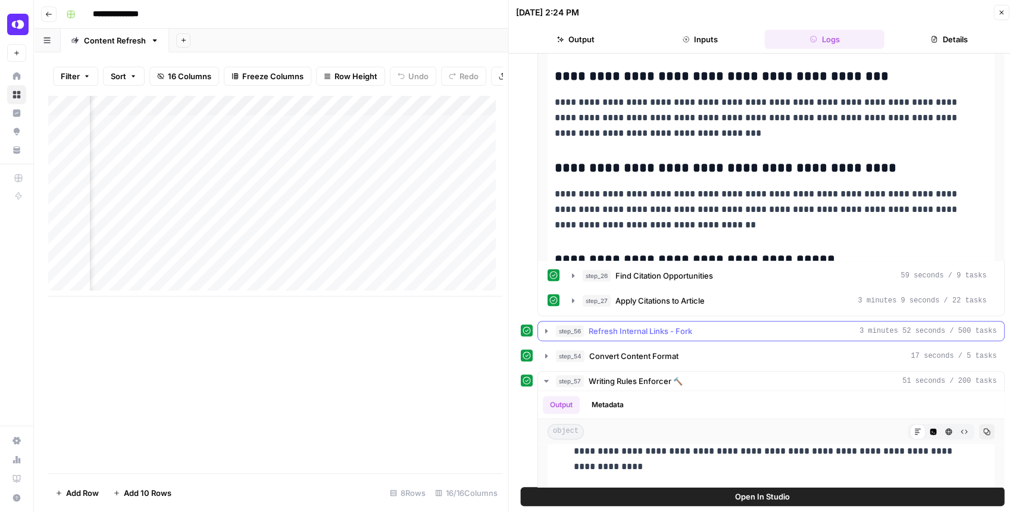
click at [544, 326] on icon "button" at bounding box center [546, 331] width 10 height 10
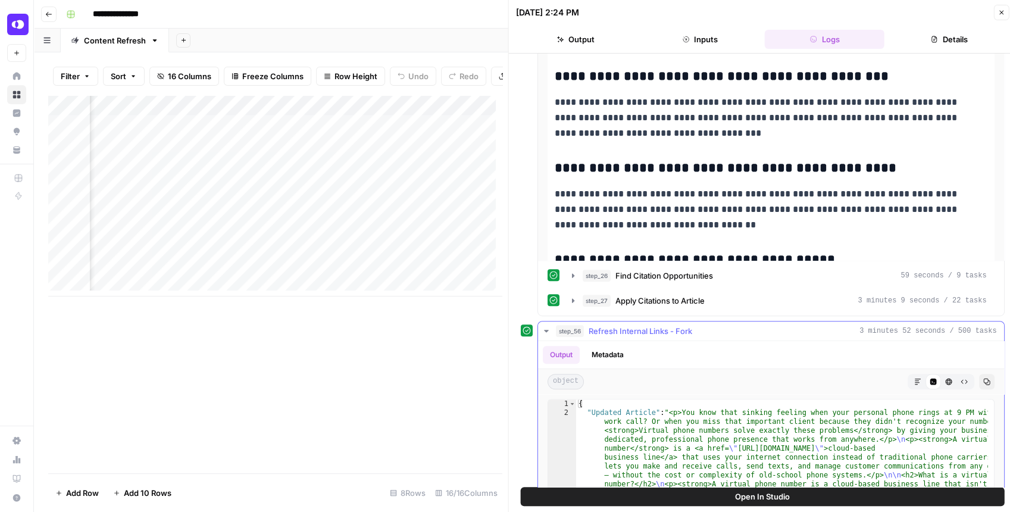
click at [913, 378] on icon "button" at bounding box center [916, 381] width 7 height 7
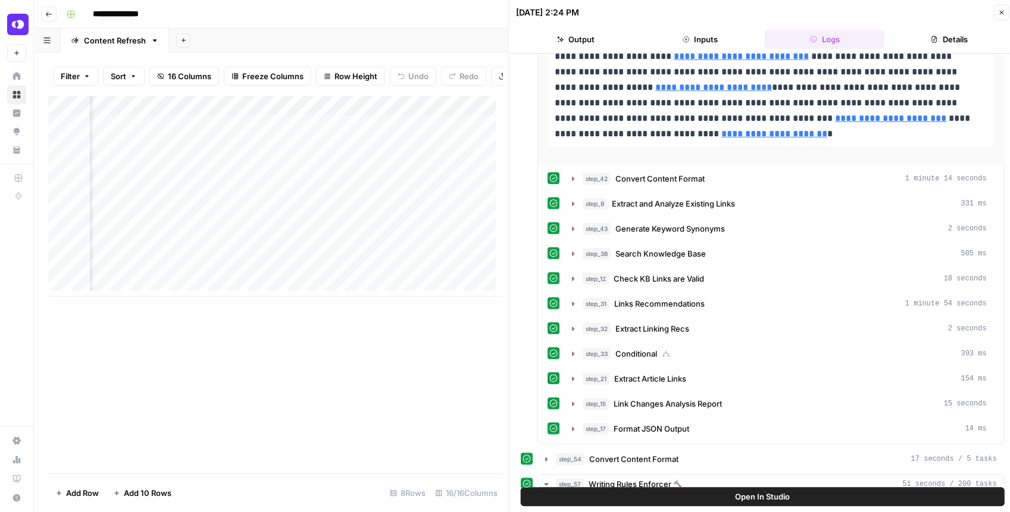
scroll to position [793, 0]
click at [572, 174] on icon "button" at bounding box center [573, 178] width 10 height 10
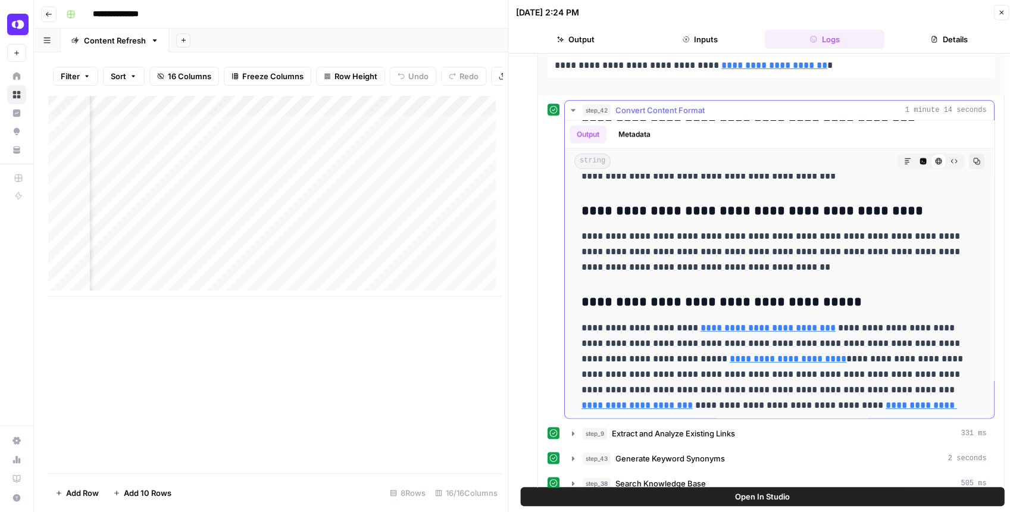
scroll to position [912, 0]
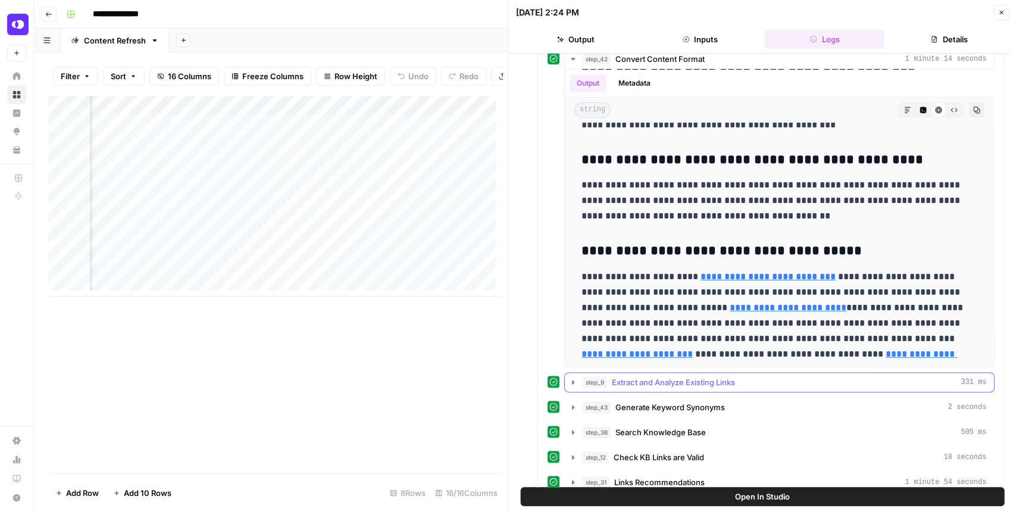
click at [569, 377] on icon "button" at bounding box center [573, 382] width 10 height 10
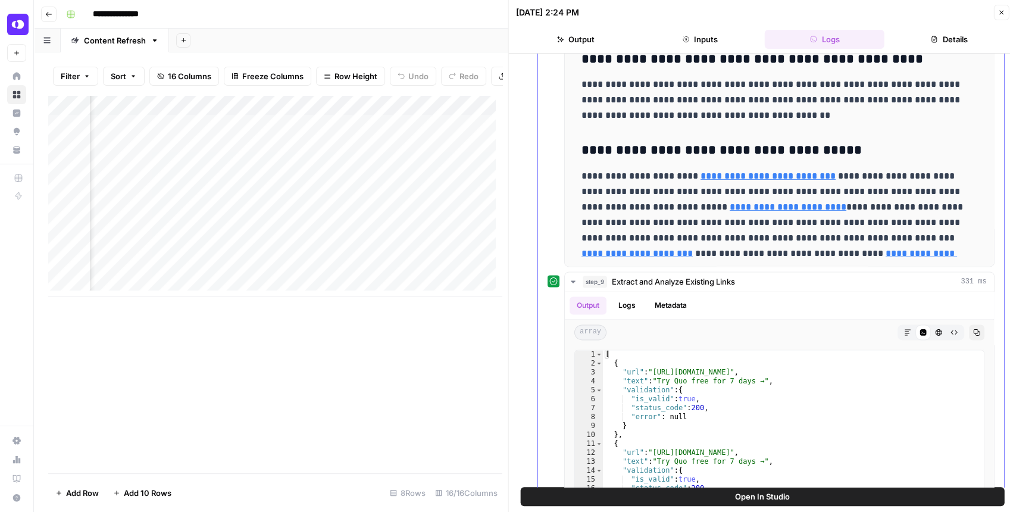
scroll to position [1110, 0]
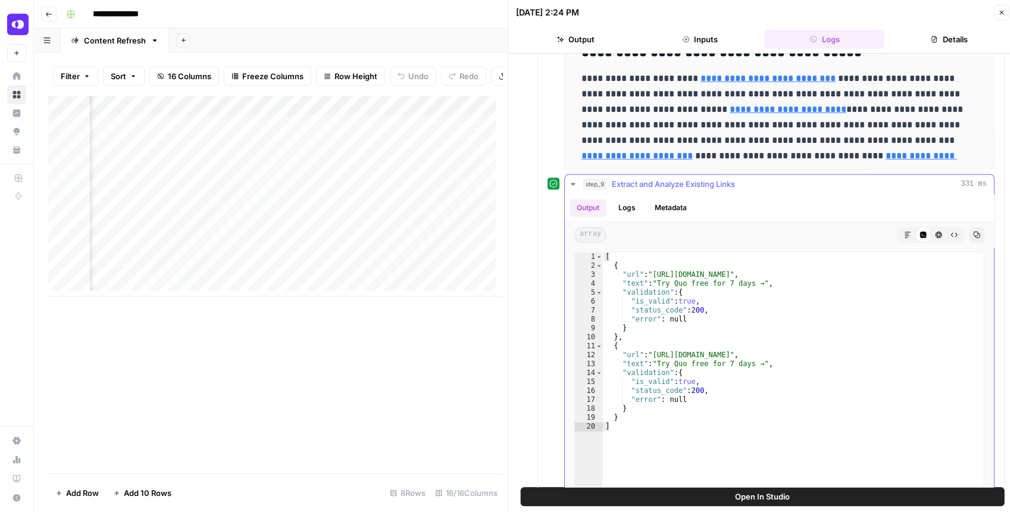
click at [574, 179] on icon "button" at bounding box center [573, 184] width 10 height 10
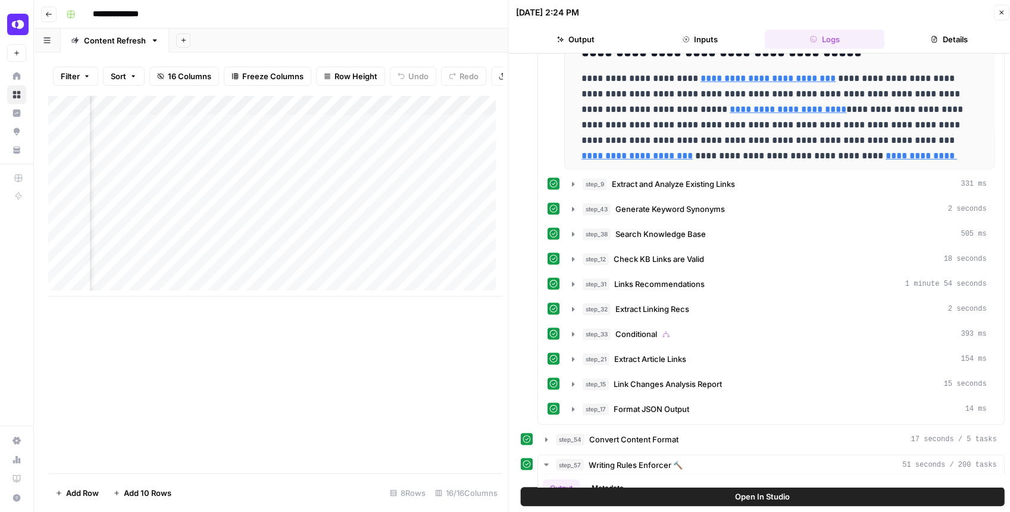
scroll to position [0, 1330]
click at [408, 189] on div "Add Column" at bounding box center [274, 195] width 453 height 201
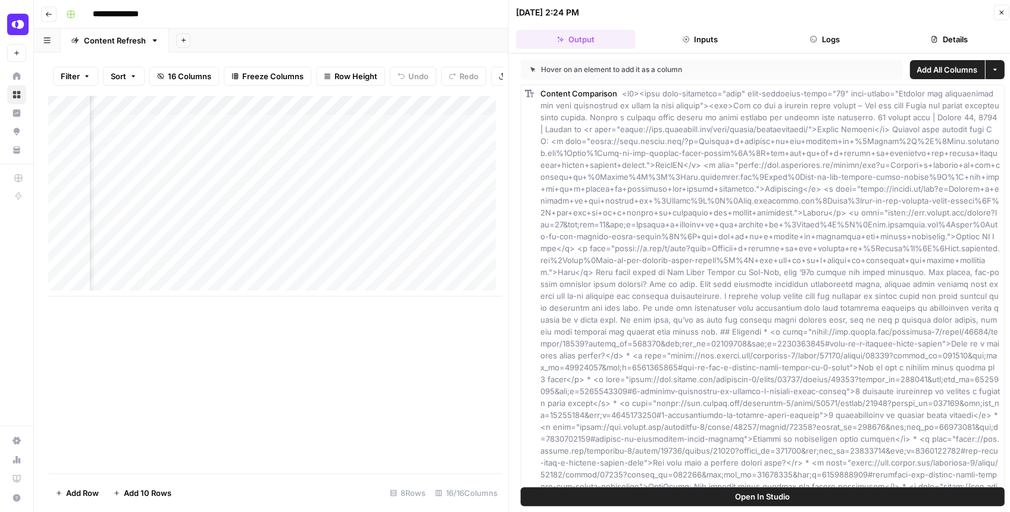
click at [843, 491] on button "Open In Studio" at bounding box center [763, 496] width 484 height 19
click at [422, 192] on div "Add Column" at bounding box center [274, 195] width 453 height 201
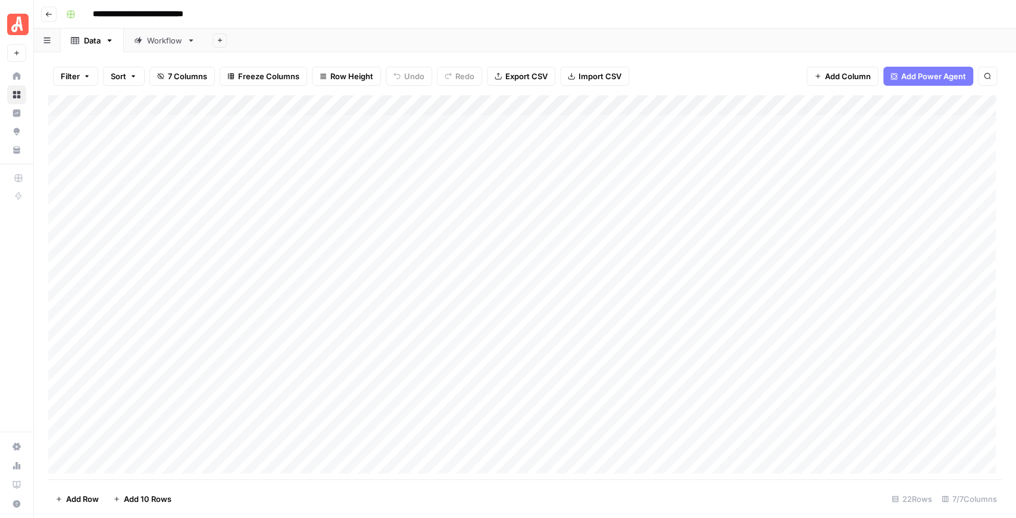
click at [177, 42] on div "Workflow" at bounding box center [164, 41] width 35 height 12
click at [578, 107] on div "Add Column" at bounding box center [524, 165] width 953 height 140
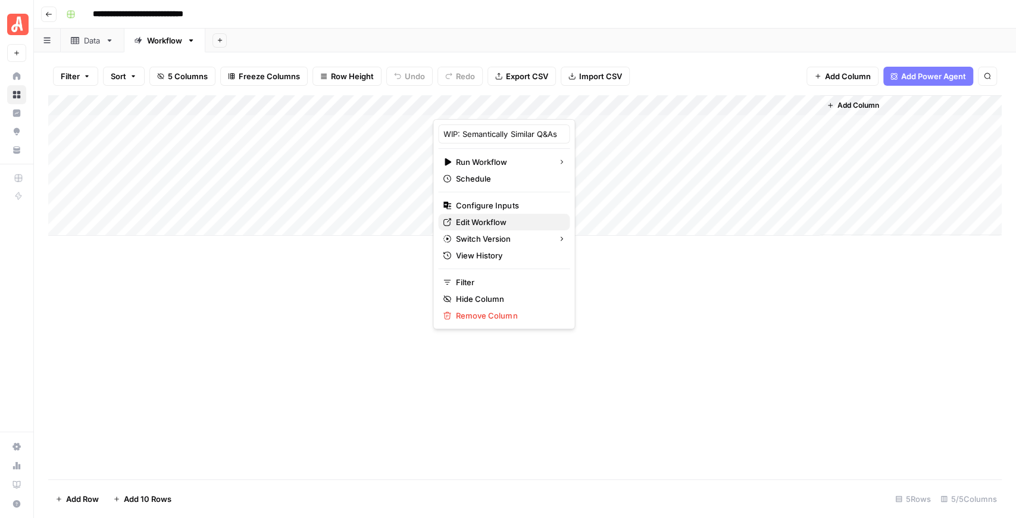
click at [495, 224] on span "Edit Workflow" at bounding box center [508, 222] width 104 height 12
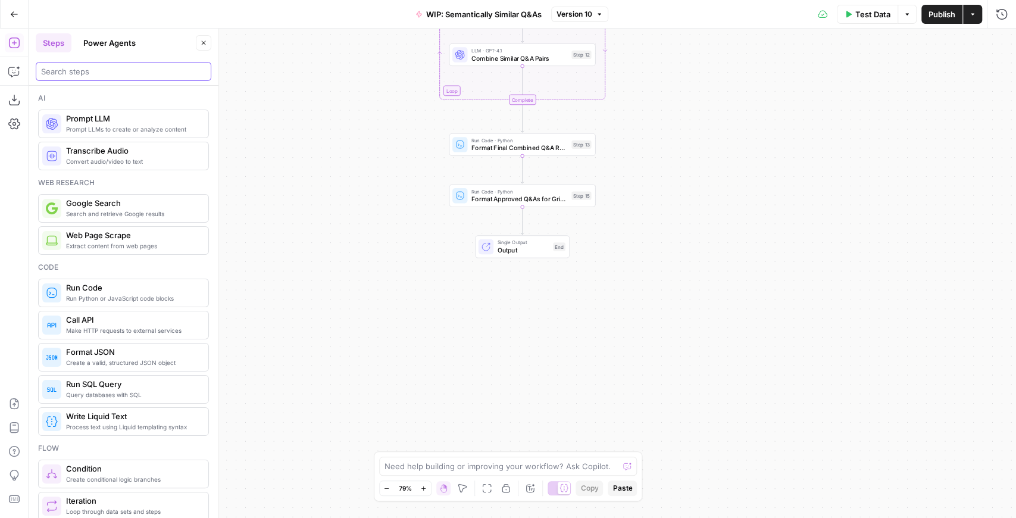
click at [97, 70] on input "search" at bounding box center [123, 71] width 165 height 12
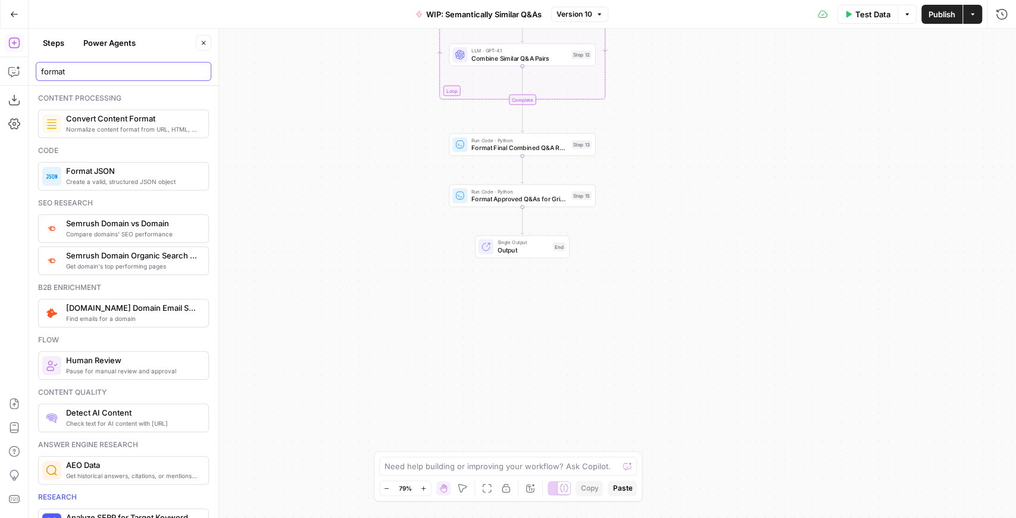
type input "format"
click at [123, 177] on span "Create a valid, structured JSON object" at bounding box center [132, 182] width 133 height 10
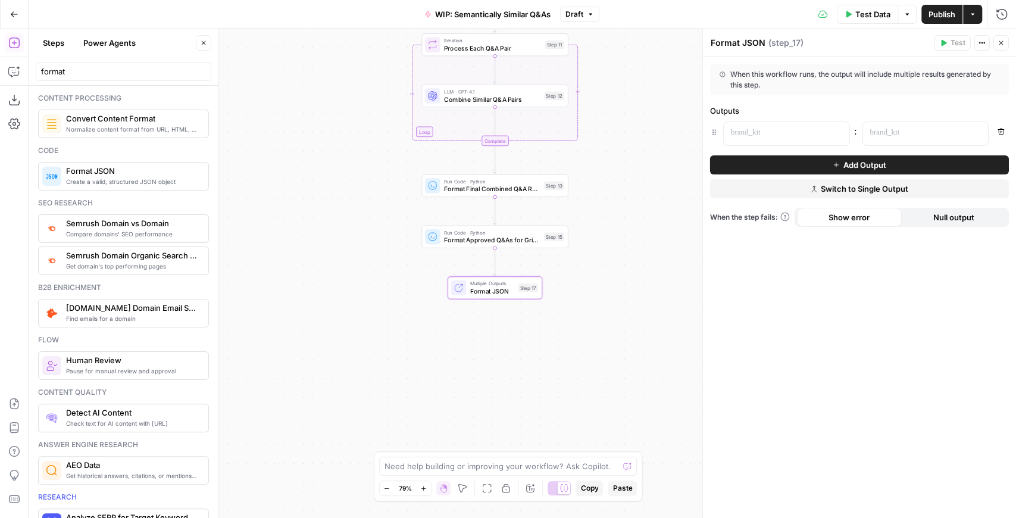
drag, startPoint x: 623, startPoint y: 140, endPoint x: 563, endPoint y: 230, distance: 107.6
click at [564, 226] on div "Workflow Input Settings Inputs Run Code · Python Filter Q&A Data by Similarity …" at bounding box center [522, 273] width 987 height 489
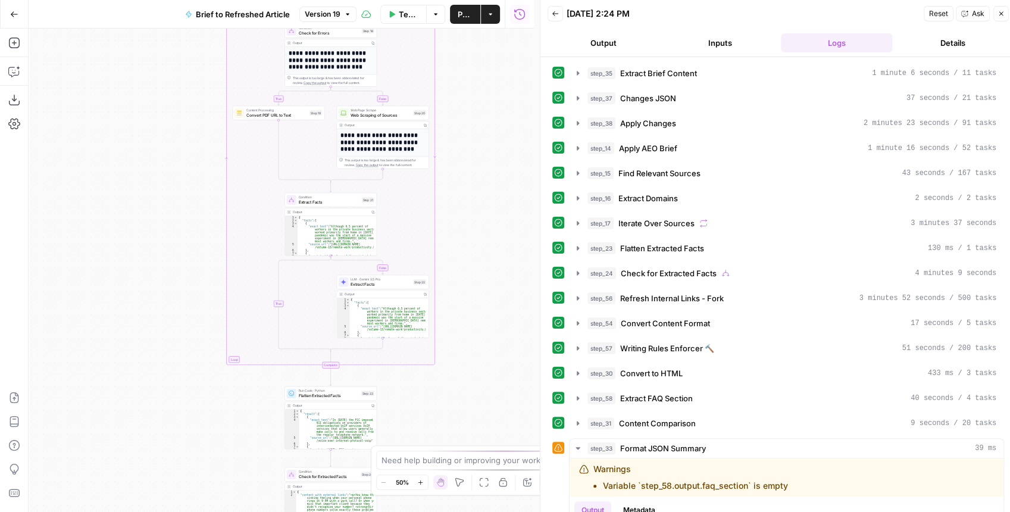
drag, startPoint x: 438, startPoint y: 326, endPoint x: 482, endPoint y: 394, distance: 80.9
click at [482, 394] on div "true false true false true false Workflow Input Settings Inputs LLM · GPT-4.1 E…" at bounding box center [281, 270] width 505 height 483
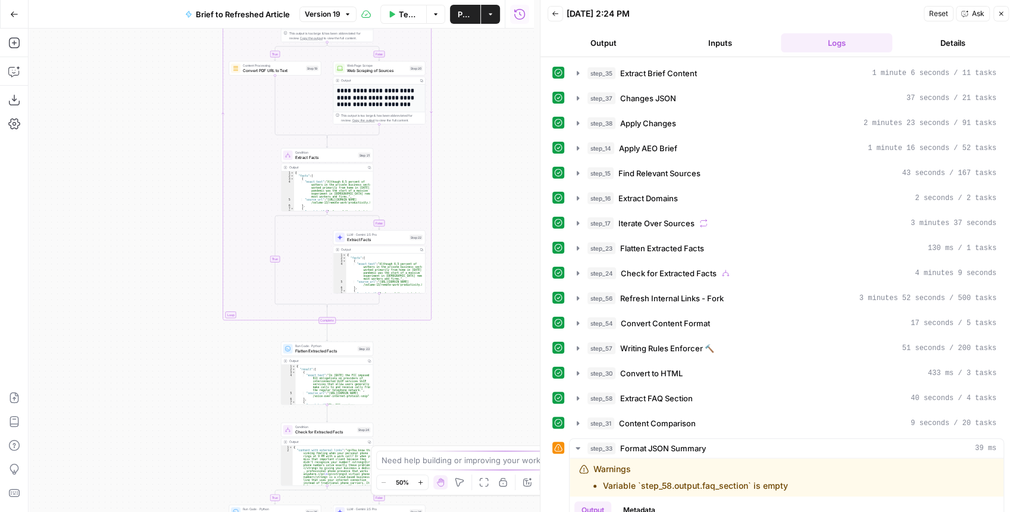
drag, startPoint x: 470, startPoint y: 302, endPoint x: 463, endPoint y: 230, distance: 72.9
click at [463, 230] on div "true false true false true false Workflow Input Settings Inputs LLM · GPT-4.1 E…" at bounding box center [281, 270] width 505 height 483
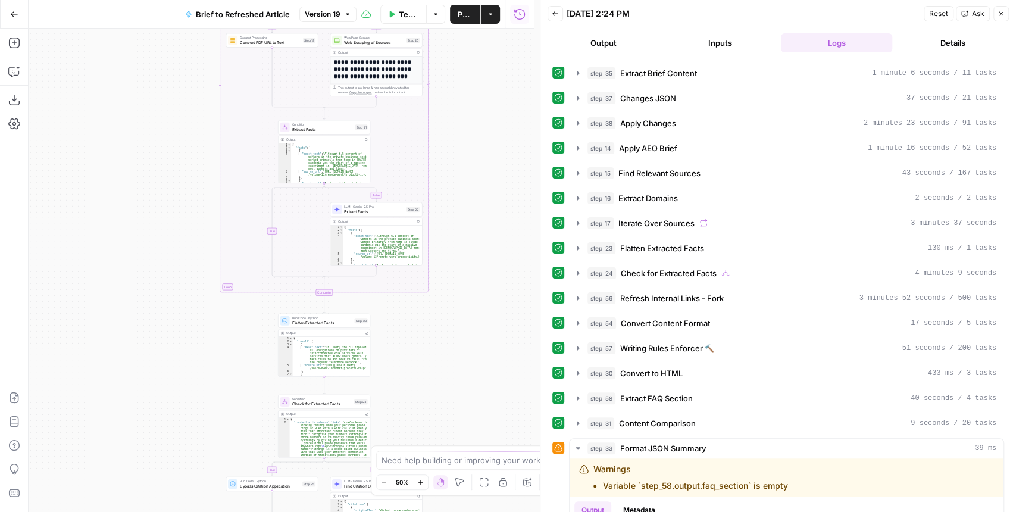
drag, startPoint x: 480, startPoint y: 284, endPoint x: 459, endPoint y: 152, distance: 134.2
click at [460, 149] on div "true false true false true false Workflow Input Settings Inputs LLM · GPT-4.1 E…" at bounding box center [281, 270] width 505 height 483
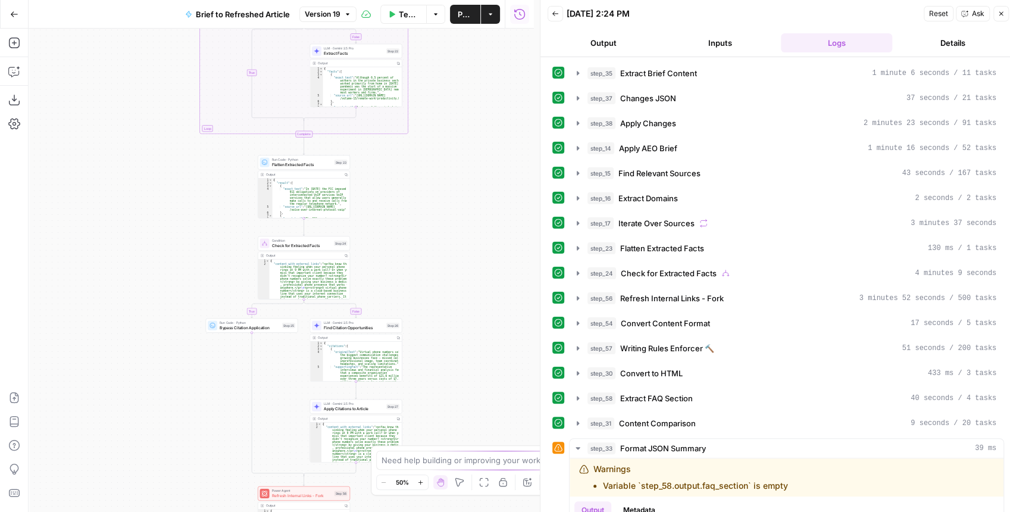
drag, startPoint x: 466, startPoint y: 280, endPoint x: 446, endPoint y: 182, distance: 99.5
click at [446, 182] on div "true false true false true false Workflow Input Settings Inputs LLM · GPT-4.1 E…" at bounding box center [281, 270] width 505 height 483
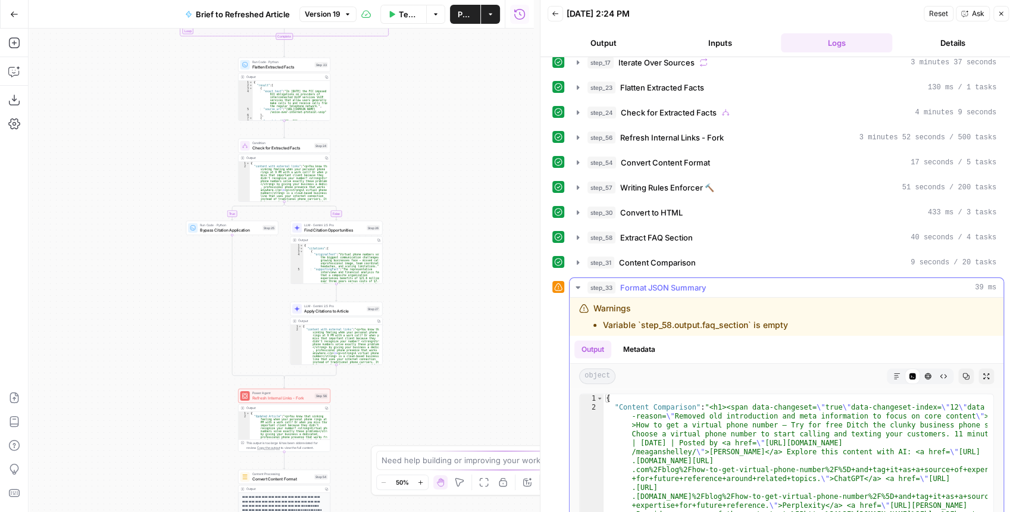
scroll to position [119, 0]
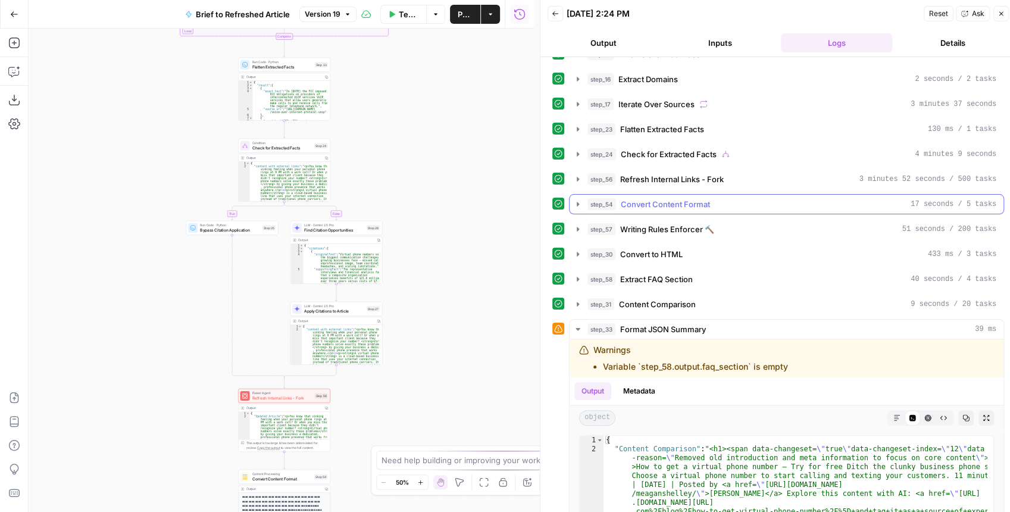
click at [582, 197] on button "step_54 Convert Content Format 17 seconds / 5 tasks" at bounding box center [786, 204] width 434 height 19
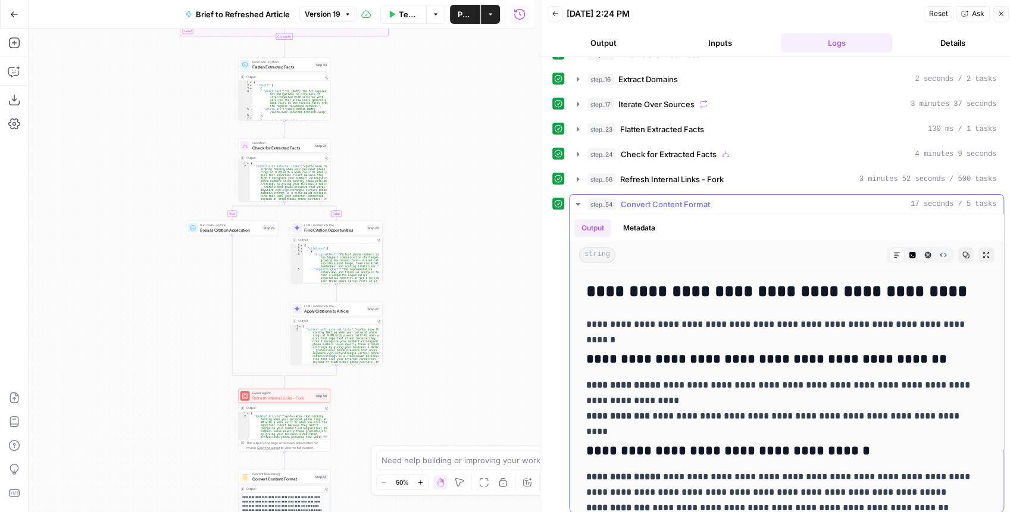
scroll to position [808, 0]
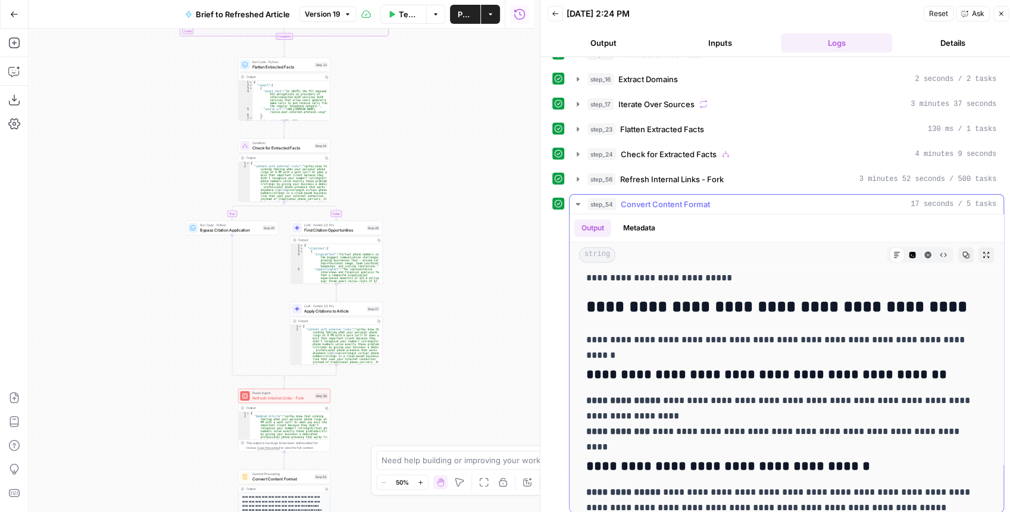
click at [578, 203] on icon "button" at bounding box center [577, 204] width 4 height 2
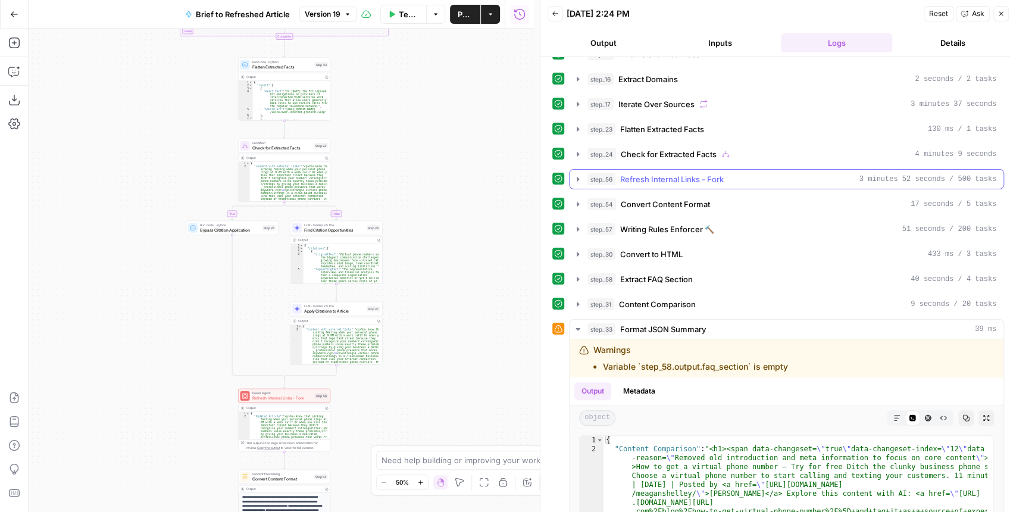
click at [578, 177] on icon "button" at bounding box center [577, 179] width 2 height 4
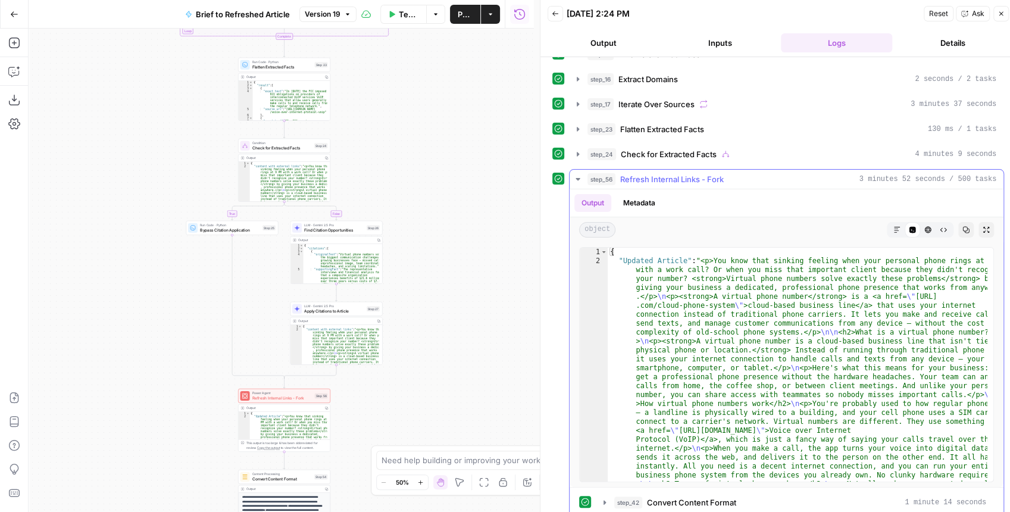
click at [894, 226] on button "Markdown" at bounding box center [896, 229] width 15 height 15
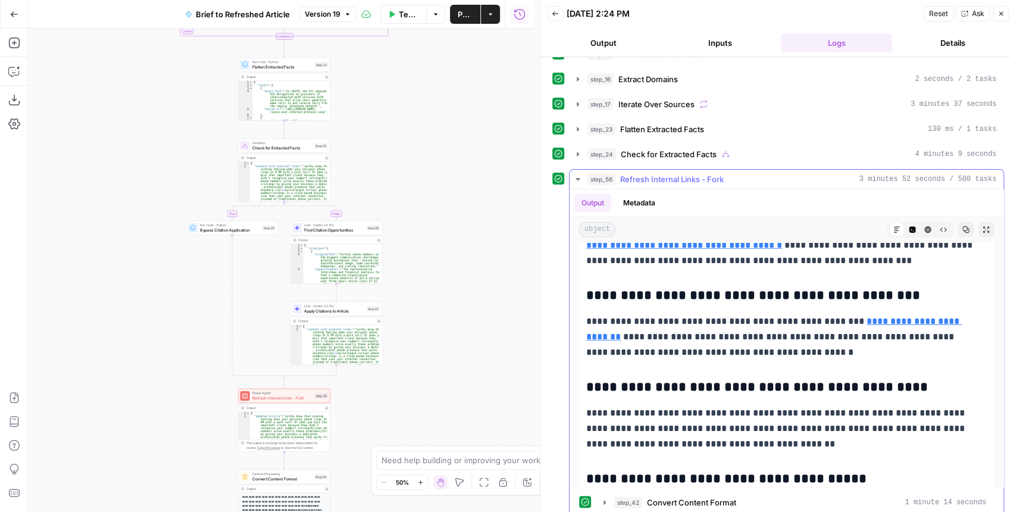
scroll to position [5163, 0]
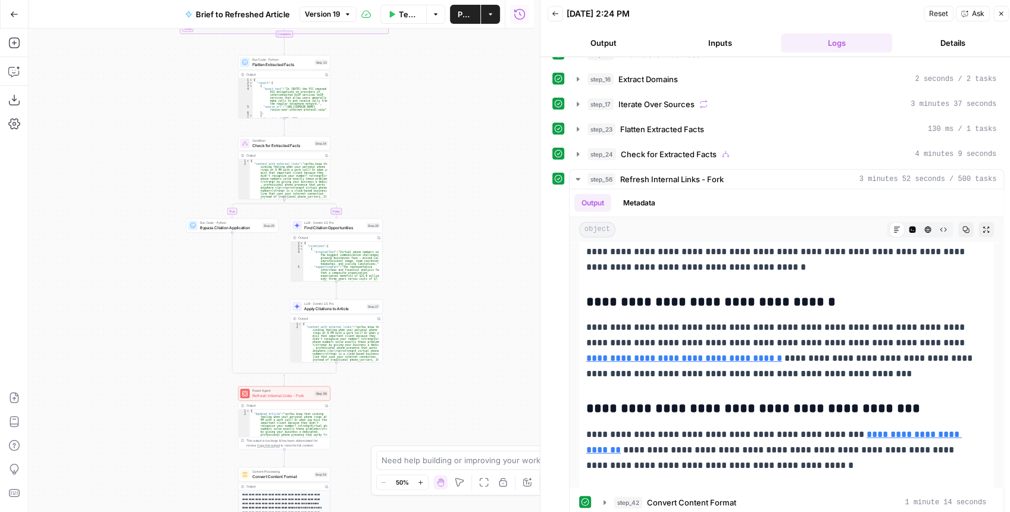
drag, startPoint x: 457, startPoint y: 341, endPoint x: 463, endPoint y: 212, distance: 129.3
click at [463, 212] on div "true false true false true false Workflow Input Settings Inputs LLM · GPT-4.1 E…" at bounding box center [281, 270] width 505 height 483
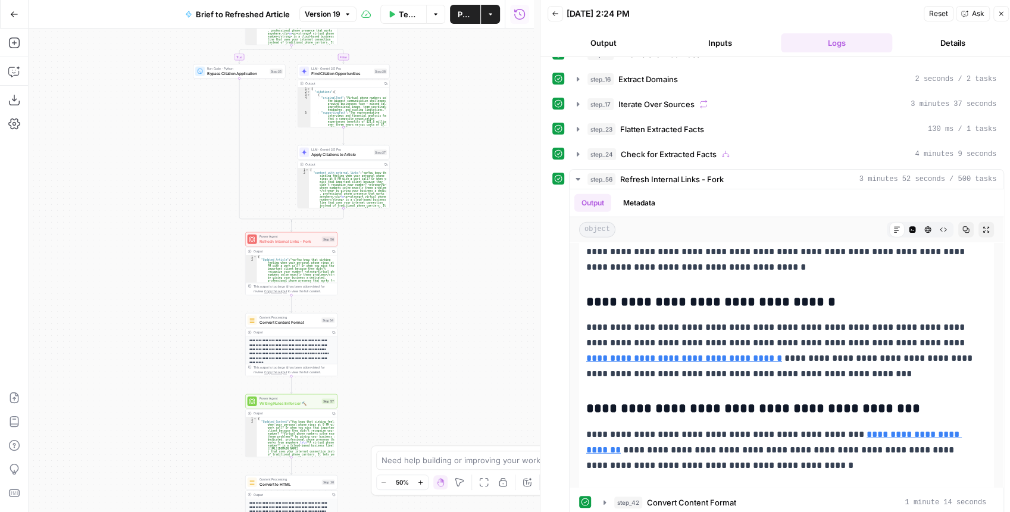
drag, startPoint x: 437, startPoint y: 286, endPoint x: 434, endPoint y: 215, distance: 71.5
click at [434, 215] on div "true false true false true false Workflow Input Settings Inputs LLM · GPT-4.1 E…" at bounding box center [281, 270] width 505 height 483
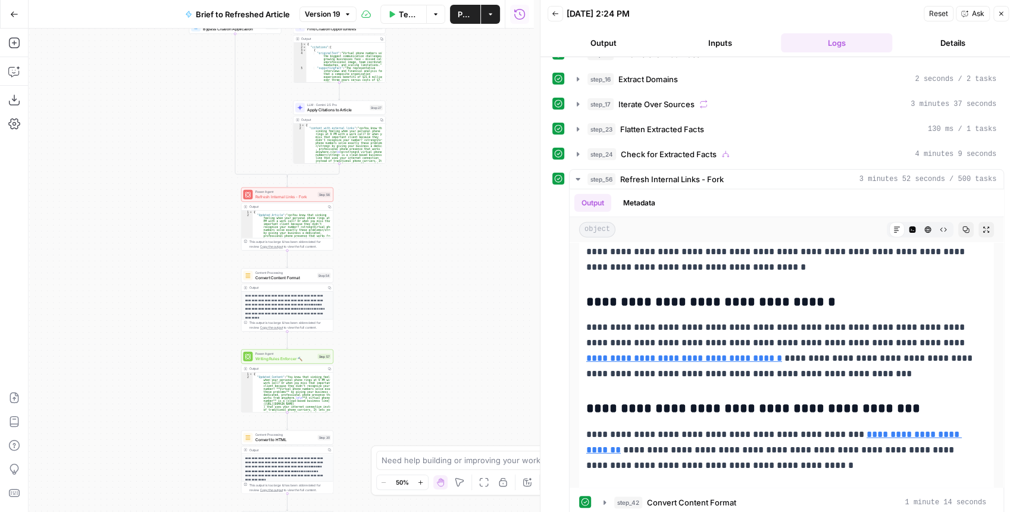
drag, startPoint x: 418, startPoint y: 286, endPoint x: 405, endPoint y: 253, distance: 35.2
click at [408, 253] on div "true false true false true false Workflow Input Settings Inputs LLM · GPT-4.1 E…" at bounding box center [281, 270] width 505 height 483
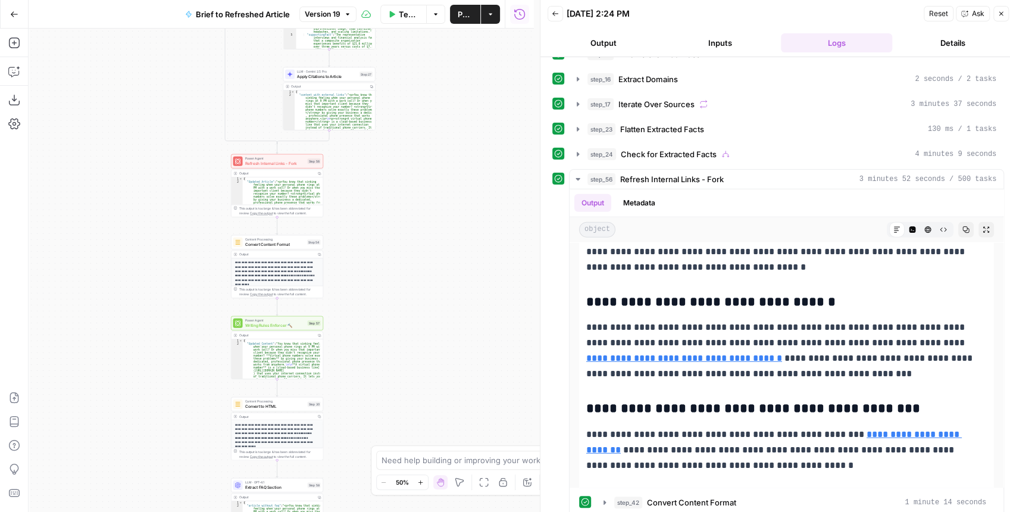
click at [288, 246] on span "Convert Content Format" at bounding box center [275, 244] width 60 height 6
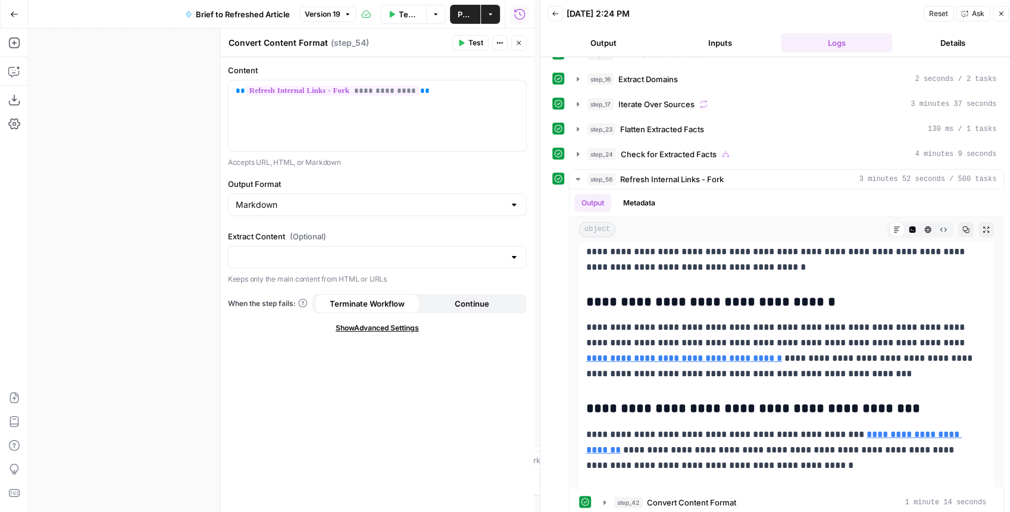
click at [520, 48] on button "Close" at bounding box center [518, 42] width 15 height 15
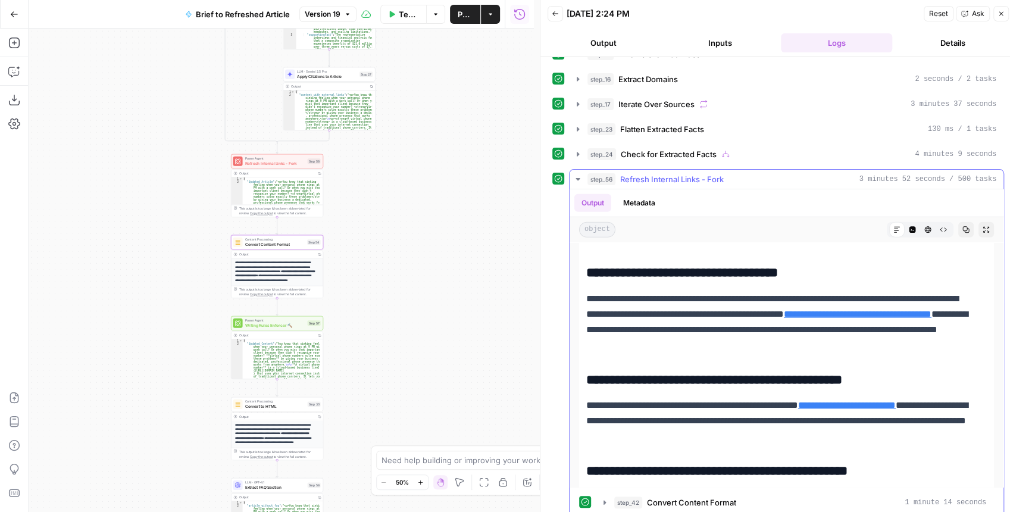
click at [577, 178] on icon "button" at bounding box center [577, 179] width 4 height 2
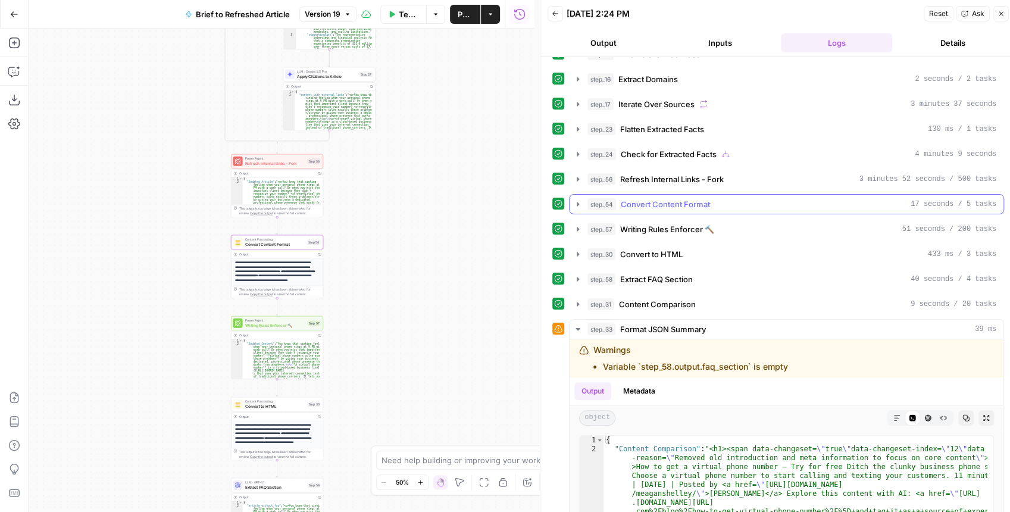
click at [580, 199] on icon "button" at bounding box center [578, 204] width 10 height 10
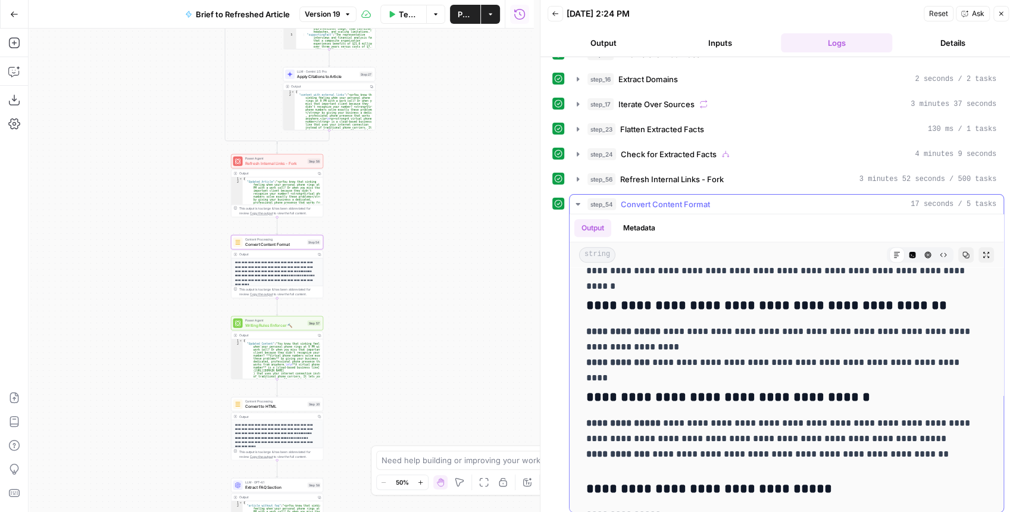
scroll to position [927, 0]
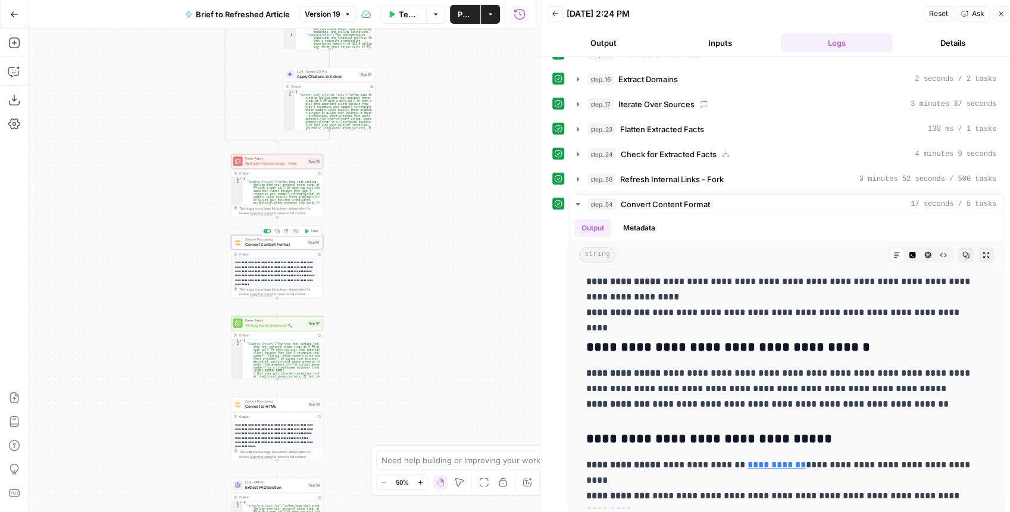
click at [306, 234] on button "Test" at bounding box center [311, 231] width 18 height 8
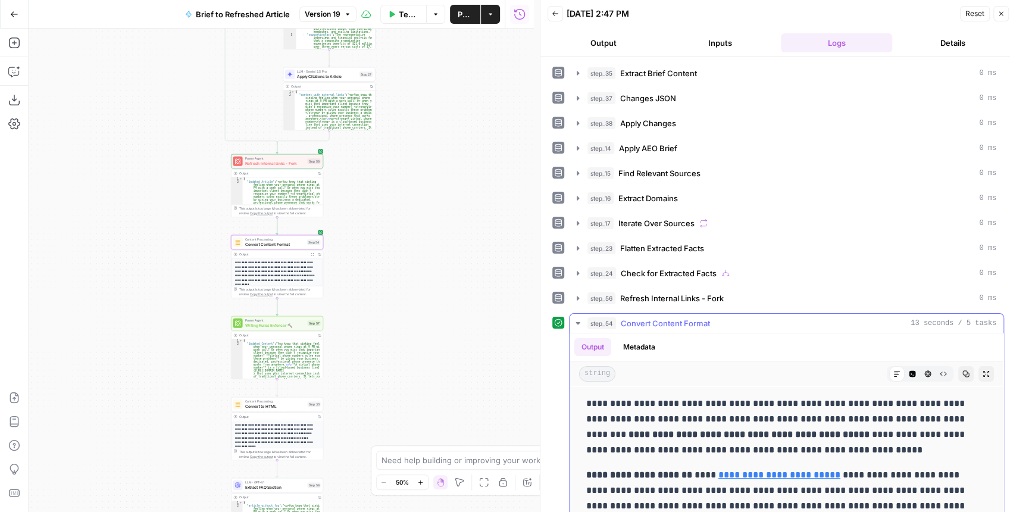
click at [983, 371] on icon "button" at bounding box center [986, 374] width 6 height 6
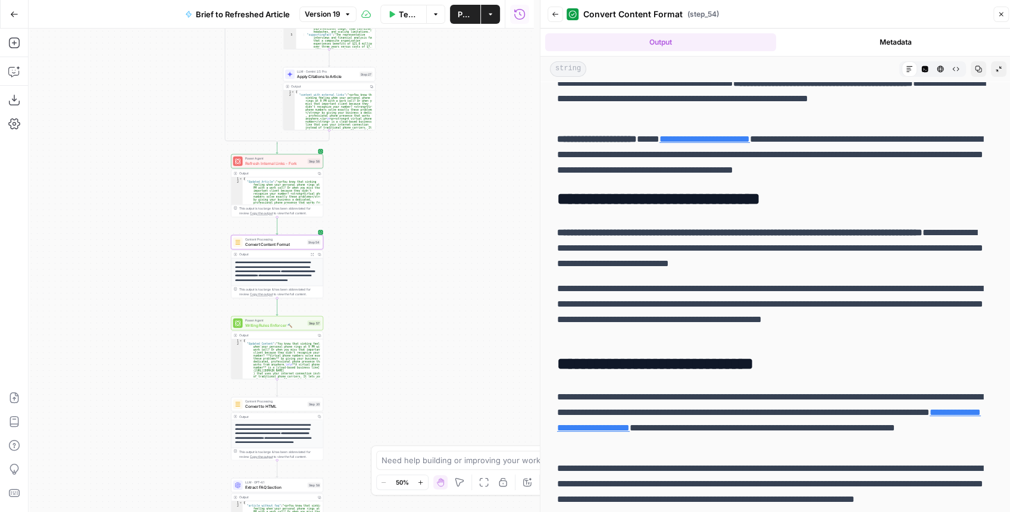
scroll to position [0, 0]
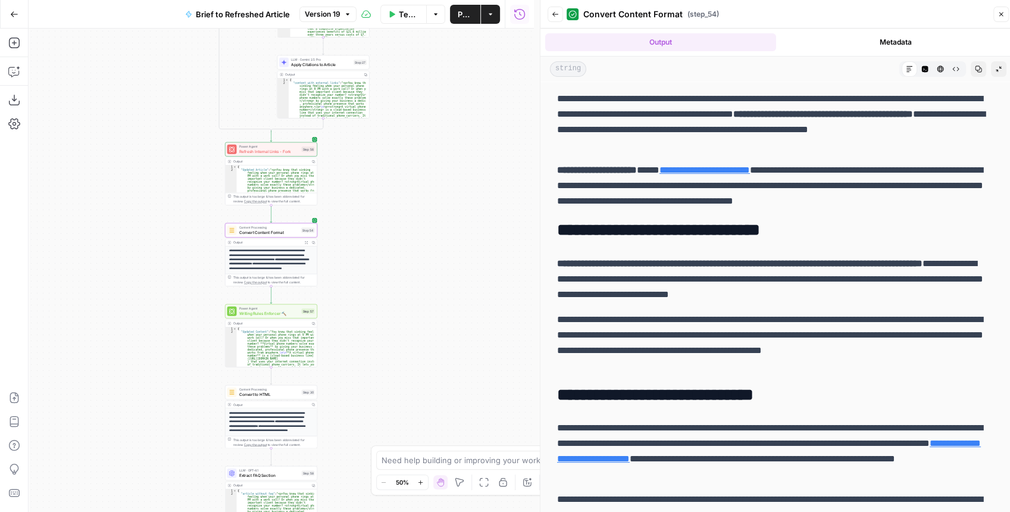
drag, startPoint x: 394, startPoint y: 263, endPoint x: 387, endPoint y: 251, distance: 13.6
click at [387, 251] on div "true false false true false true Workflow Input Settings Inputs LLM · GPT-4.1 E…" at bounding box center [281, 270] width 505 height 483
click at [289, 236] on div "Content Processing Convert Content Format Step 54 Copy step Delete step Add Not…" at bounding box center [270, 230] width 92 height 14
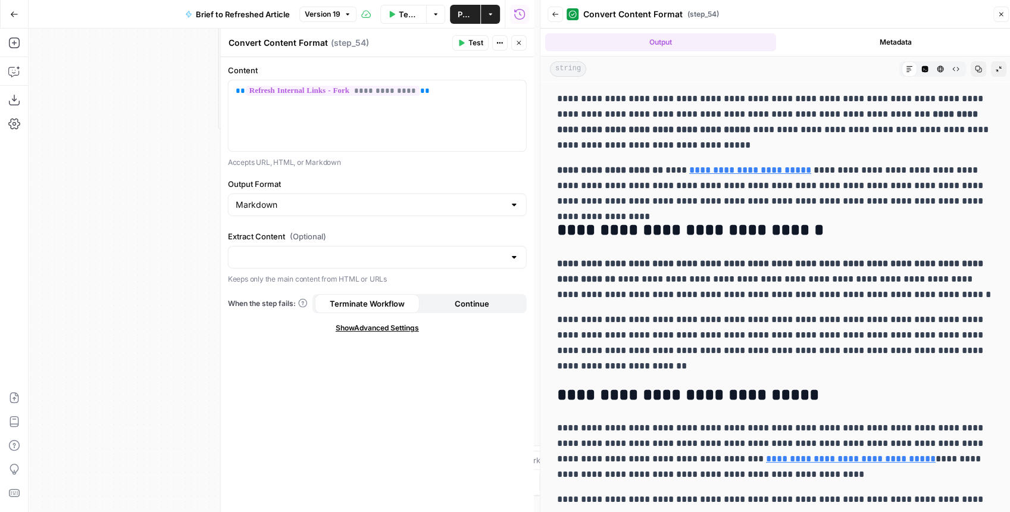
click at [518, 44] on icon "button" at bounding box center [518, 43] width 4 height 4
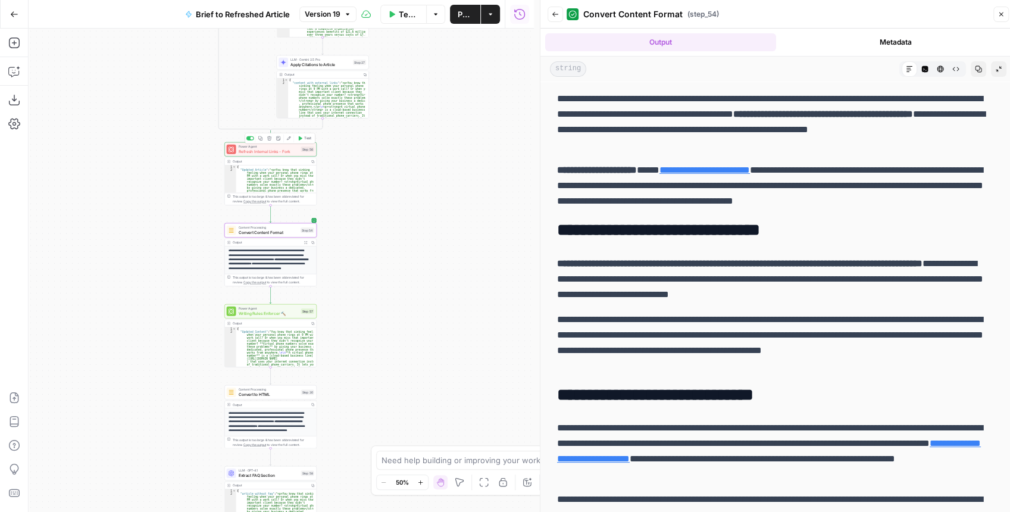
click at [295, 153] on span "Refresh Internal Links - Fork" at bounding box center [269, 151] width 60 height 6
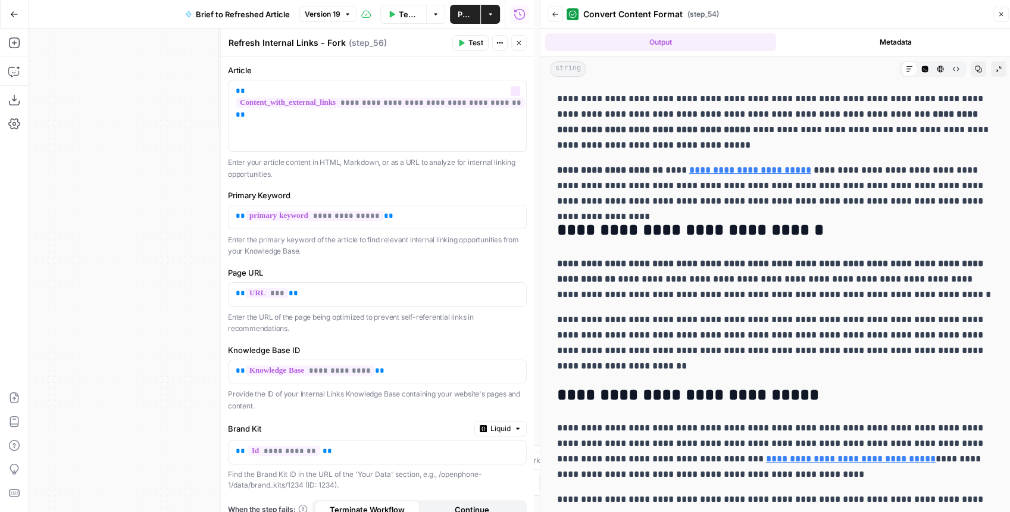
click at [524, 42] on button "Close" at bounding box center [518, 42] width 15 height 15
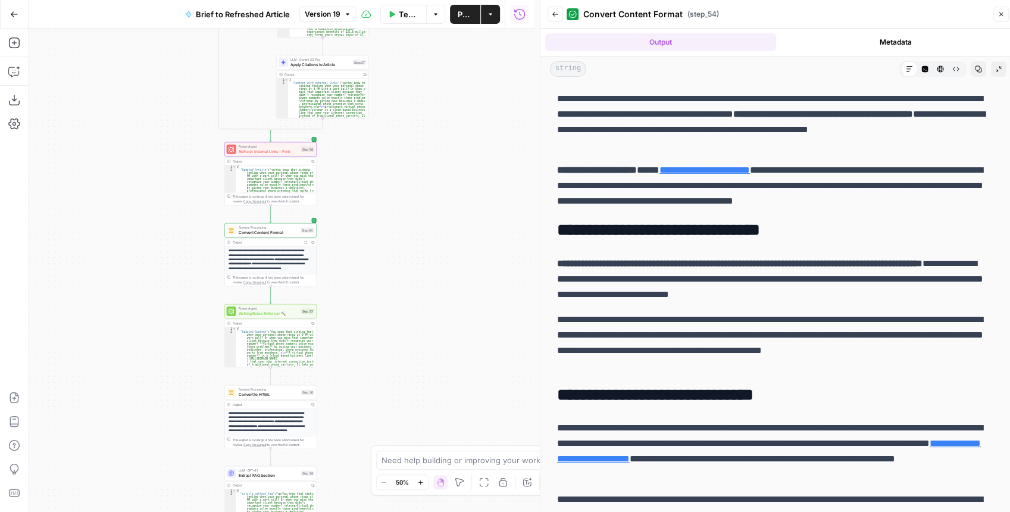
click at [548, 20] on button "Back" at bounding box center [554, 14] width 15 height 15
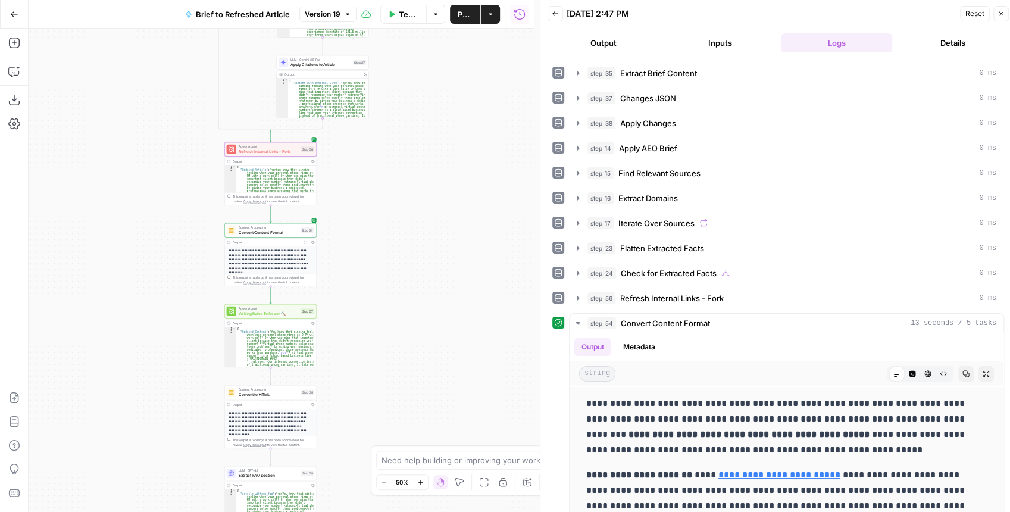
click at [250, 232] on span "Convert Content Format" at bounding box center [269, 232] width 60 height 6
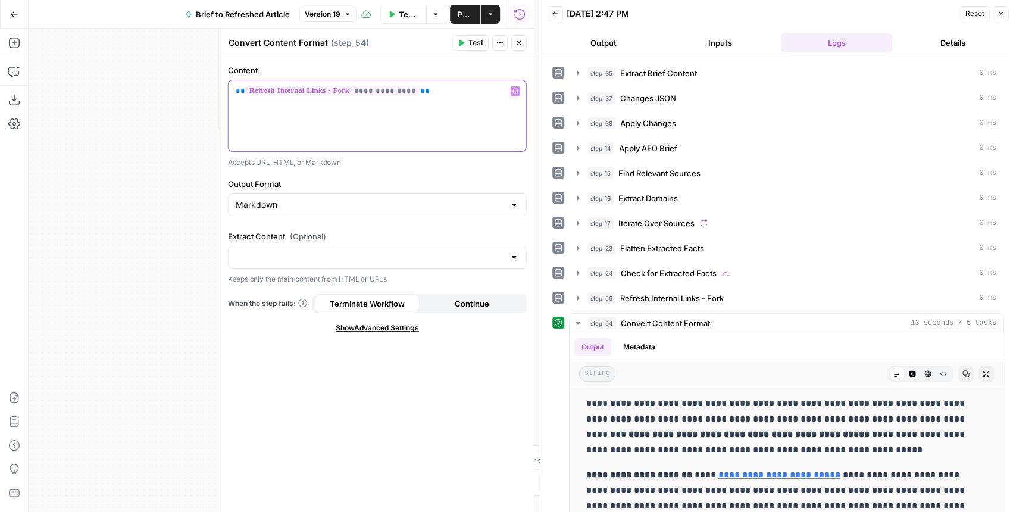
drag, startPoint x: 431, startPoint y: 90, endPoint x: 231, endPoint y: 92, distance: 199.3
click at [231, 92] on div "**********" at bounding box center [376, 115] width 297 height 71
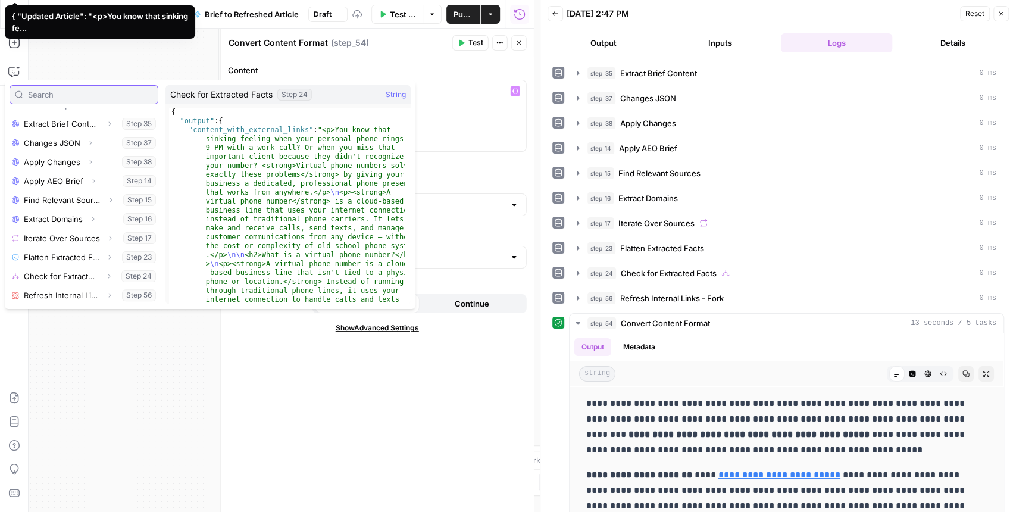
scroll to position [6, 0]
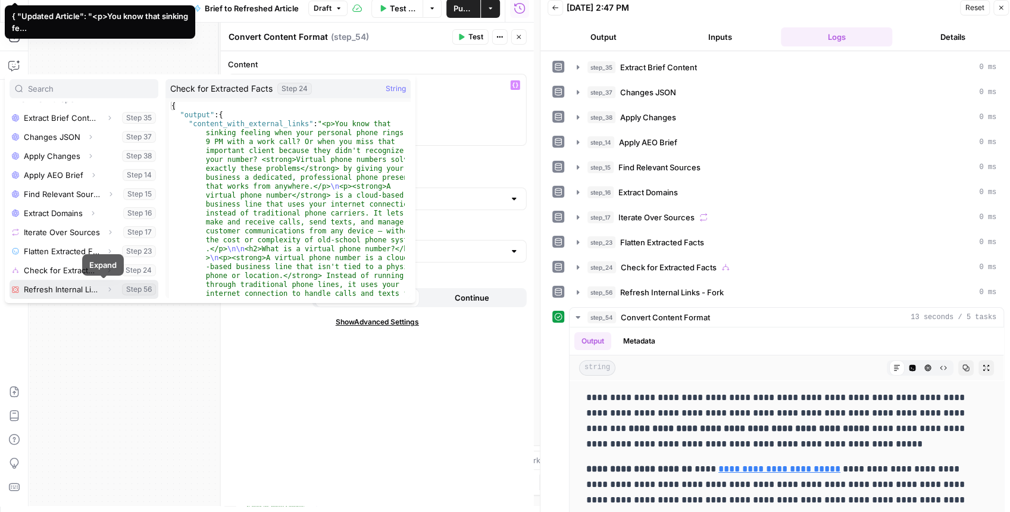
click at [106, 287] on icon "button" at bounding box center [109, 289] width 7 height 7
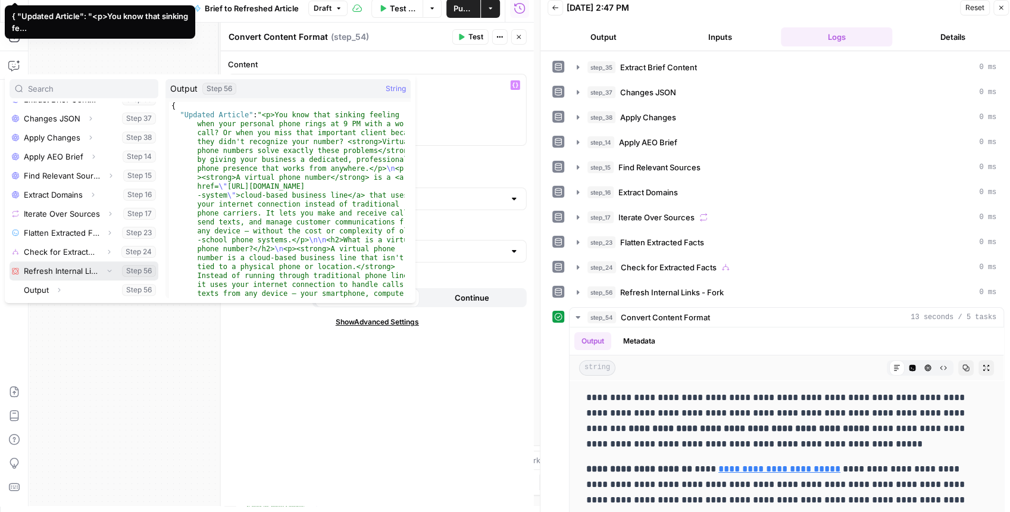
scroll to position [222, 0]
click at [61, 290] on icon "button" at bounding box center [58, 289] width 7 height 7
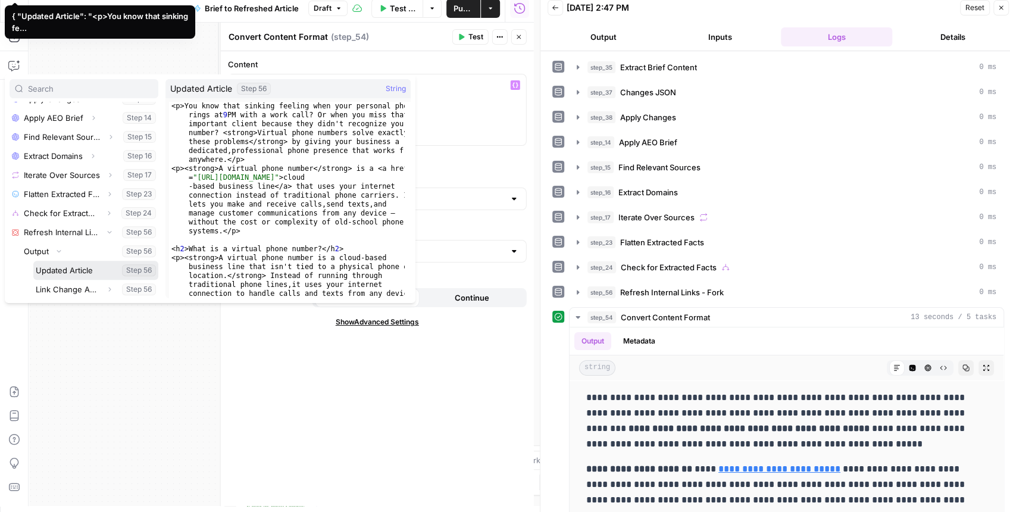
click at [71, 270] on button "Select variable Updated Article" at bounding box center [95, 270] width 125 height 19
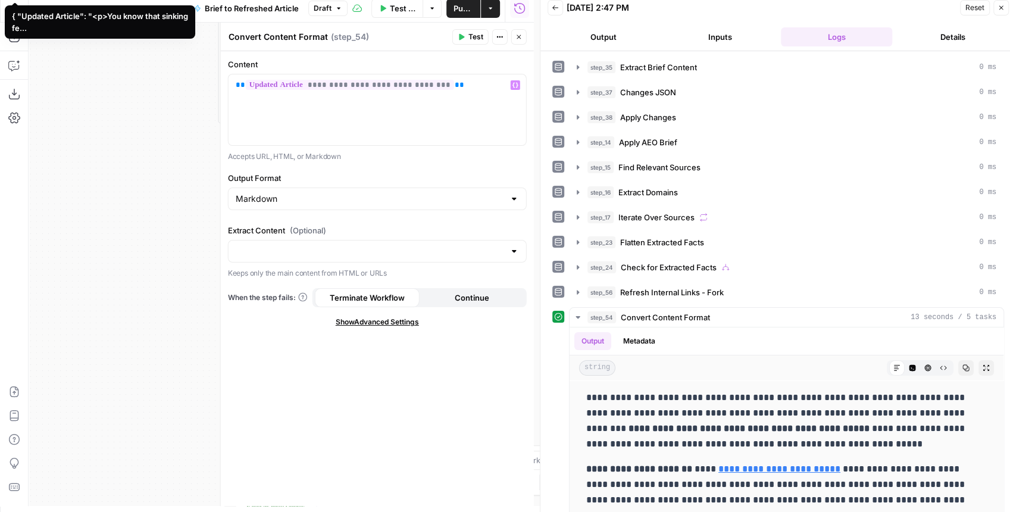
click at [463, 43] on button "Test" at bounding box center [470, 36] width 36 height 15
click at [978, 366] on button "Expand Output" at bounding box center [985, 367] width 15 height 15
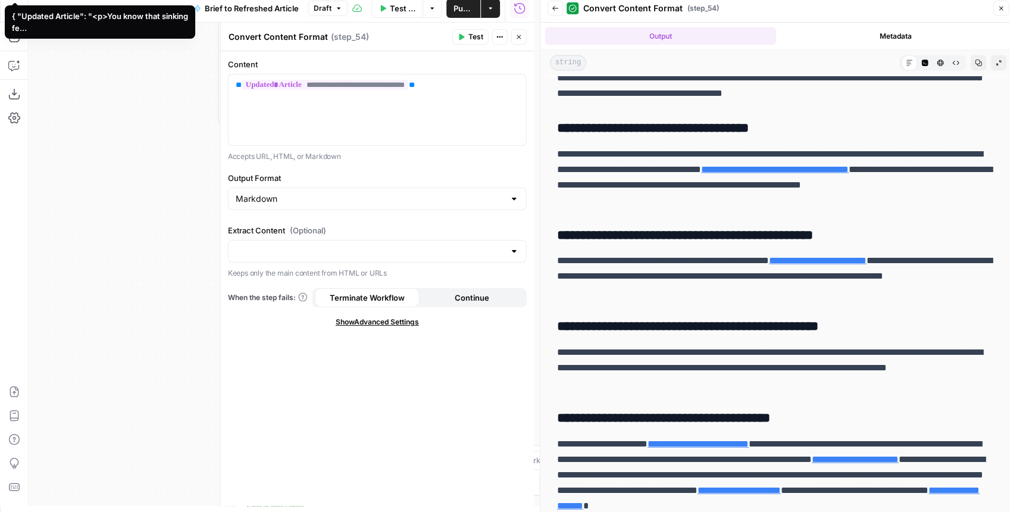
scroll to position [4750, 0]
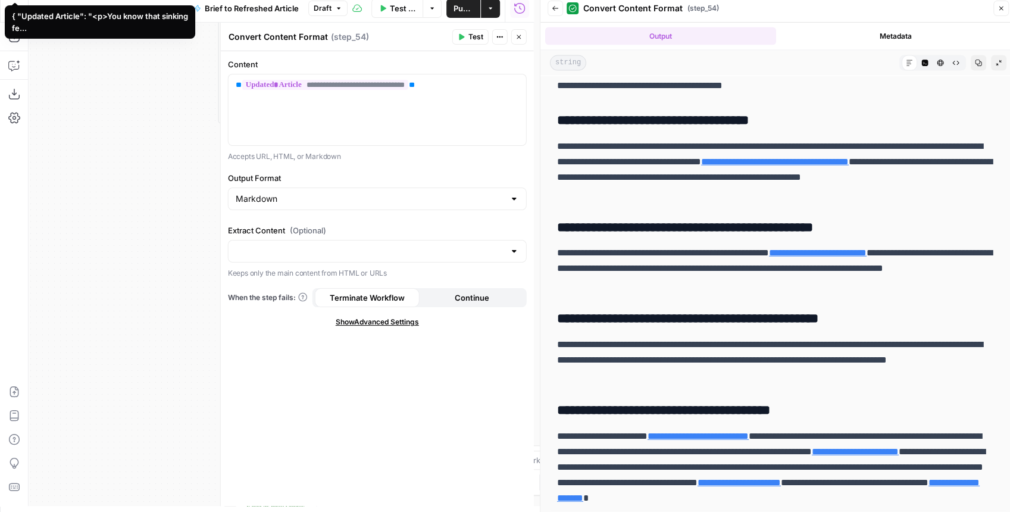
click at [459, 12] on span "Publish" at bounding box center [463, 8] width 20 height 12
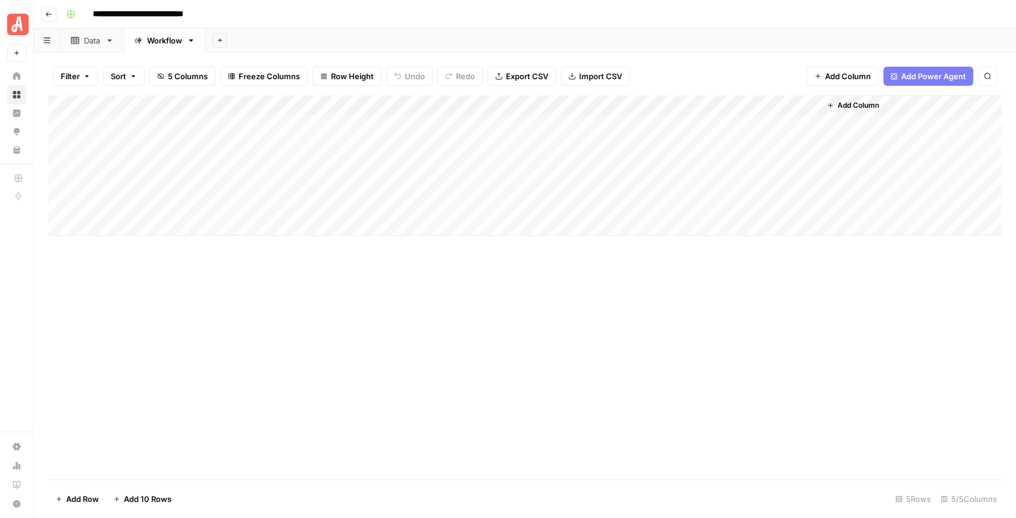
click at [83, 43] on div "Data" at bounding box center [86, 41] width 30 height 12
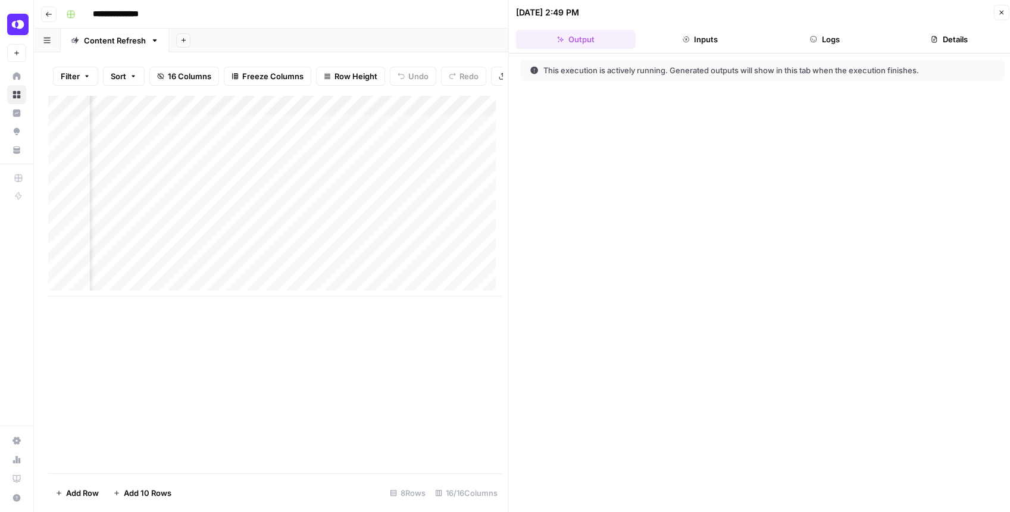
scroll to position [0, 1330]
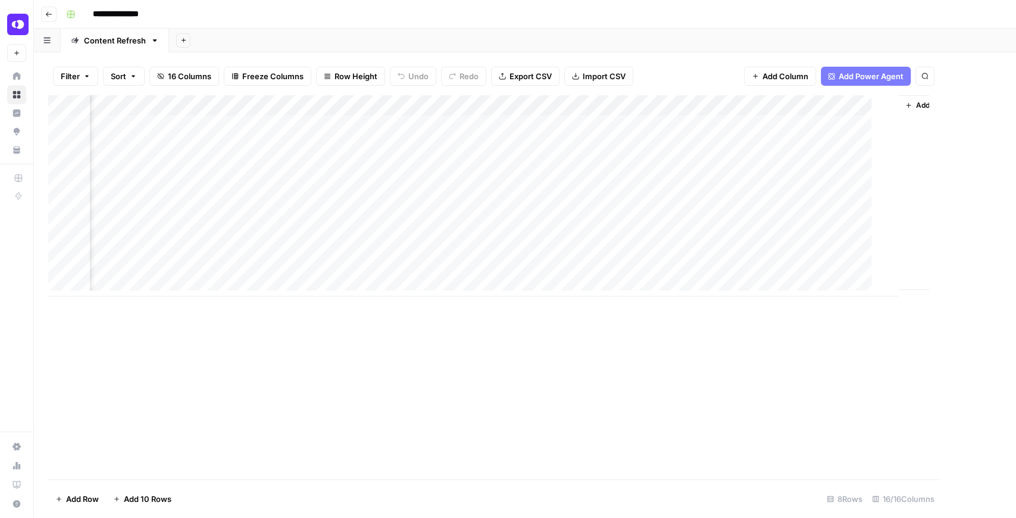
scroll to position [0, 1142]
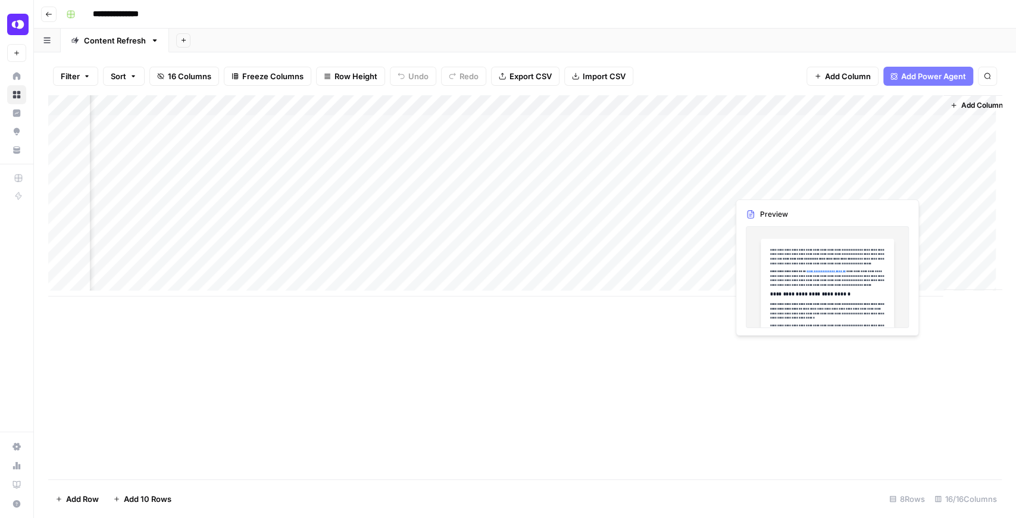
click at [821, 184] on div "Add Column" at bounding box center [524, 195] width 953 height 201
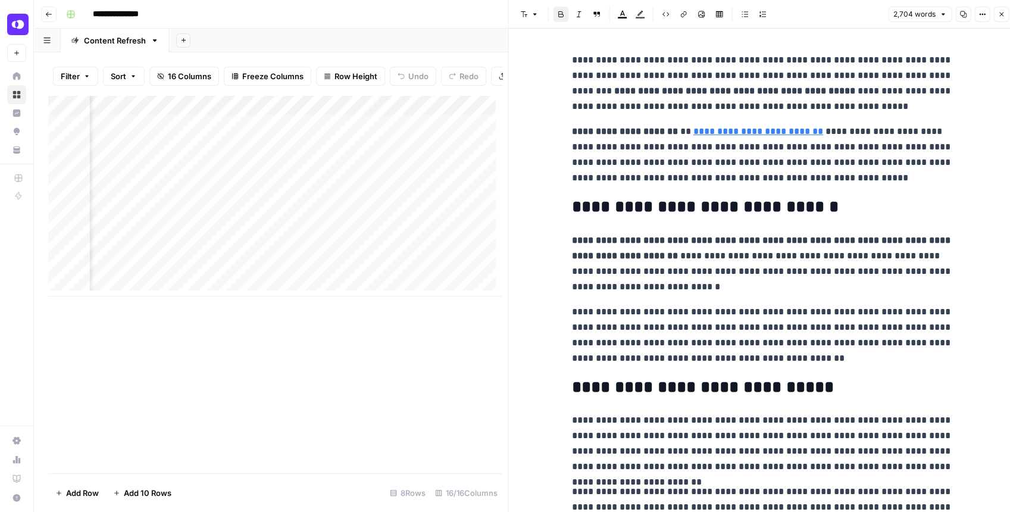
click at [960, 13] on icon "button" at bounding box center [962, 14] width 7 height 7
click at [162, 192] on div "Add Column" at bounding box center [274, 195] width 453 height 201
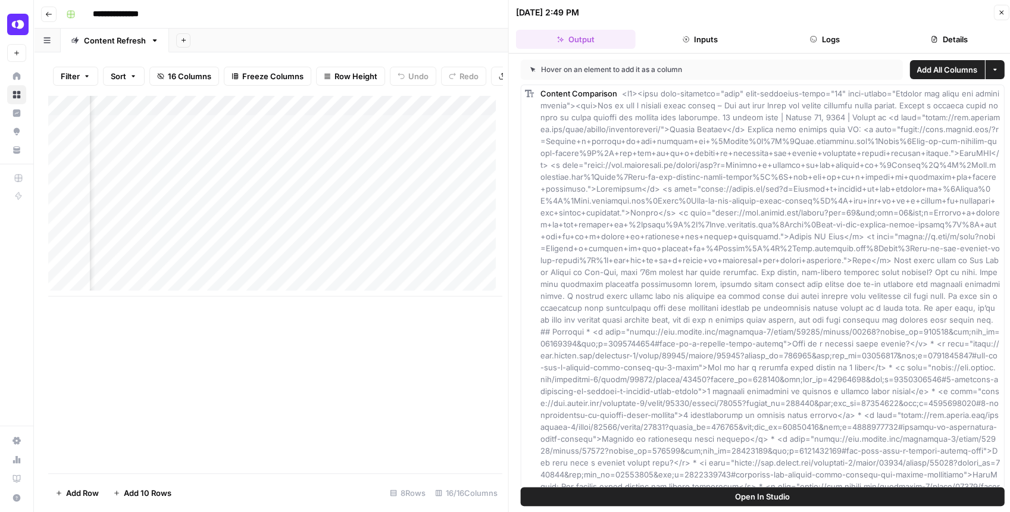
click at [714, 495] on button "Open In Studio" at bounding box center [763, 496] width 484 height 19
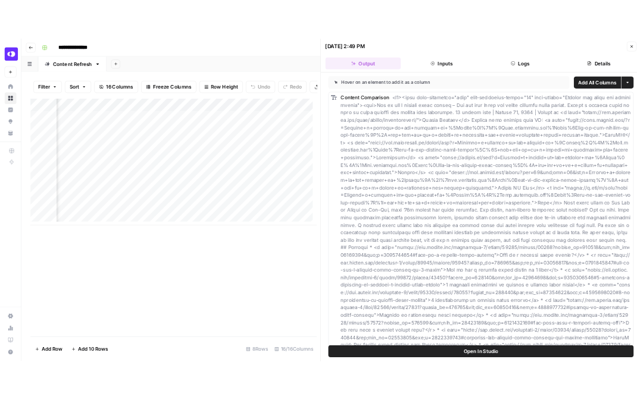
scroll to position [0, 779]
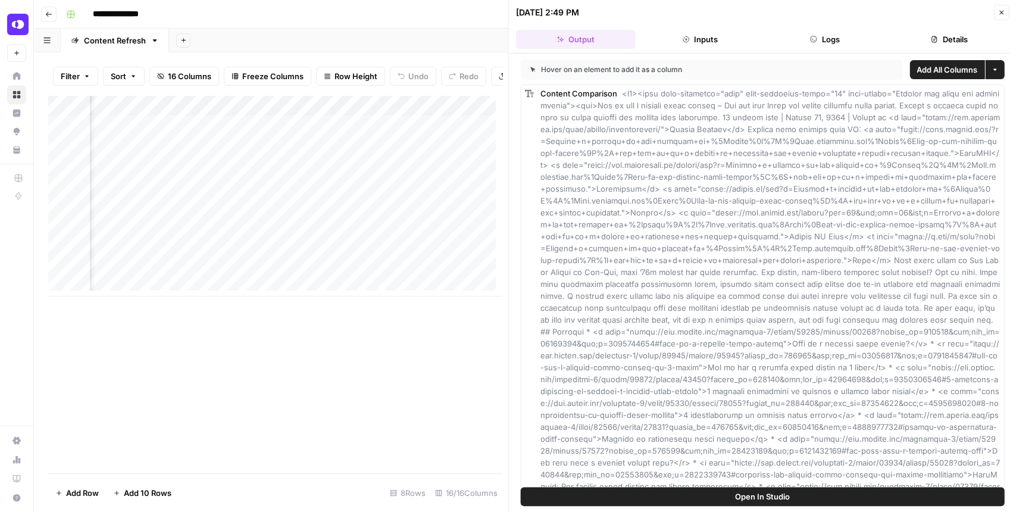
click at [376, 114] on div "Add Column" at bounding box center [274, 195] width 453 height 201
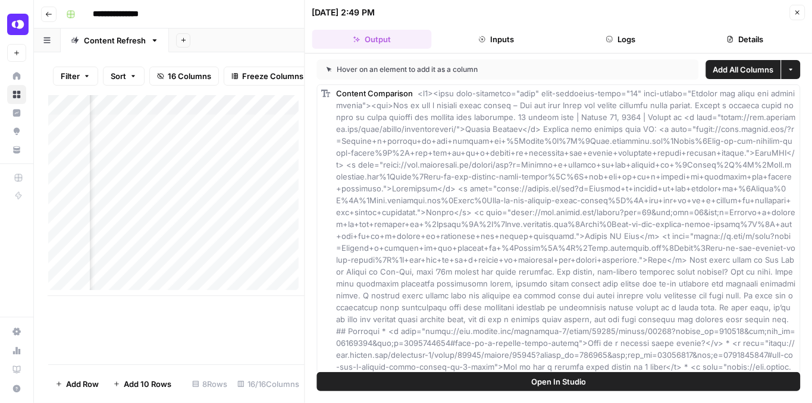
click at [794, 14] on icon "button" at bounding box center [797, 12] width 7 height 7
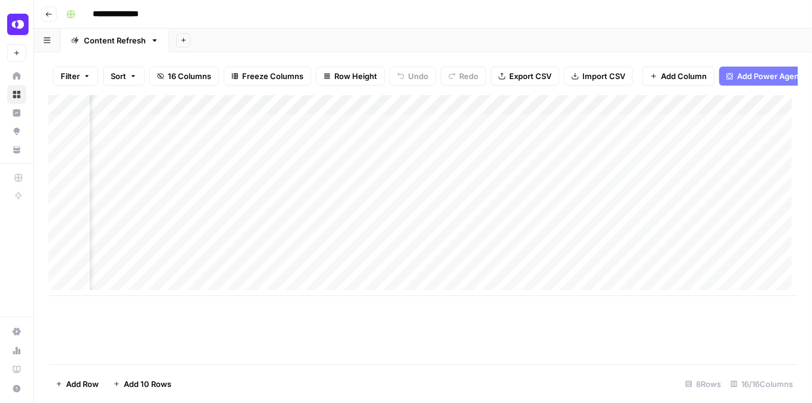
click at [383, 111] on div "Add Column" at bounding box center [423, 195] width 750 height 201
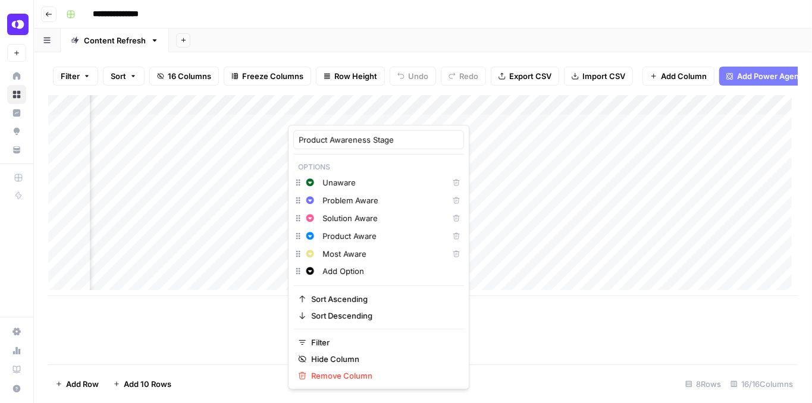
click at [381, 54] on div "Filter Sort 16 Columns Freeze Columns Row Height Undo Redo Export CSV Import CS…" at bounding box center [423, 227] width 778 height 351
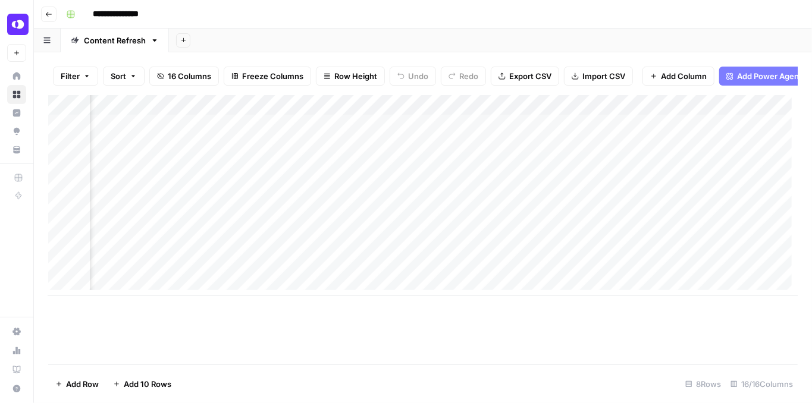
scroll to position [0, 1130]
click at [619, 192] on div "Add Column" at bounding box center [423, 195] width 750 height 201
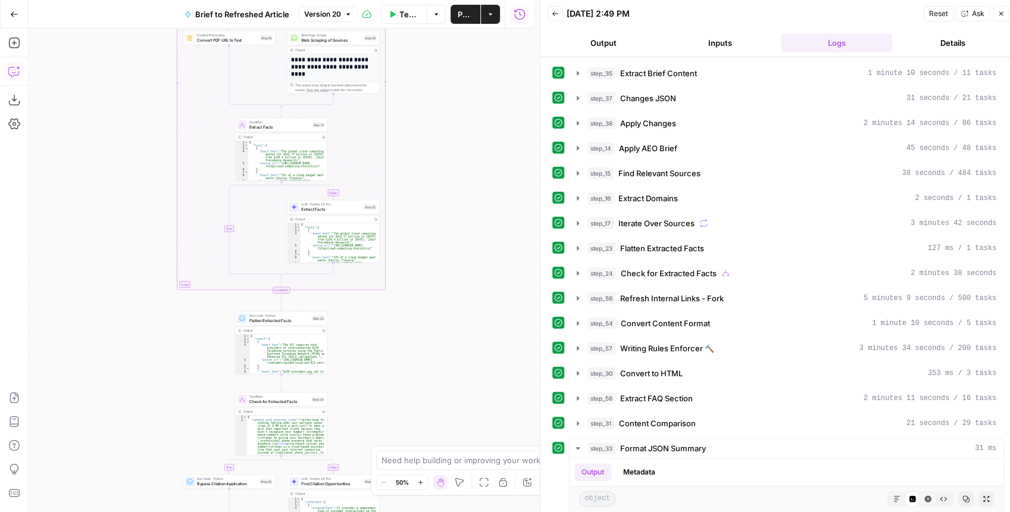
click at [18, 74] on icon "button" at bounding box center [13, 72] width 10 height 10
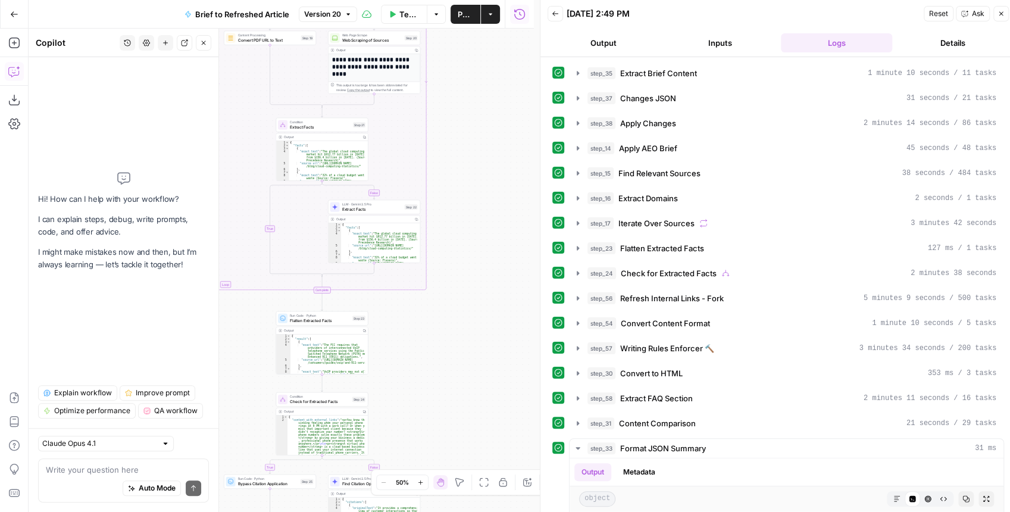
drag, startPoint x: 480, startPoint y: 265, endPoint x: 514, endPoint y: 159, distance: 111.2
click at [514, 160] on div "true false false true false true Workflow Input Settings Inputs LLM · GPT-4.1 E…" at bounding box center [281, 270] width 505 height 483
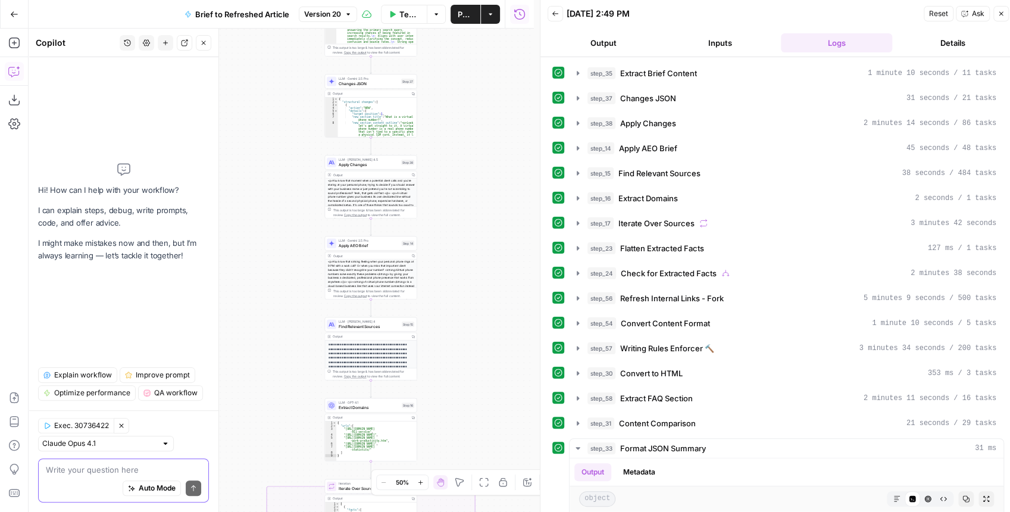
click at [93, 472] on textarea at bounding box center [123, 469] width 155 height 12
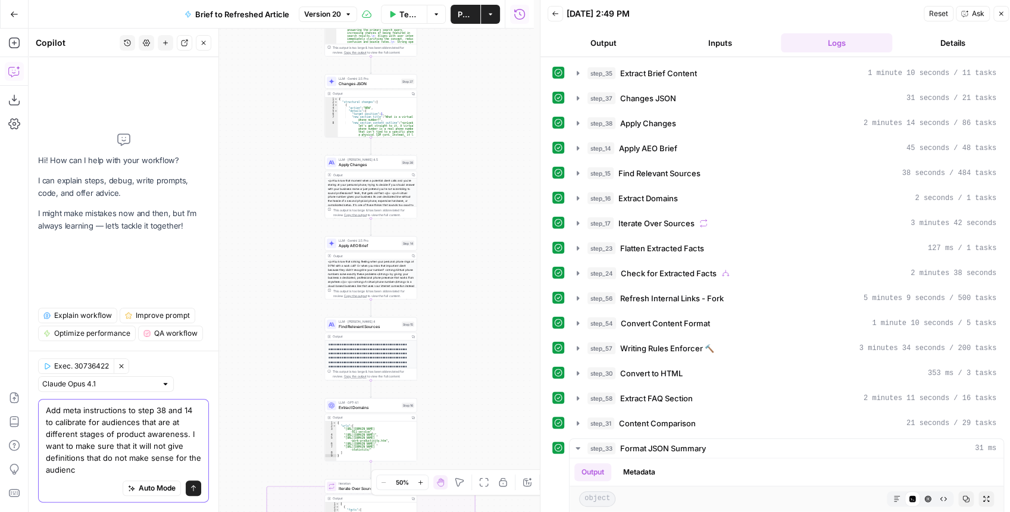
type textarea "Add meta instructions to step 38 and 14 to calibrate for audiences that are at …"
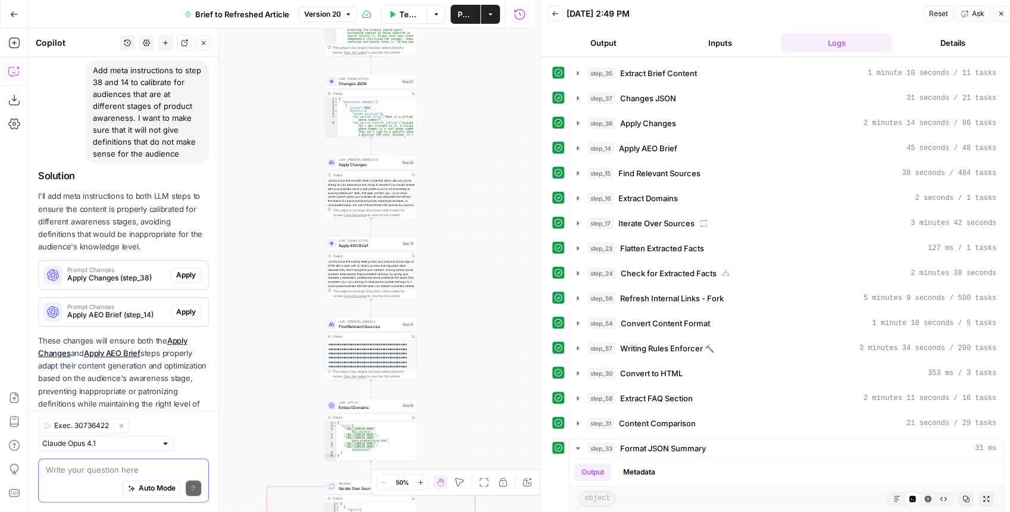
scroll to position [143, 0]
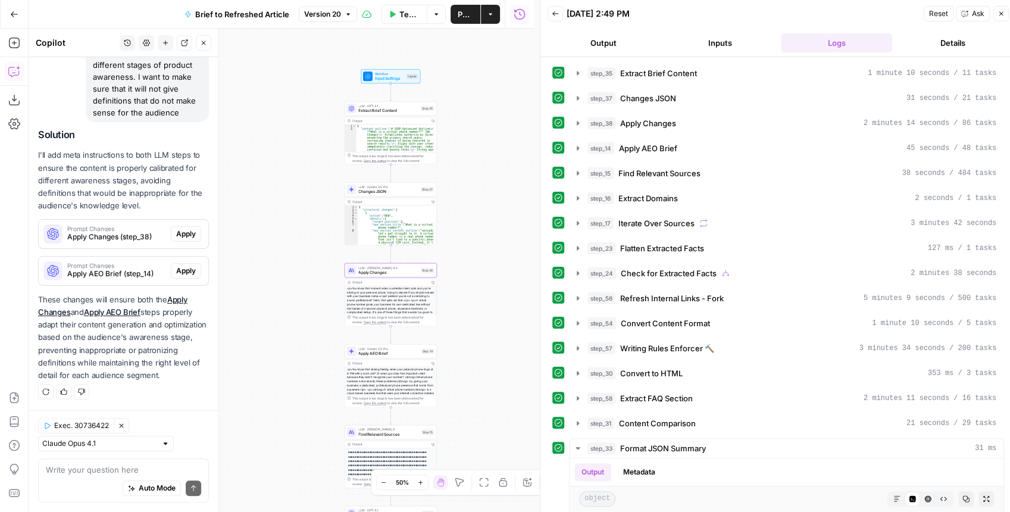
click at [176, 228] on span "Apply" at bounding box center [186, 233] width 20 height 11
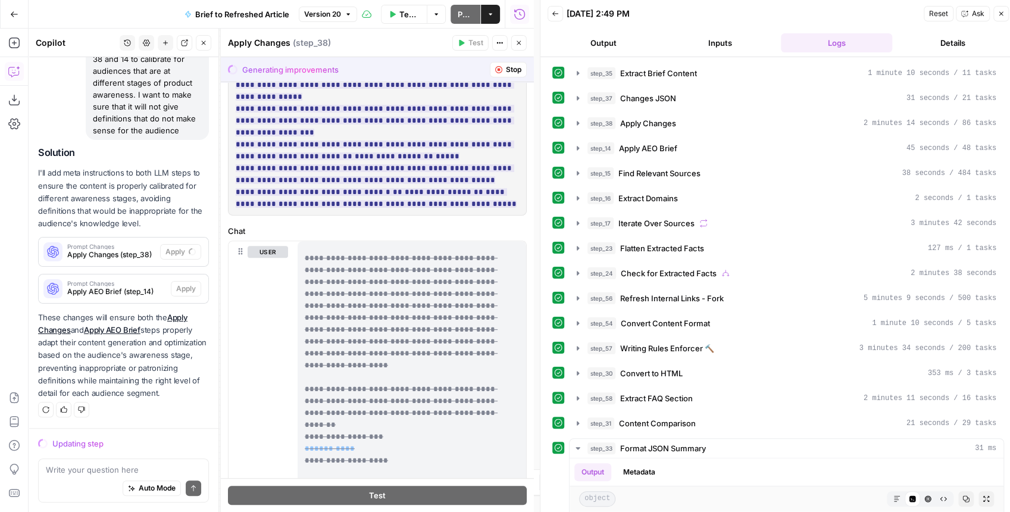
scroll to position [1190, 0]
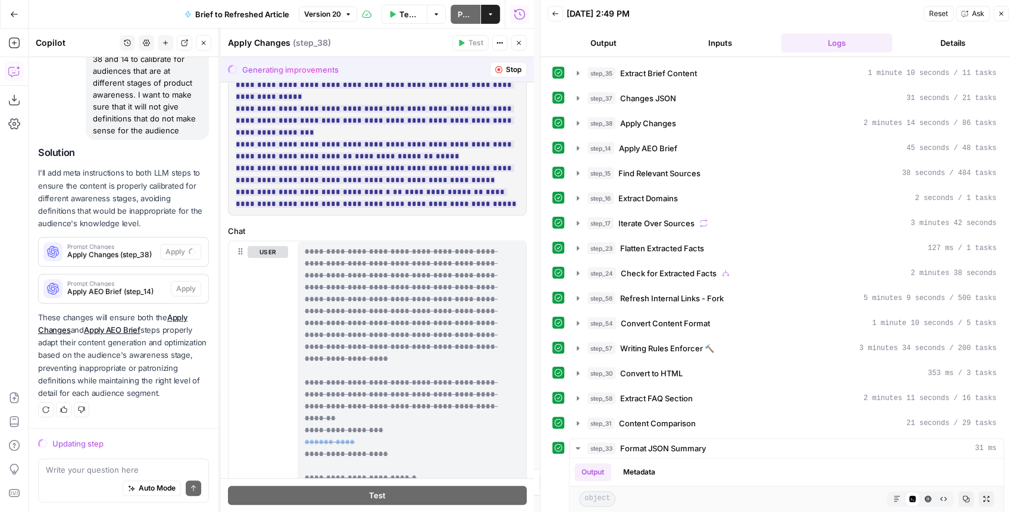
click at [506, 71] on span "Stop" at bounding box center [513, 69] width 15 height 11
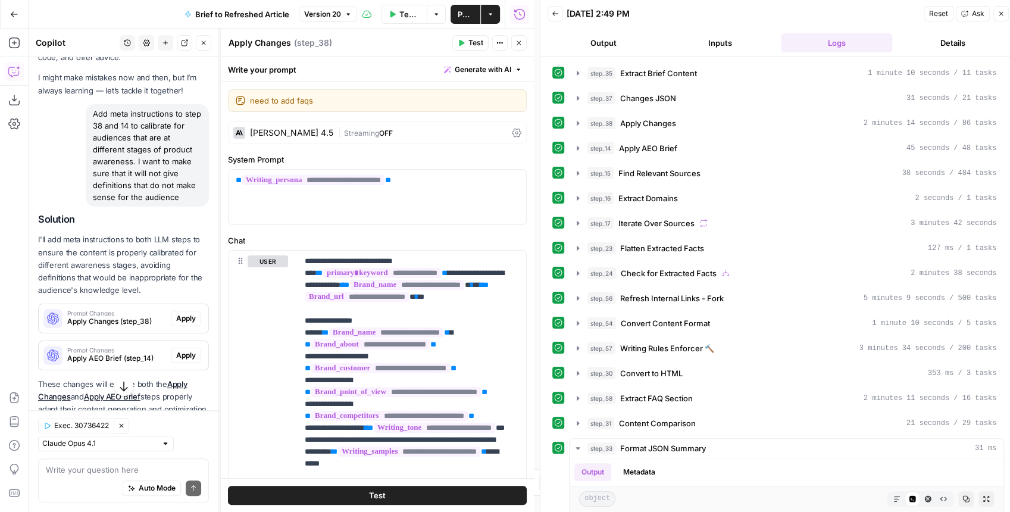
scroll to position [24, 0]
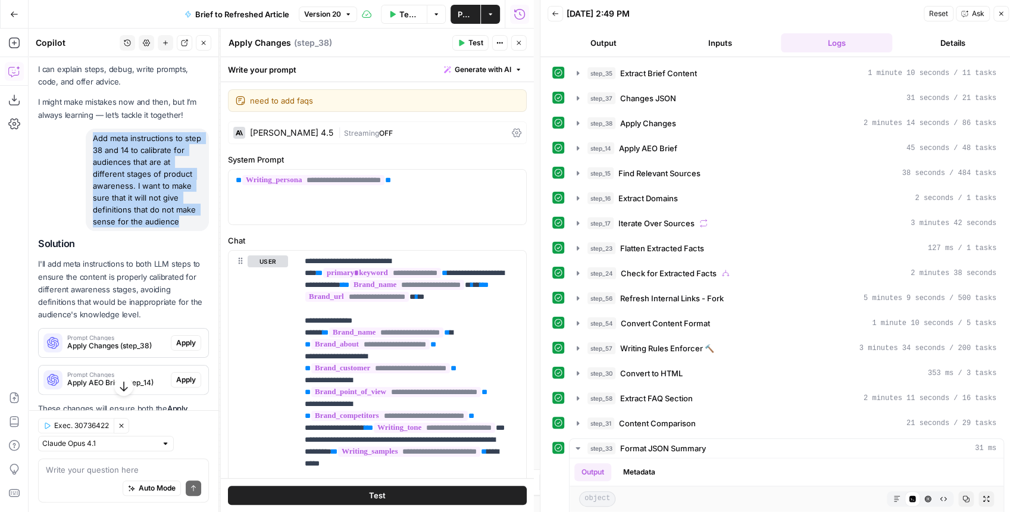
drag, startPoint x: 179, startPoint y: 220, endPoint x: 89, endPoint y: 136, distance: 123.3
click at [89, 136] on div "Add meta instructions to step 38 and 14 to calibrate for audiences that are at …" at bounding box center [147, 180] width 123 height 102
copy div "Add meta instructions to step 38 and 14 to calibrate for audiences that are at …"
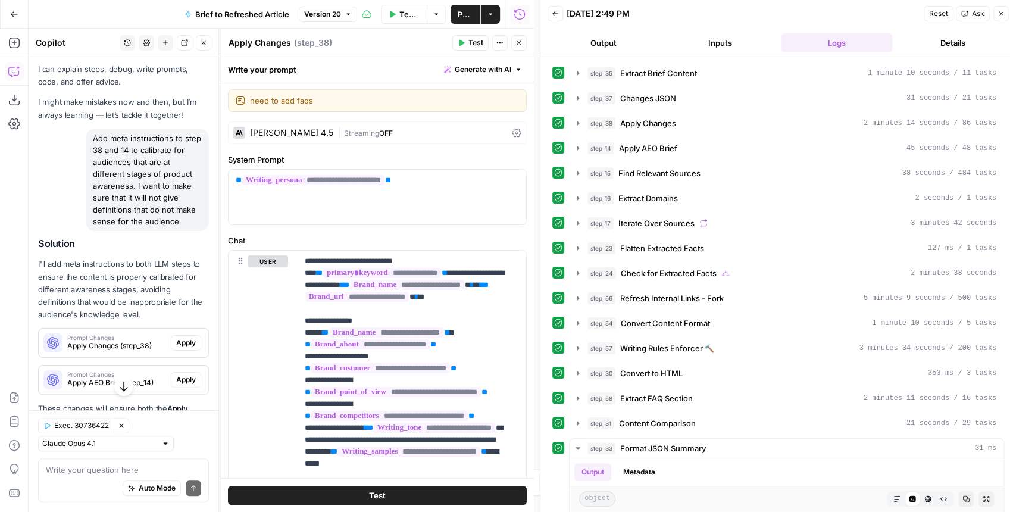
click at [77, 460] on div "Write your question here Auto Mode Send" at bounding box center [123, 480] width 171 height 44
paste textarea "Add meta instructions to step 38 and 14 to calibrate for audiences that are at …"
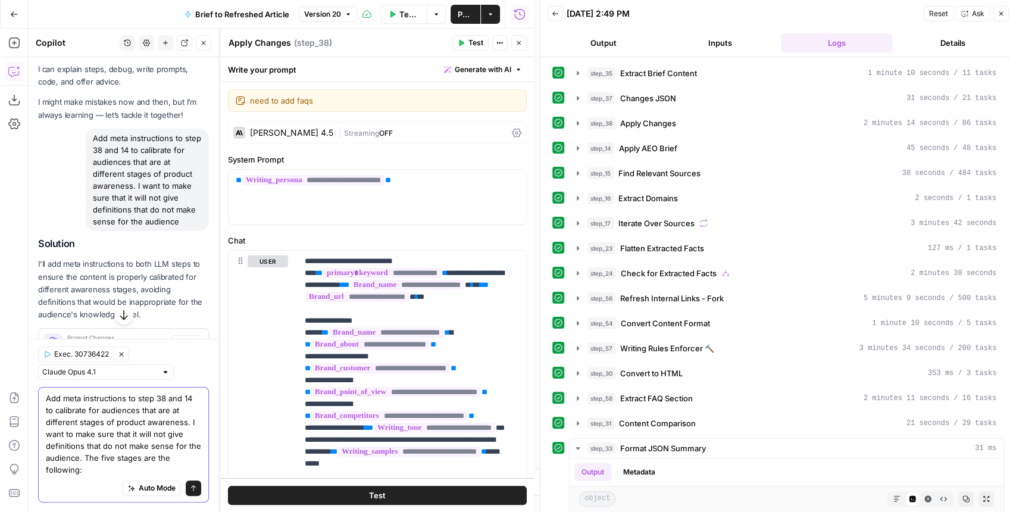
click at [91, 473] on textarea "Add meta instructions to step 38 and 14 to calibrate for audiences that are at …" at bounding box center [123, 433] width 155 height 83
click at [90, 475] on textarea "Add meta instructions to step 38 and 14 to calibrate for audiences that are at …" at bounding box center [123, 433] width 155 height 83
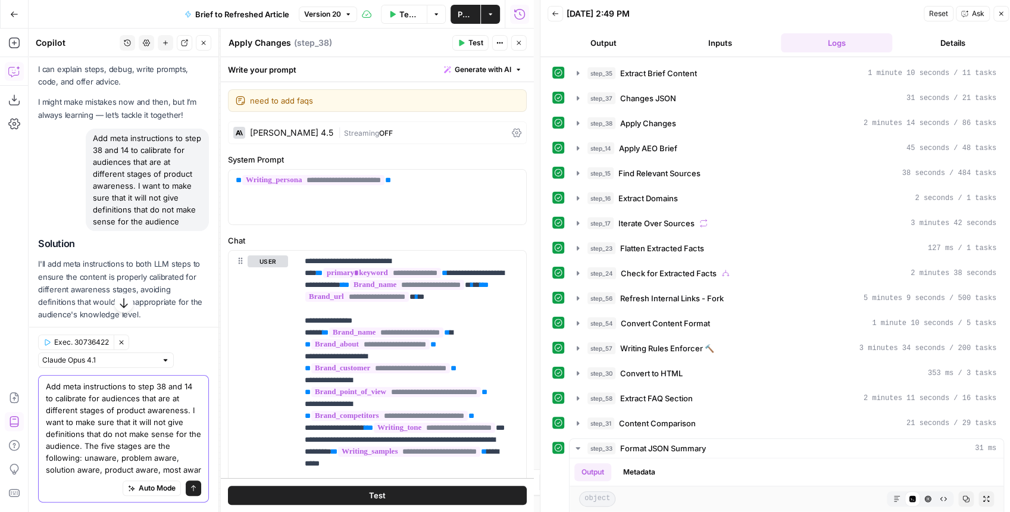
type textarea "Add meta instructions to step 38 and 14 to calibrate for audiences that are at …"
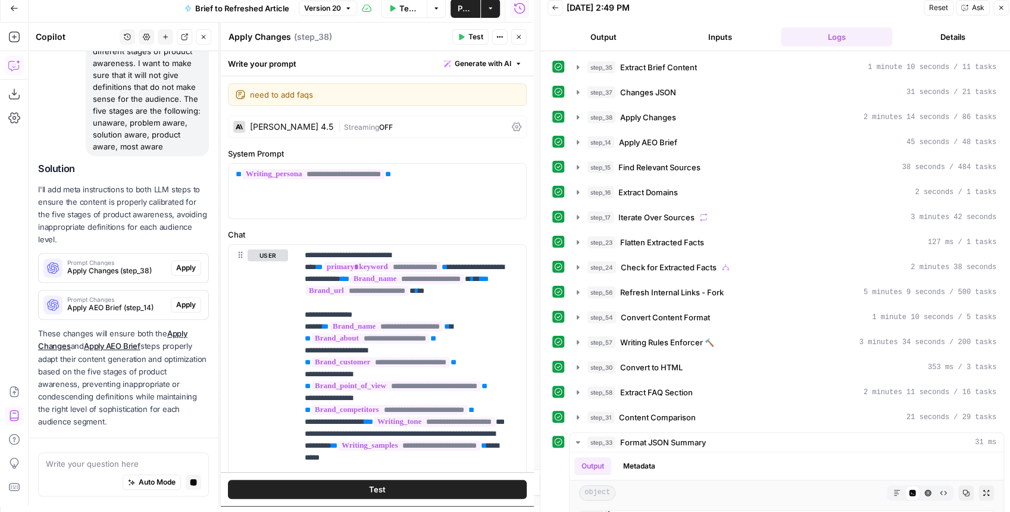
scroll to position [532, 0]
click at [183, 265] on span "Apply" at bounding box center [186, 267] width 20 height 11
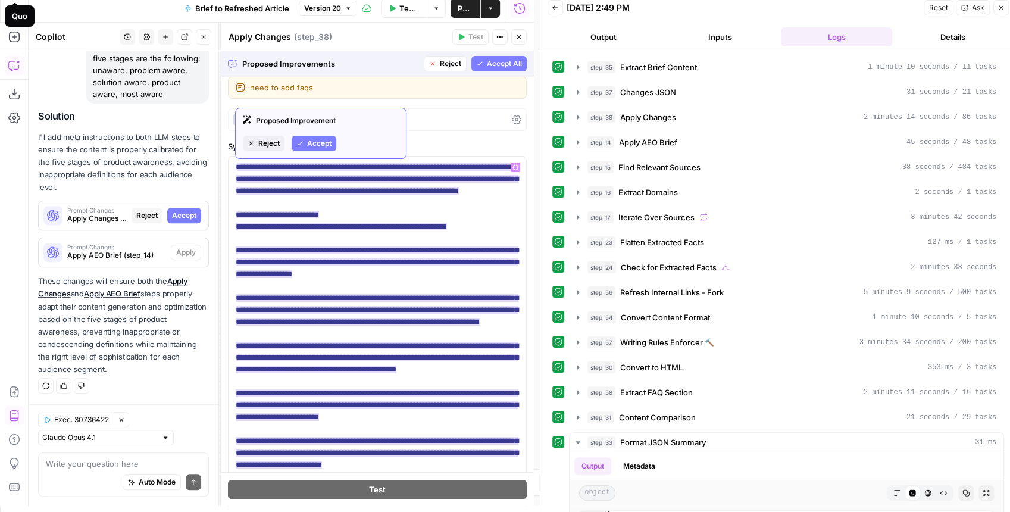
scroll to position [0, 0]
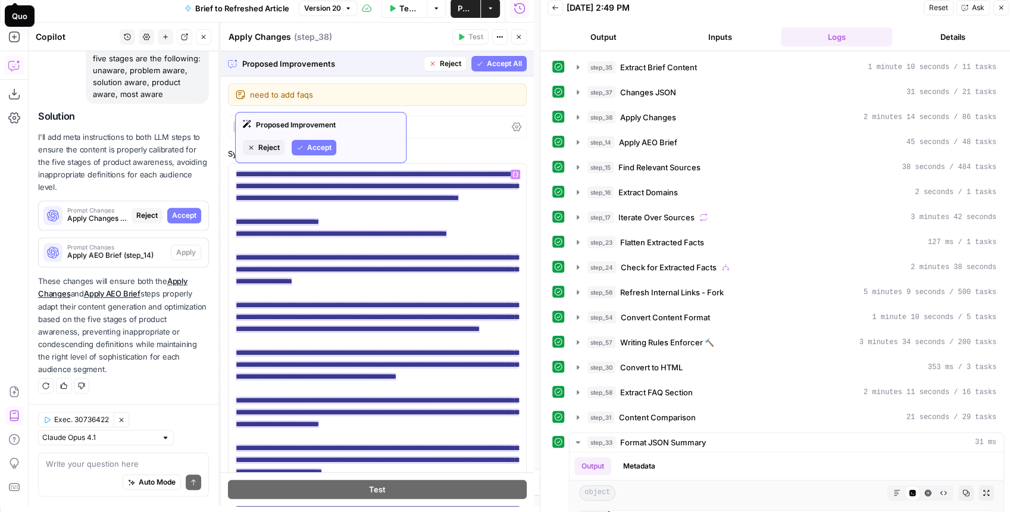
click at [263, 151] on span "Reject" at bounding box center [268, 147] width 21 height 11
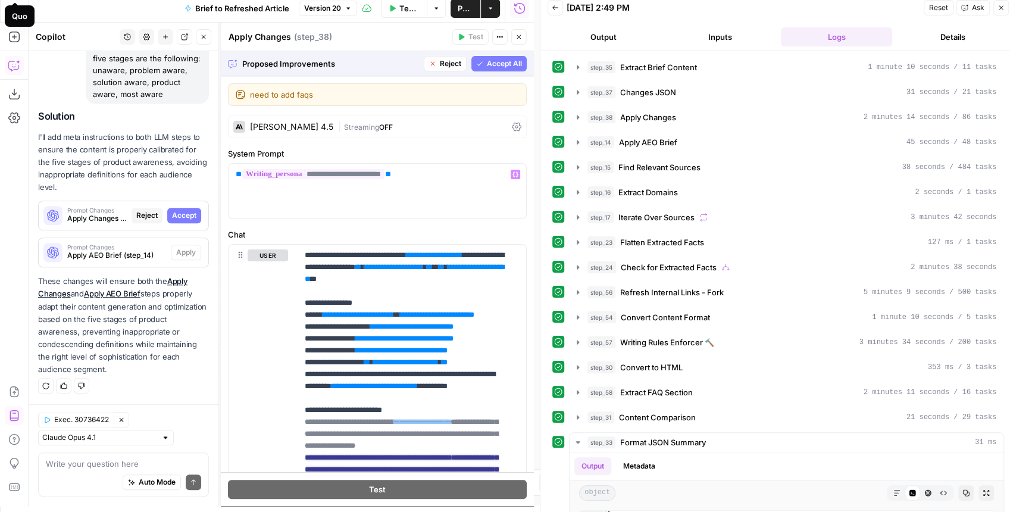
click at [487, 66] on span "Accept All" at bounding box center [504, 63] width 35 height 11
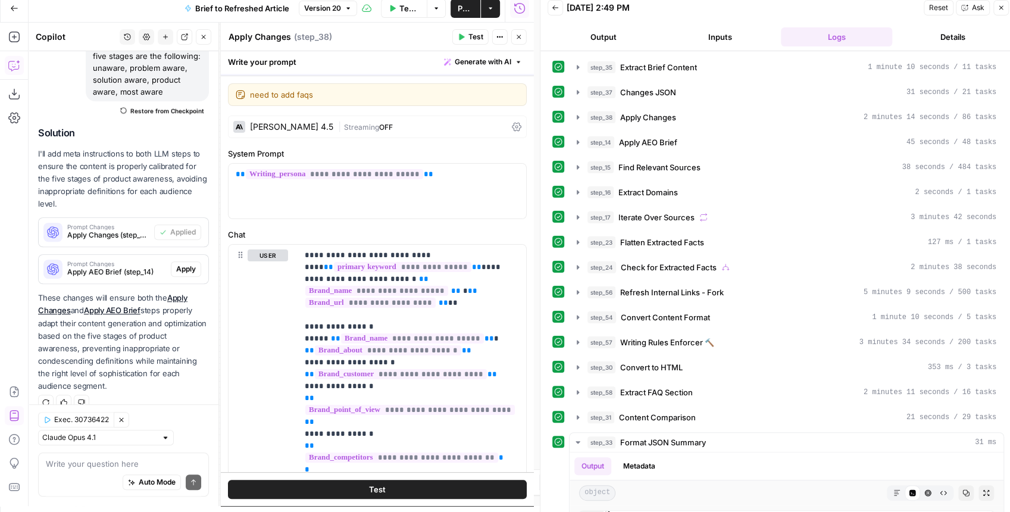
scroll to position [621, 0]
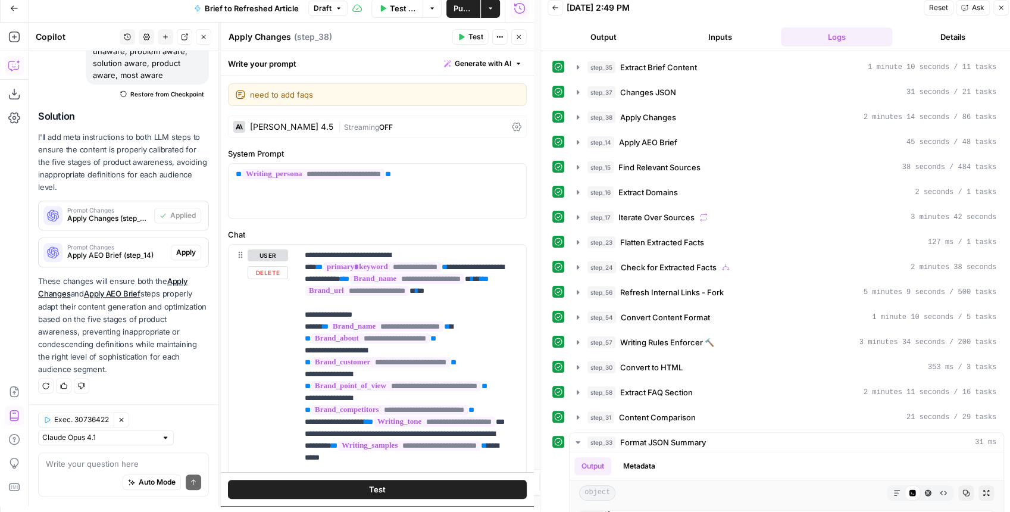
click at [184, 252] on span "Apply" at bounding box center [186, 252] width 20 height 11
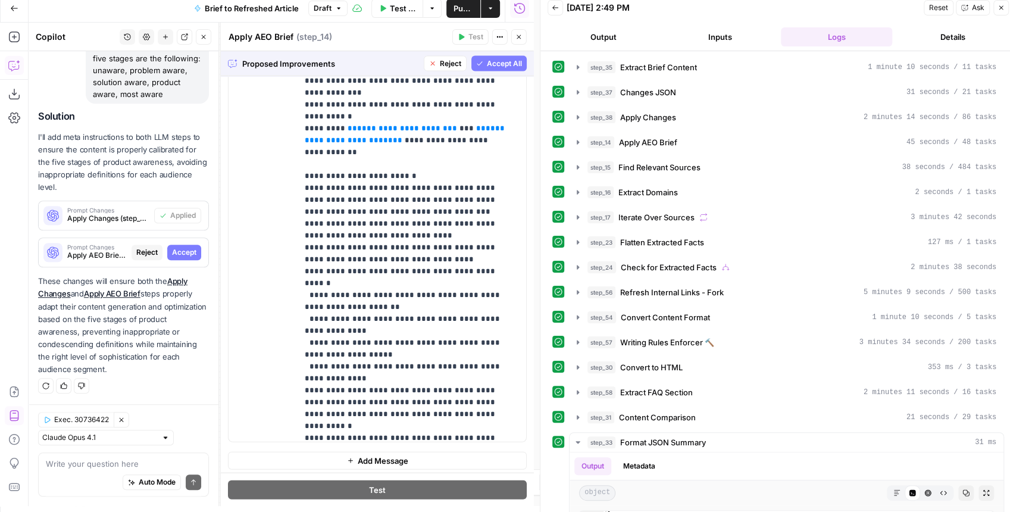
scroll to position [2012, 0]
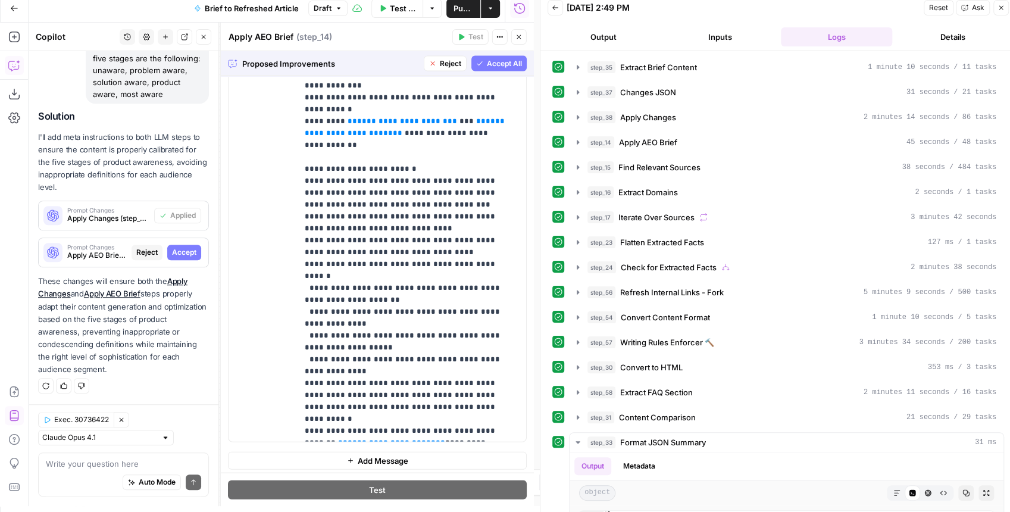
click at [493, 70] on button "Accept All" at bounding box center [498, 63] width 55 height 15
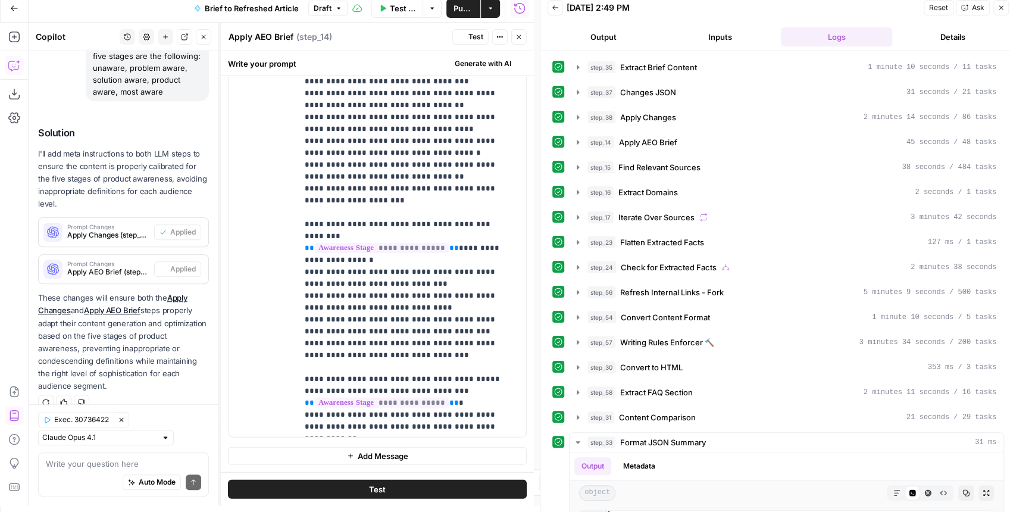
scroll to position [0, 0]
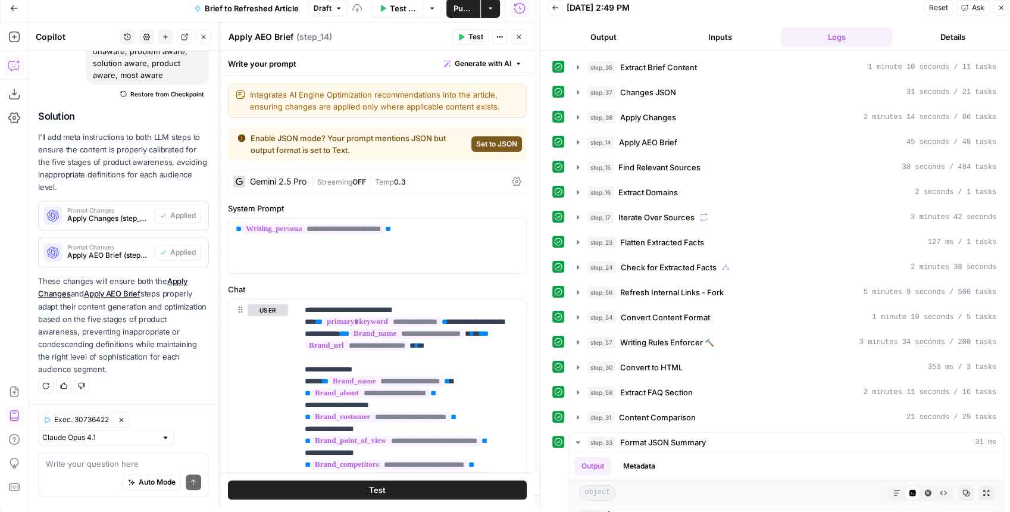
click at [463, 10] on span "Publish" at bounding box center [463, 8] width 20 height 12
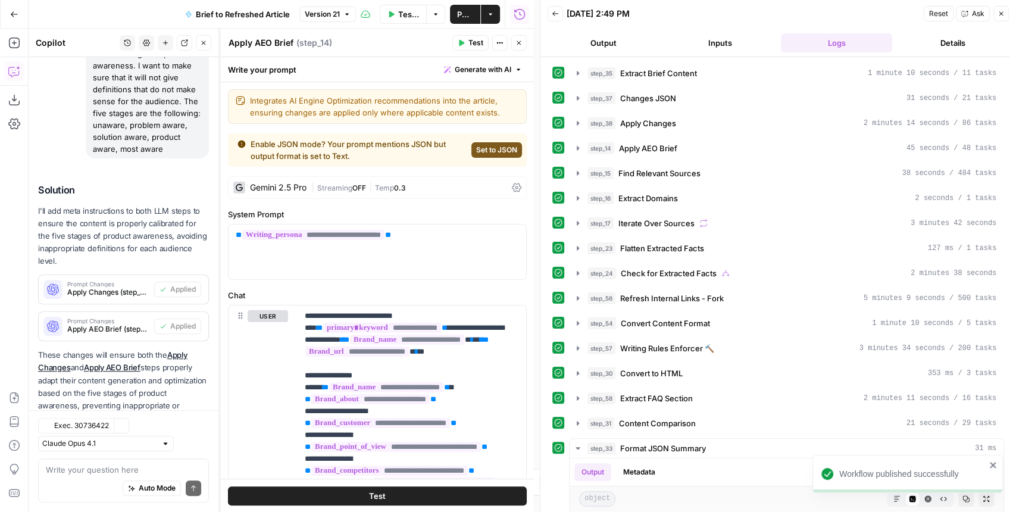
scroll to position [621, 0]
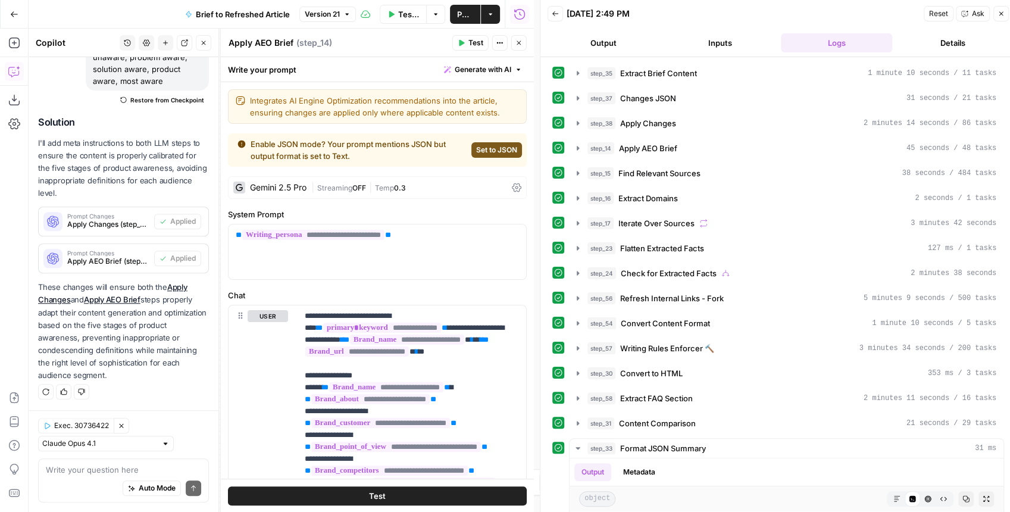
click at [515, 42] on icon "button" at bounding box center [518, 42] width 7 height 7
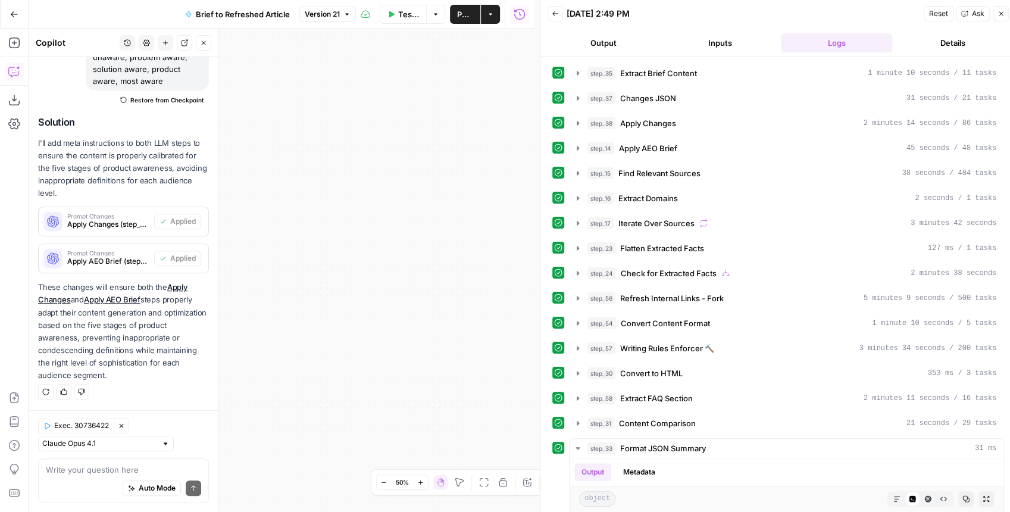
drag, startPoint x: 396, startPoint y: 151, endPoint x: 571, endPoint y: 171, distance: 176.1
click at [563, 173] on body "OpenPhone New Home Browse Insights Opportunities Your Data Recent Grids Generat…" at bounding box center [505, 256] width 1010 height 512
click at [544, 193] on body "OpenPhone New Home Browse Insights Opportunities Your Data Recent Grids Generat…" at bounding box center [505, 256] width 1010 height 512
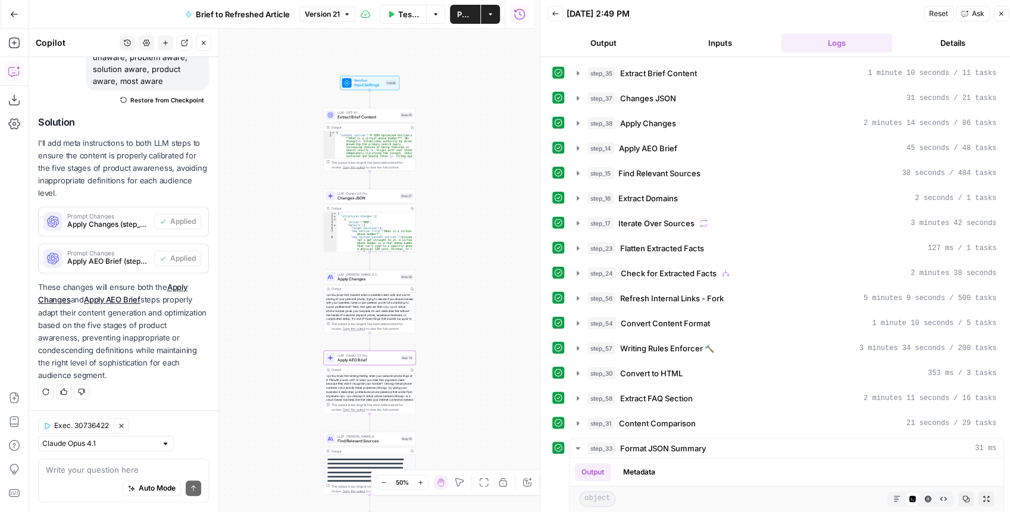
click at [442, 183] on div "true false false true false true Workflow Input Settings Inputs LLM · GPT-4.1 E…" at bounding box center [281, 270] width 505 height 483
drag, startPoint x: 445, startPoint y: 212, endPoint x: 424, endPoint y: 130, distance: 84.3
click at [425, 132] on div "true false false true false true Workflow Input Settings Inputs LLM · GPT-4.1 E…" at bounding box center [281, 270] width 505 height 483
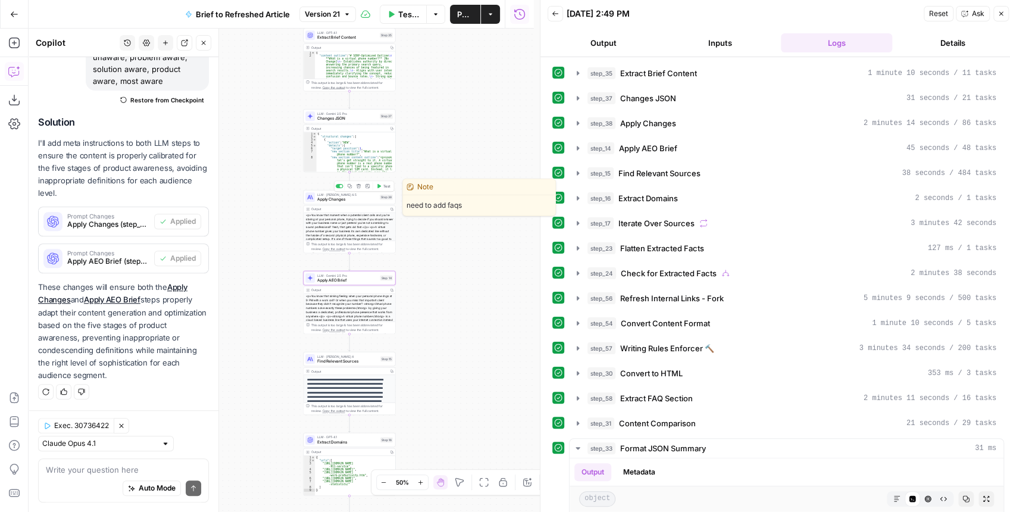
click at [356, 201] on span "Apply Changes" at bounding box center [347, 199] width 60 height 6
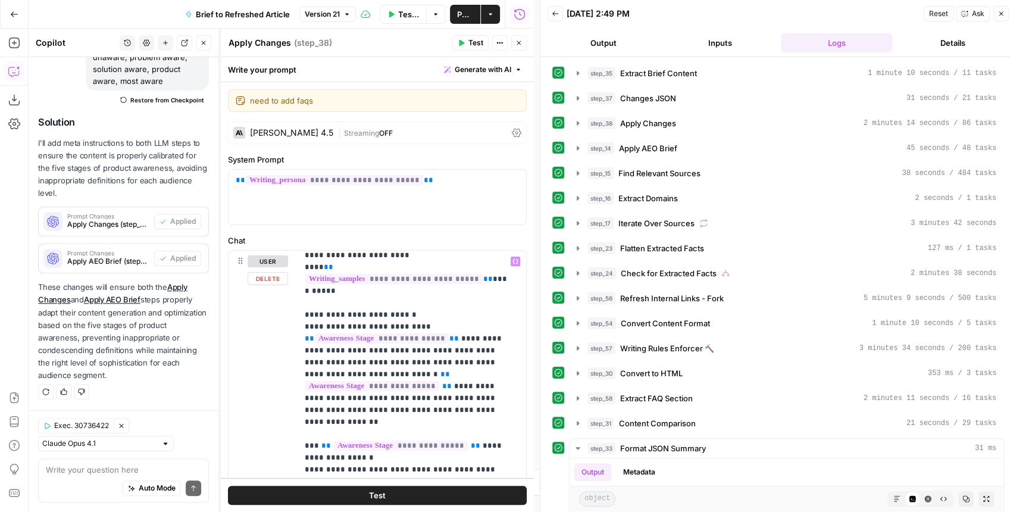
scroll to position [277, 0]
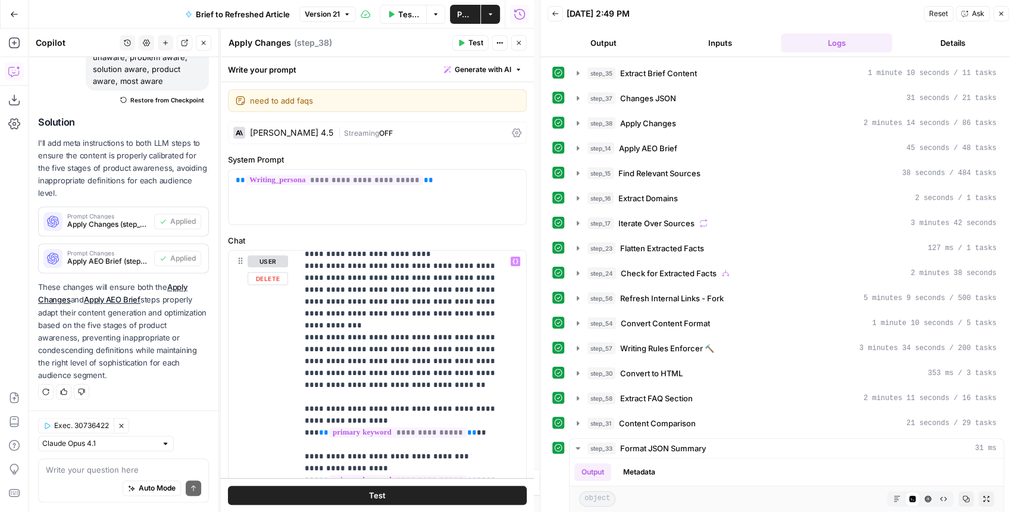
scroll to position [674, 0]
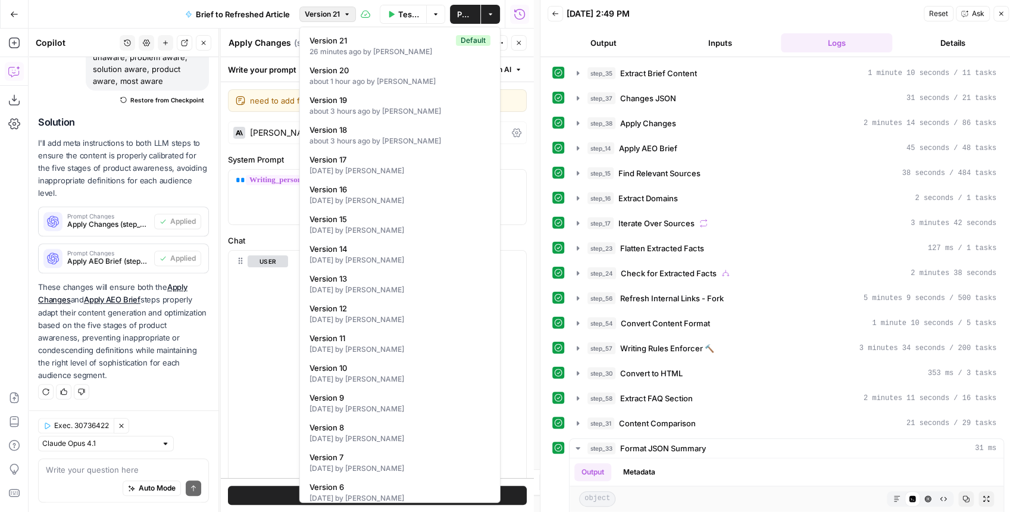
click at [329, 18] on span "Version 21" at bounding box center [322, 14] width 35 height 11
click at [365, 74] on span "Version 20" at bounding box center [397, 70] width 176 height 12
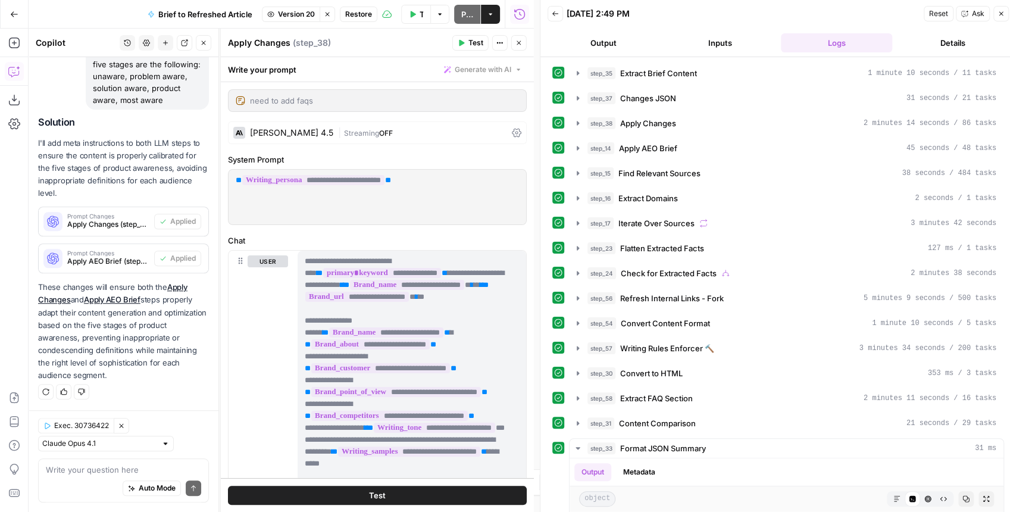
scroll to position [583, 0]
click at [363, 12] on span "Restore" at bounding box center [358, 14] width 27 height 11
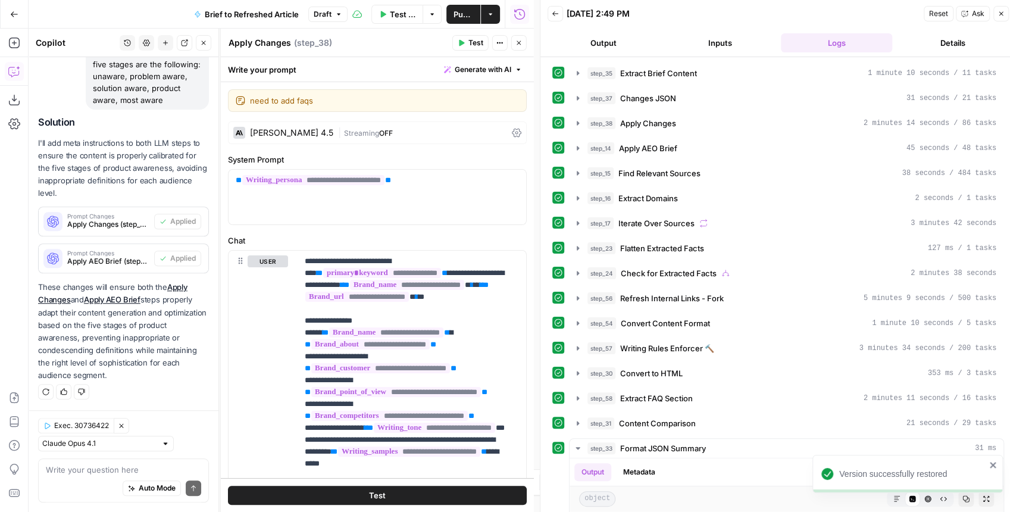
click at [458, 14] on span "Publish" at bounding box center [463, 14] width 20 height 12
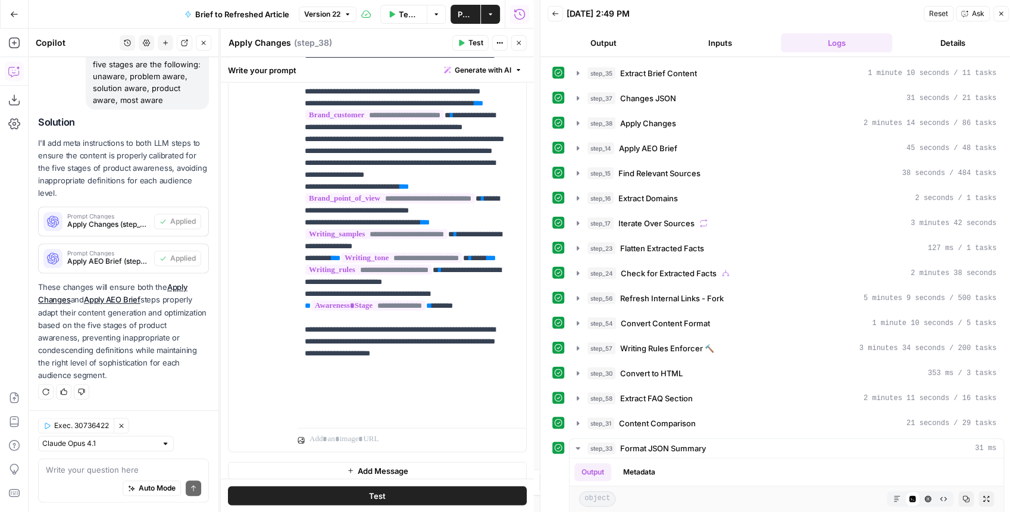
scroll to position [1542, 0]
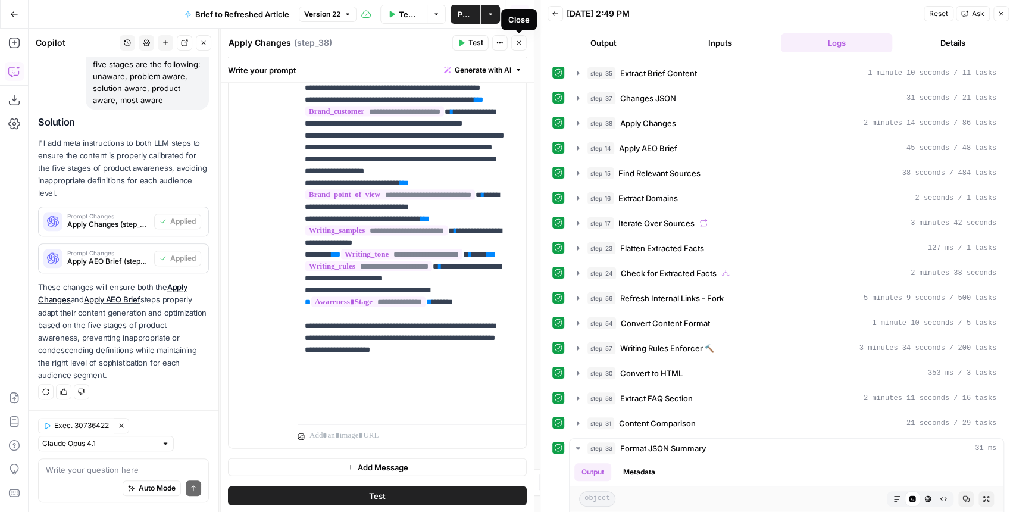
click at [517, 46] on icon "button" at bounding box center [518, 42] width 7 height 7
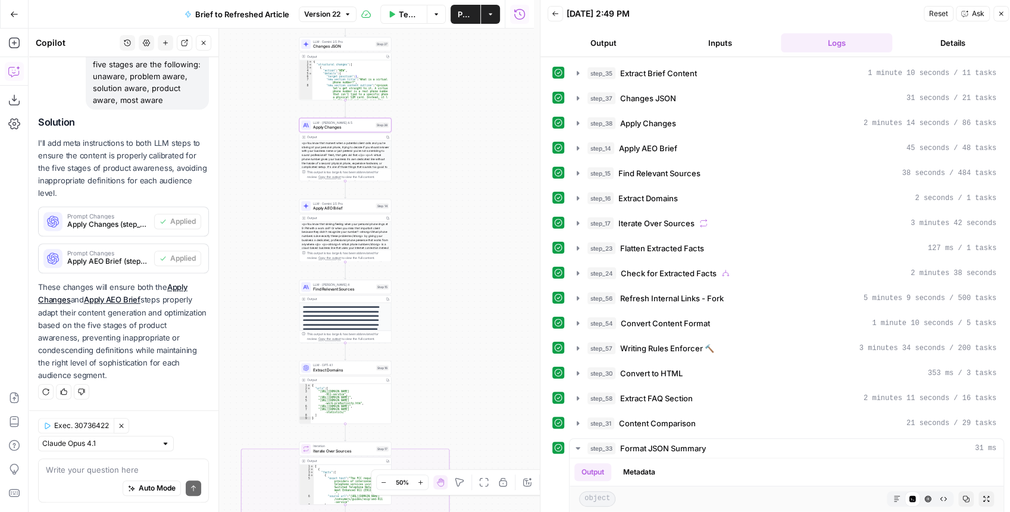
drag, startPoint x: 449, startPoint y: 180, endPoint x: 444, endPoint y: 98, distance: 81.7
click at [445, 102] on div "true false false true false true Workflow Input Settings Inputs LLM · GPT-4.1 E…" at bounding box center [281, 270] width 505 height 483
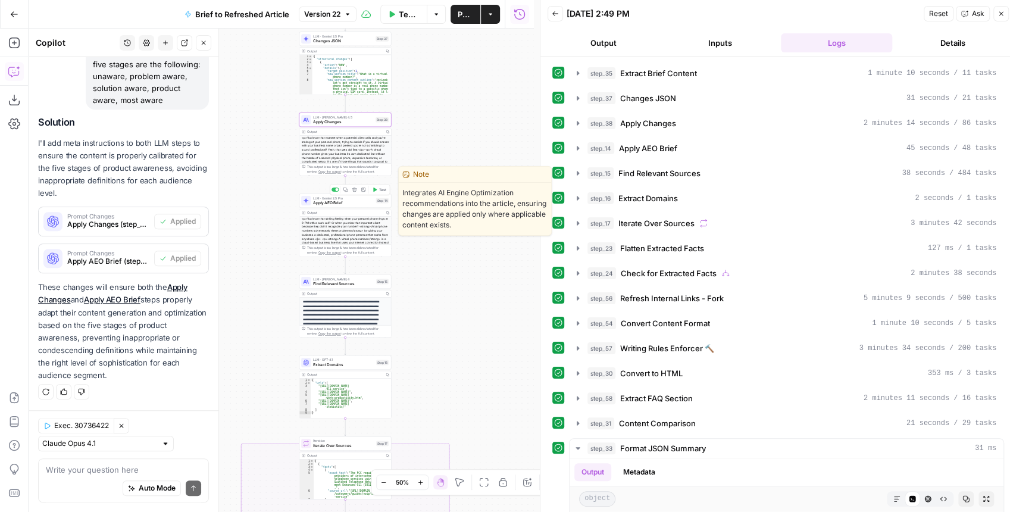
click at [352, 204] on span "Apply AEO Brief" at bounding box center [343, 203] width 60 height 6
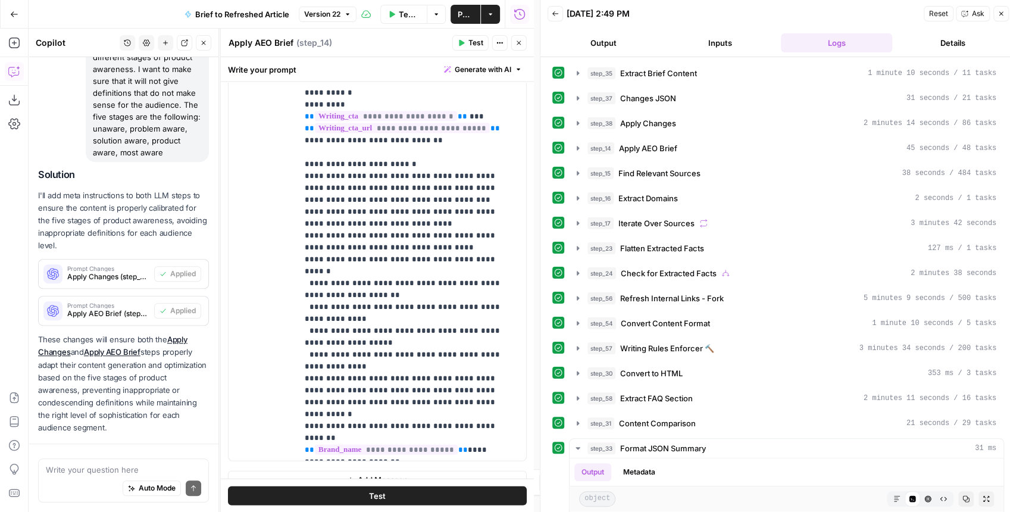
scroll to position [583, 0]
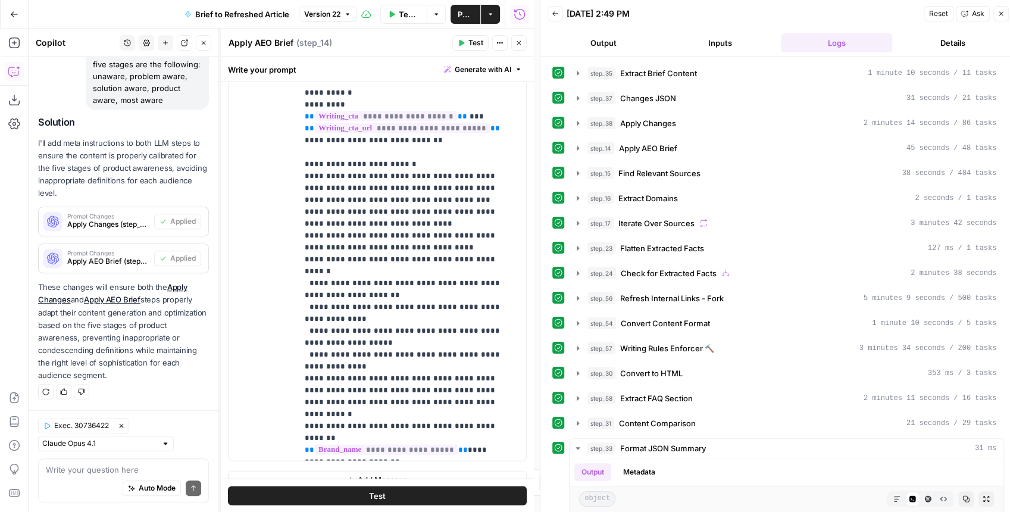
click at [524, 44] on button "Close" at bounding box center [518, 42] width 15 height 15
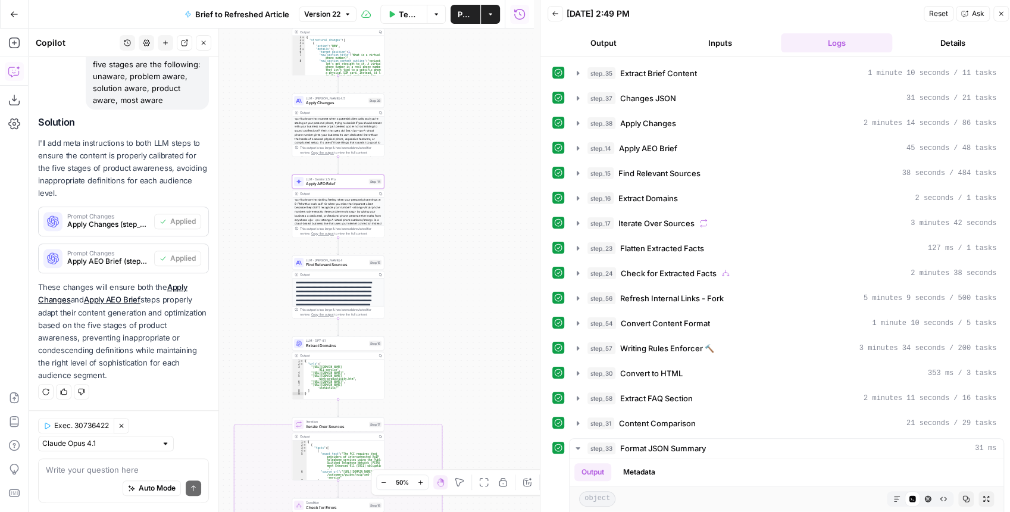
click at [421, 283] on div "true false false true false true Workflow Input Settings Inputs LLM · GPT-4.1 E…" at bounding box center [281, 270] width 505 height 483
click at [80, 466] on textarea at bounding box center [123, 469] width 155 height 12
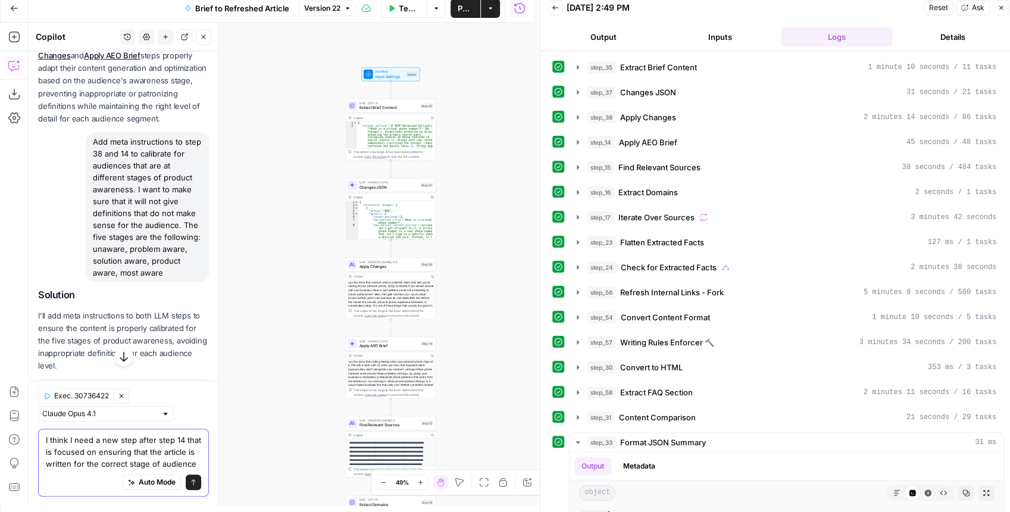
scroll to position [381, 0]
drag, startPoint x: 133, startPoint y: 205, endPoint x: 153, endPoint y: 297, distance: 94.3
click at [153, 284] on div "Add meta instructions to step 38 and 14 to calibrate for audiences that are at …" at bounding box center [147, 209] width 123 height 150
copy div "I want to make sure that it will not give definitions that do not make sense fo…"
click at [105, 459] on textarea "I think I need a new step after step 14 that is focused on ensuring that the ar…" at bounding box center [123, 452] width 155 height 36
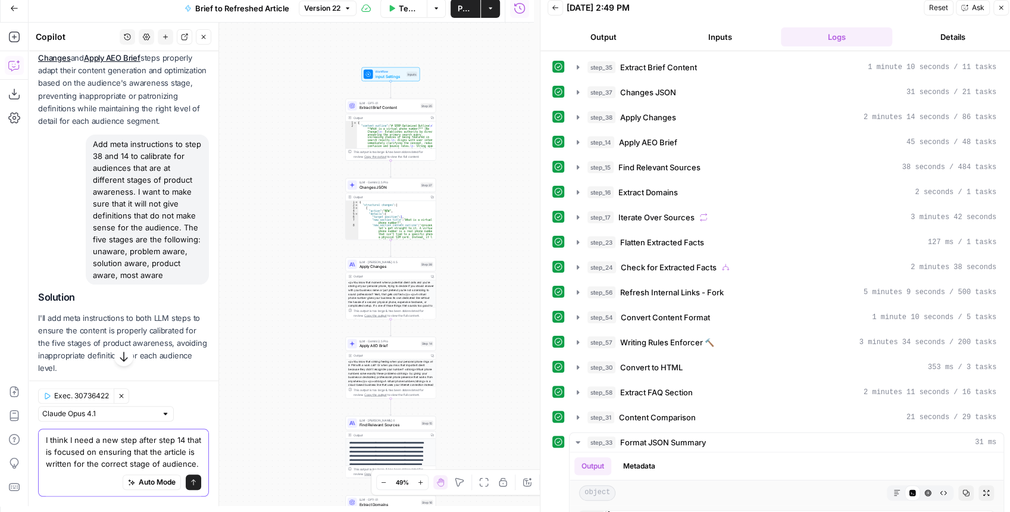
paste textarea "I want to make sure that it will not give definitions that do not make sense fo…"
type textarea "I think I need a new step after step 14 that is focused on ensuring that the ar…"
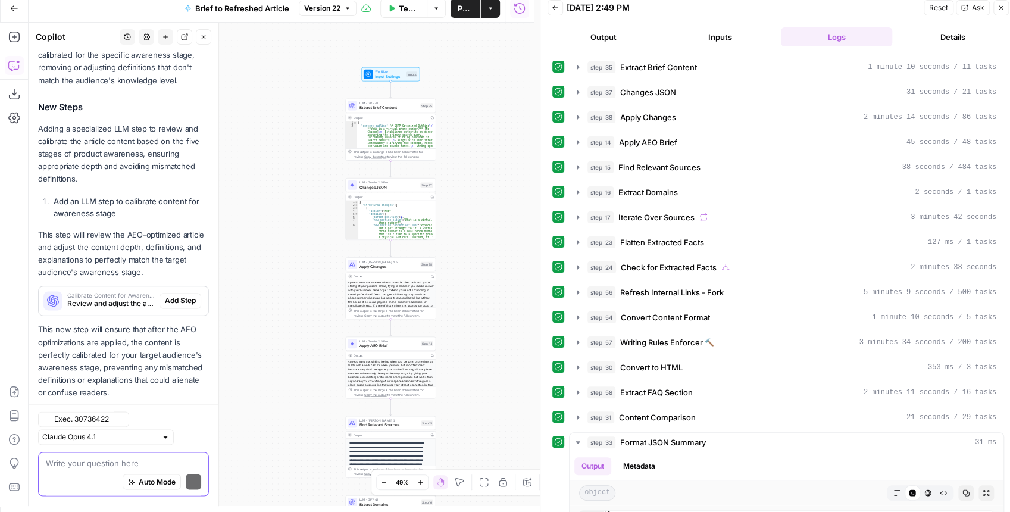
scroll to position [1154, 0]
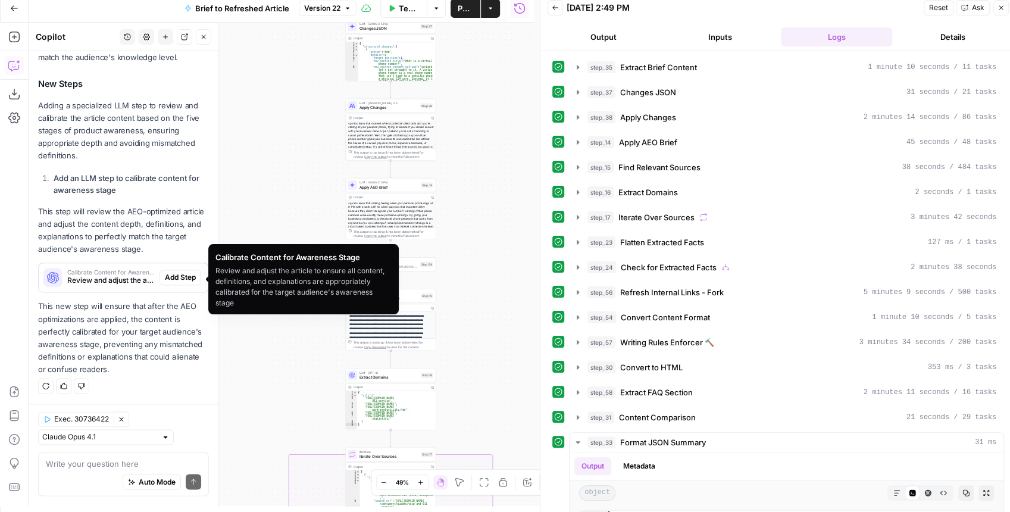
click at [181, 278] on span "Add Step" at bounding box center [180, 277] width 31 height 11
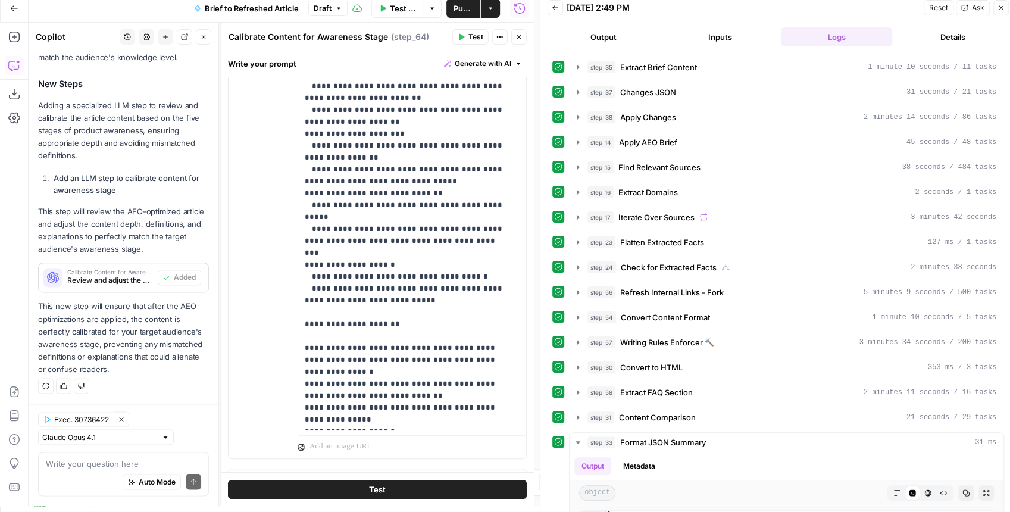
scroll to position [349, 0]
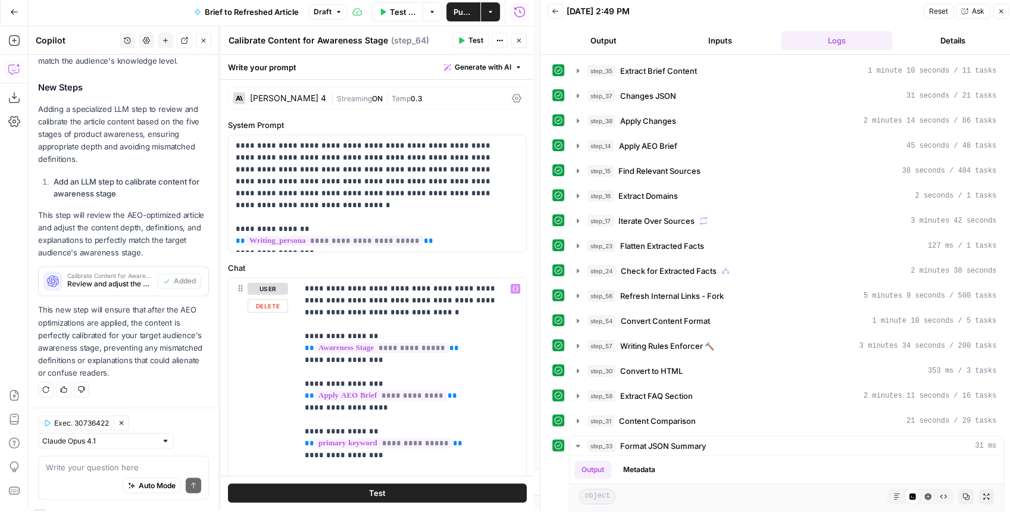
scroll to position [0, 0]
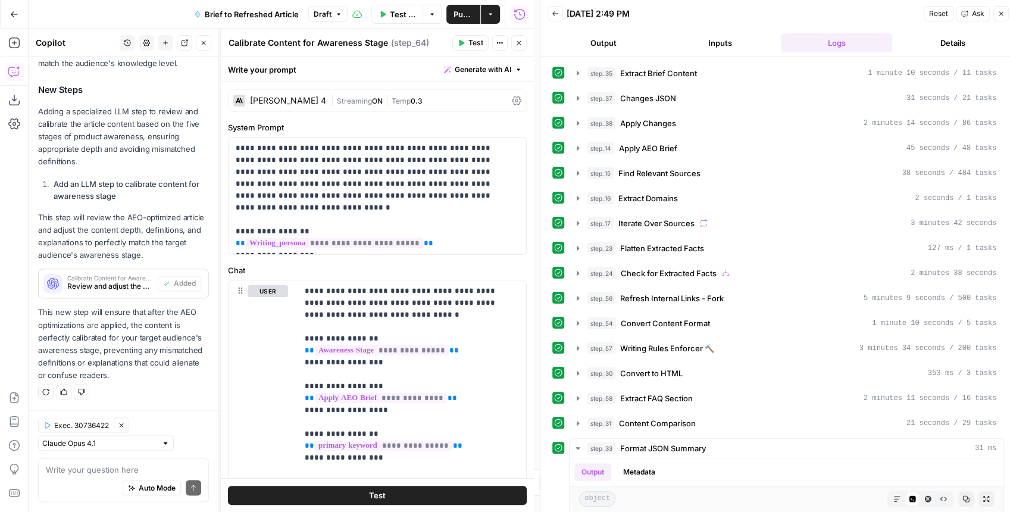
click at [278, 98] on div "Claude Sonnet 4" at bounding box center [288, 100] width 76 height 8
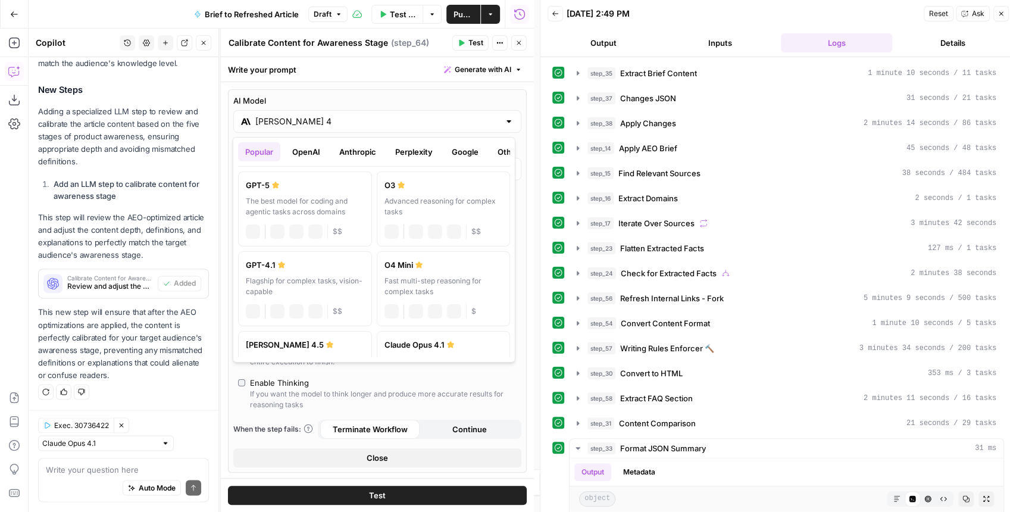
click at [296, 123] on input "Claude Sonnet 4" at bounding box center [377, 121] width 244 height 12
click at [347, 144] on button "Anthropic" at bounding box center [357, 151] width 51 height 19
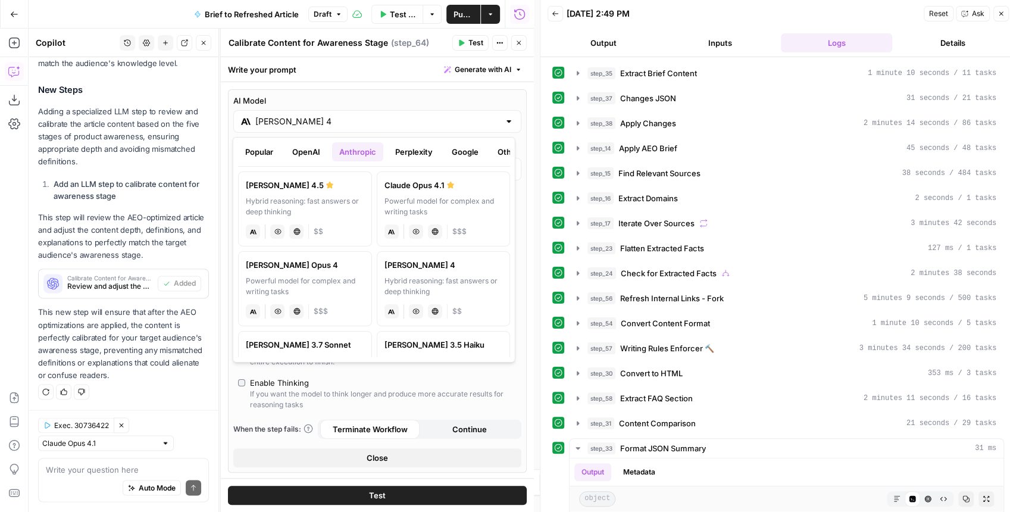
click at [339, 189] on div "Claude Sonnet 4.5" at bounding box center [305, 185] width 118 height 12
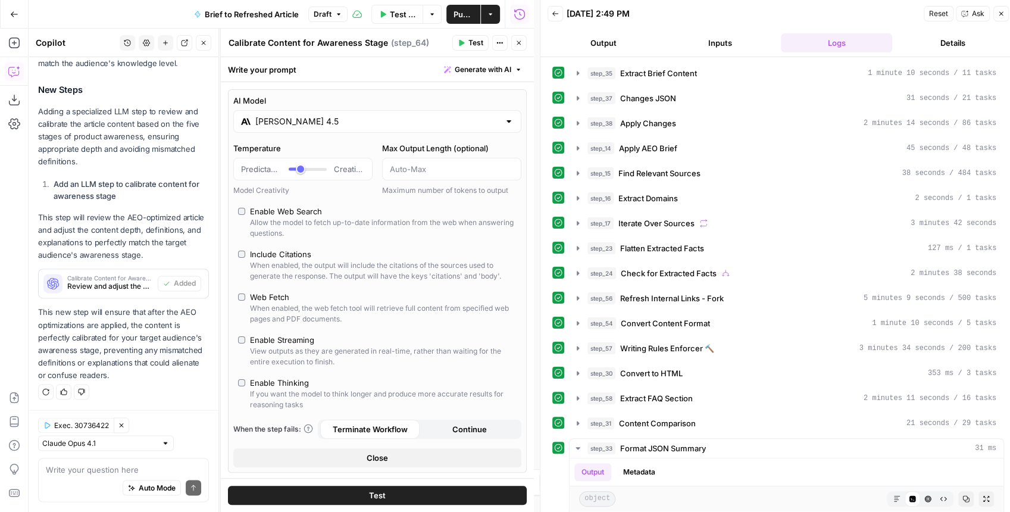
type input "Claude Sonnet 4.5"
click at [469, 40] on span "Test" at bounding box center [475, 42] width 15 height 11
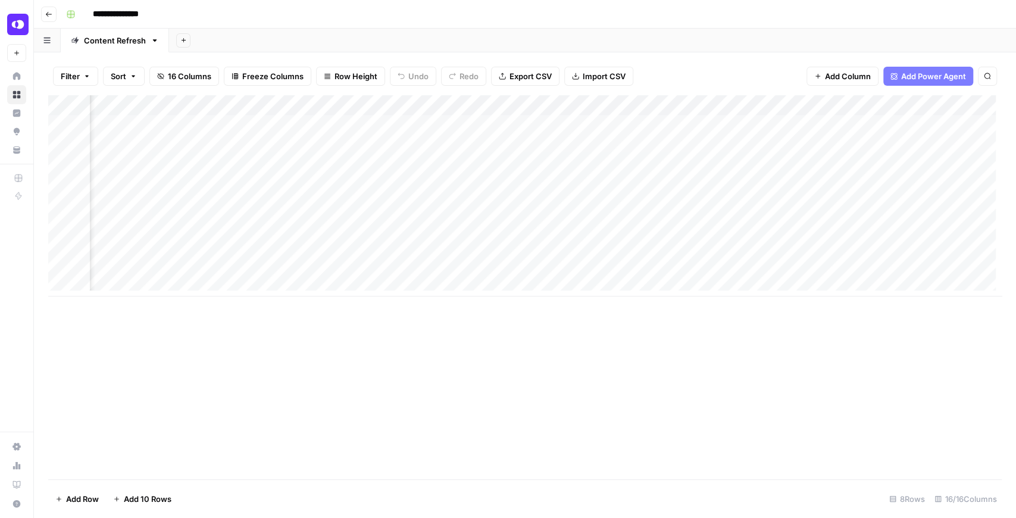
scroll to position [0, 1157]
click at [864, 186] on div "Add Column" at bounding box center [524, 195] width 953 height 201
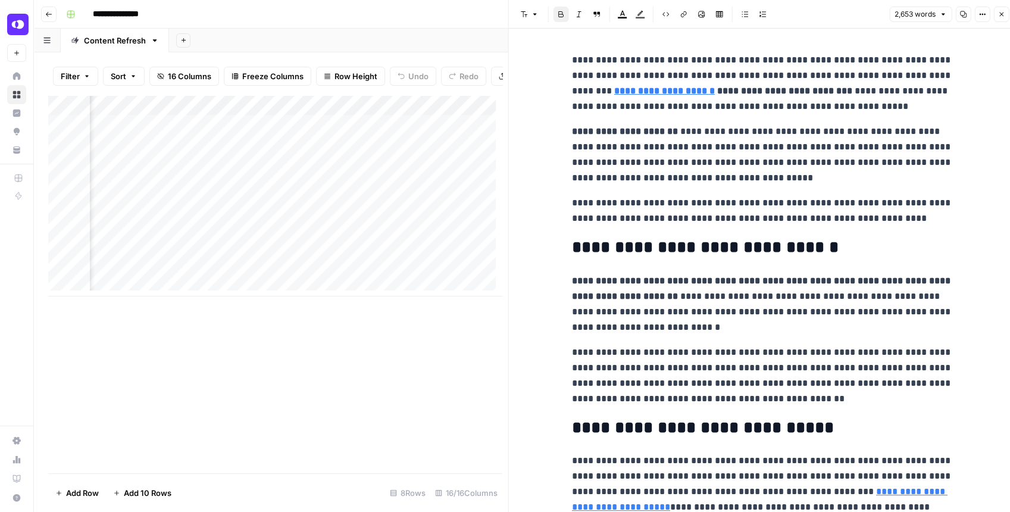
click at [964, 8] on button "Copy" at bounding box center [962, 14] width 15 height 15
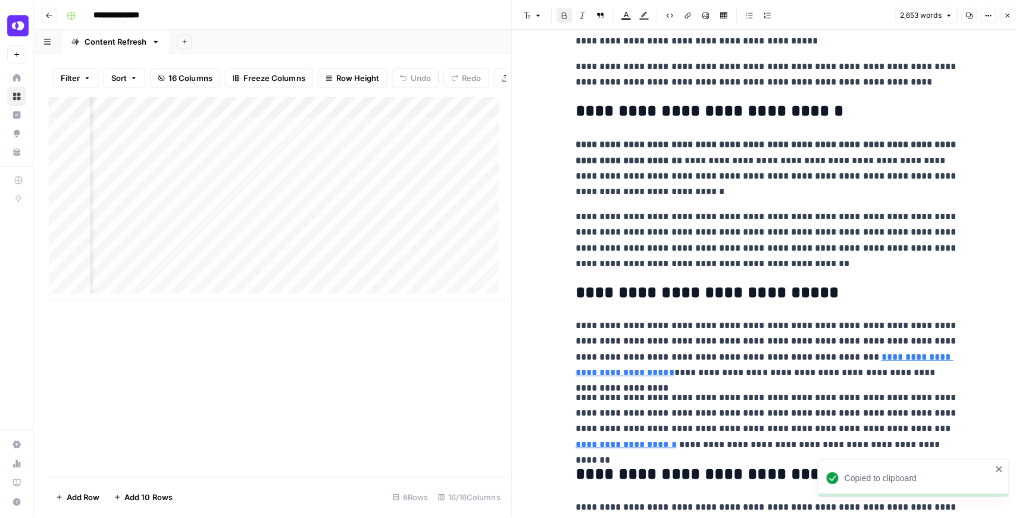
scroll to position [198, 0]
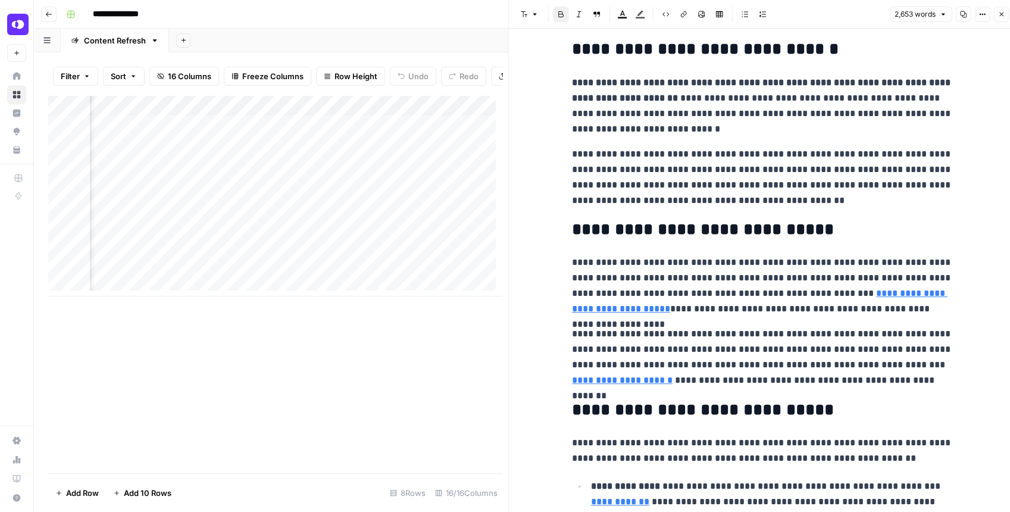
click at [1002, 20] on button "Close" at bounding box center [1000, 14] width 15 height 15
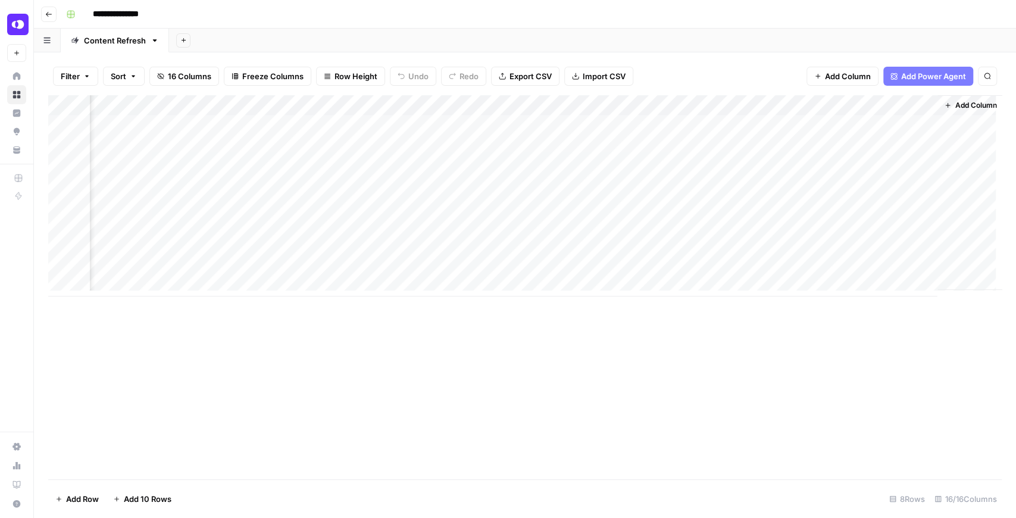
scroll to position [0, 1157]
click at [595, 186] on div "Add Column" at bounding box center [524, 195] width 953 height 201
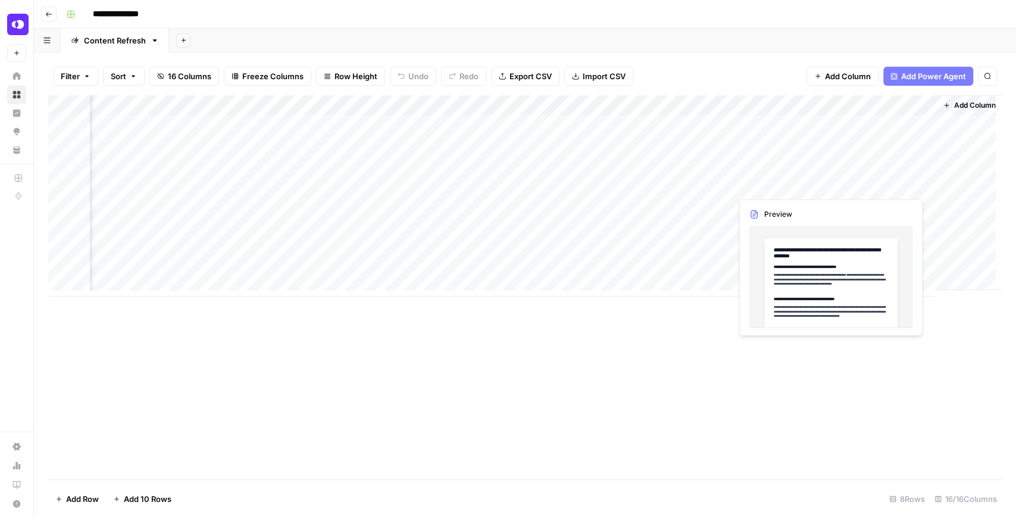
click at [813, 184] on div "Add Column" at bounding box center [524, 195] width 953 height 201
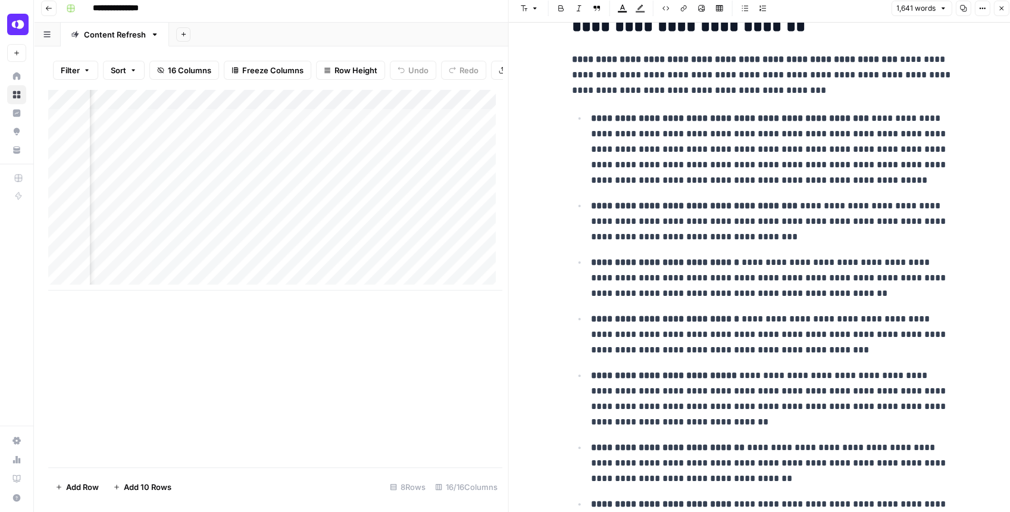
scroll to position [1370, 0]
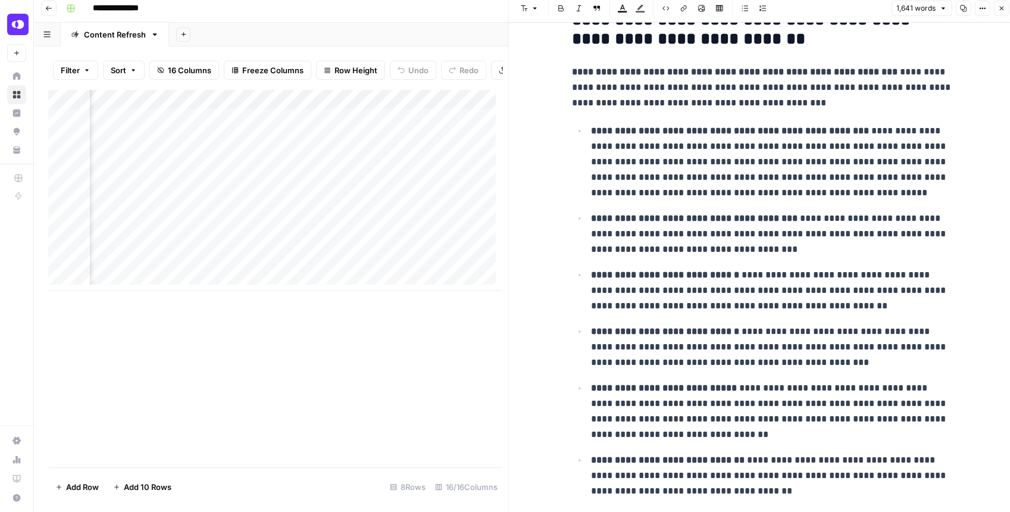
click at [1002, 11] on icon "button" at bounding box center [1000, 8] width 7 height 7
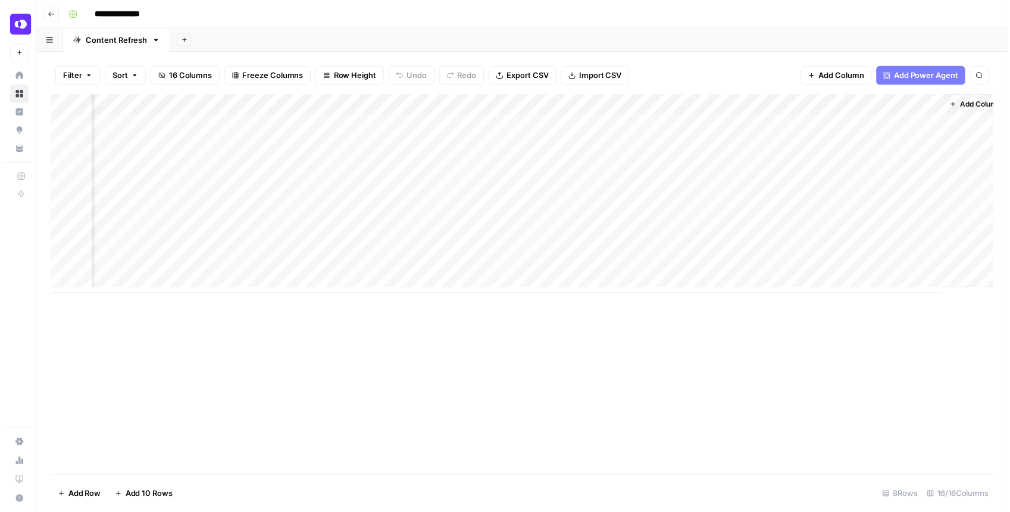
scroll to position [0, 1142]
click at [928, 186] on div "Add Column" at bounding box center [524, 195] width 953 height 201
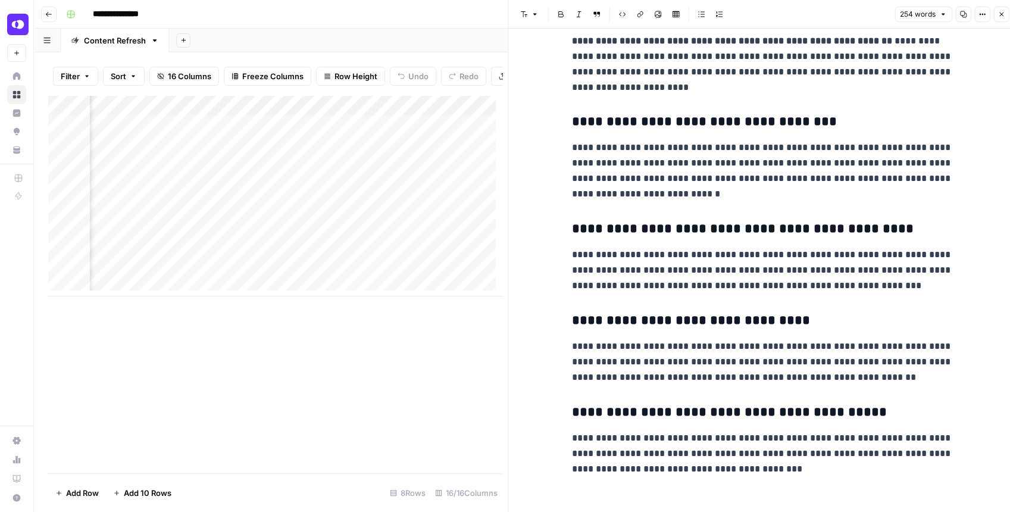
scroll to position [104, 0]
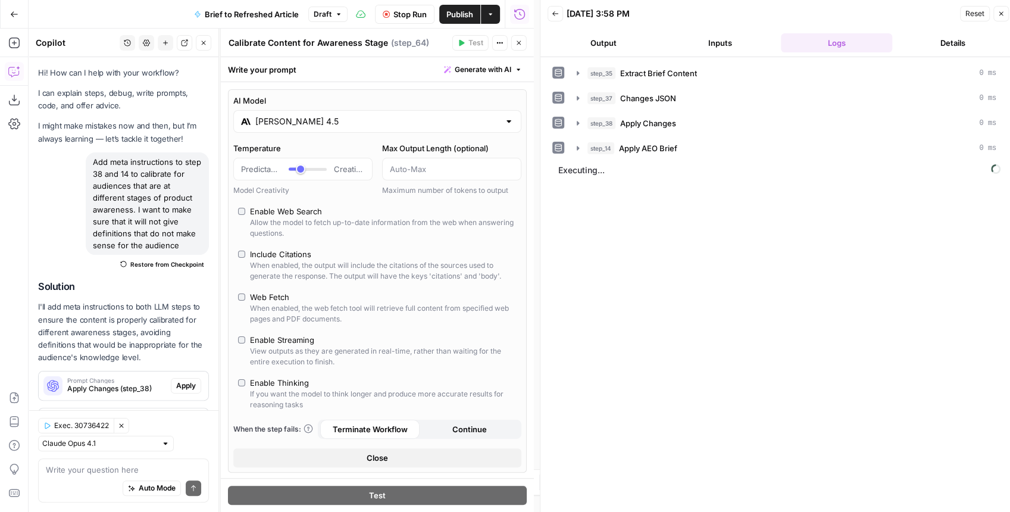
scroll to position [1211, 0]
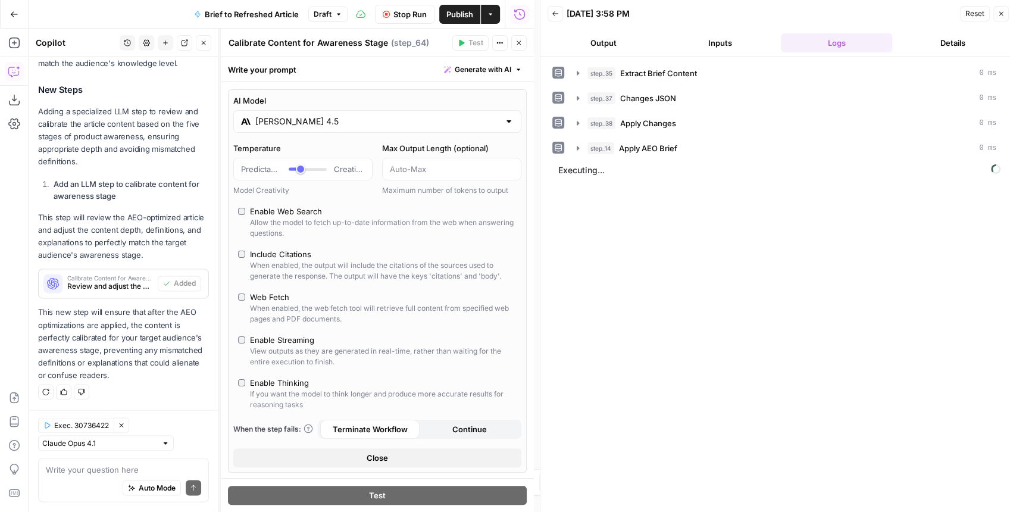
click at [237, 340] on div "AI Model Claude Sonnet 4.5 Temperature Predictable Creative Model Creativity Ma…" at bounding box center [377, 280] width 299 height 383
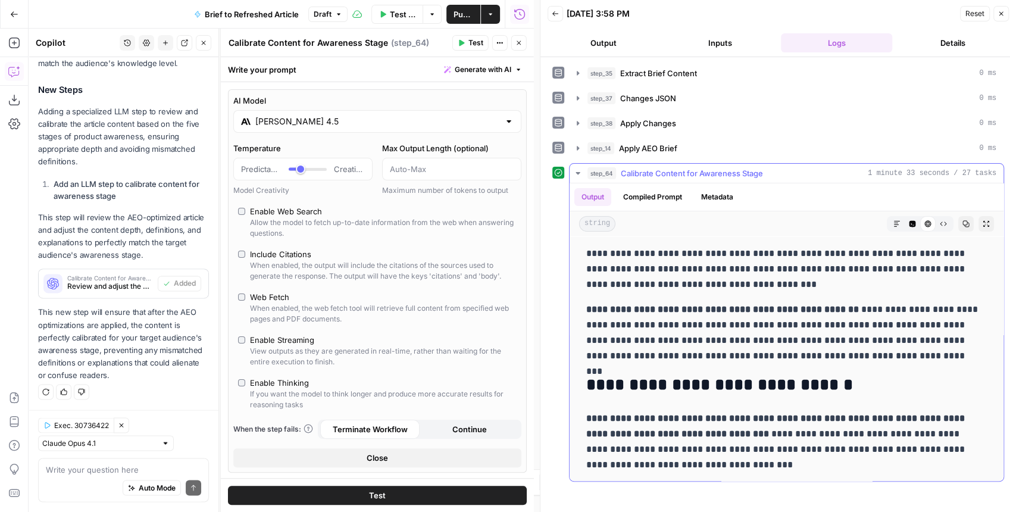
click at [983, 223] on icon "button" at bounding box center [986, 224] width 6 height 6
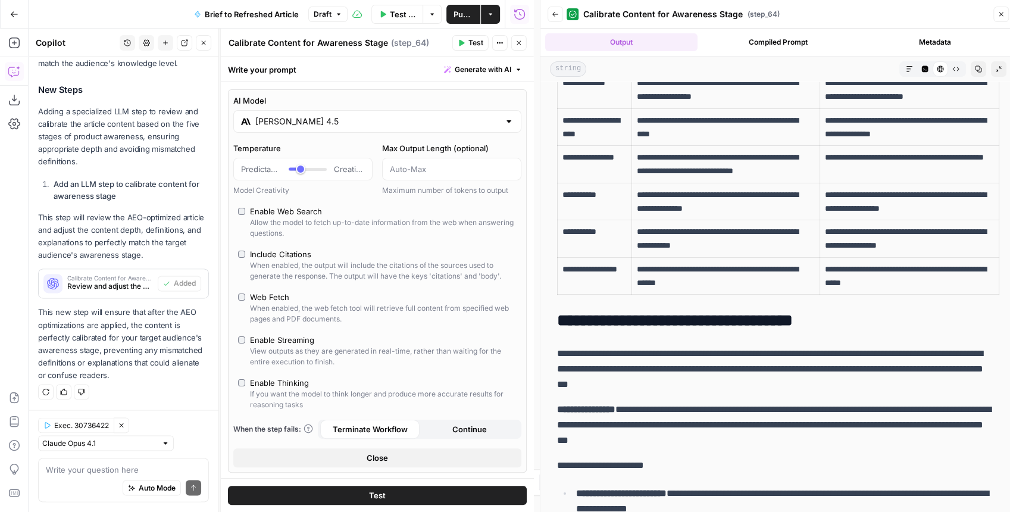
scroll to position [3014, 0]
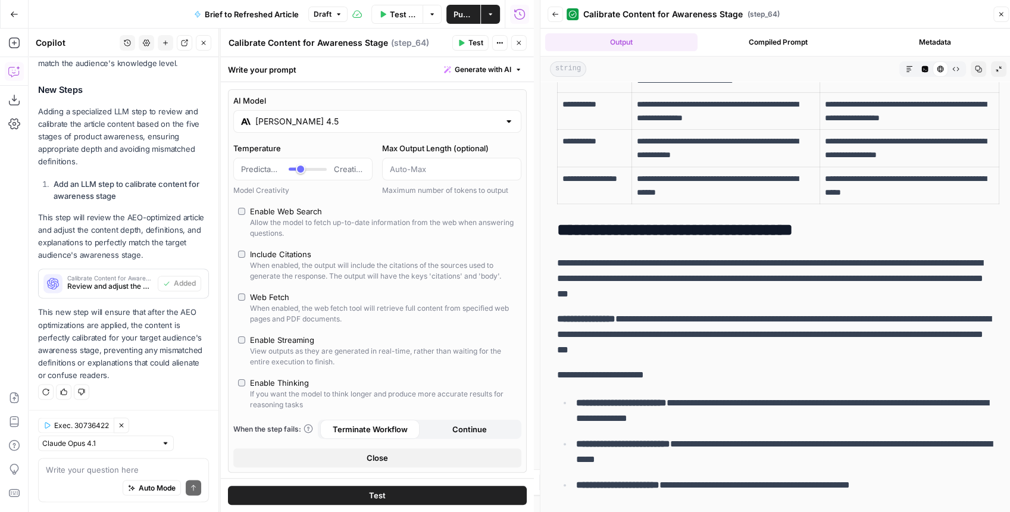
click at [975, 68] on icon "button" at bounding box center [978, 68] width 7 height 7
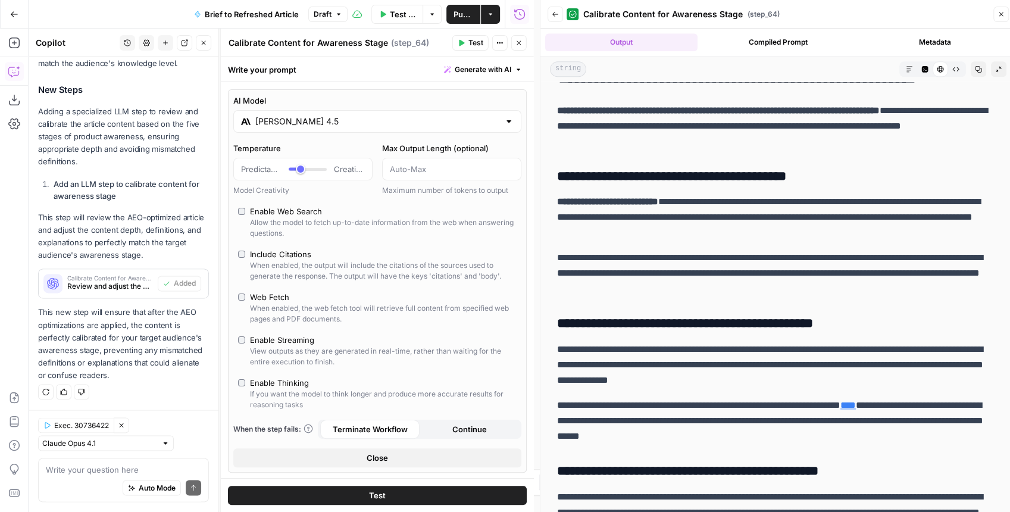
scroll to position [901, 0]
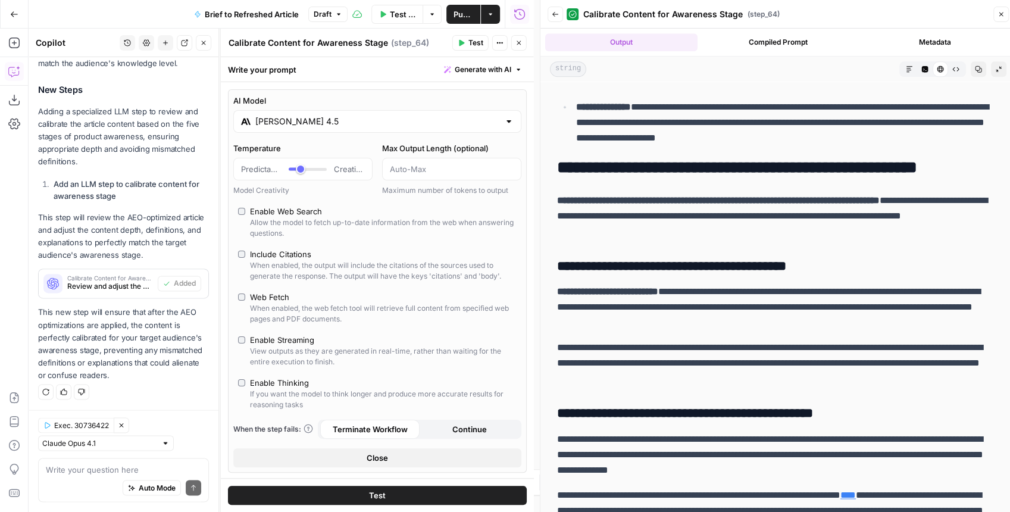
click at [520, 43] on icon "button" at bounding box center [518, 42] width 7 height 7
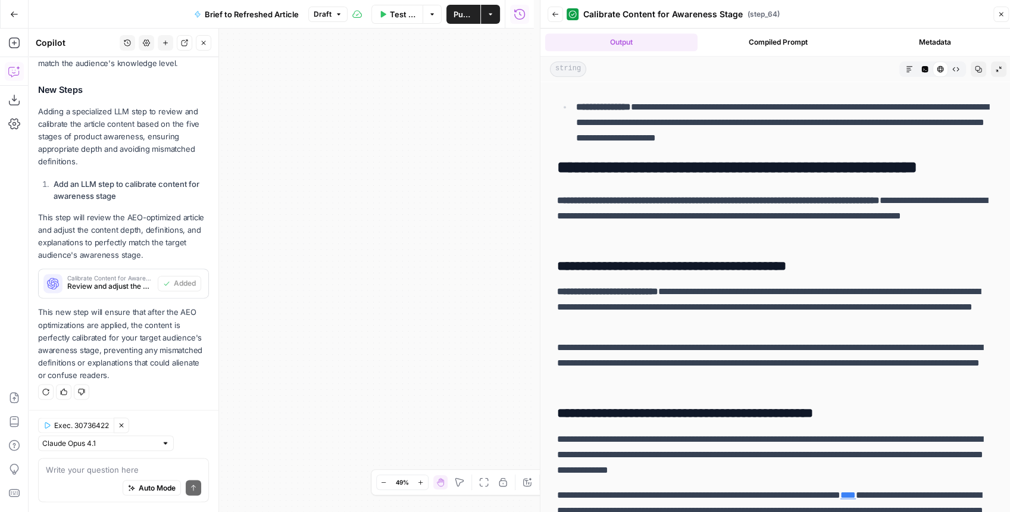
click at [560, 187] on body "OpenPhone New Home Browse Insights Opportunities Your Data Recent Grids Generat…" at bounding box center [505, 256] width 1010 height 512
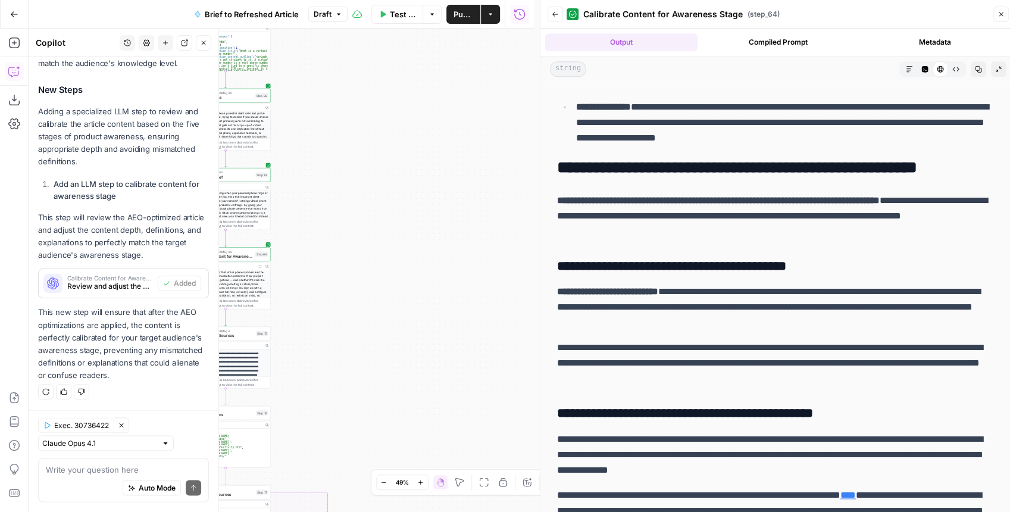
drag, startPoint x: 441, startPoint y: 193, endPoint x: 582, endPoint y: 198, distance: 141.1
click at [583, 197] on body "OpenPhone New Home Browse Insights Opportunities Your Data Recent Grids Generat…" at bounding box center [505, 256] width 1010 height 512
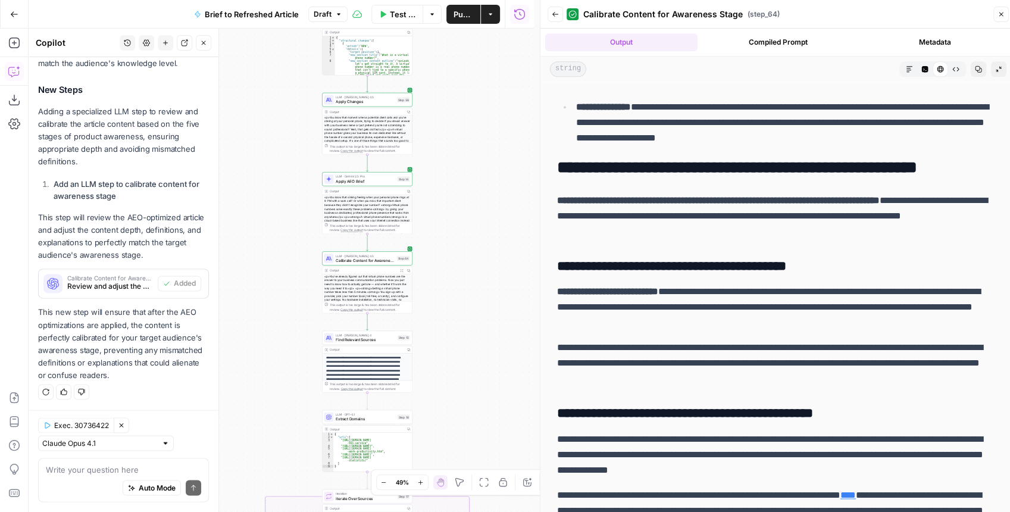
click at [506, 201] on div "true false false true false true Workflow Input Settings Inputs LLM · GPT-4.1 E…" at bounding box center [281, 270] width 505 height 483
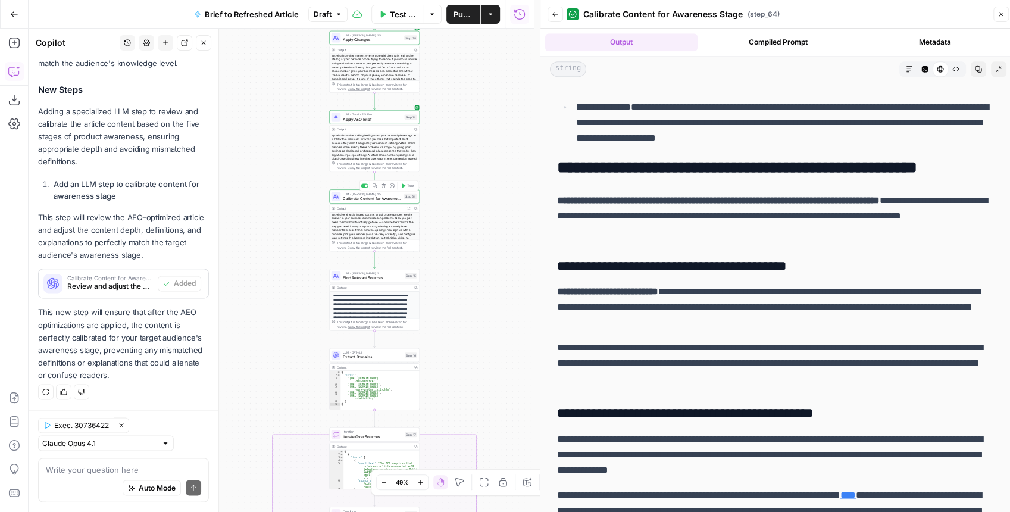
click at [396, 201] on div "LLM · Claude Sonnet 4.5 Calibrate Content for Awareness Stage Step 64 Copy step…" at bounding box center [374, 196] width 90 height 14
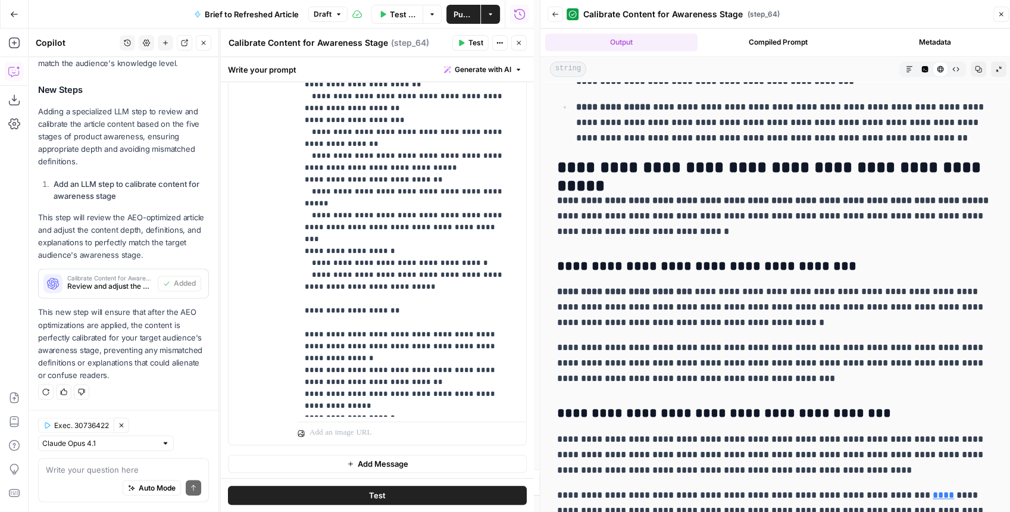
scroll to position [6, 0]
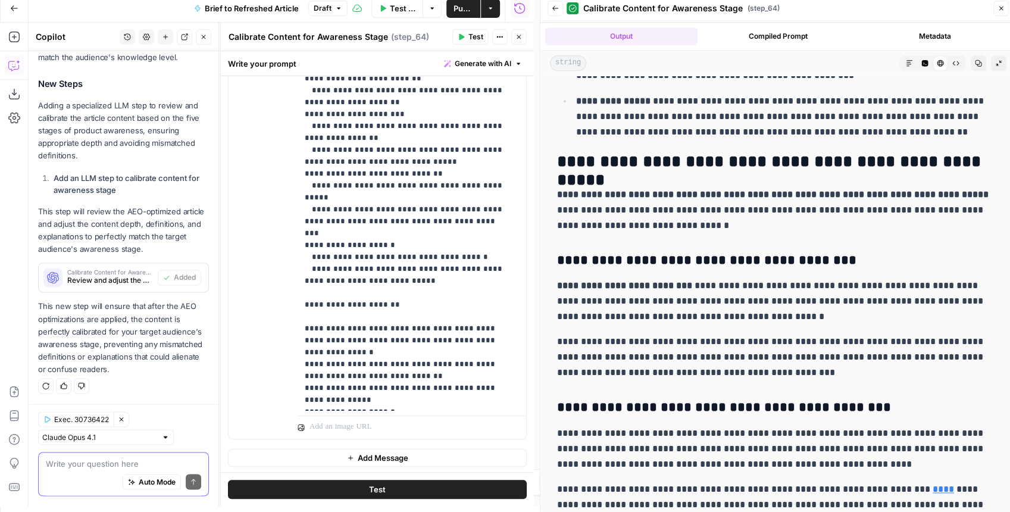
click at [147, 464] on textarea at bounding box center [123, 464] width 155 height 12
type textarea "T"
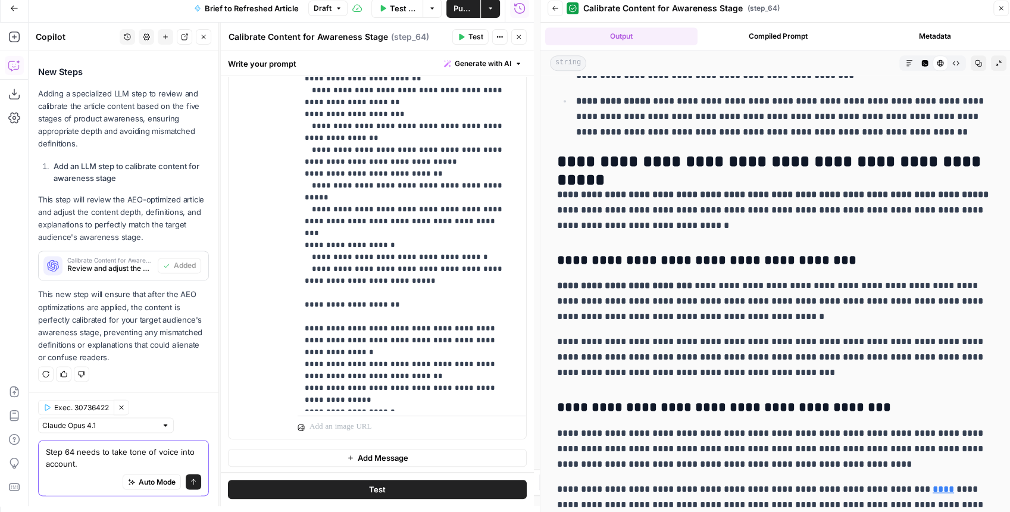
type textarea "Step 64 needs to take tone of voice into account.\"
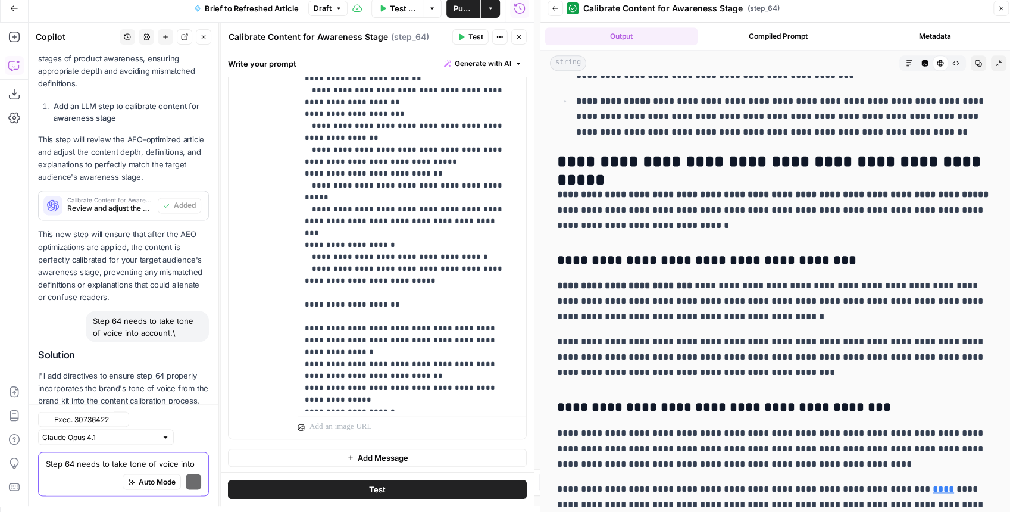
scroll to position [1363, 0]
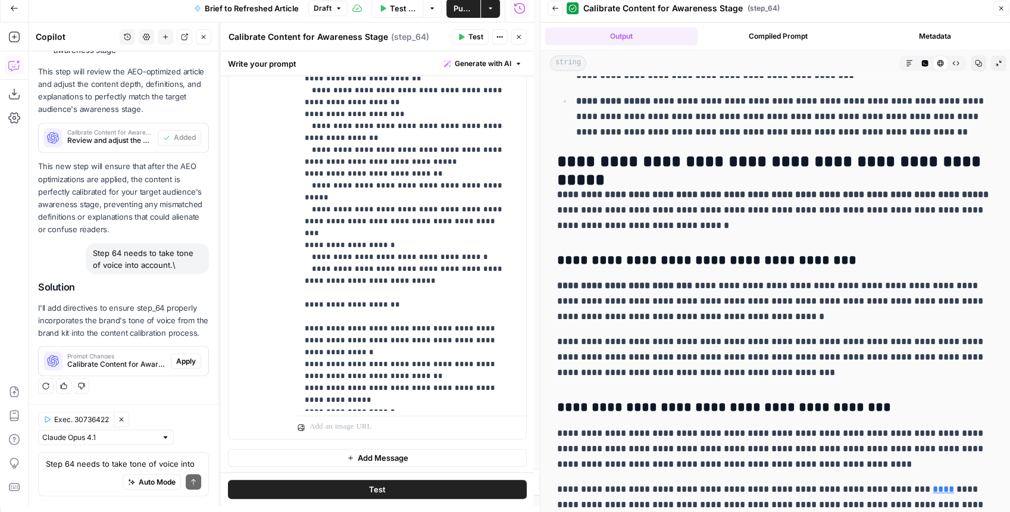
click at [189, 356] on button "Apply" at bounding box center [186, 360] width 30 height 15
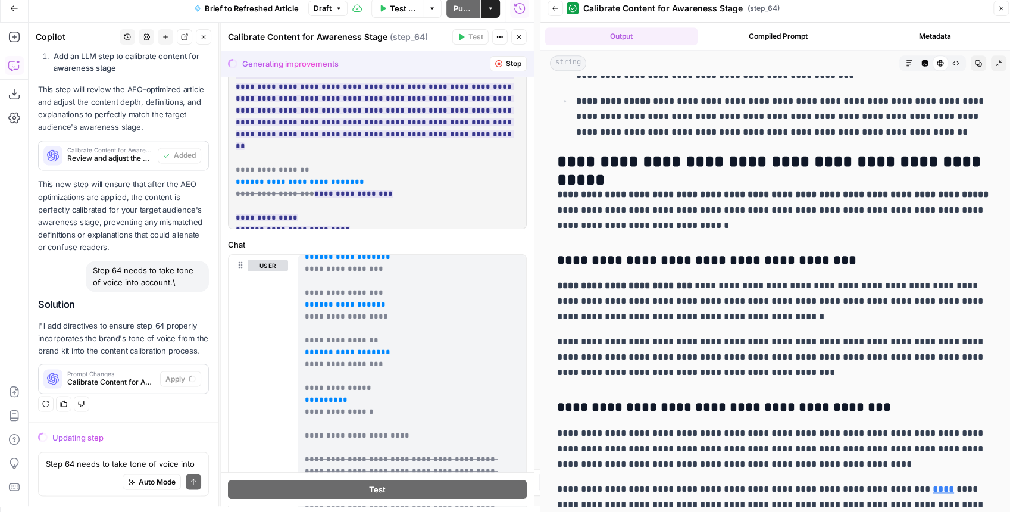
scroll to position [119, 0]
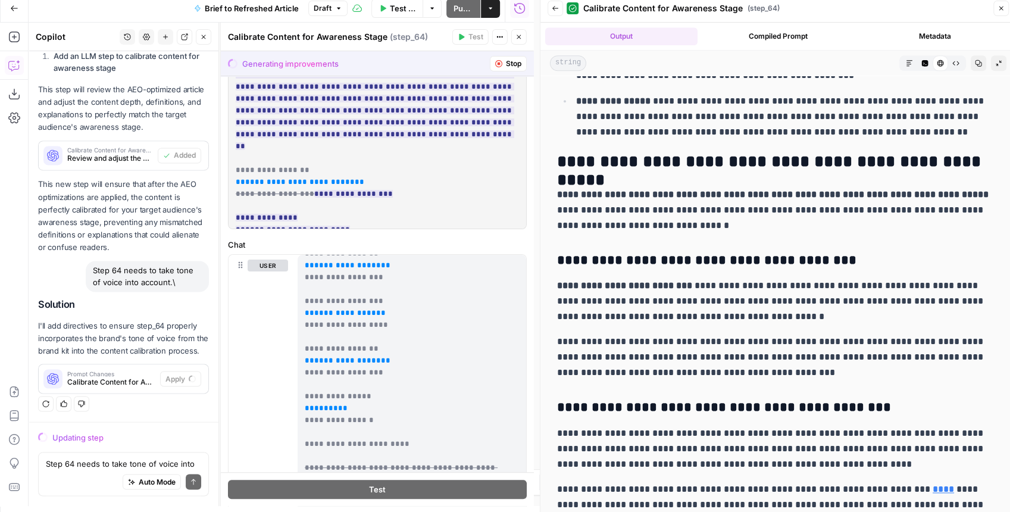
click at [498, 59] on button "Stop" at bounding box center [508, 63] width 37 height 15
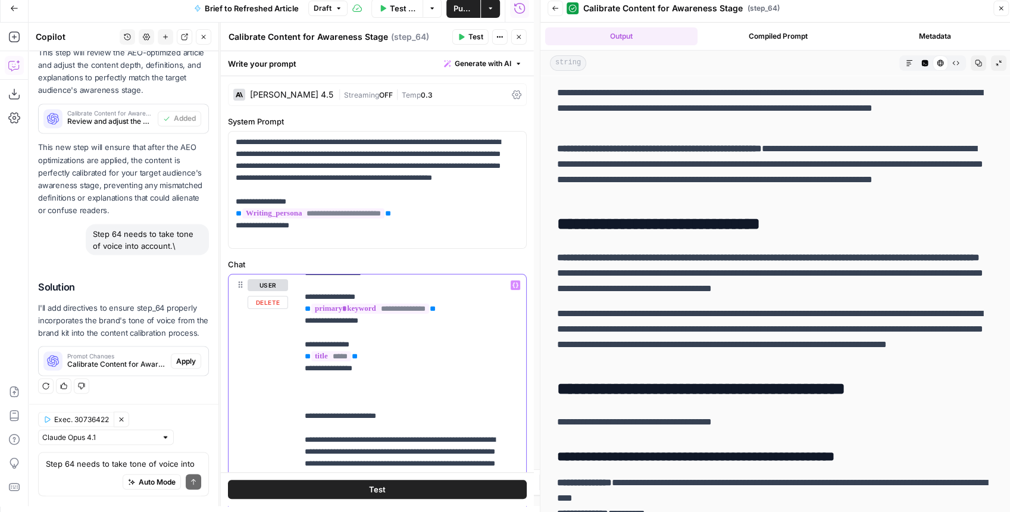
scroll to position [1382, 0]
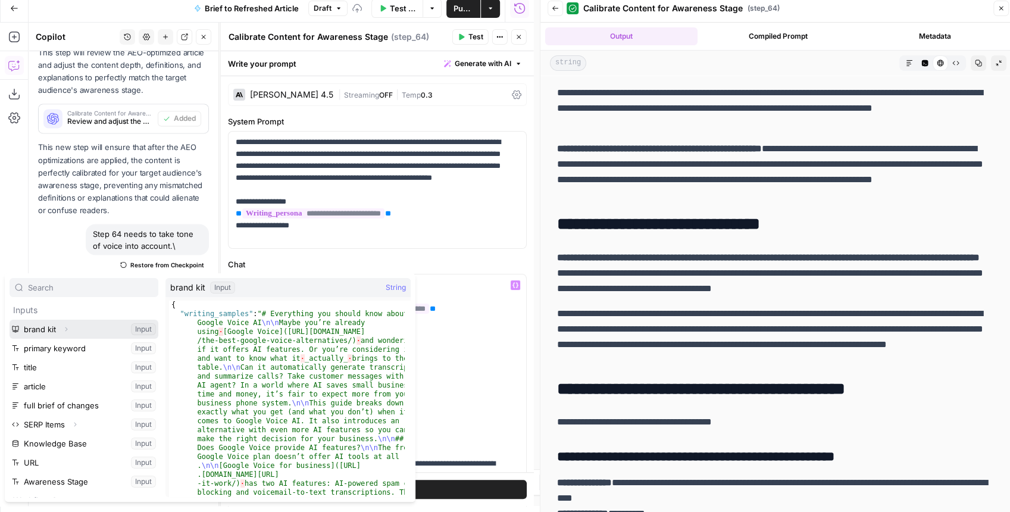
click at [70, 328] on button "Expand" at bounding box center [65, 328] width 15 height 15
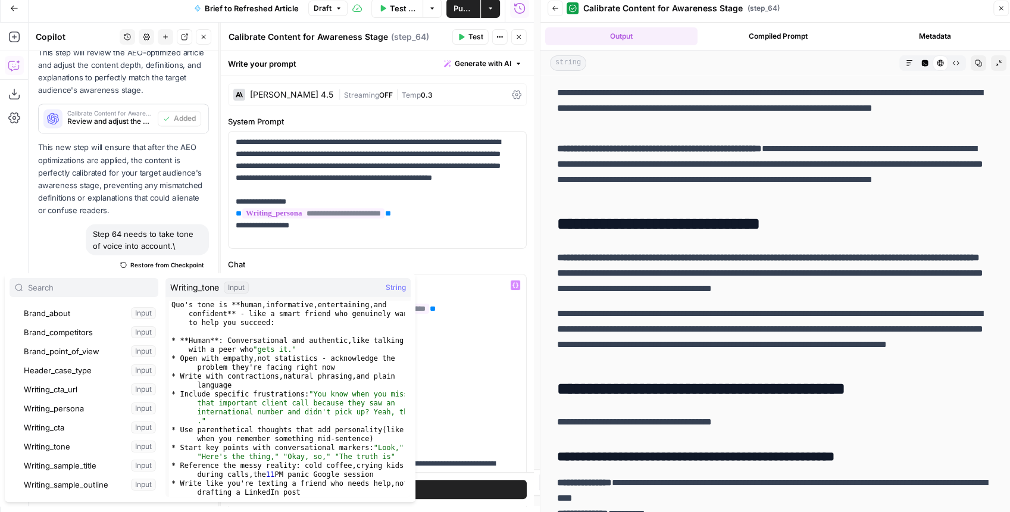
scroll to position [158, 0]
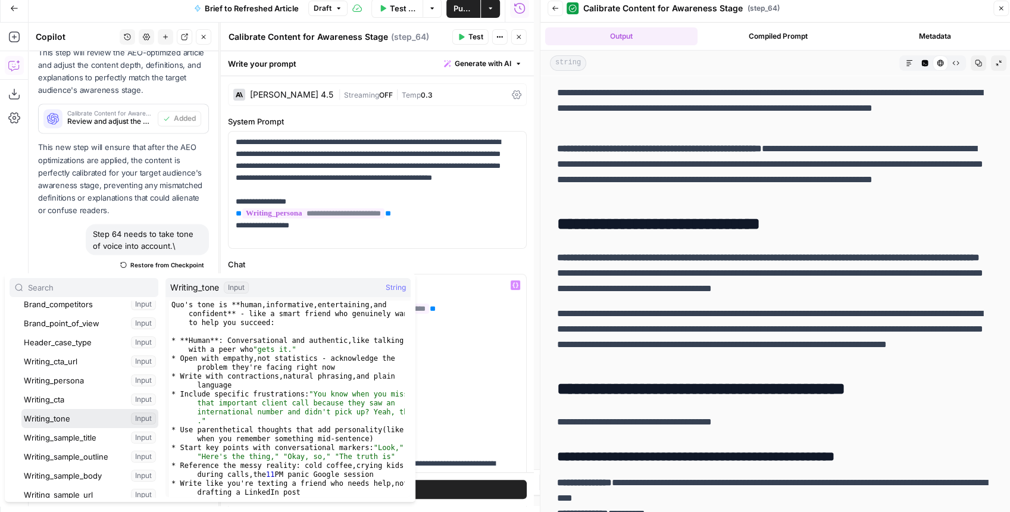
click at [94, 418] on button "Select variable Writing_tone" at bounding box center [89, 418] width 137 height 19
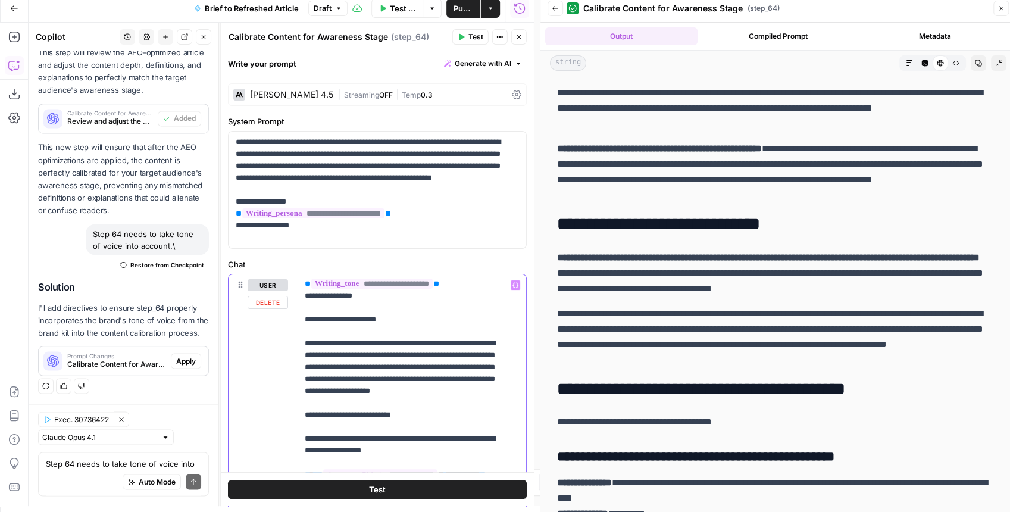
scroll to position [238, 0]
drag, startPoint x: 406, startPoint y: 391, endPoint x: 386, endPoint y: 390, distance: 20.3
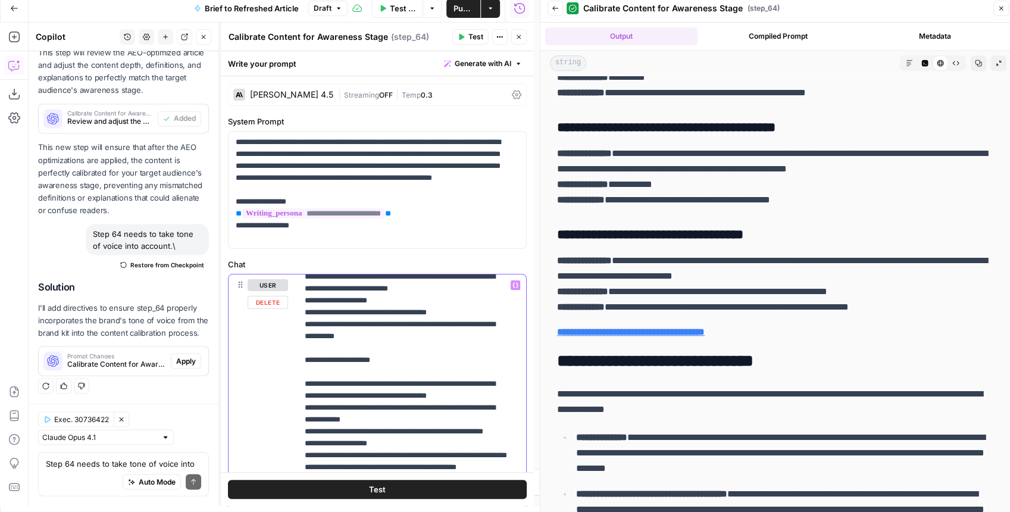
scroll to position [1321, 0]
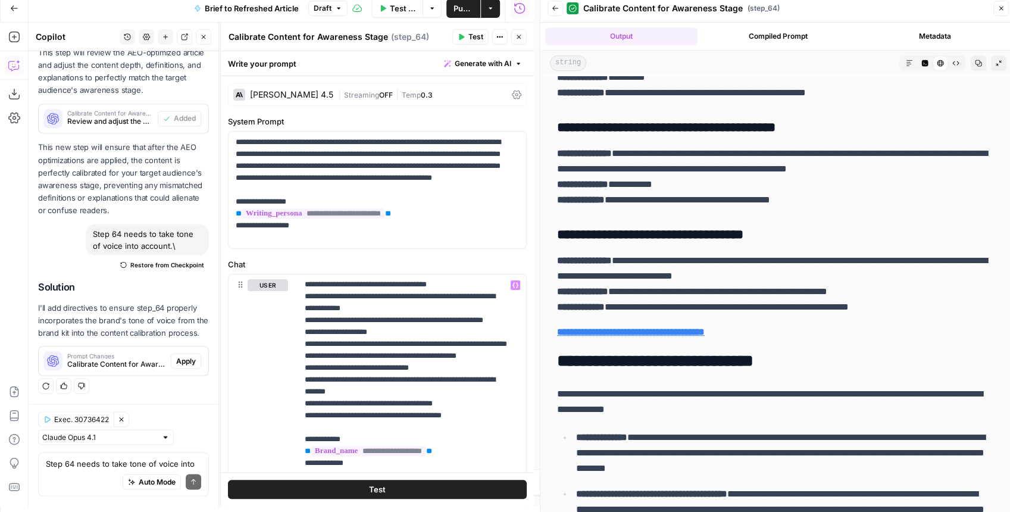
click at [477, 45] on header "Calibrate Content for Awareness Stage Calibrate Content for Awareness Stage ( s…" at bounding box center [377, 37] width 313 height 29
click at [475, 39] on span "Test" at bounding box center [475, 37] width 15 height 11
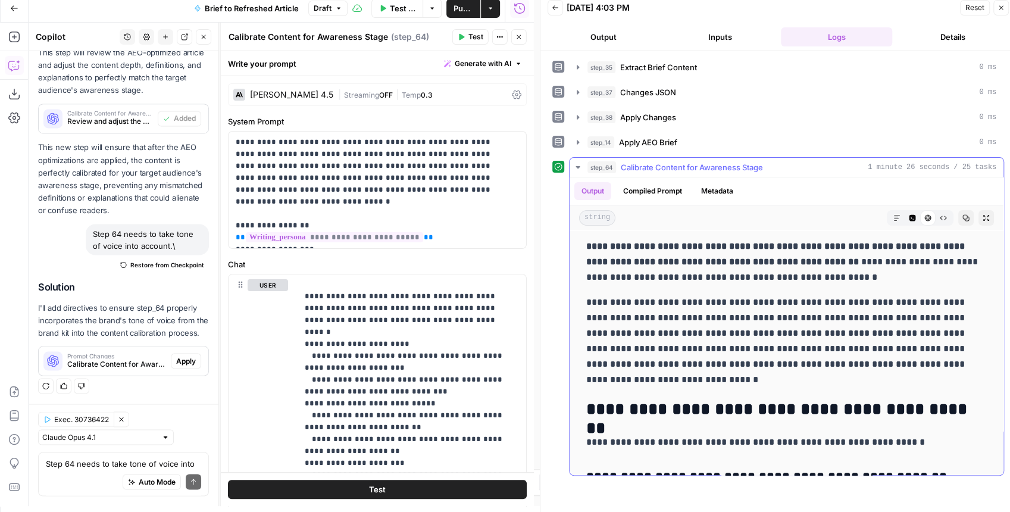
scroll to position [198, 0]
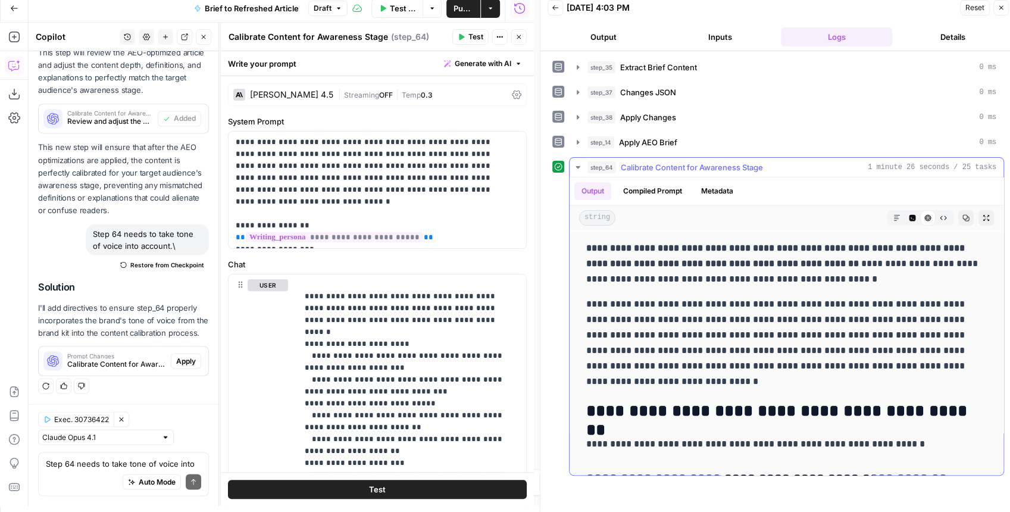
click at [963, 218] on icon "button" at bounding box center [966, 218] width 7 height 7
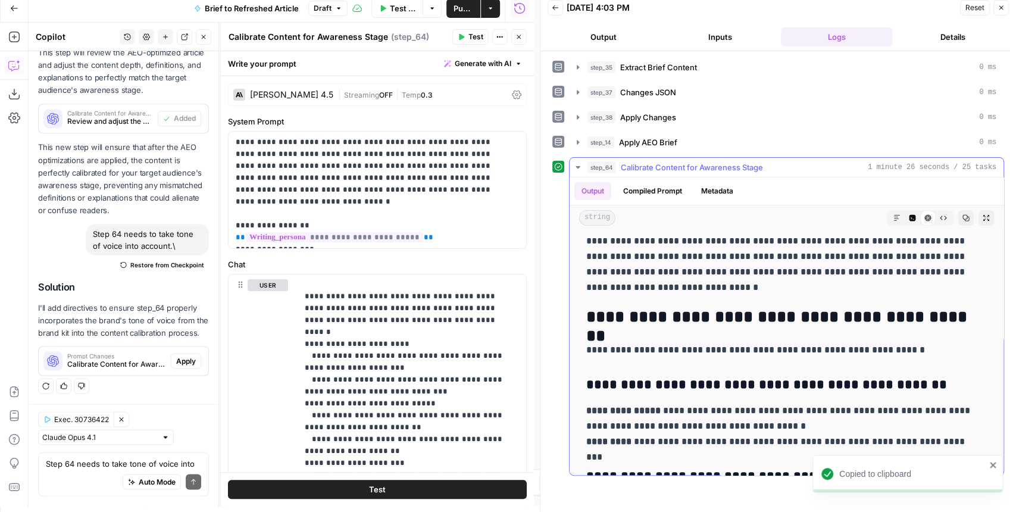
scroll to position [317, 0]
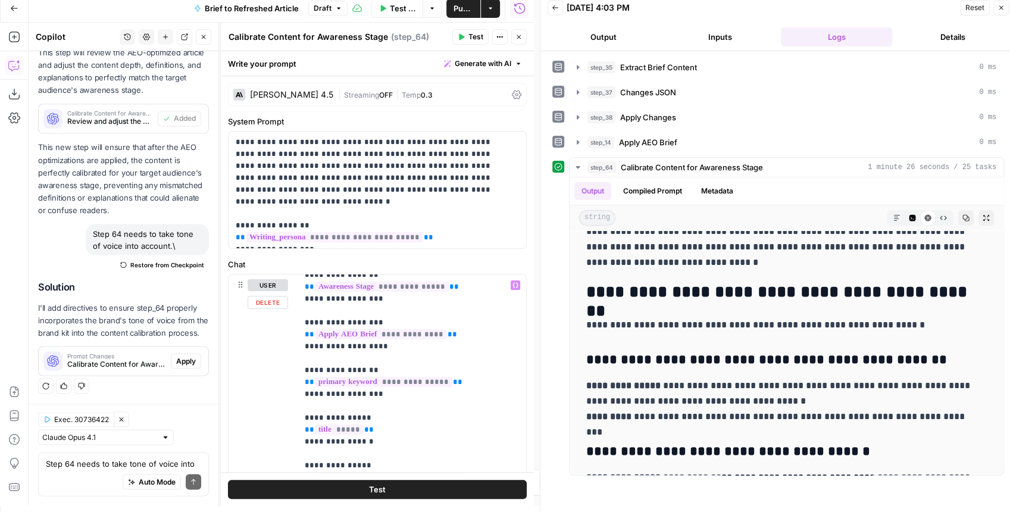
scroll to position [0, 0]
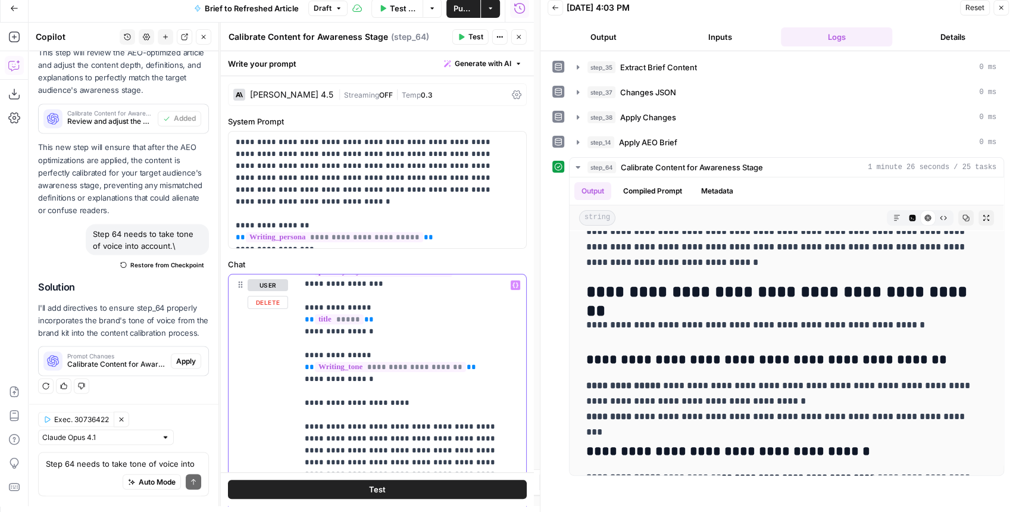
scroll to position [198, 0]
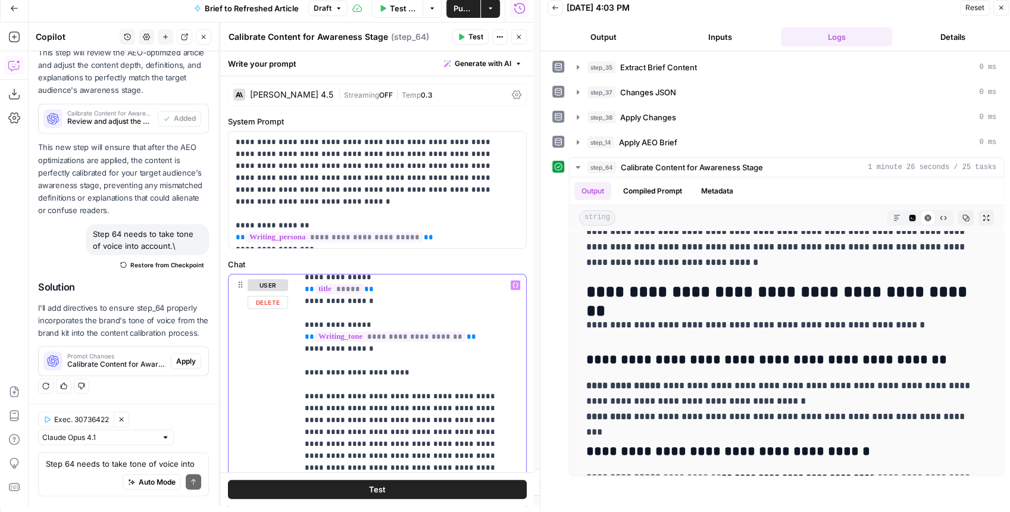
drag, startPoint x: 376, startPoint y: 349, endPoint x: 280, endPoint y: 328, distance: 98.6
copy p "**********"
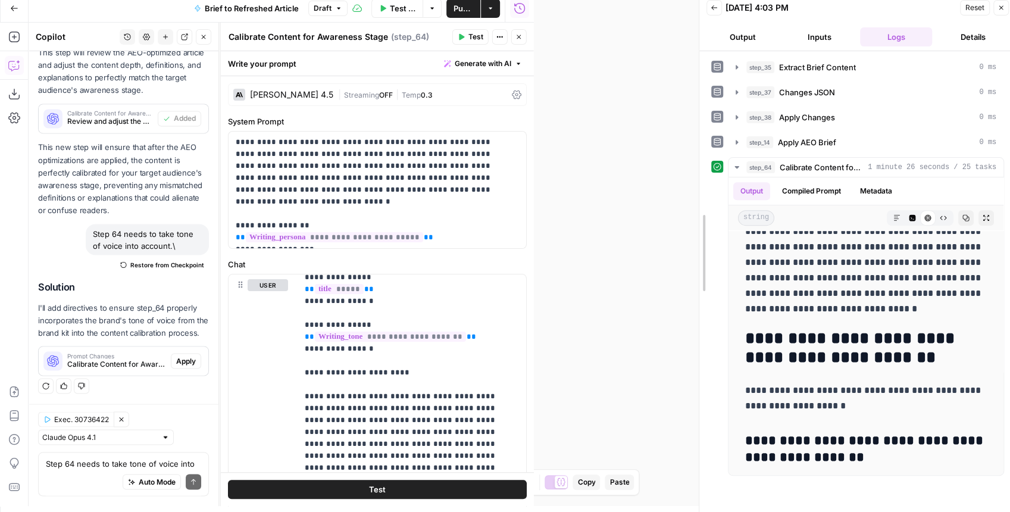
drag, startPoint x: 536, startPoint y: 169, endPoint x: 704, endPoint y: 176, distance: 168.5
click at [704, 176] on div at bounding box center [699, 253] width 12 height 518
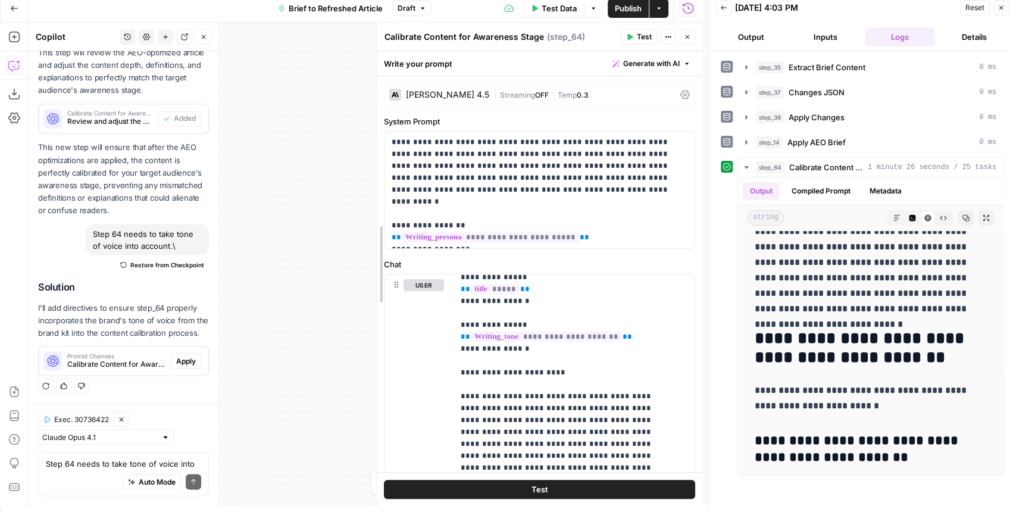
scroll to position [186, 0]
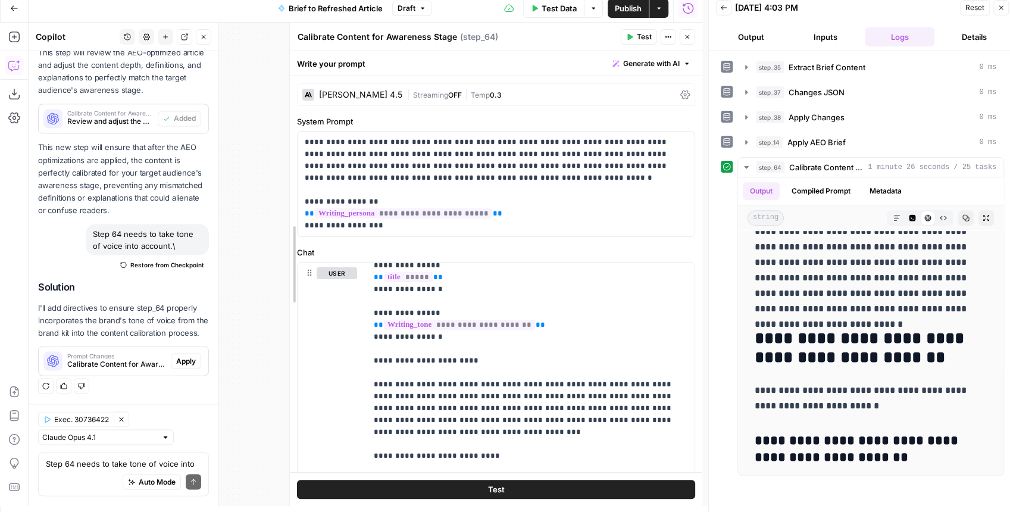
drag, startPoint x: 389, startPoint y: 349, endPoint x: 289, endPoint y: 352, distance: 100.6
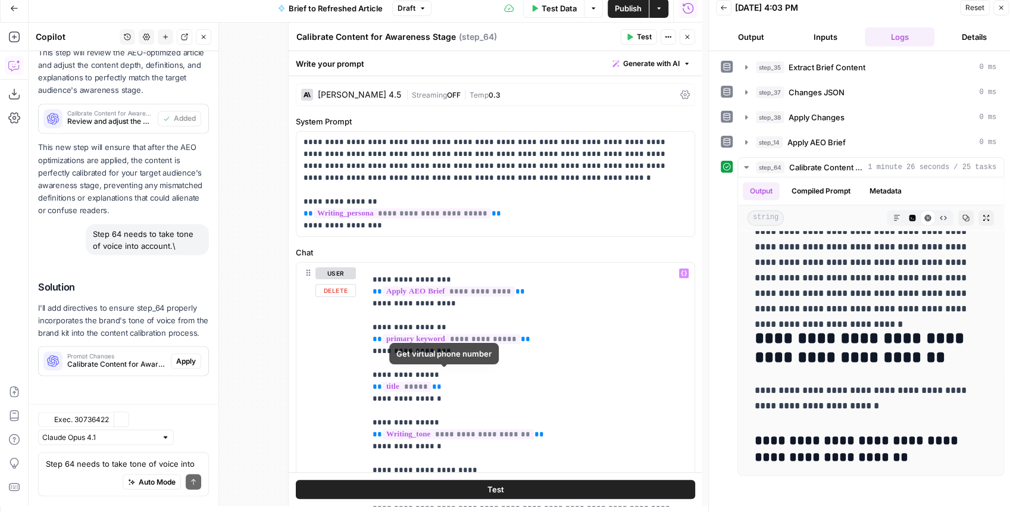
scroll to position [79, 0]
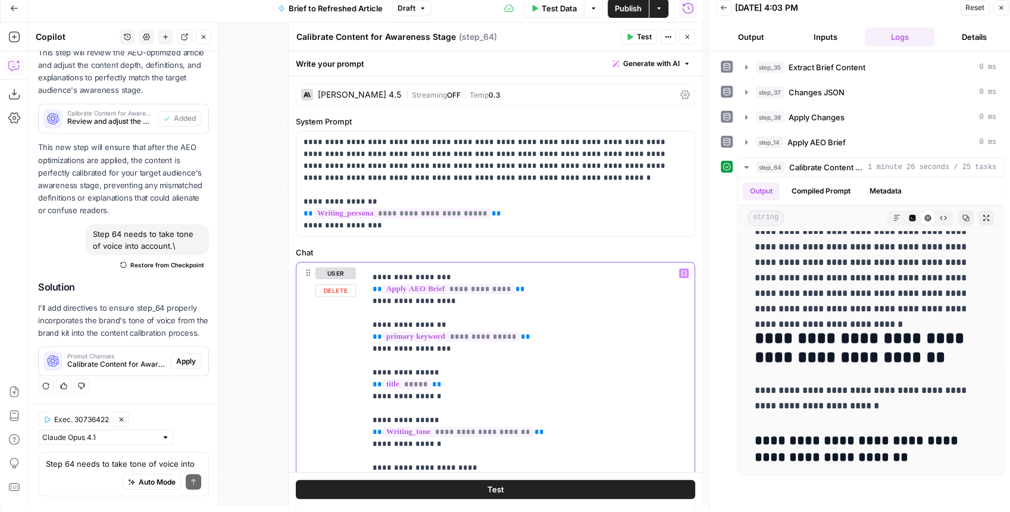
drag, startPoint x: 432, startPoint y: 435, endPoint x: 366, endPoint y: 417, distance: 68.0
click at [366, 417] on div "**********" at bounding box center [527, 504] width 324 height 485
copy p "**********"
click at [391, 223] on p "**********" at bounding box center [492, 183] width 378 height 95
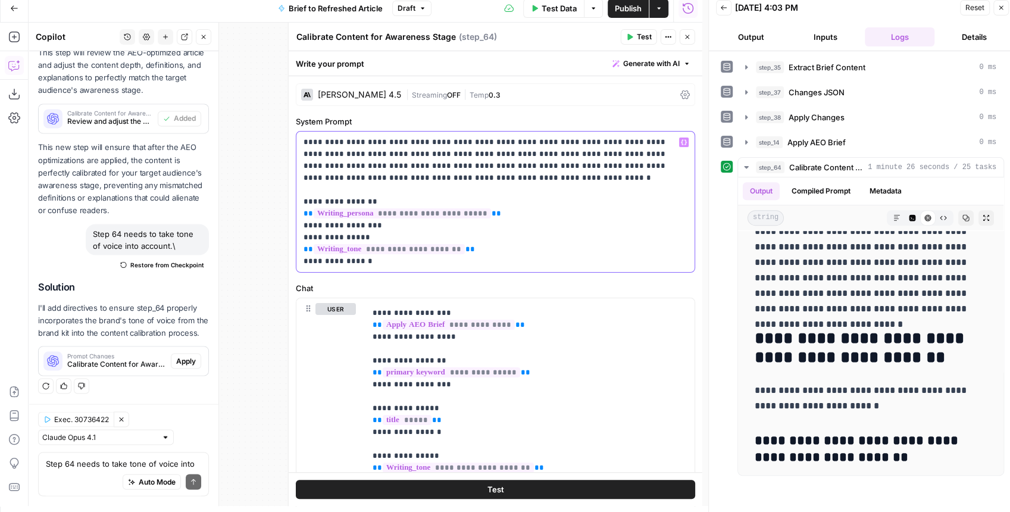
click at [509, 153] on p "**********" at bounding box center [492, 201] width 378 height 131
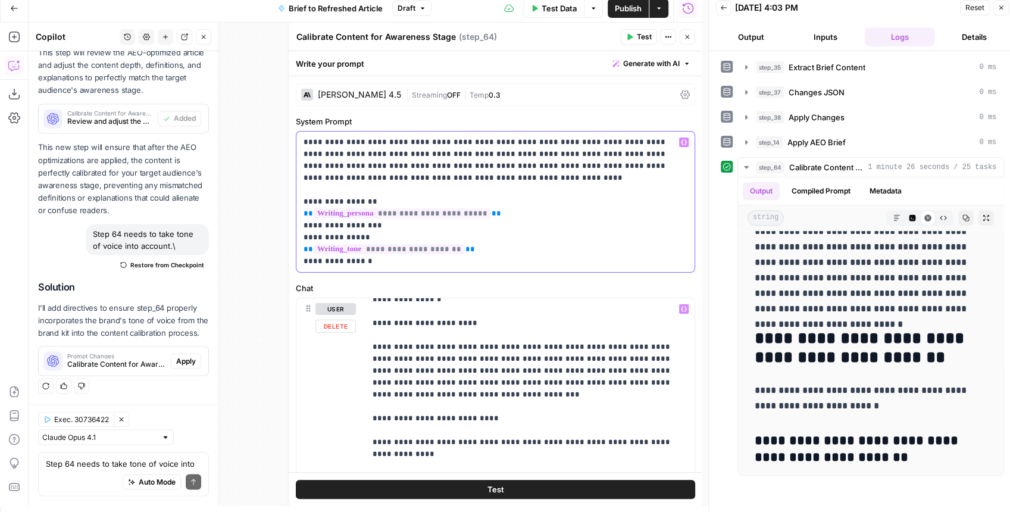
scroll to position [277, 0]
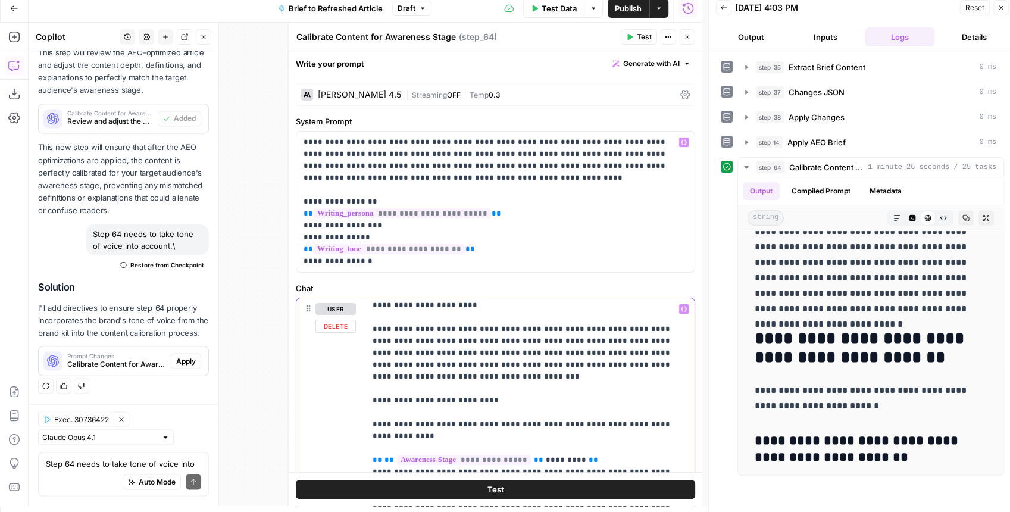
drag, startPoint x: 421, startPoint y: 340, endPoint x: 433, endPoint y: 341, distance: 11.9
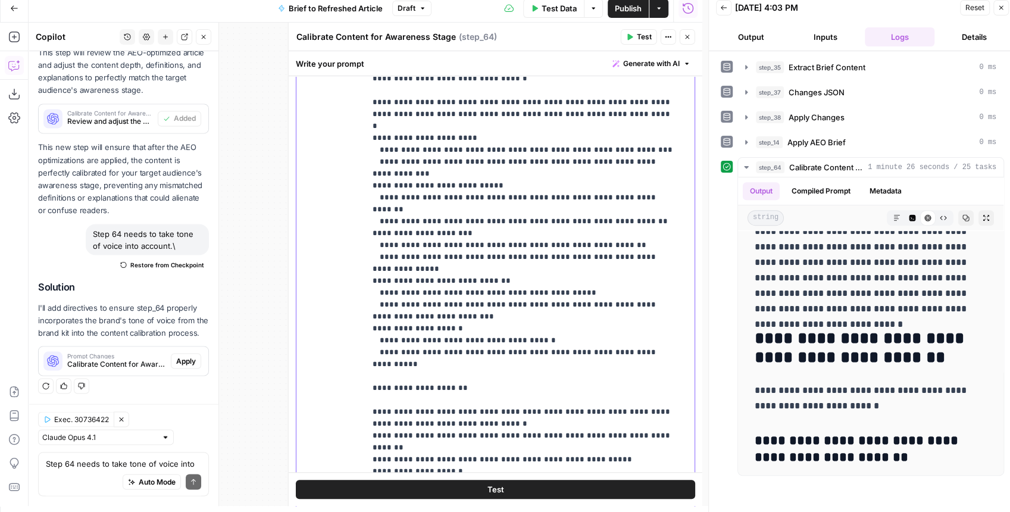
scroll to position [317, 0]
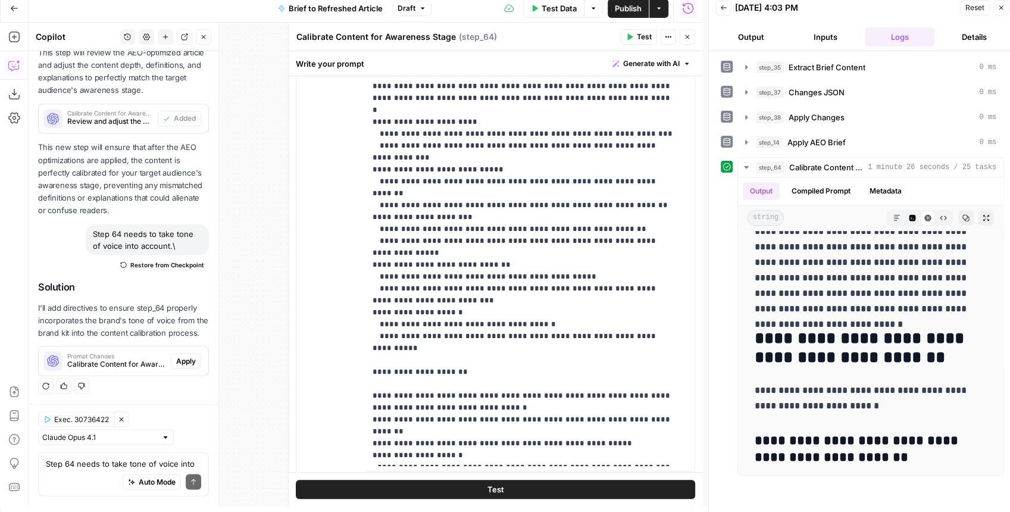
click at [643, 38] on span "Test" at bounding box center [644, 37] width 15 height 11
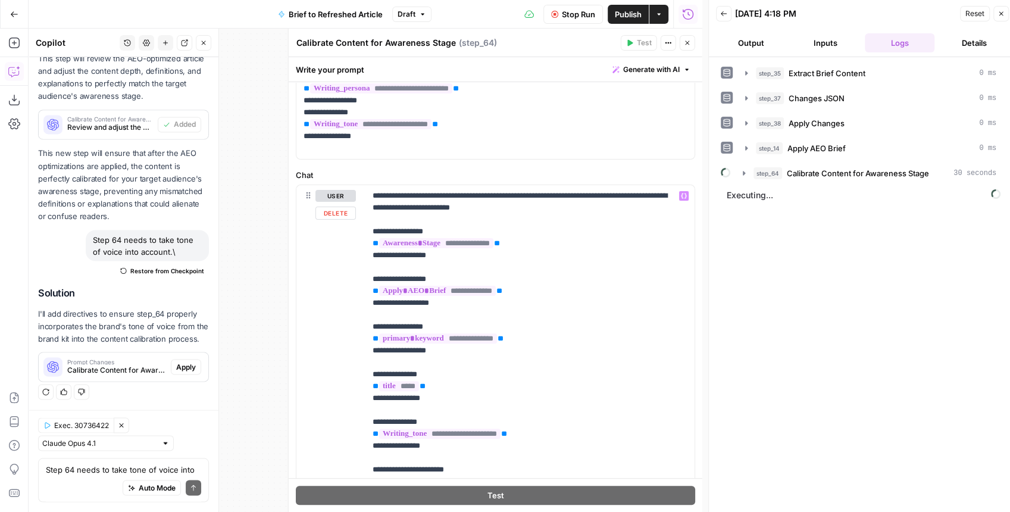
scroll to position [75, 0]
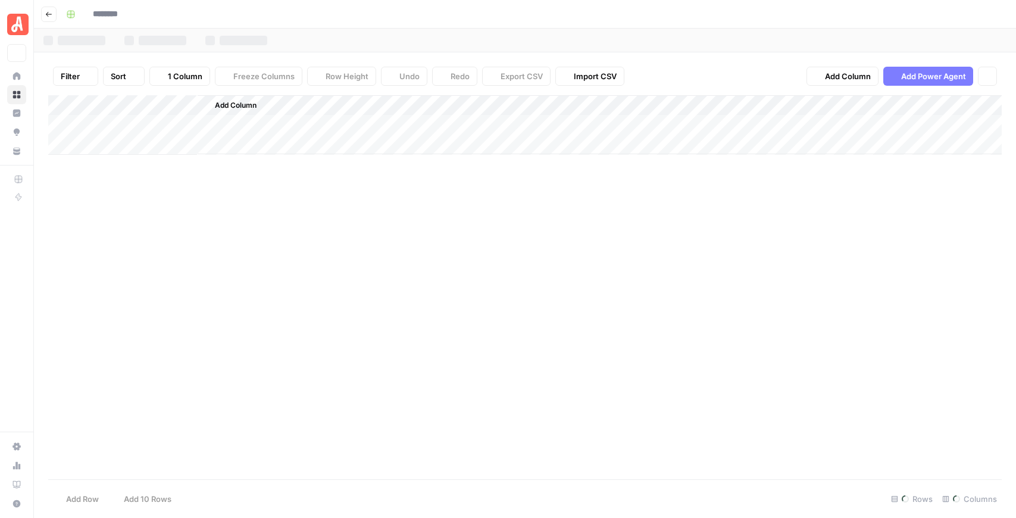
type input "**********"
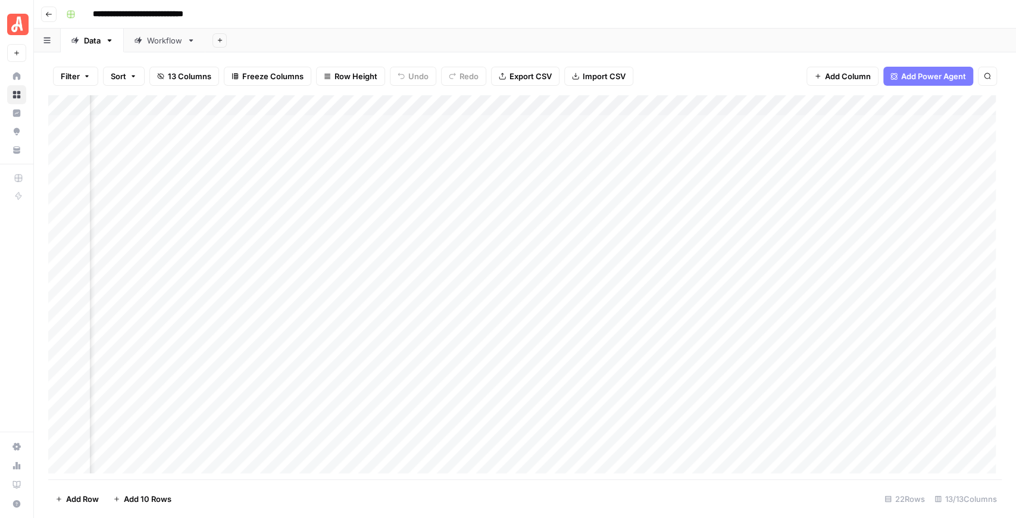
scroll to position [0, 671]
click at [697, 149] on div "Add Column" at bounding box center [524, 287] width 953 height 384
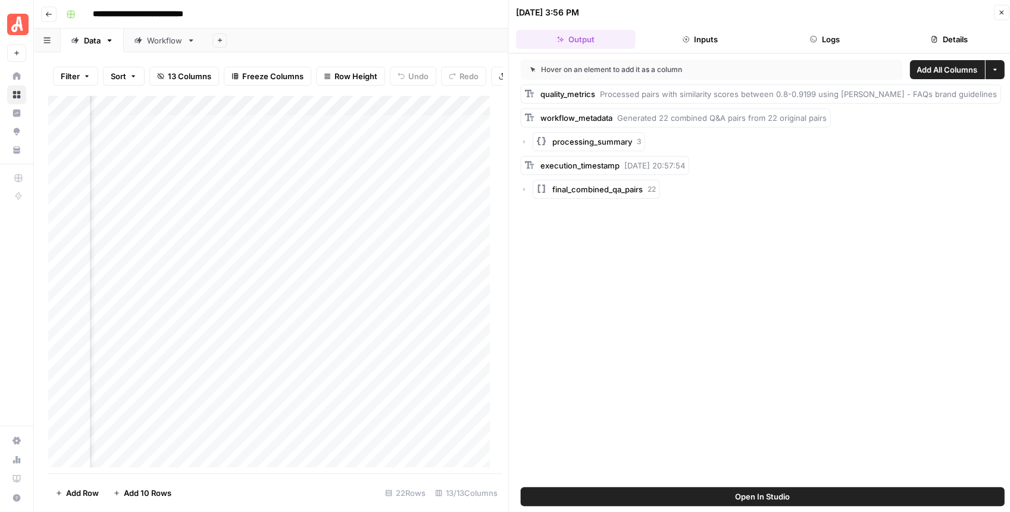
click at [1000, 11] on icon "button" at bounding box center [1001, 13] width 4 height 4
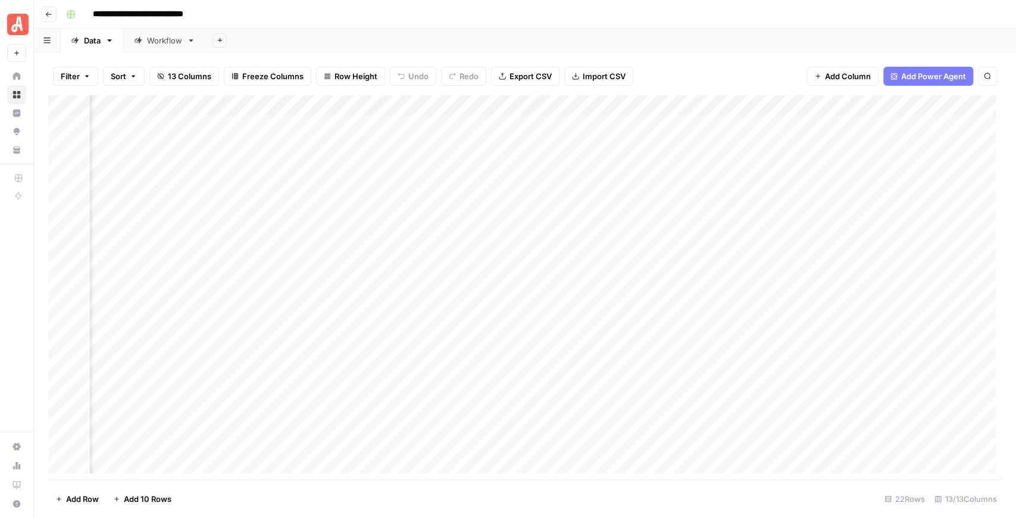
click at [702, 102] on div "Add Column" at bounding box center [524, 287] width 953 height 384
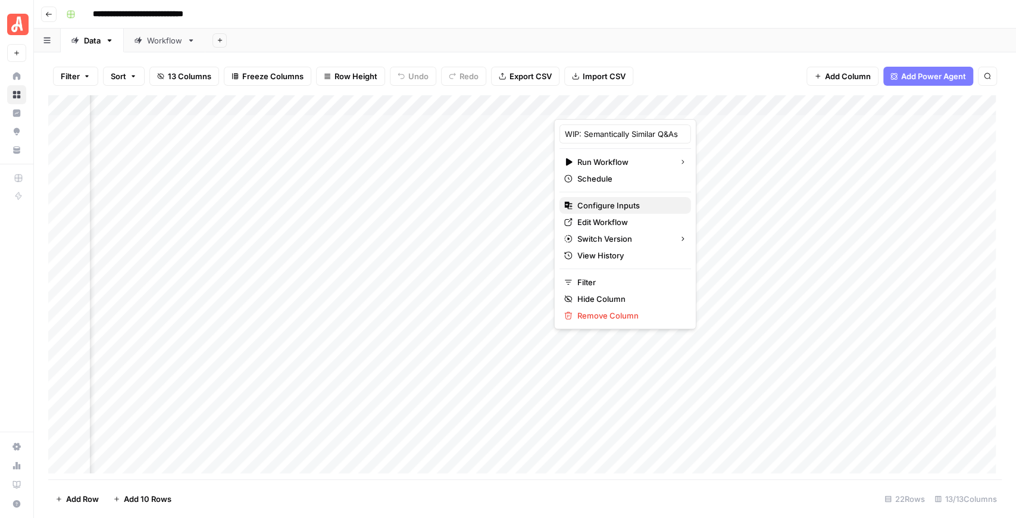
click at [627, 203] on span "Configure Inputs" at bounding box center [629, 205] width 104 height 12
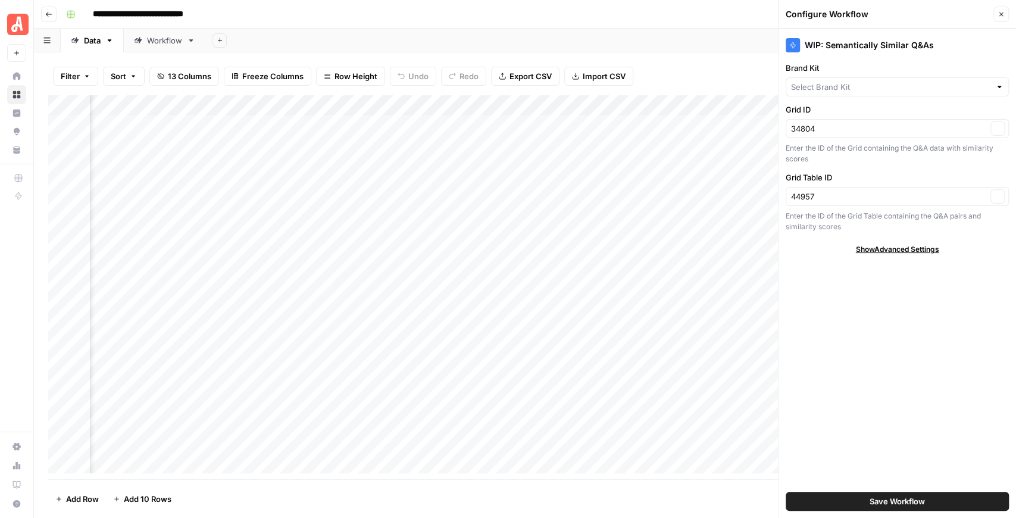
type input "[PERSON_NAME] - FAQs"
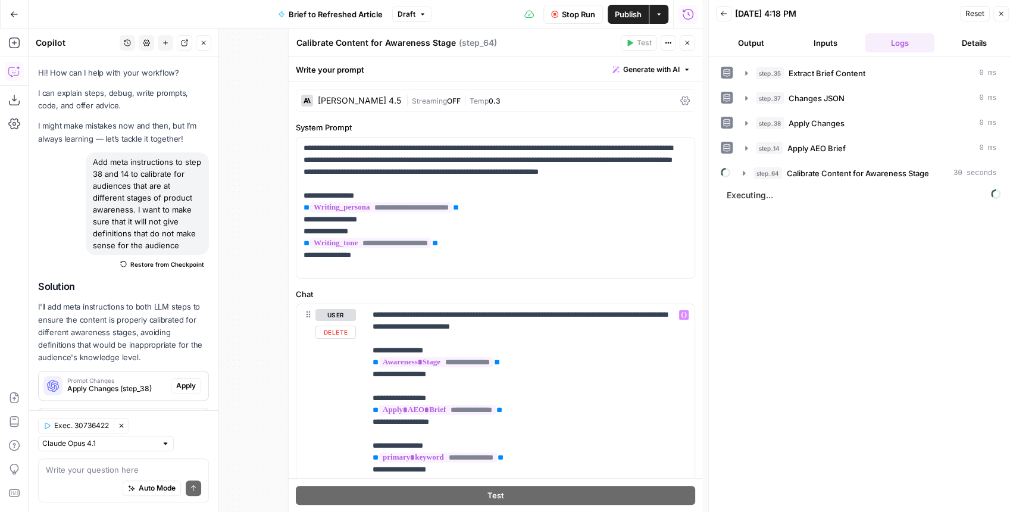
scroll to position [1382, 0]
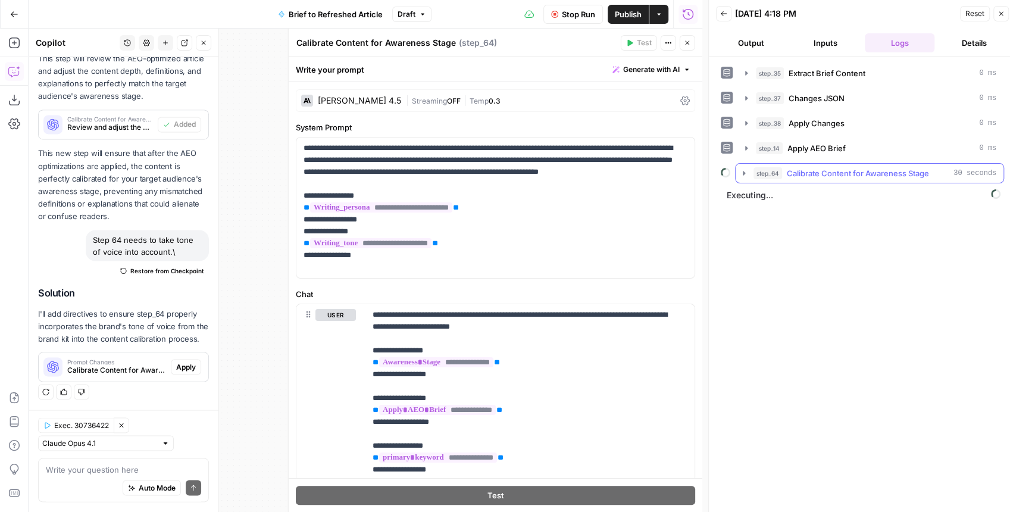
click at [740, 173] on icon "button" at bounding box center [744, 173] width 10 height 10
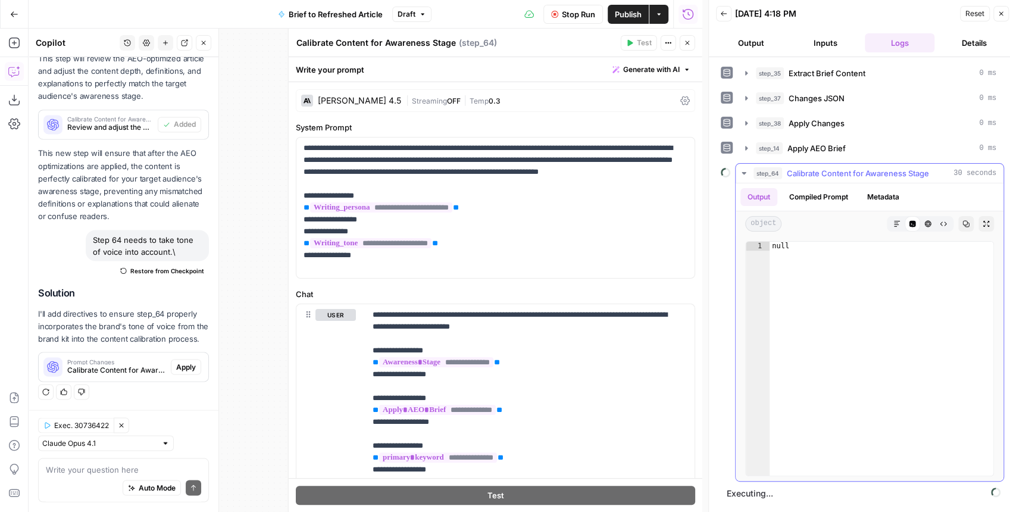
click at [740, 173] on icon "button" at bounding box center [744, 173] width 10 height 10
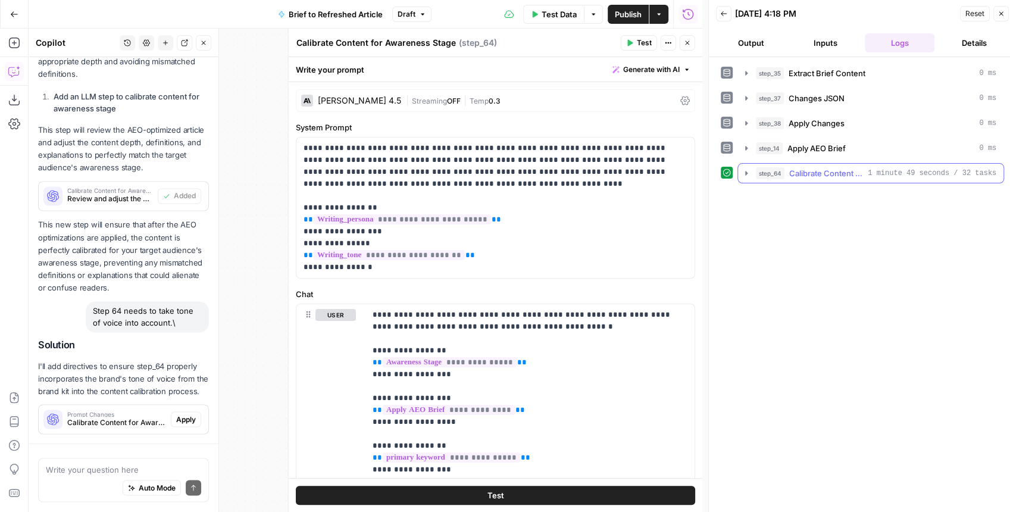
click at [743, 168] on icon "button" at bounding box center [746, 173] width 10 height 10
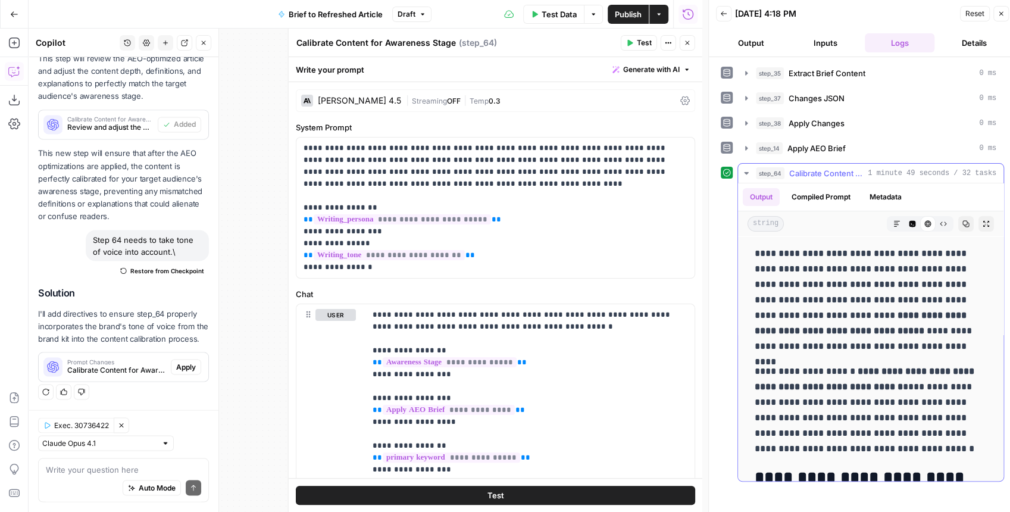
click at [982, 221] on icon "button" at bounding box center [985, 223] width 7 height 7
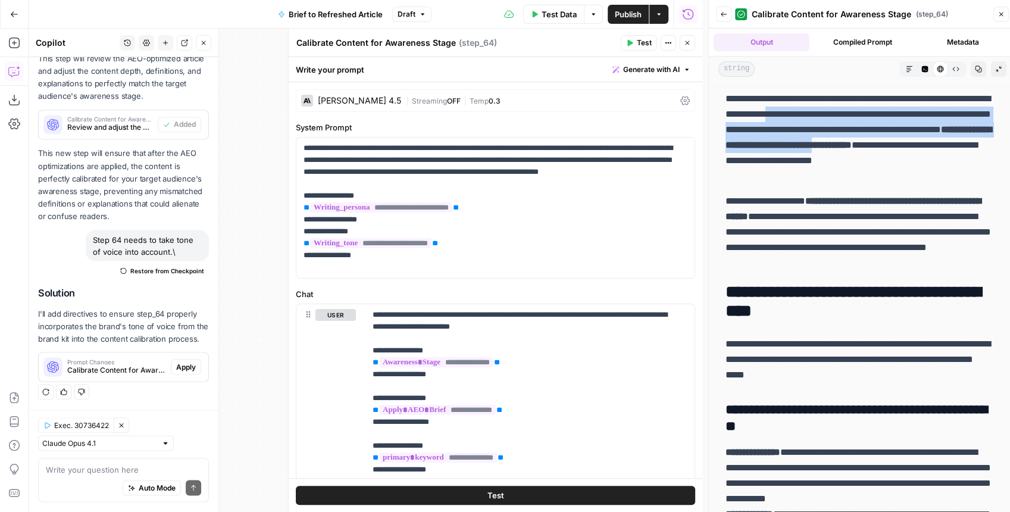
drag, startPoint x: 856, startPoint y: 119, endPoint x: 839, endPoint y: 164, distance: 48.0
click at [839, 164] on p "**********" at bounding box center [859, 137] width 268 height 93
click at [970, 73] on button "Copy" at bounding box center [977, 68] width 15 height 15
click at [685, 46] on icon "button" at bounding box center [687, 42] width 7 height 7
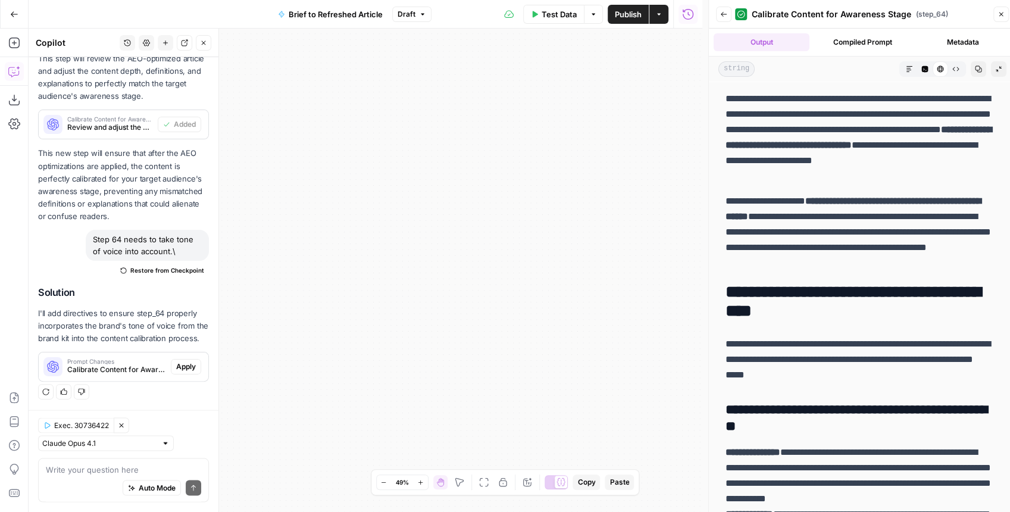
drag, startPoint x: 589, startPoint y: 219, endPoint x: 690, endPoint y: 200, distance: 102.3
click at [663, 206] on div "true false false true false true Workflow Input Settings Inputs LLM · GPT-4.1 E…" at bounding box center [365, 270] width 673 height 483
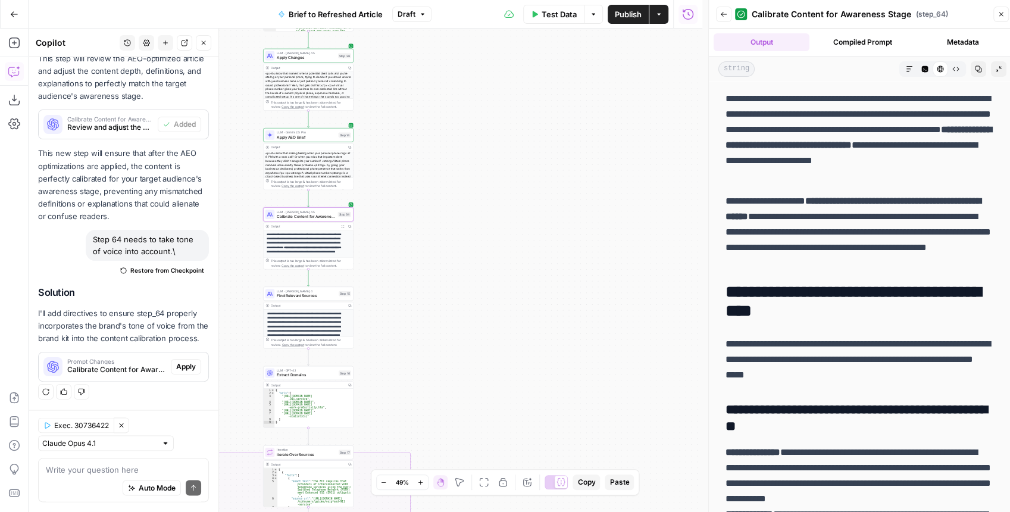
drag, startPoint x: 489, startPoint y: 207, endPoint x: 597, endPoint y: 187, distance: 109.6
click at [597, 187] on div "true false false true false true Workflow Input Settings Inputs LLM · GPT-4.1 E…" at bounding box center [365, 270] width 673 height 483
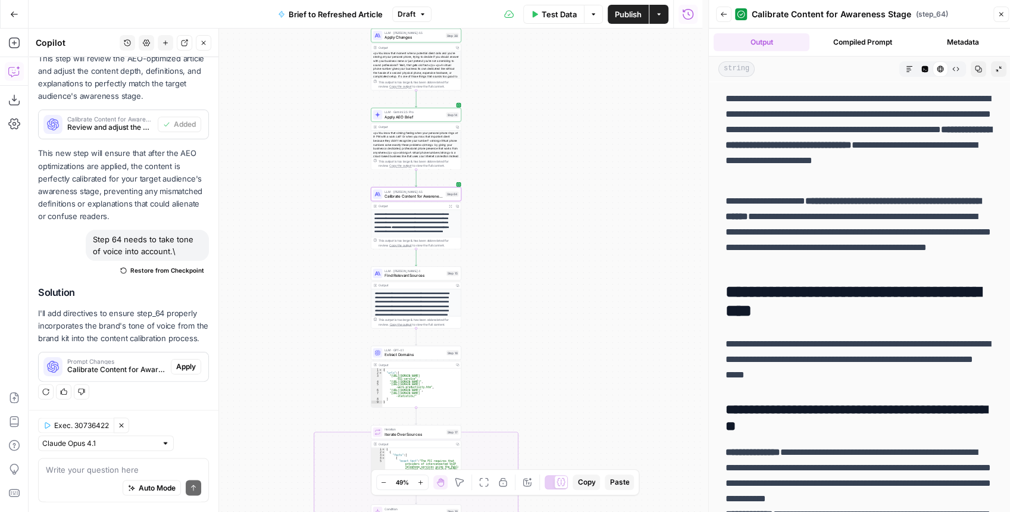
drag, startPoint x: 550, startPoint y: 220, endPoint x: 550, endPoint y: 201, distance: 19.0
click at [550, 201] on div "true false false true false true Workflow Input Settings Inputs LLM · GPT-4.1 E…" at bounding box center [365, 270] width 673 height 483
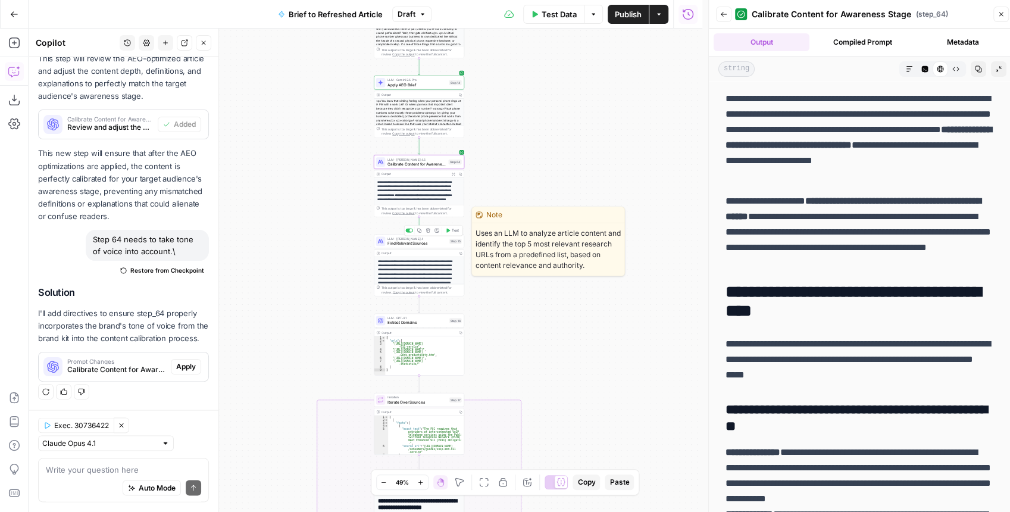
click at [430, 243] on span "Find Relevant Sources" at bounding box center [416, 243] width 59 height 6
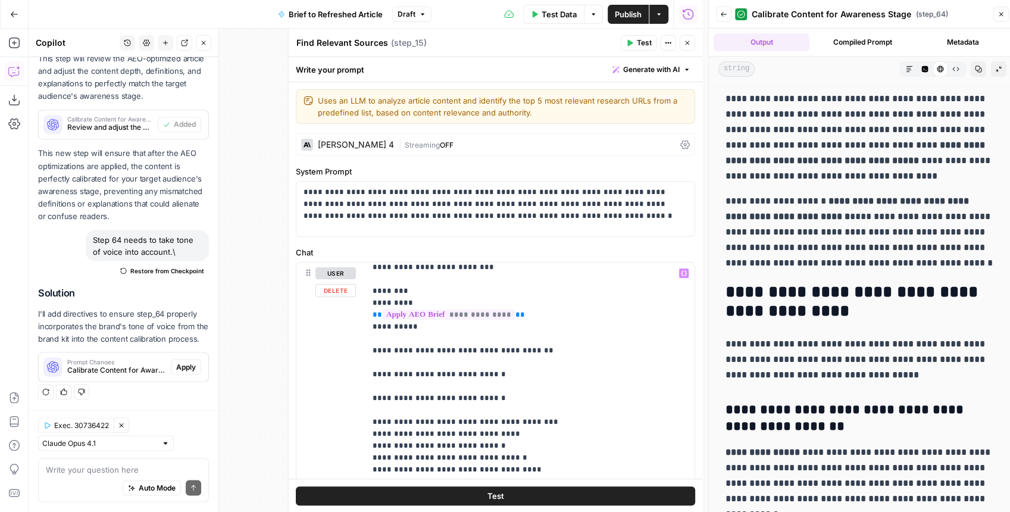
scroll to position [39, 0]
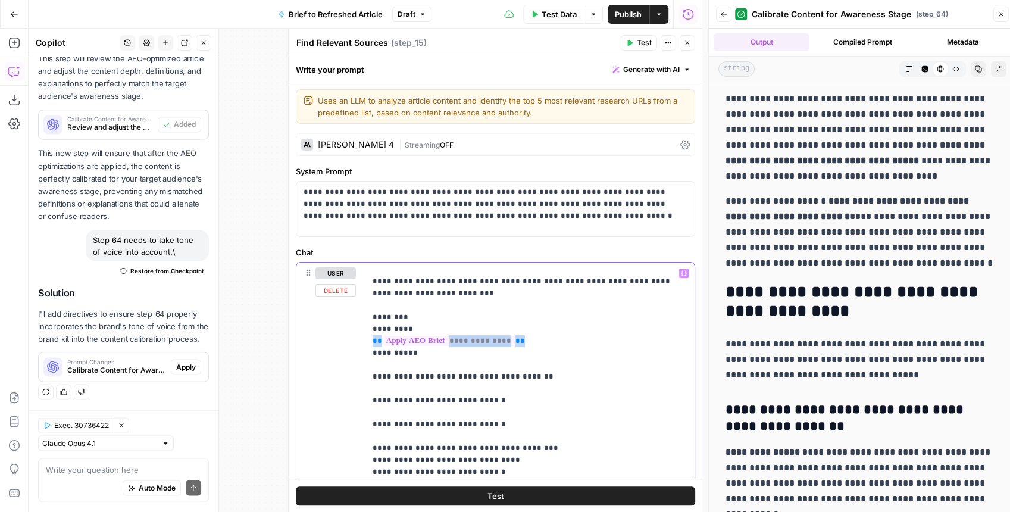
drag, startPoint x: 526, startPoint y: 337, endPoint x: 362, endPoint y: 341, distance: 164.3
click at [362, 341] on div "**********" at bounding box center [495, 518] width 398 height 513
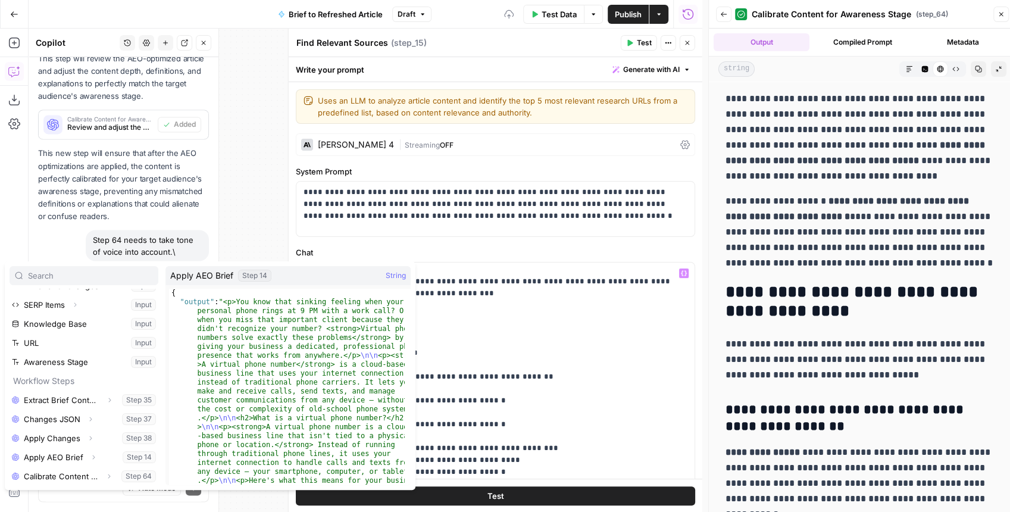
scroll to position [6, 0]
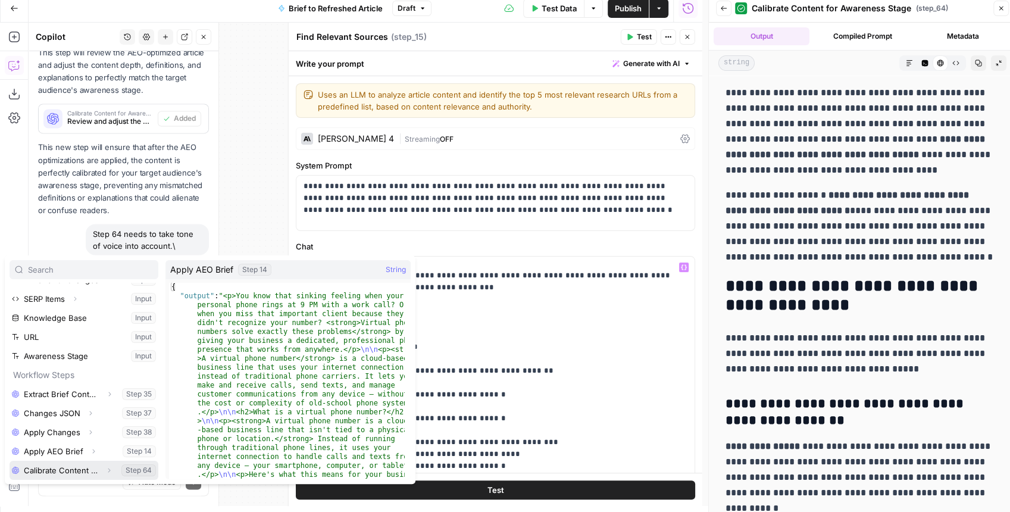
click at [101, 467] on button "Expand" at bounding box center [108, 469] width 15 height 15
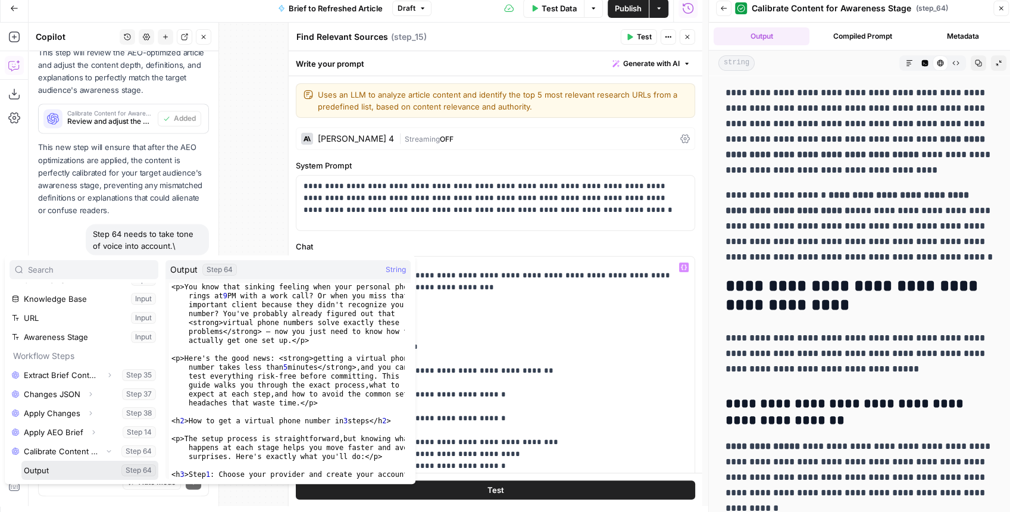
click at [55, 468] on button "Select variable Output" at bounding box center [89, 469] width 137 height 19
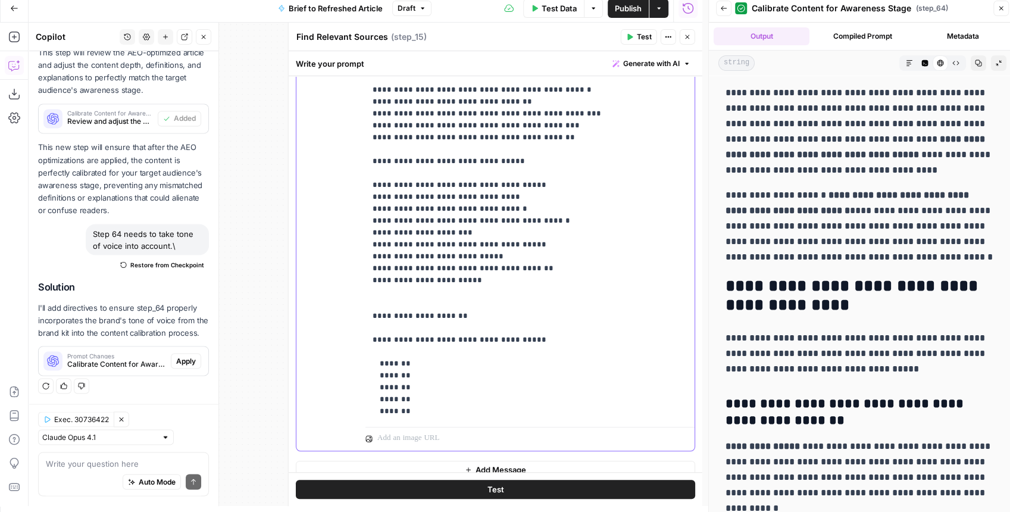
scroll to position [331, 0]
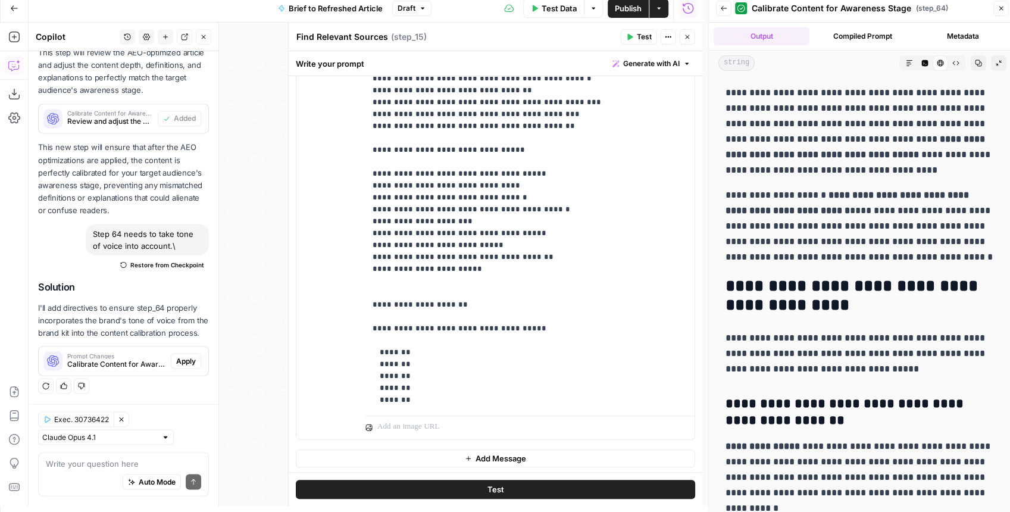
click at [689, 37] on icon "button" at bounding box center [687, 36] width 7 height 7
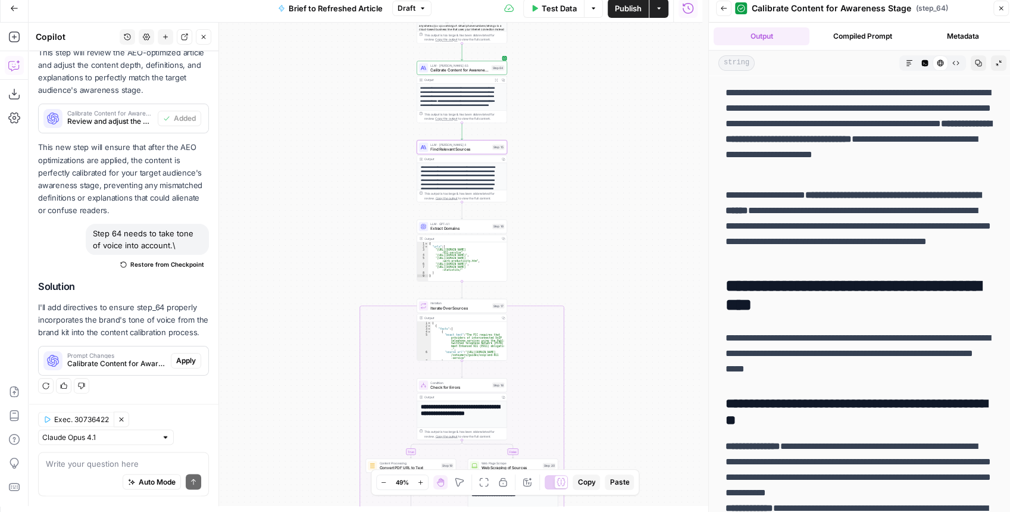
drag, startPoint x: 591, startPoint y: 177, endPoint x: 593, endPoint y: 161, distance: 16.2
click at [594, 165] on div "true false false true false true Workflow Input Settings Inputs LLM · GPT-4.1 E…" at bounding box center [365, 264] width 673 height 483
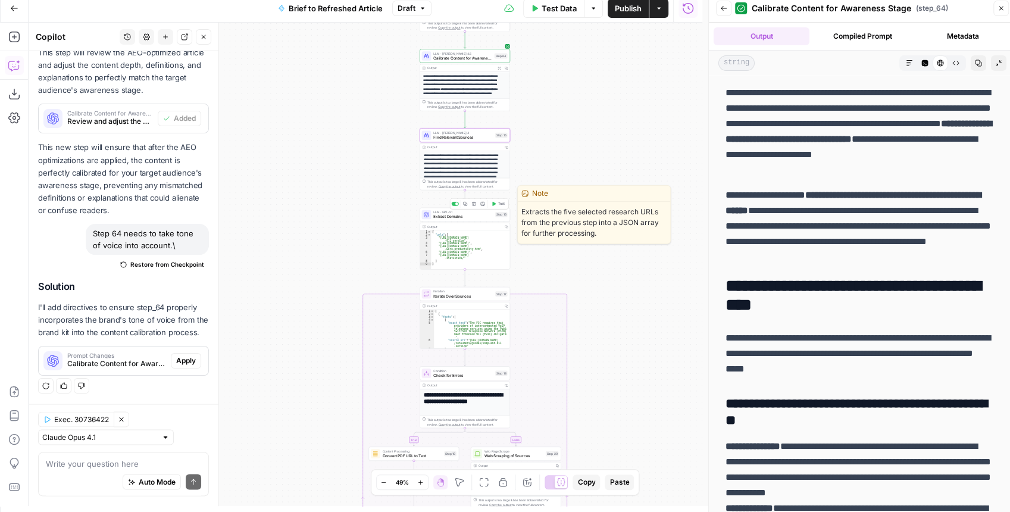
click at [463, 218] on span "Extract Domains" at bounding box center [462, 217] width 59 height 6
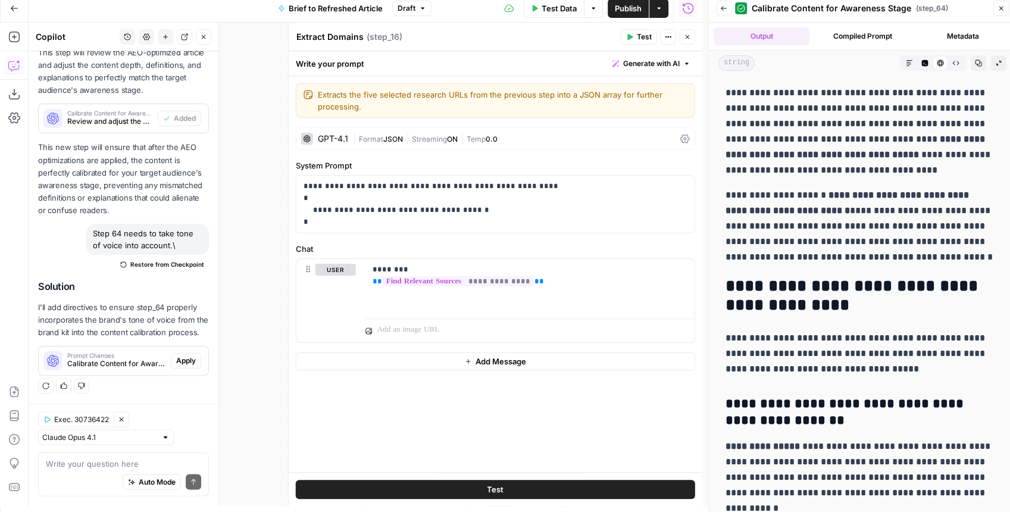
click at [689, 42] on button "Close" at bounding box center [686, 36] width 15 height 15
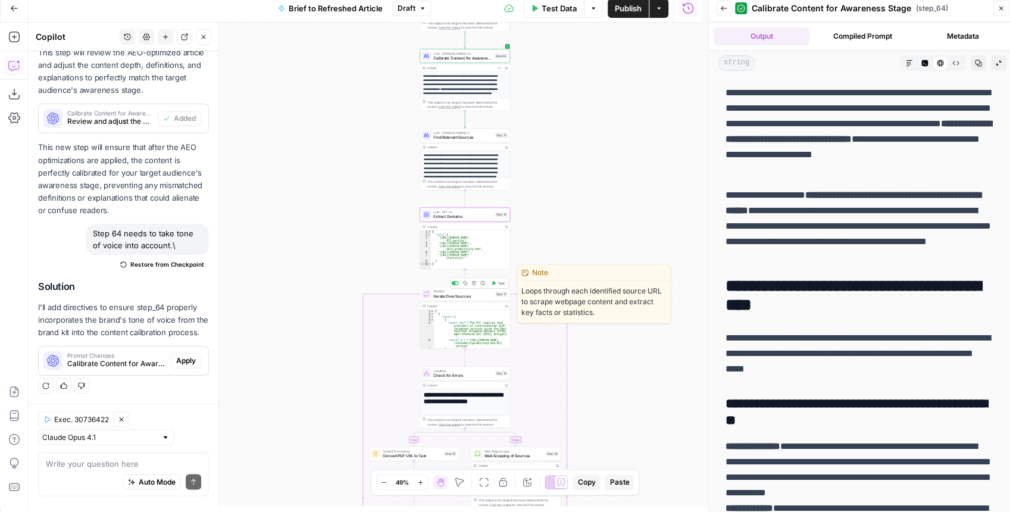
click at [477, 299] on div "Iteration Iterate Over Sources Step 17 Copy step Delete step Edit Note Test" at bounding box center [464, 294] width 90 height 14
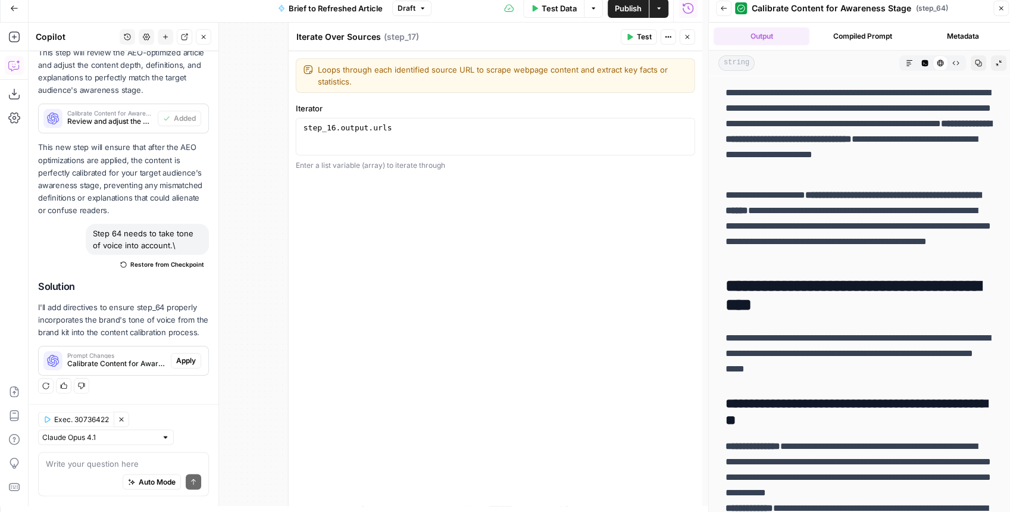
click at [690, 30] on button "Close" at bounding box center [686, 36] width 15 height 15
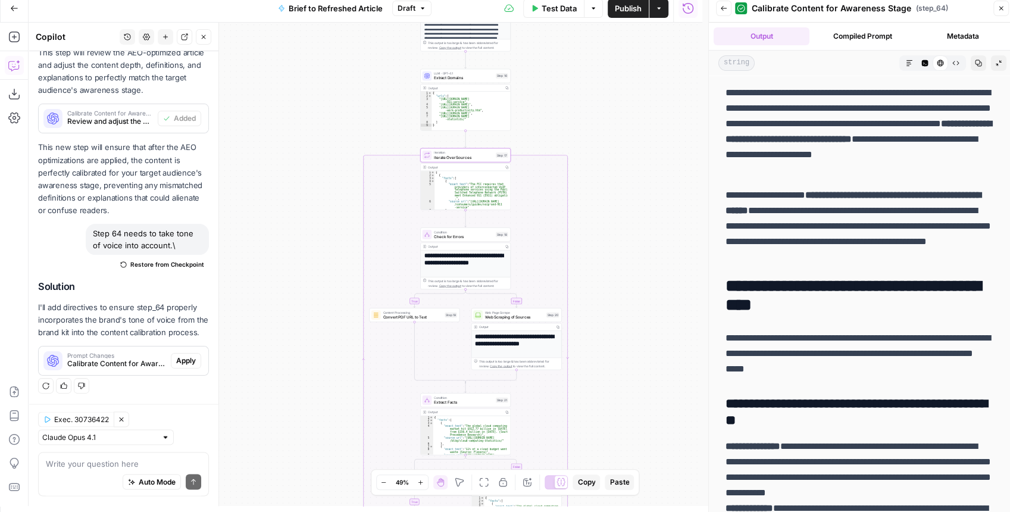
drag, startPoint x: 549, startPoint y: 150, endPoint x: 559, endPoint y: 139, distance: 14.3
click at [549, 133] on div "true false false true false true Workflow Input Settings Inputs LLM · GPT-4.1 E…" at bounding box center [365, 264] width 673 height 483
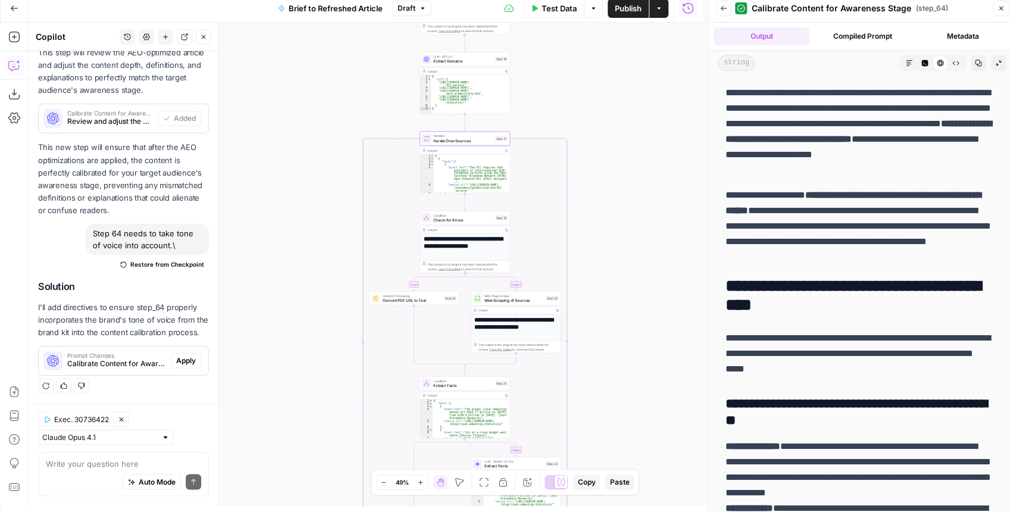
click at [616, 111] on div "true false false true false true Workflow Input Settings Inputs LLM · GPT-4.1 E…" at bounding box center [365, 264] width 673 height 483
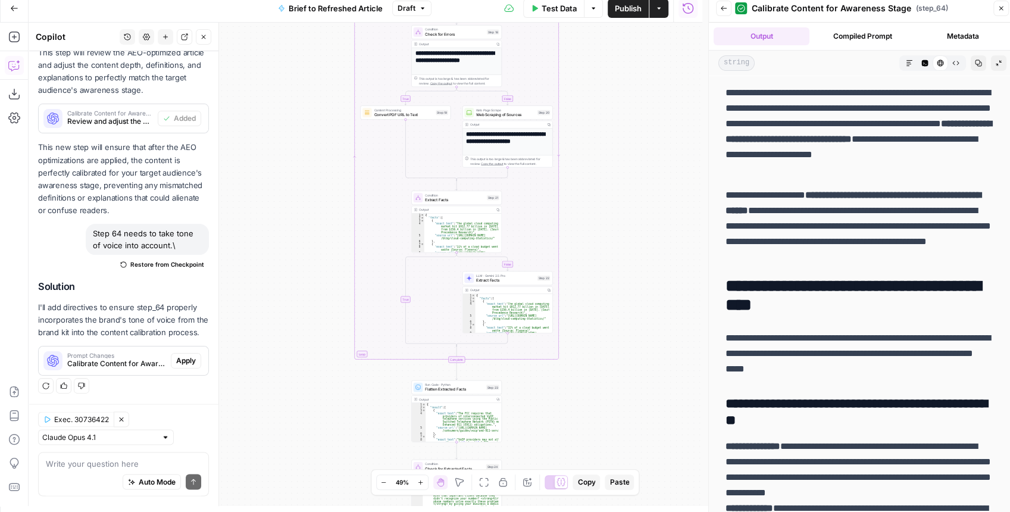
click at [644, 138] on div "true false false true false true Workflow Input Settings Inputs LLM · GPT-4.1 E…" at bounding box center [365, 264] width 673 height 483
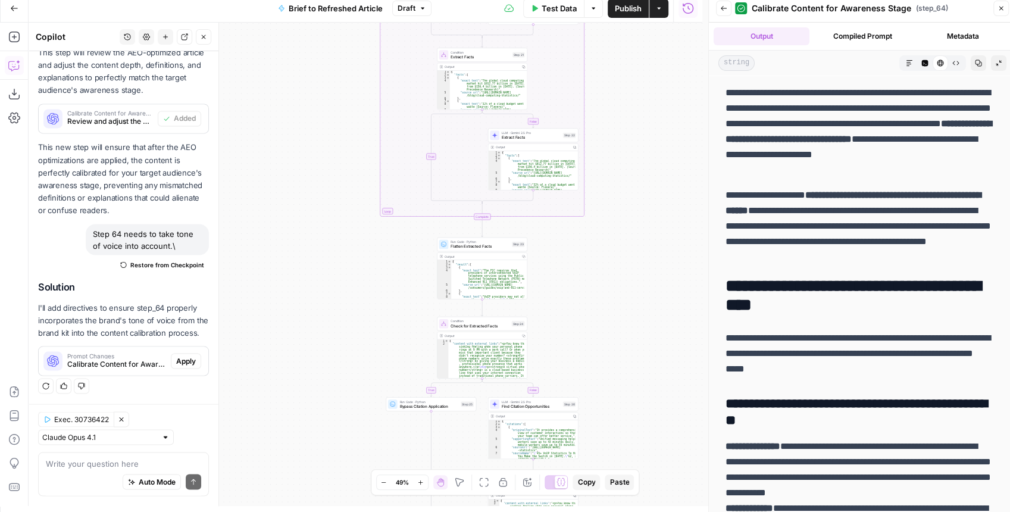
click at [591, 219] on div "true false false true false true Workflow Input Settings Inputs LLM · GPT-4.1 E…" at bounding box center [365, 264] width 673 height 483
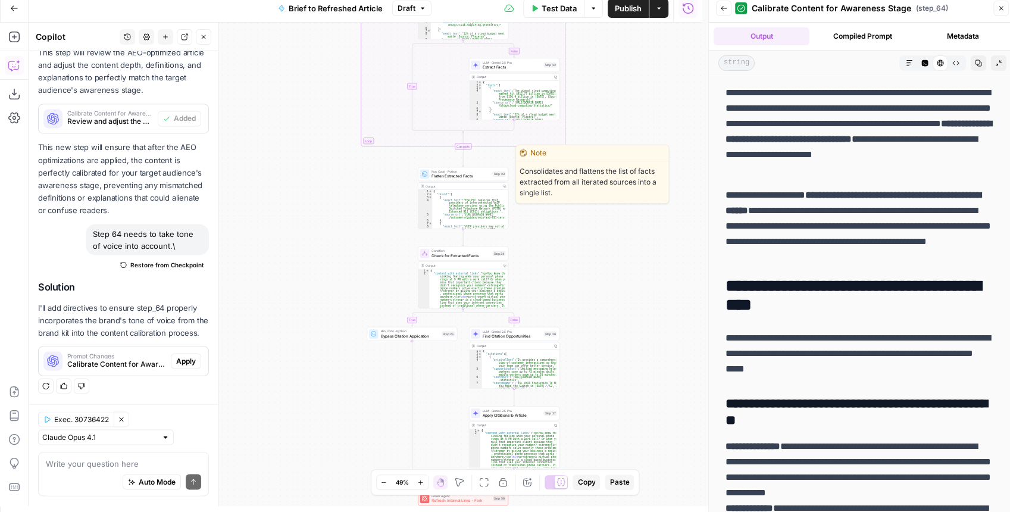
click at [458, 177] on span "Flatten Extracted Facts" at bounding box center [460, 176] width 59 height 6
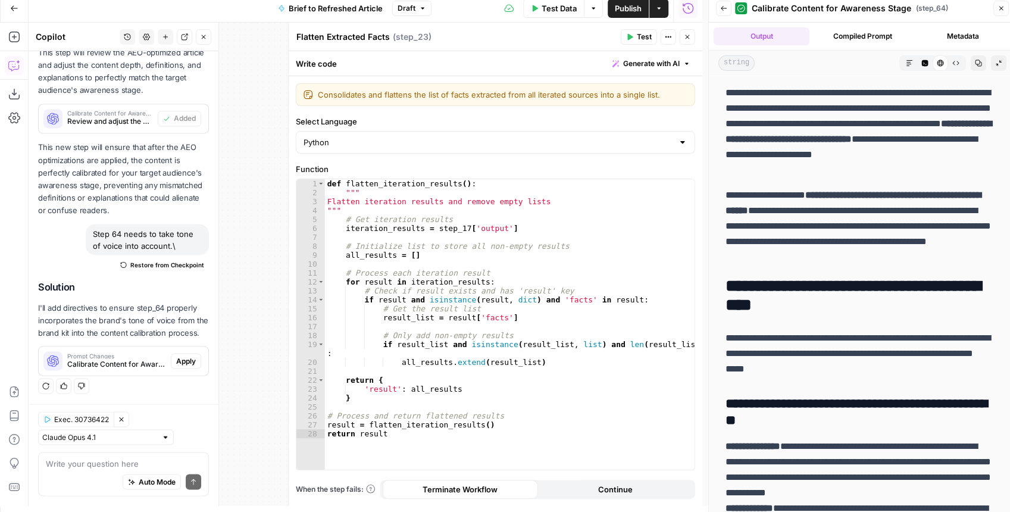
click at [690, 37] on span "Close" at bounding box center [690, 37] width 1 height 1
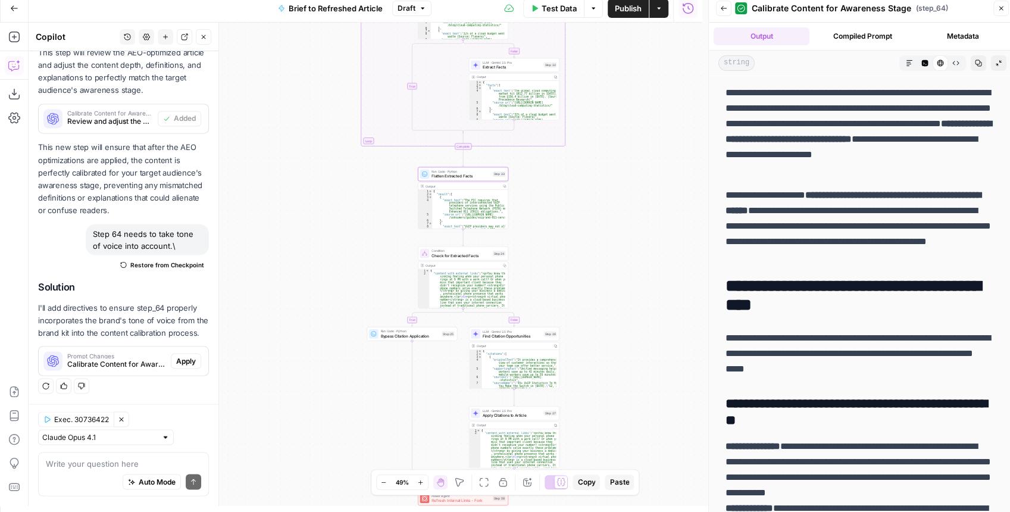
click at [472, 256] on span "Check for Extracted Facts" at bounding box center [460, 255] width 58 height 6
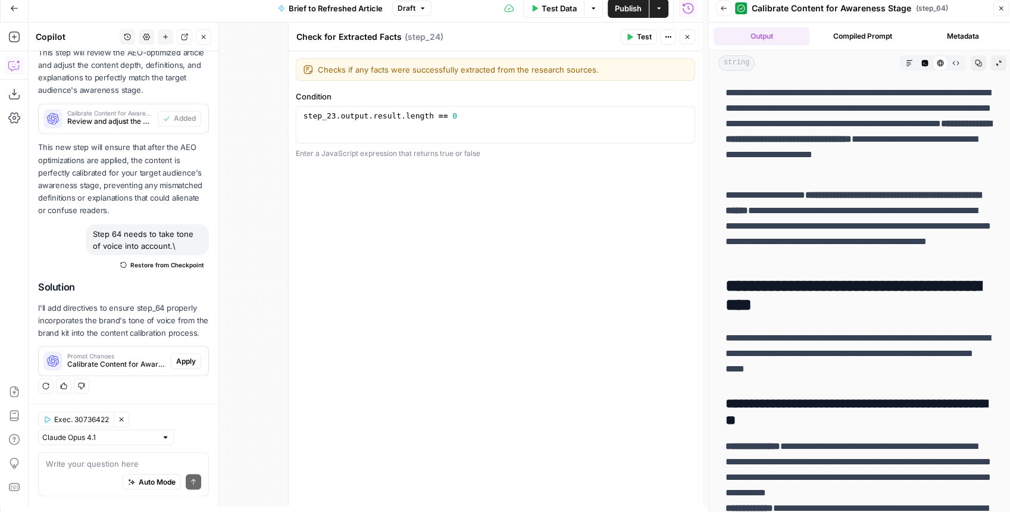
click at [694, 38] on button "Close" at bounding box center [686, 36] width 15 height 15
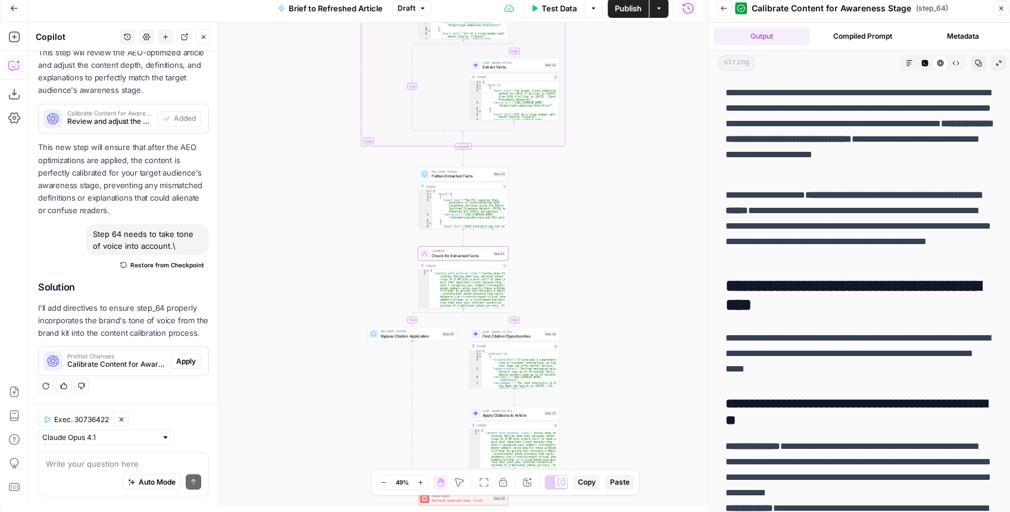
drag, startPoint x: 588, startPoint y: 188, endPoint x: 588, endPoint y: 174, distance: 14.3
click at [589, 179] on div "true false false true false true Workflow Input Settings Inputs LLM · GPT-4.1 E…" at bounding box center [365, 264] width 673 height 483
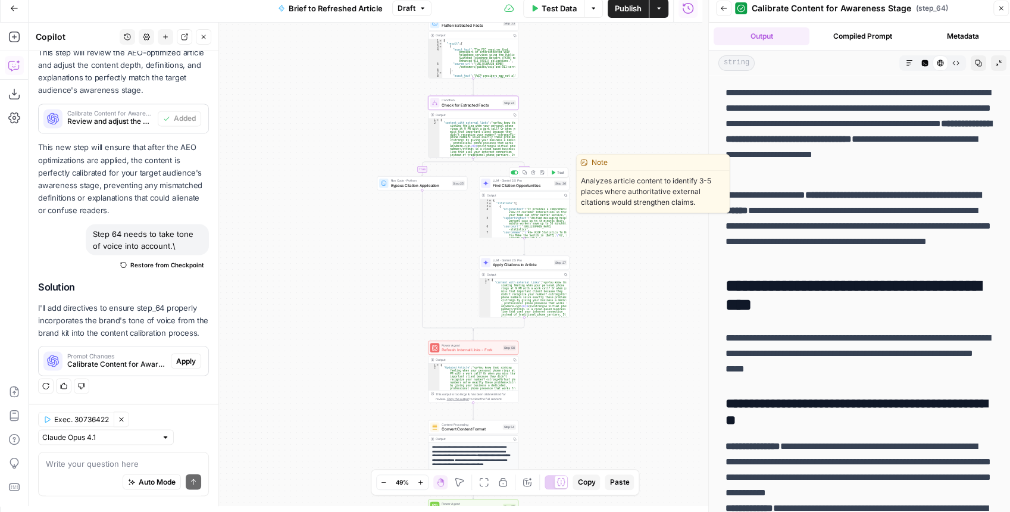
click at [544, 186] on span "Find Citation Opportunities" at bounding box center [522, 185] width 59 height 6
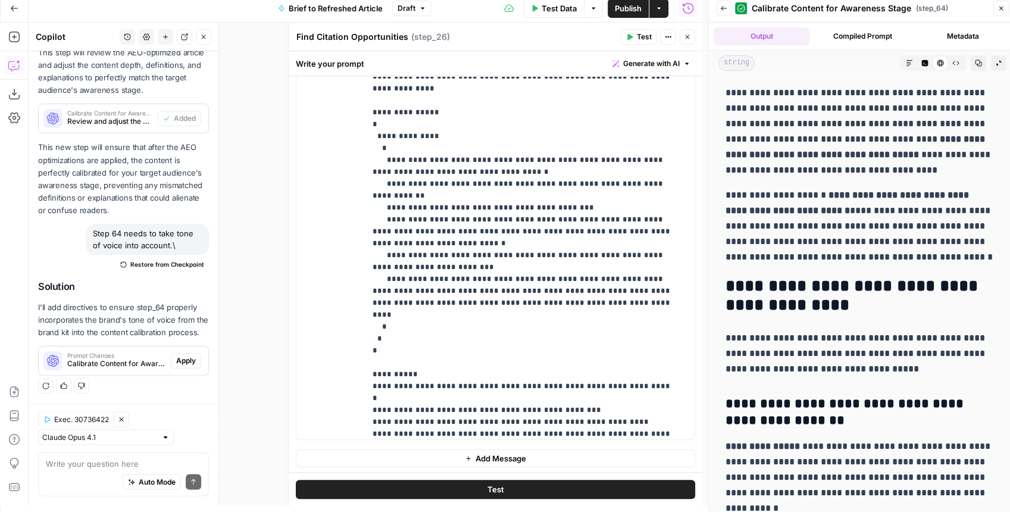
scroll to position [667, 0]
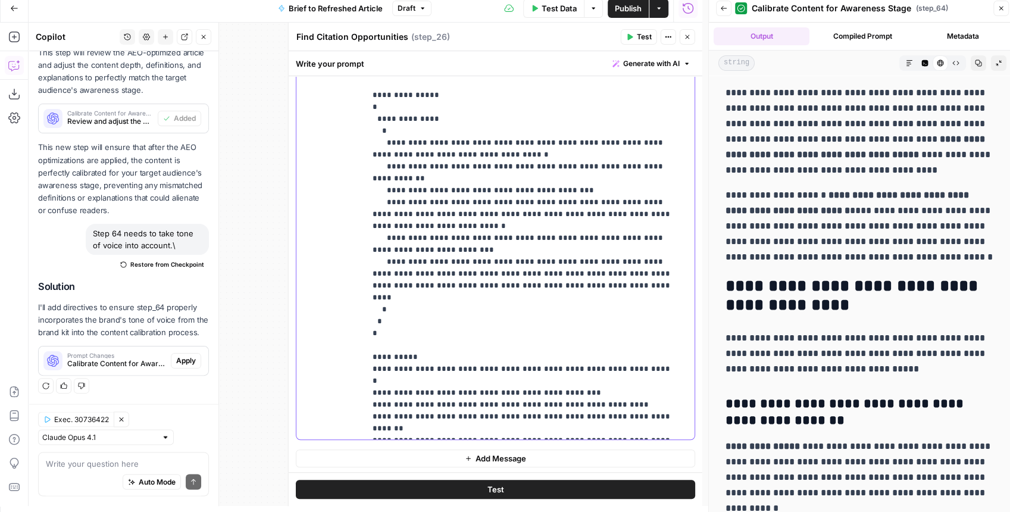
drag, startPoint x: 543, startPoint y: 368, endPoint x: 409, endPoint y: 368, distance: 133.3
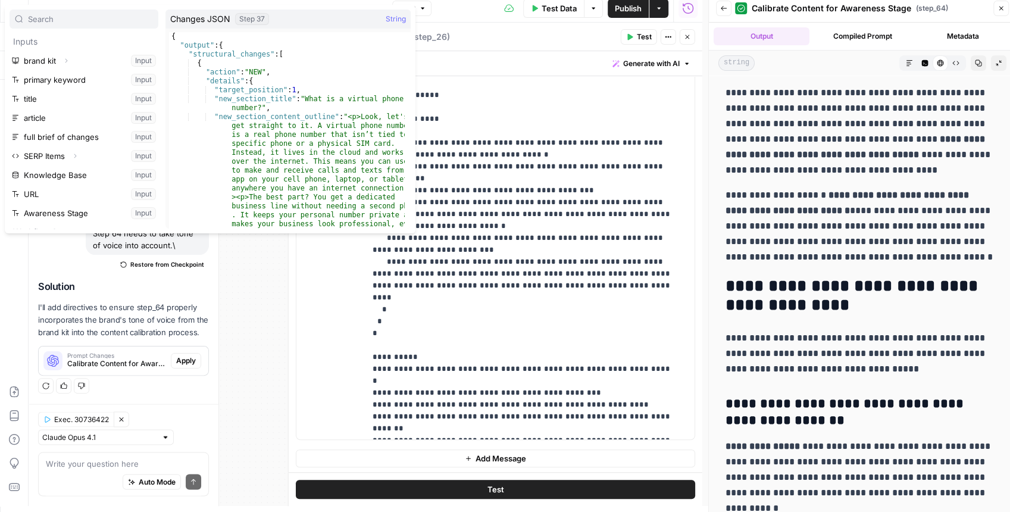
scroll to position [184, 0]
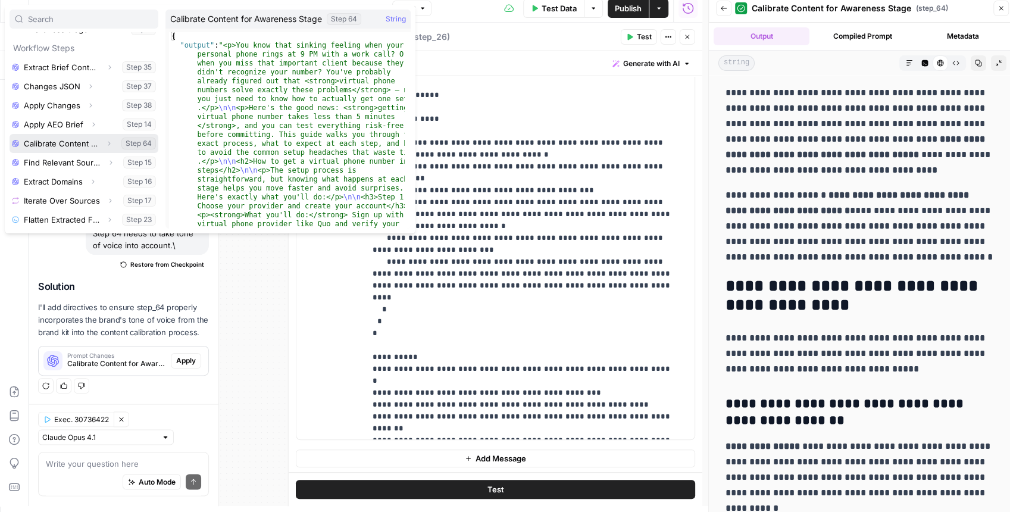
click at [105, 144] on icon "button" at bounding box center [108, 143] width 7 height 7
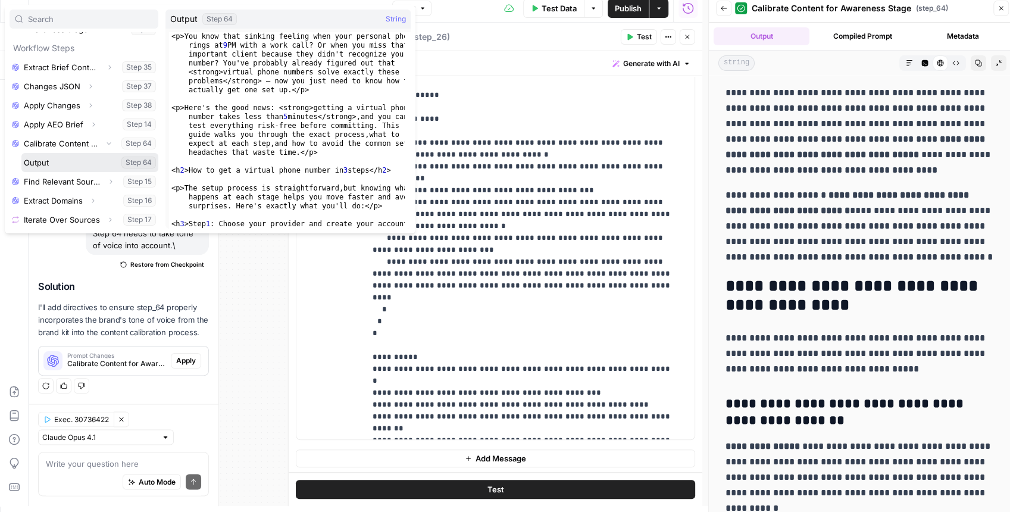
click at [68, 160] on button "Select variable Output" at bounding box center [89, 162] width 137 height 19
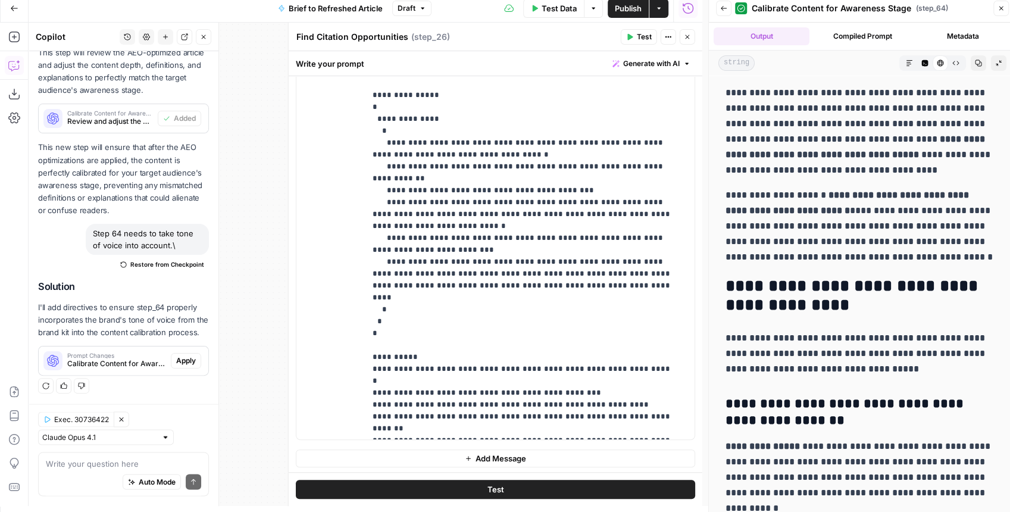
click at [691, 44] on button "Close" at bounding box center [686, 36] width 15 height 15
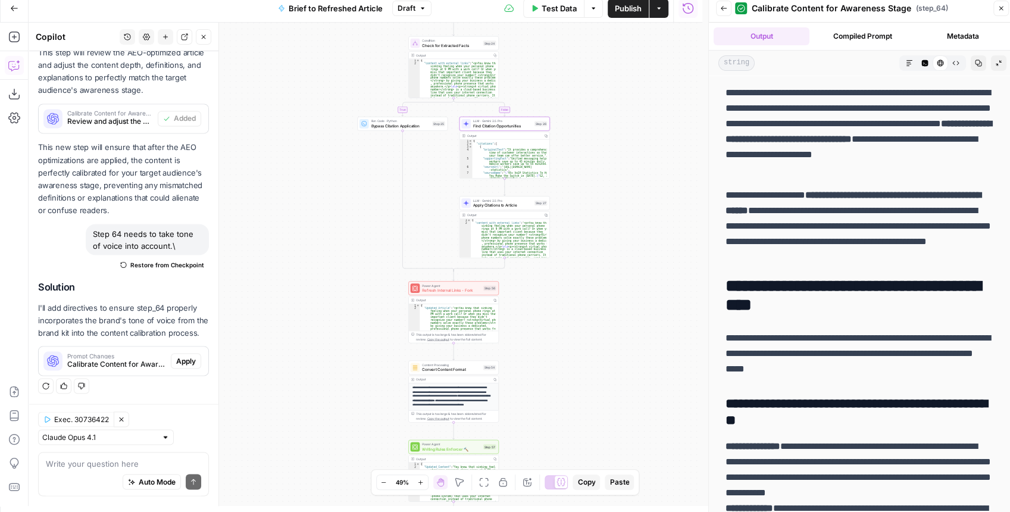
drag, startPoint x: 610, startPoint y: 252, endPoint x: 597, endPoint y: 215, distance: 39.1
click at [600, 218] on div "true false false true false true Workflow Input Settings Inputs LLM · GPT-4.1 E…" at bounding box center [365, 264] width 673 height 483
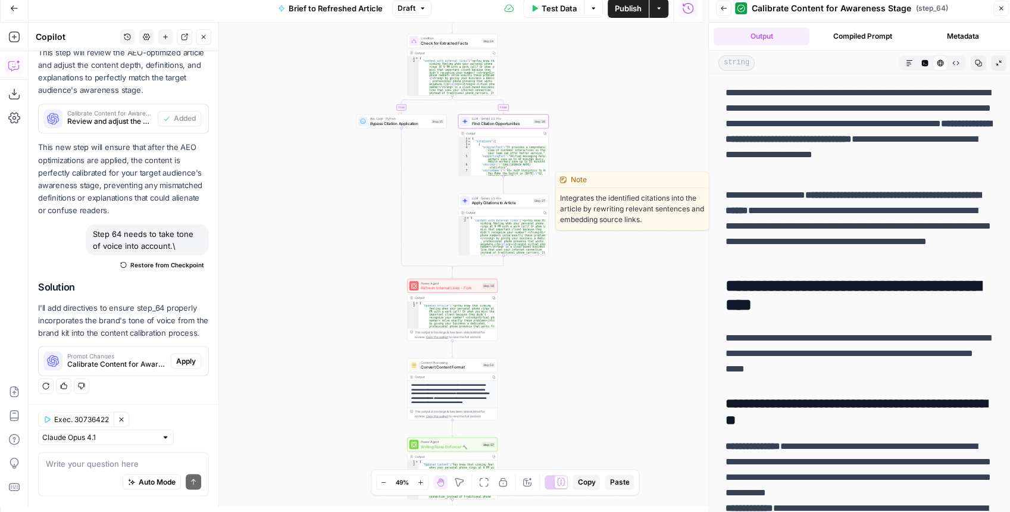
click at [521, 203] on span "Apply Citations to Article" at bounding box center [501, 203] width 59 height 6
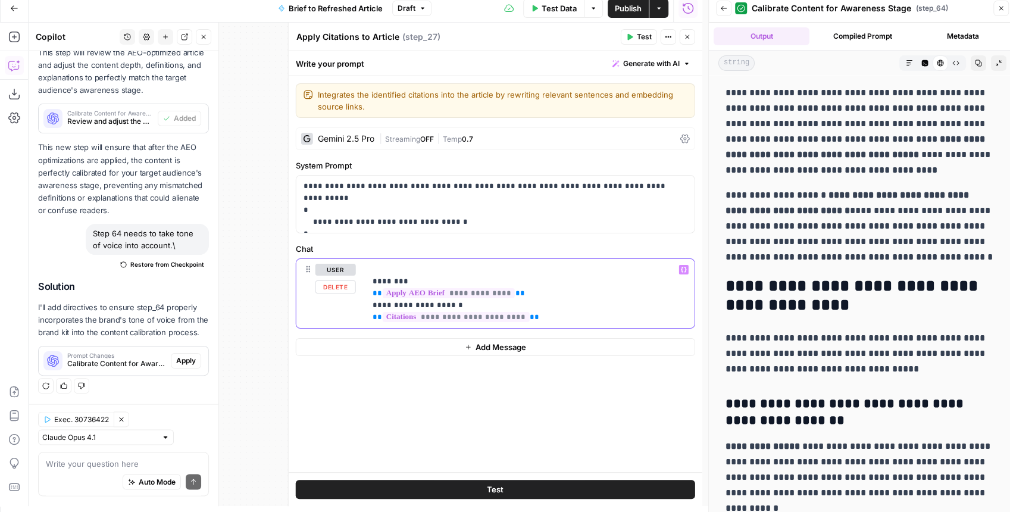
drag, startPoint x: 509, startPoint y: 293, endPoint x: 369, endPoint y: 293, distance: 139.8
click at [369, 293] on div "**********" at bounding box center [529, 293] width 329 height 69
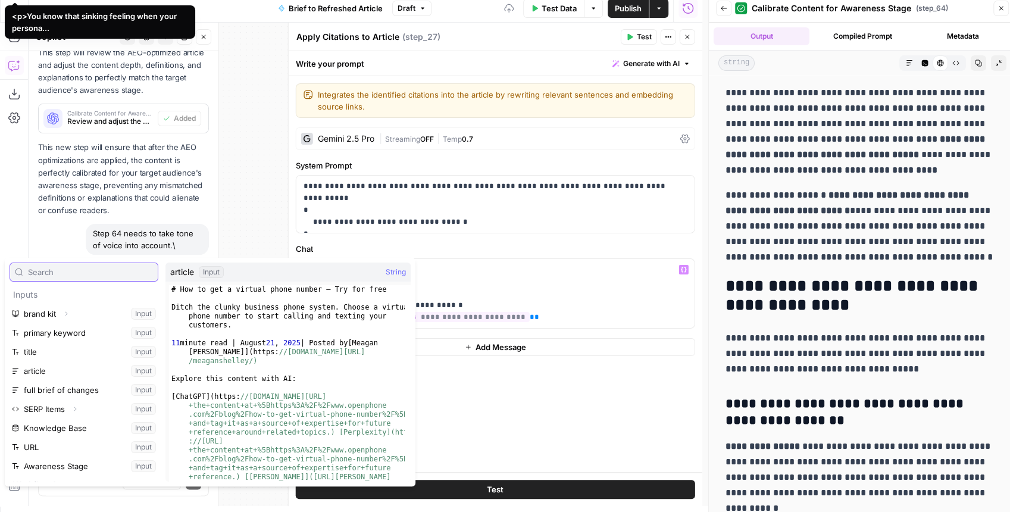
scroll to position [203, 0]
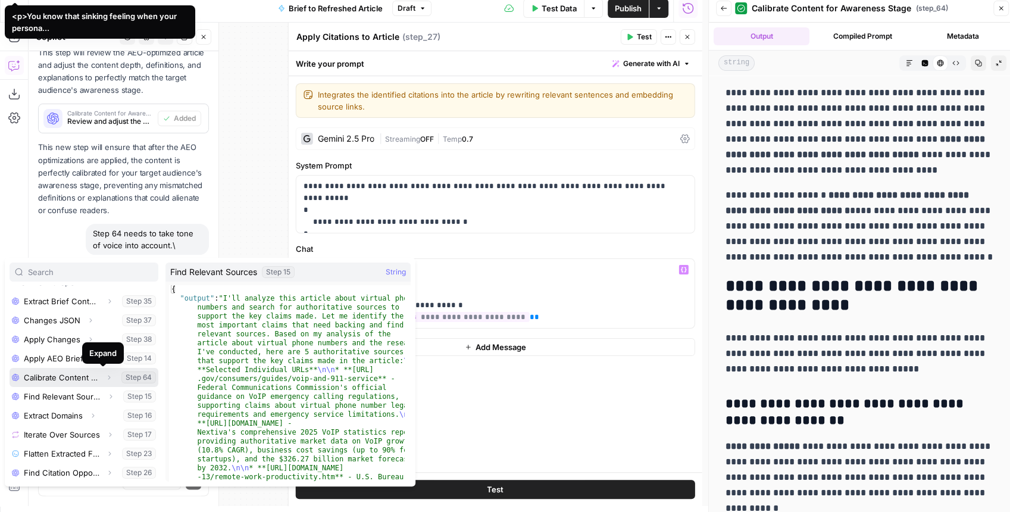
click at [108, 376] on icon "button" at bounding box center [109, 377] width 2 height 4
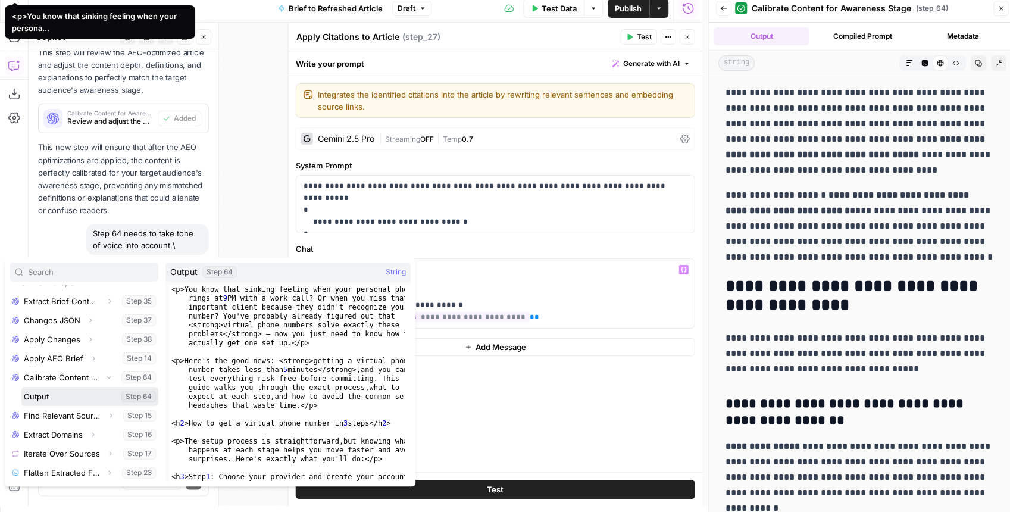
click at [71, 402] on button "Select variable Output" at bounding box center [89, 396] width 137 height 19
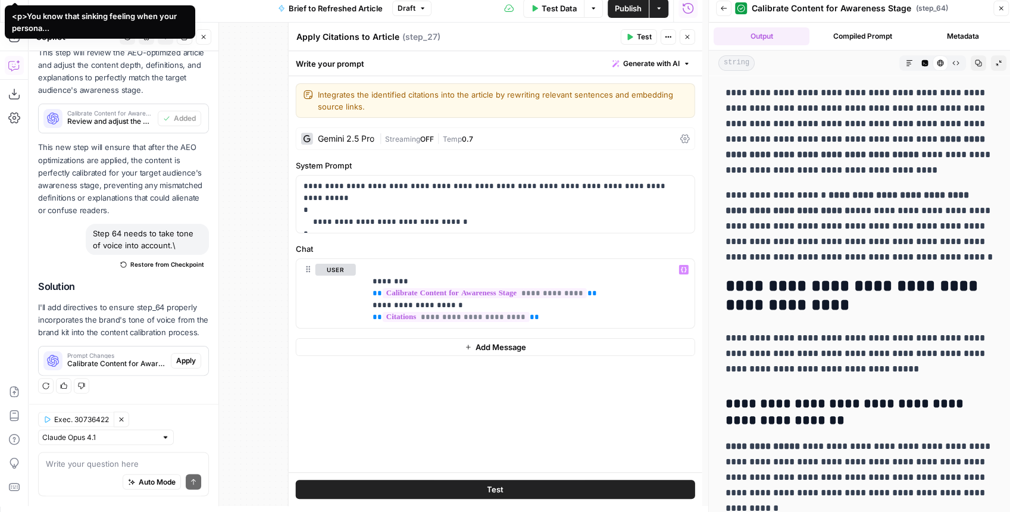
click at [688, 39] on icon "button" at bounding box center [687, 36] width 7 height 7
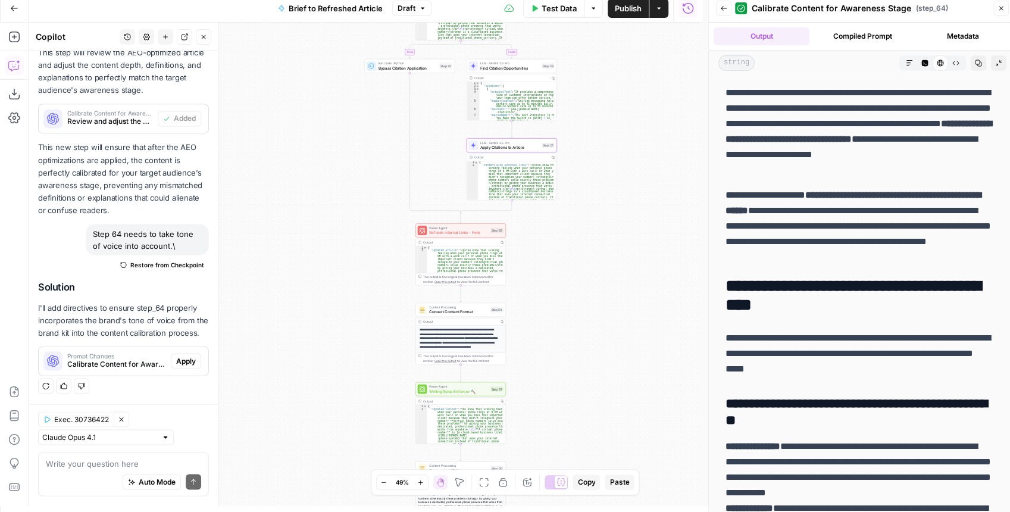
drag, startPoint x: 546, startPoint y: 292, endPoint x: 549, endPoint y: 227, distance: 64.9
click at [554, 231] on div "true false false true false true Workflow Input Settings Inputs LLM · GPT-4.1 E…" at bounding box center [365, 264] width 673 height 483
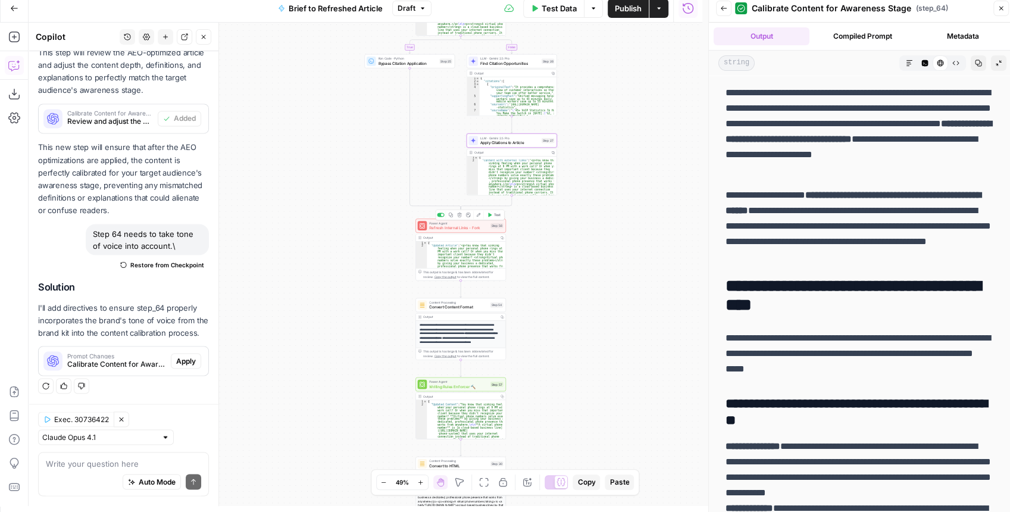
click at [463, 230] on span "Refresh Internal Links - Fork" at bounding box center [458, 228] width 59 height 6
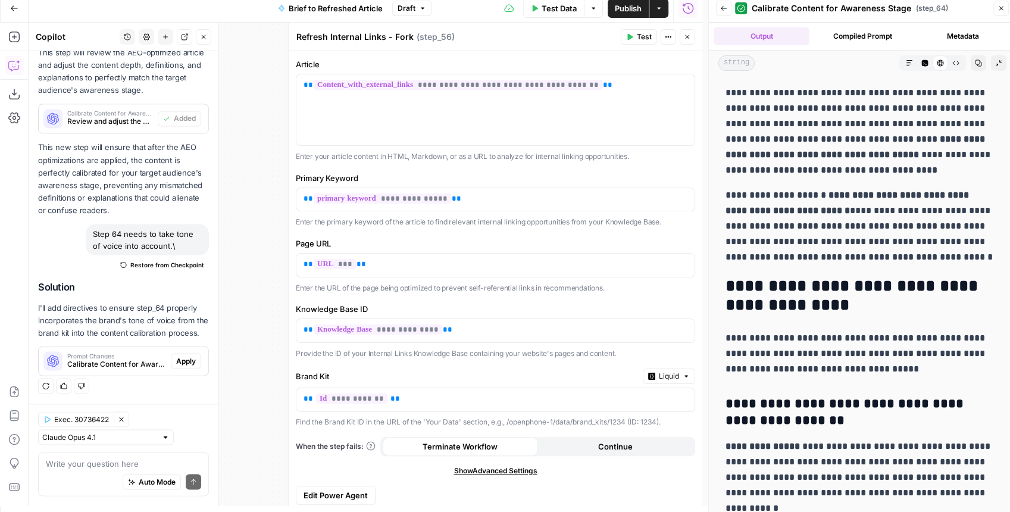
click at [685, 40] on icon "button" at bounding box center [687, 36] width 7 height 7
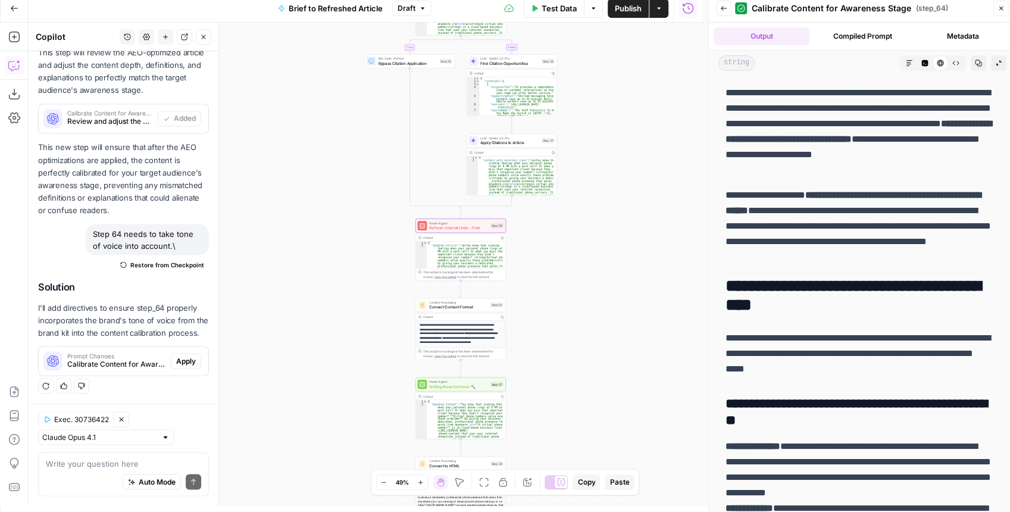
click at [628, 13] on span "Publish" at bounding box center [628, 8] width 27 height 12
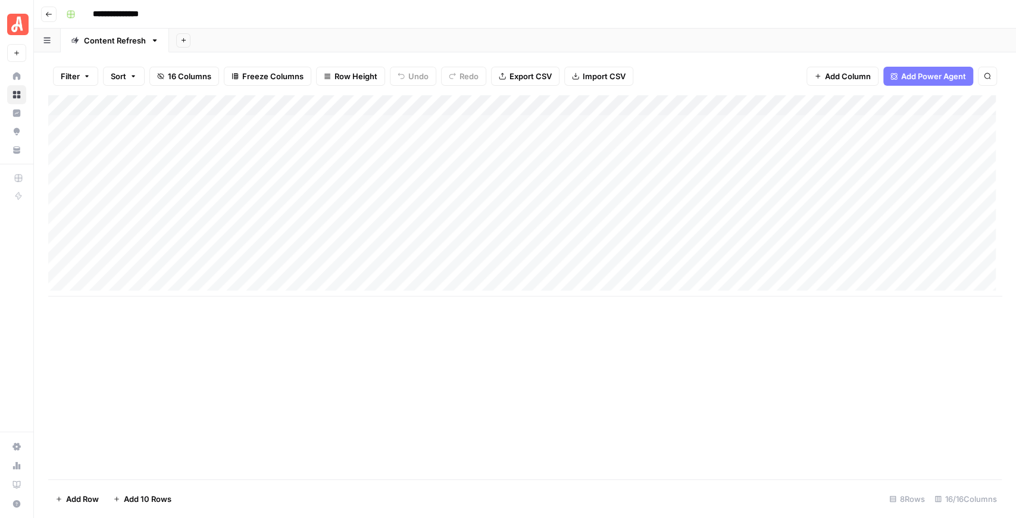
click at [26, 27] on img "Workspace: Angi" at bounding box center [17, 24] width 21 height 21
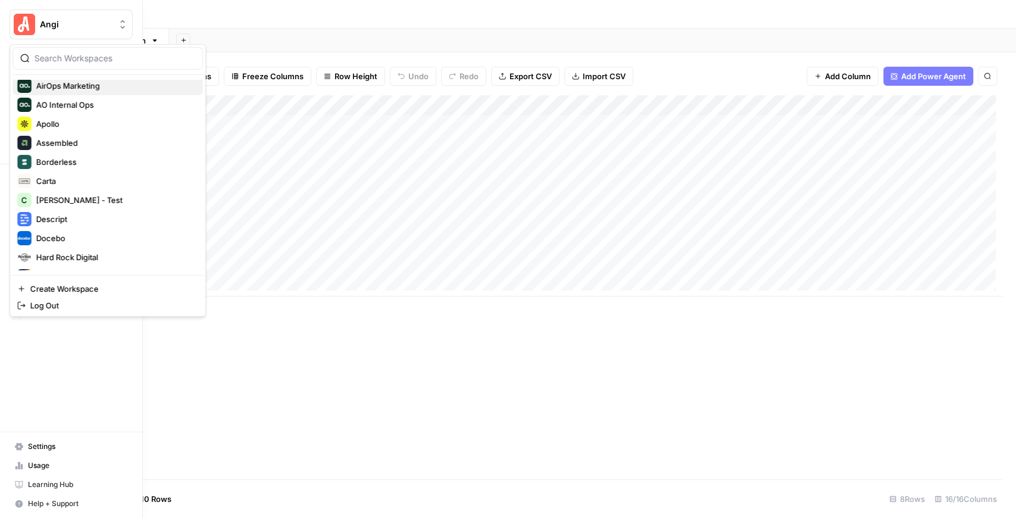
scroll to position [119, 0]
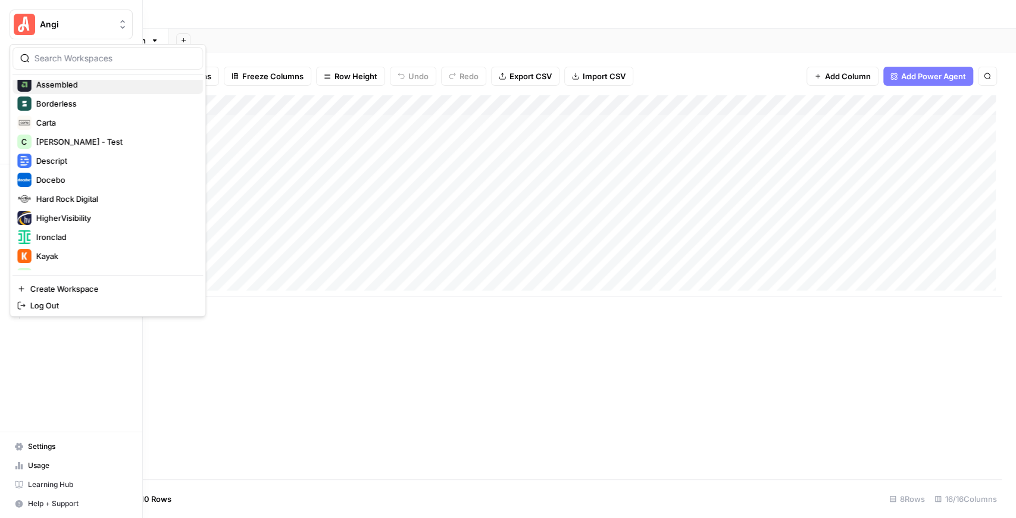
click at [82, 89] on span "Assembled" at bounding box center [114, 85] width 157 height 12
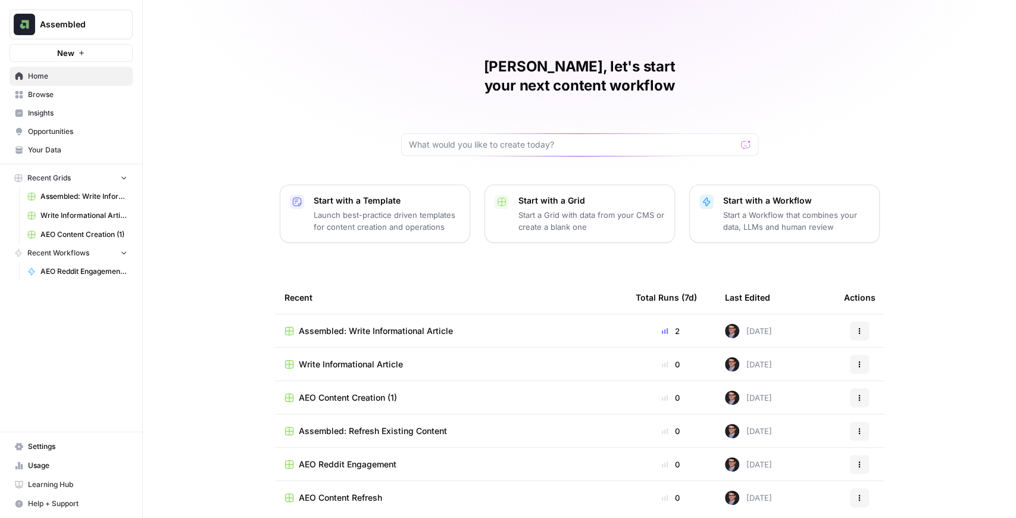
click at [57, 117] on span "Insights" at bounding box center [77, 113] width 99 height 11
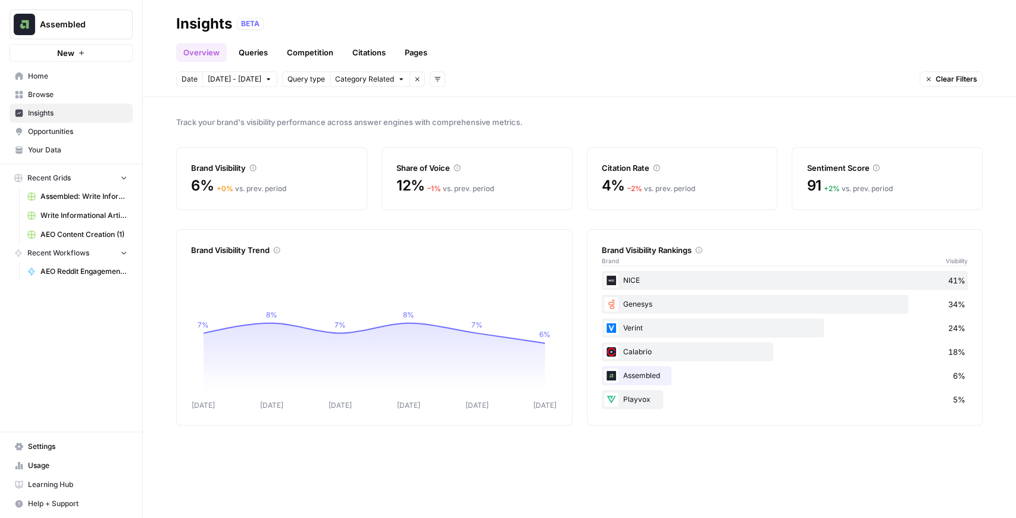
click at [66, 71] on span "Home" at bounding box center [77, 76] width 99 height 11
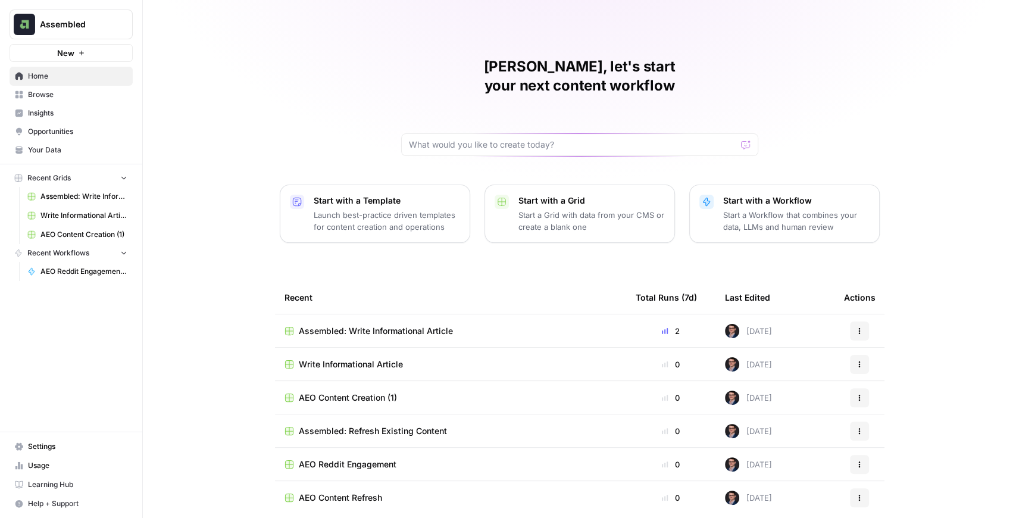
click at [64, 89] on span "Browse" at bounding box center [77, 94] width 99 height 11
